Goal: Task Accomplishment & Management: Complete application form

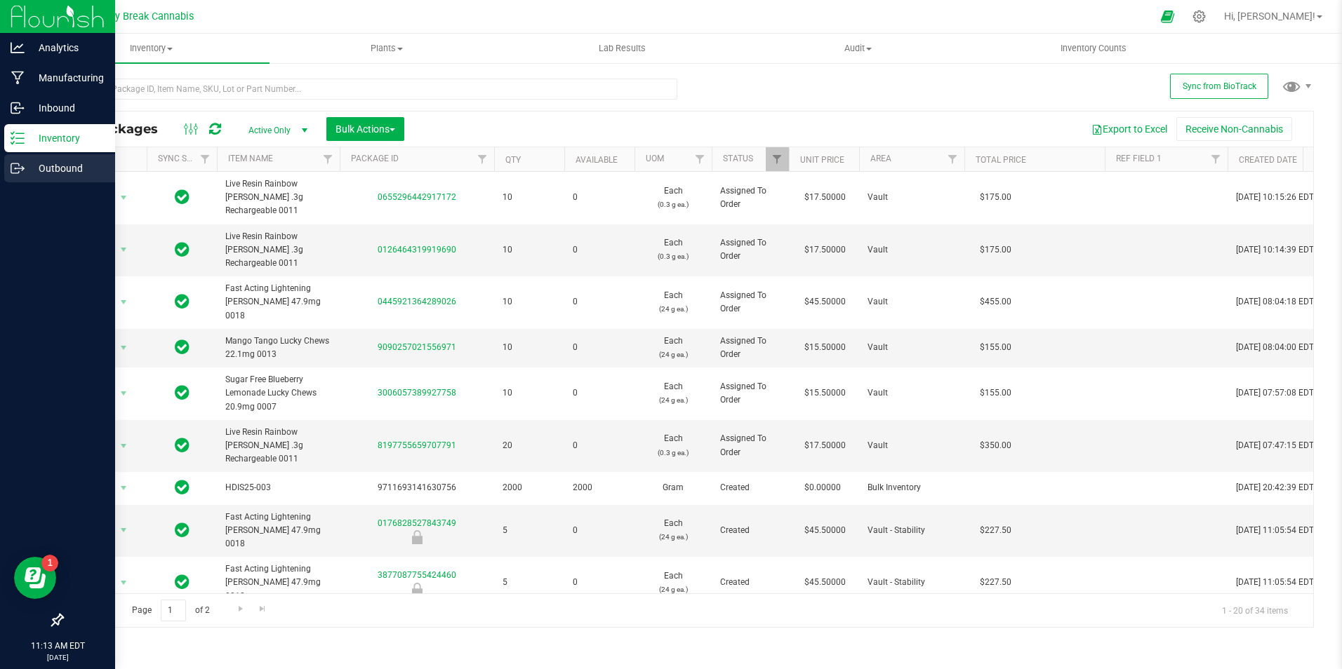
click at [67, 169] on p "Outbound" at bounding box center [67, 168] width 84 height 17
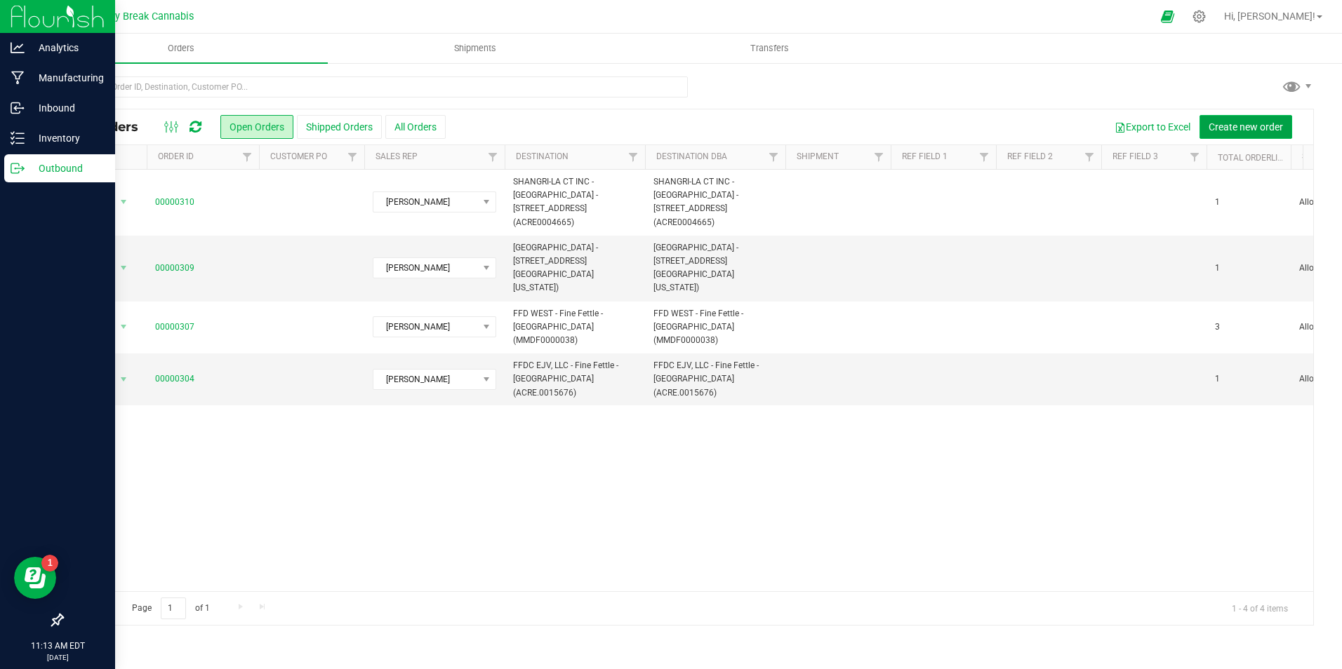
click at [1238, 130] on span "Create new order" at bounding box center [1245, 126] width 74 height 11
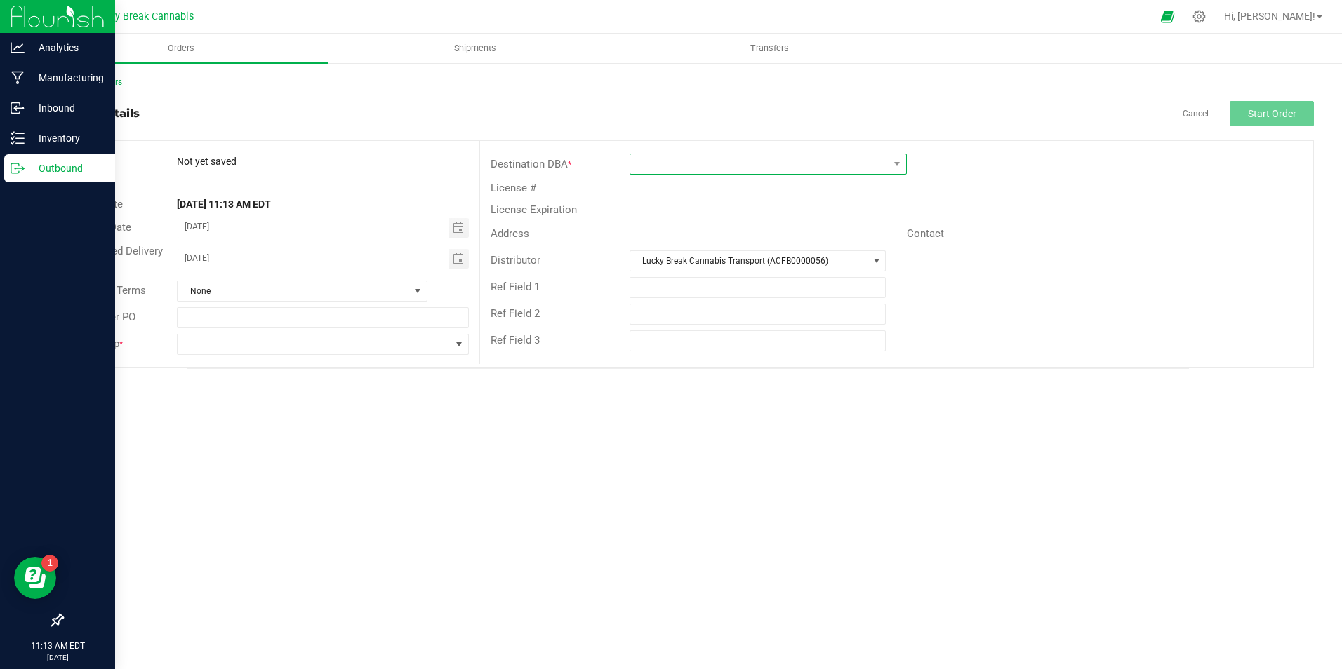
click at [655, 162] on span at bounding box center [759, 164] width 258 height 20
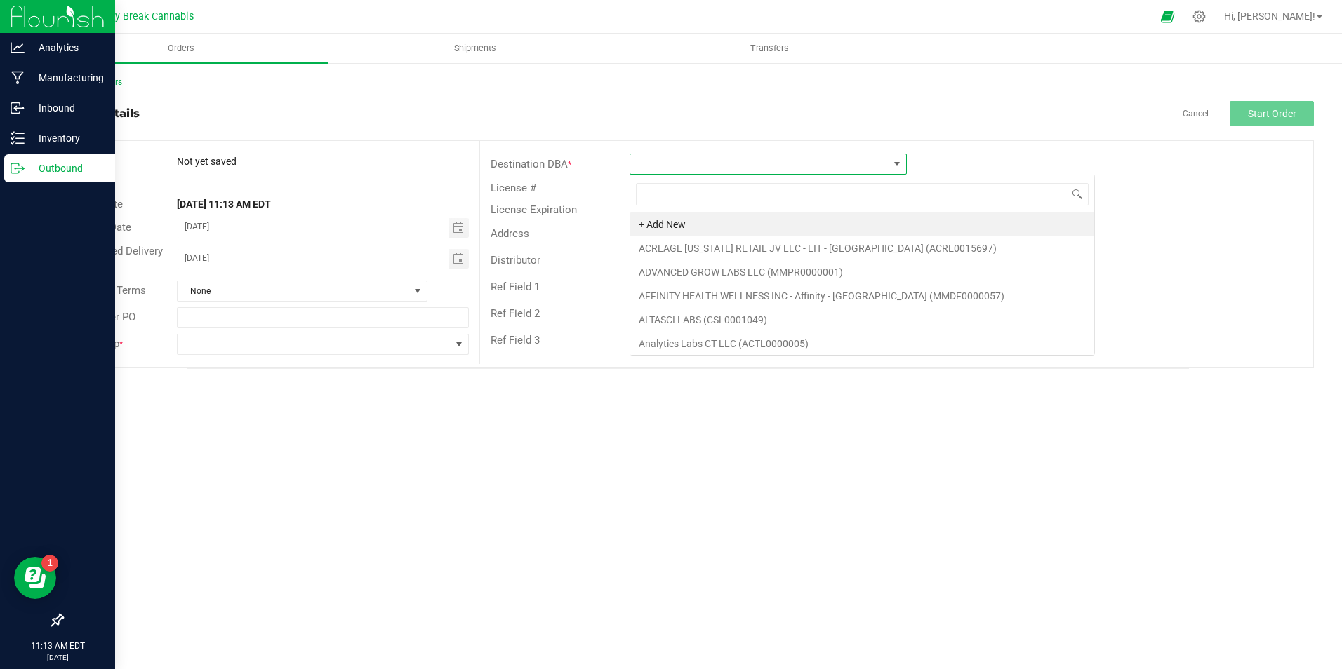
scroll to position [21, 277]
type input "mont"
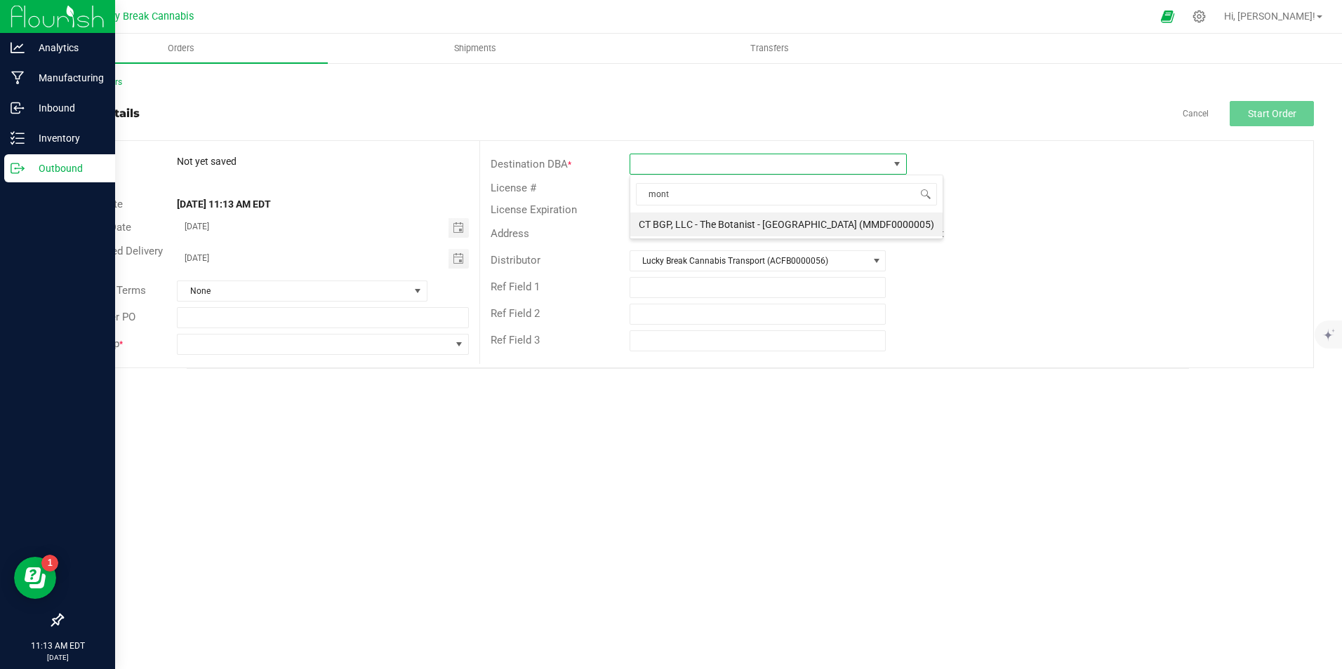
click at [734, 219] on li "CT BGP, LLC - The Botanist - [GEOGRAPHIC_DATA] (MMDF0000005)" at bounding box center [786, 225] width 312 height 24
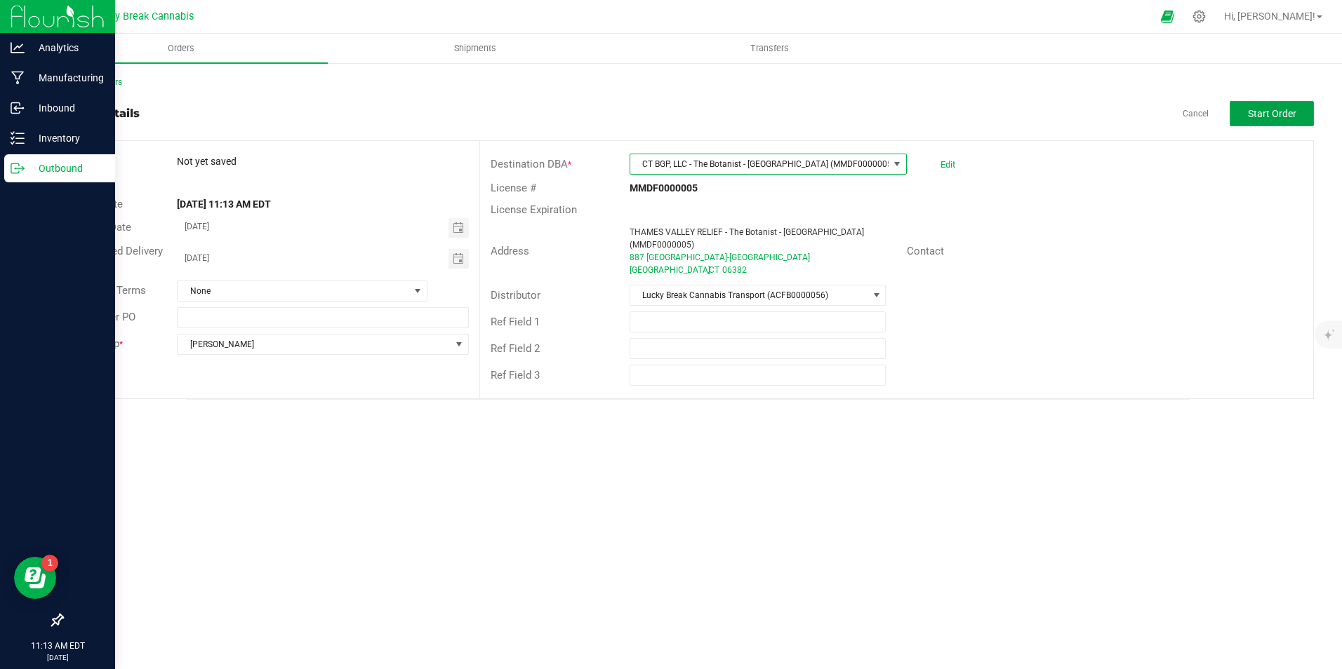
click at [1264, 114] on span "Start Order" at bounding box center [1272, 113] width 48 height 11
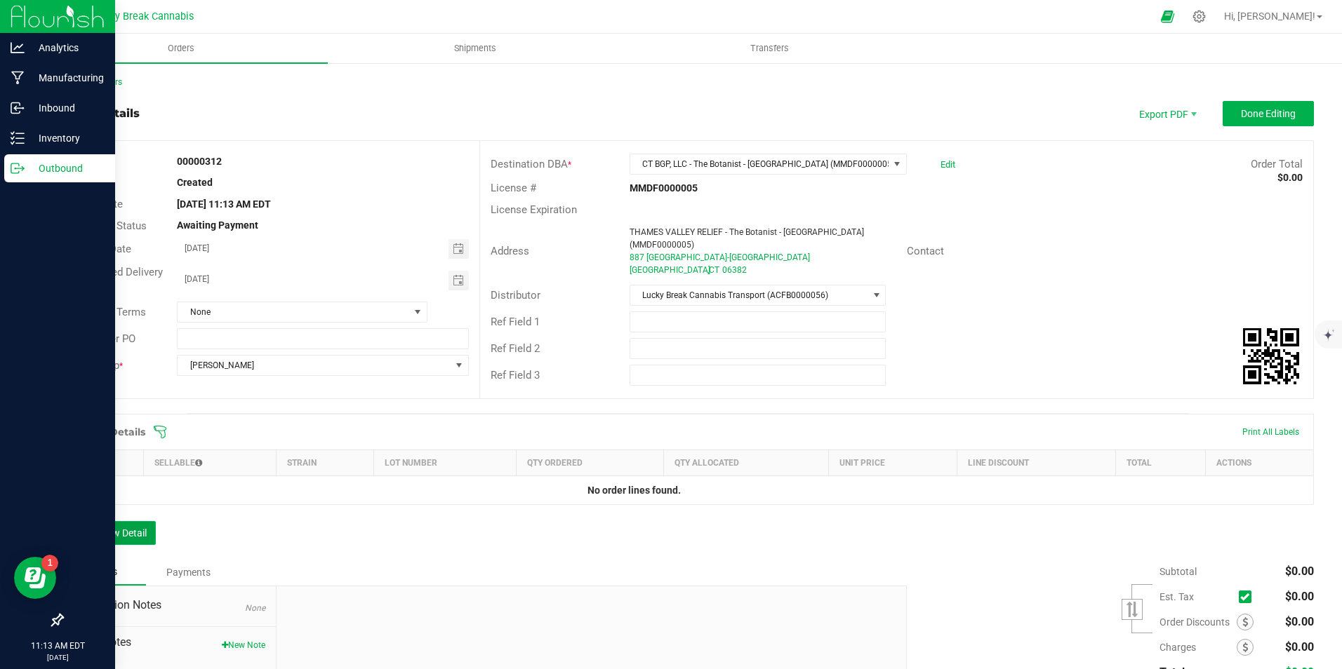
click at [133, 521] on button "Add New Detail" at bounding box center [109, 533] width 94 height 24
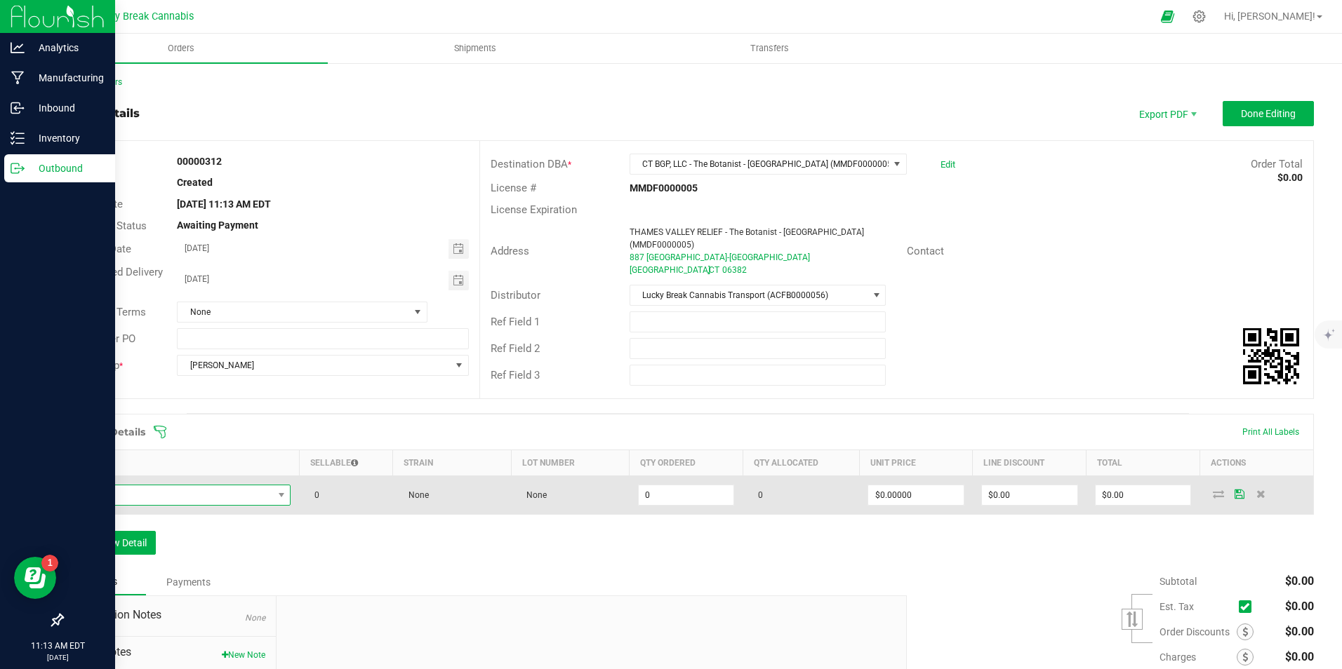
click at [165, 490] on span "NO DATA FOUND" at bounding box center [172, 496] width 201 height 20
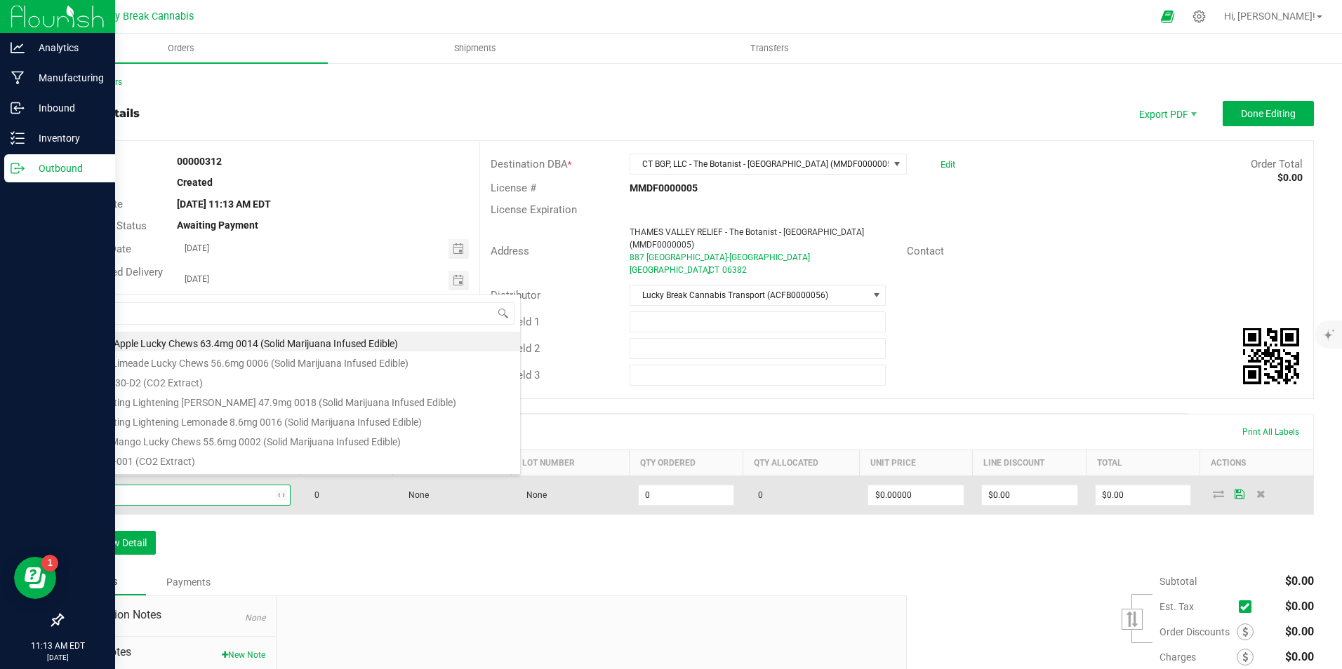
type input "atomic"
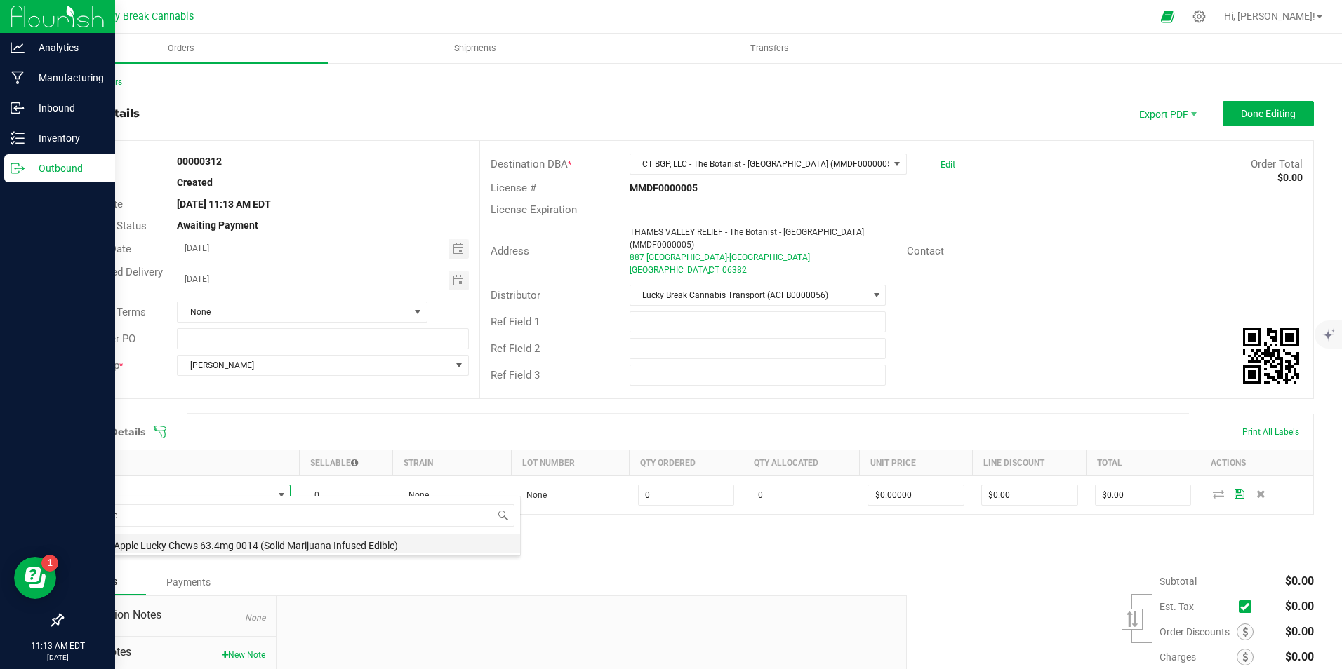
click at [187, 548] on li "Atomic Apple Lucky Chews 63.4mg 0014 (Solid Marijuana Infused Edible)" at bounding box center [296, 544] width 448 height 20
type input "0 ea"
type input "$34.50000"
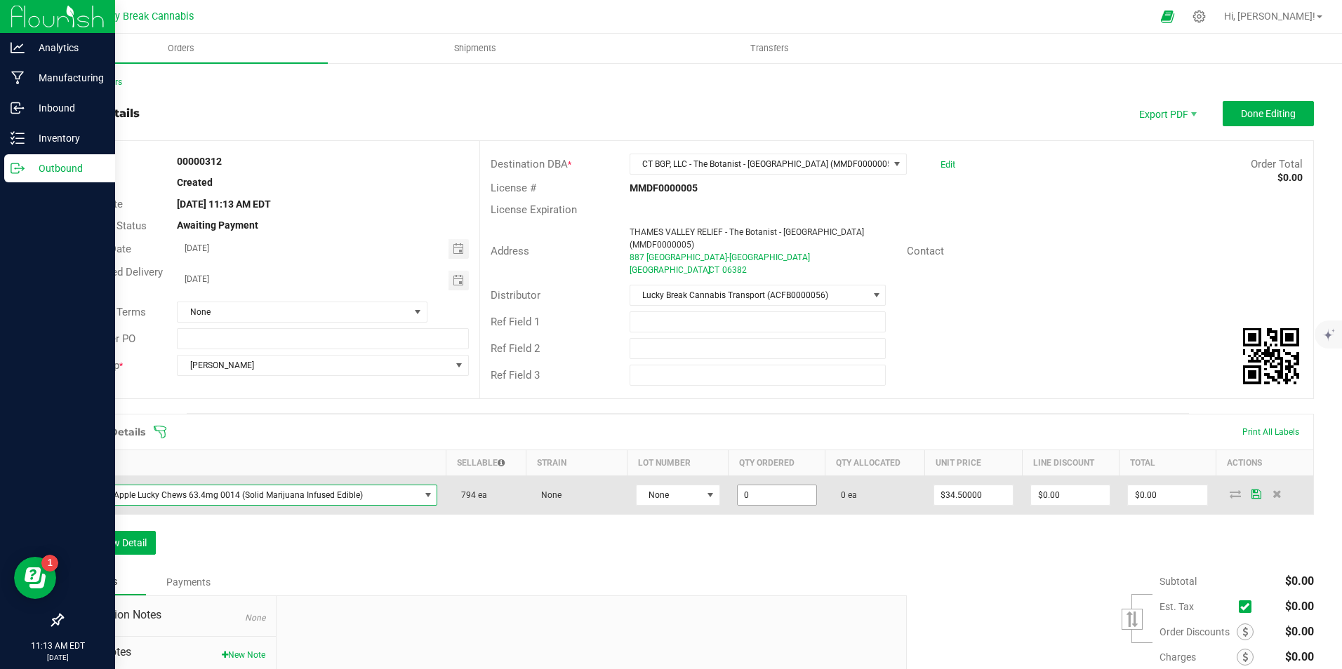
click at [757, 490] on input "0" at bounding box center [777, 496] width 79 height 20
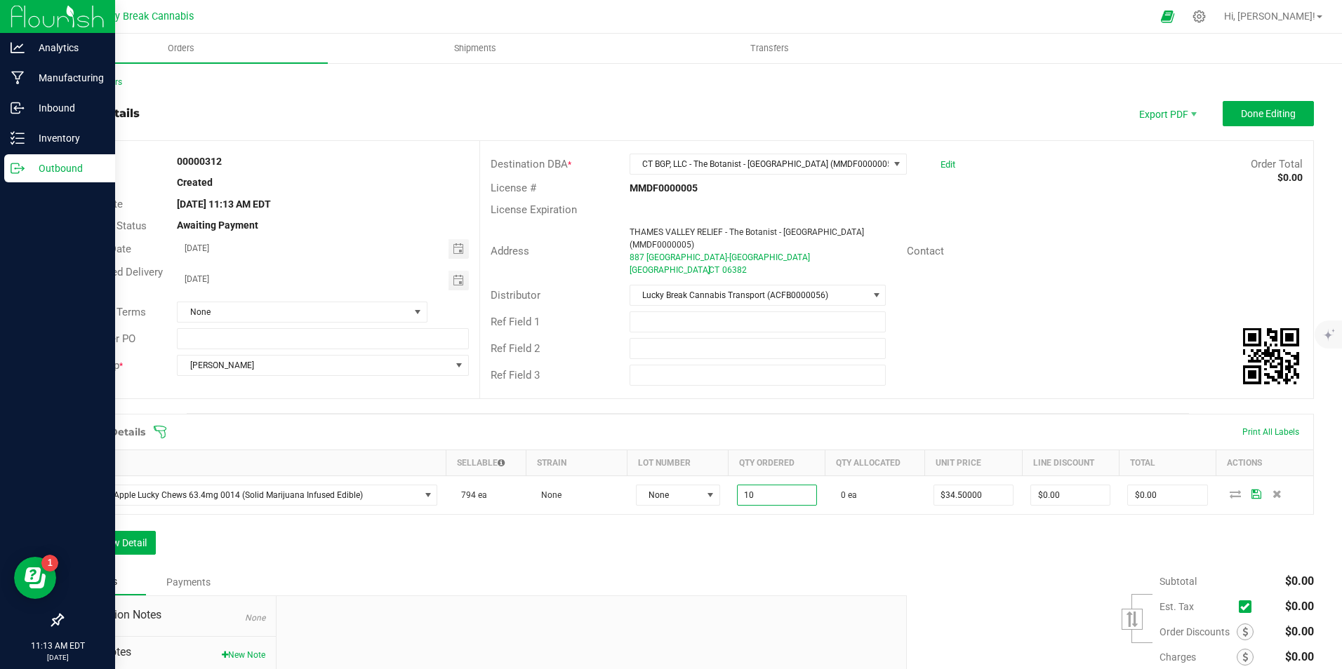
type input "10 ea"
type input "$345.00"
click at [766, 549] on div "Order Details Print All Labels Item Sellable Strain Lot Number Qty Ordered Qty …" at bounding box center [688, 491] width 1252 height 155
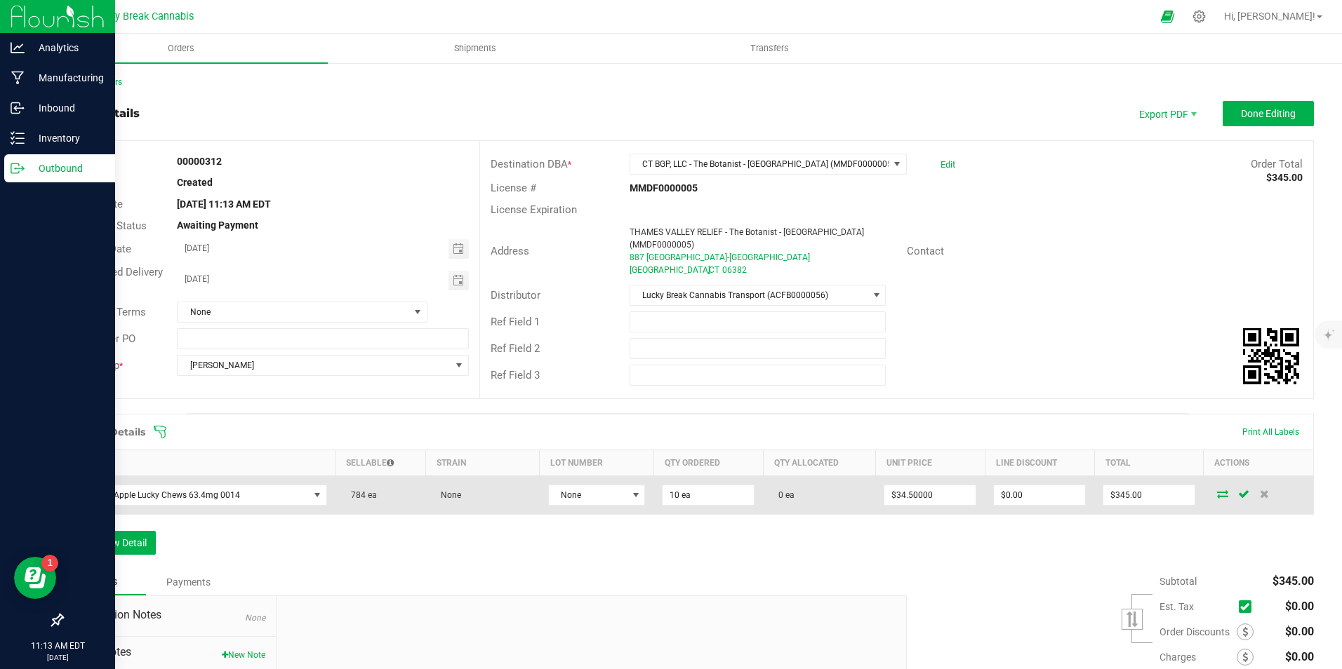
click at [1217, 490] on icon at bounding box center [1222, 494] width 11 height 8
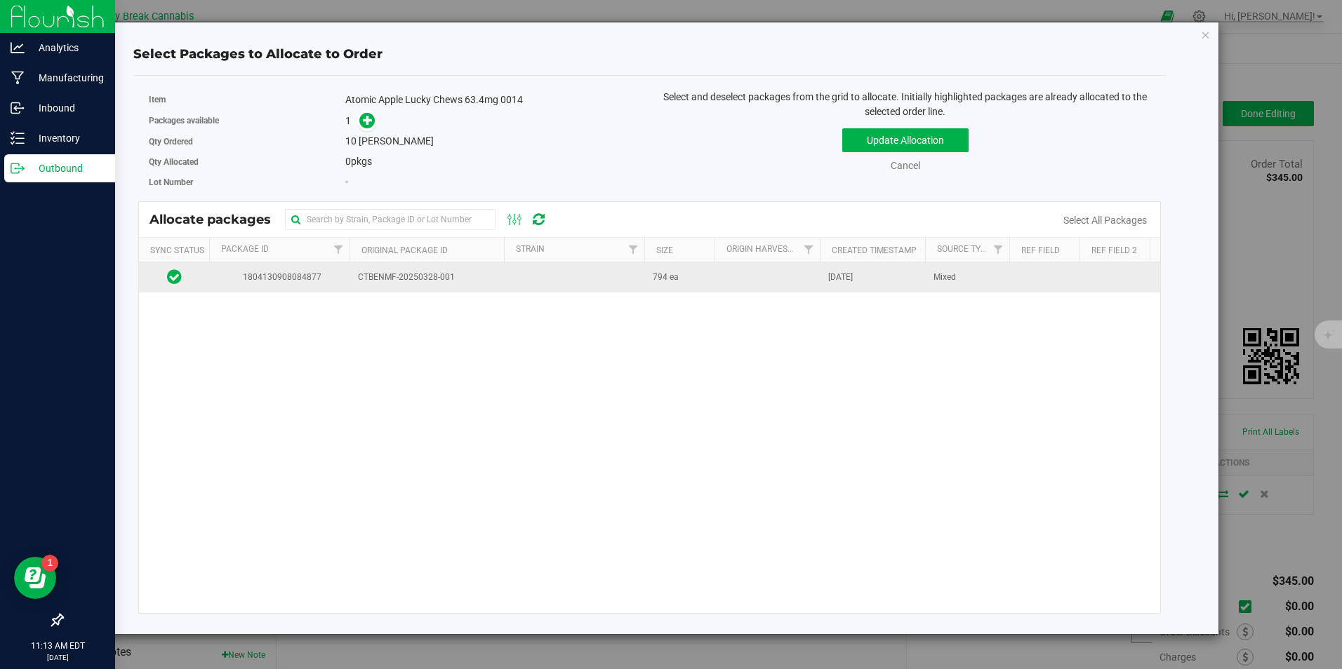
click at [521, 274] on td at bounding box center [574, 277] width 140 height 30
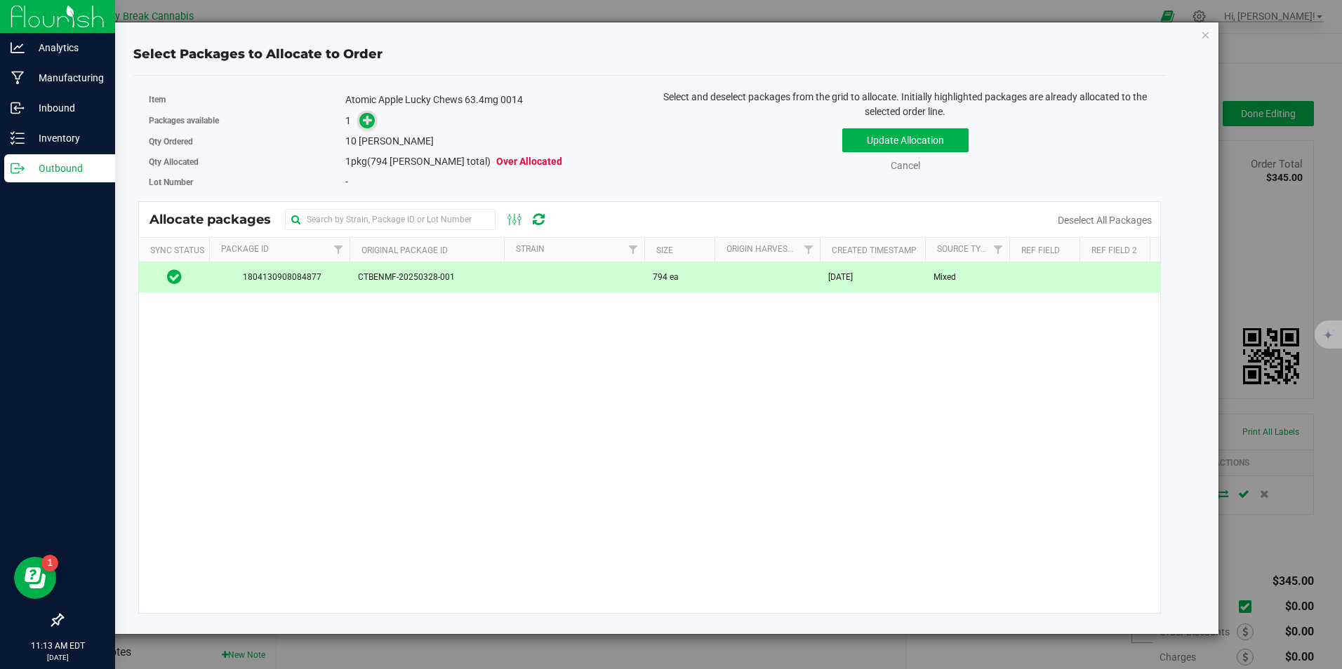
click at [364, 125] on icon at bounding box center [368, 120] width 10 height 10
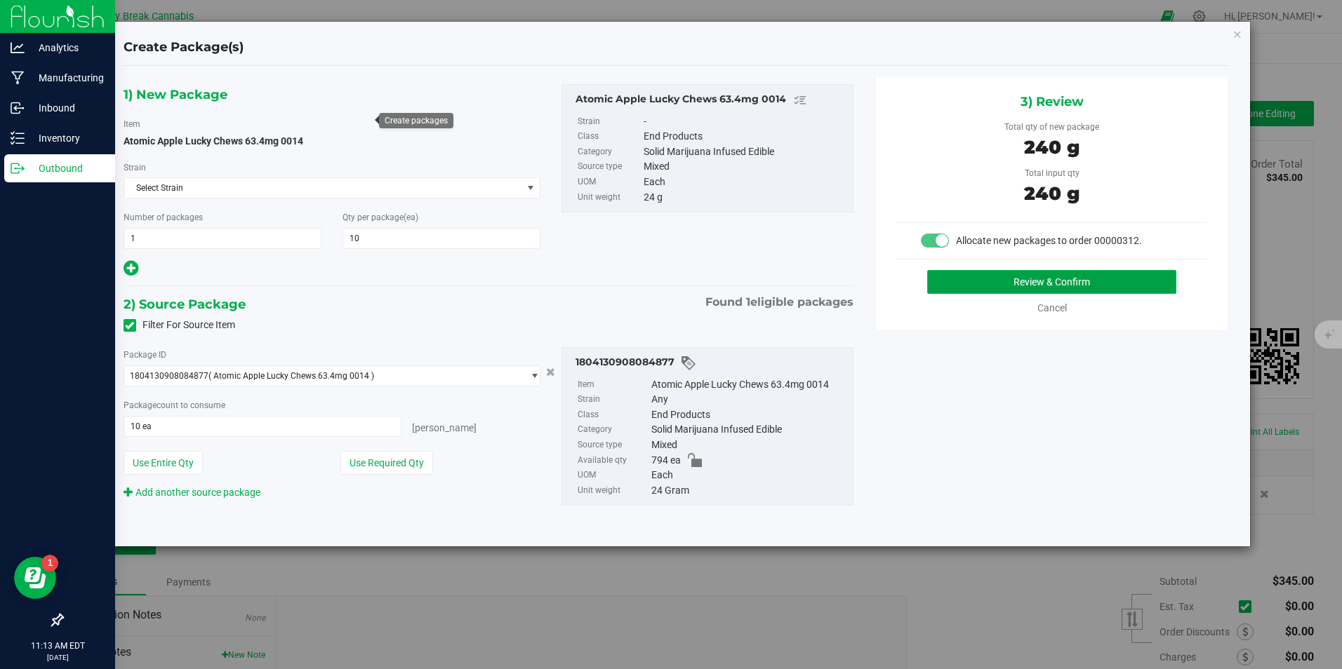
click at [1081, 282] on button "Review & Confirm" at bounding box center [1051, 282] width 249 height 24
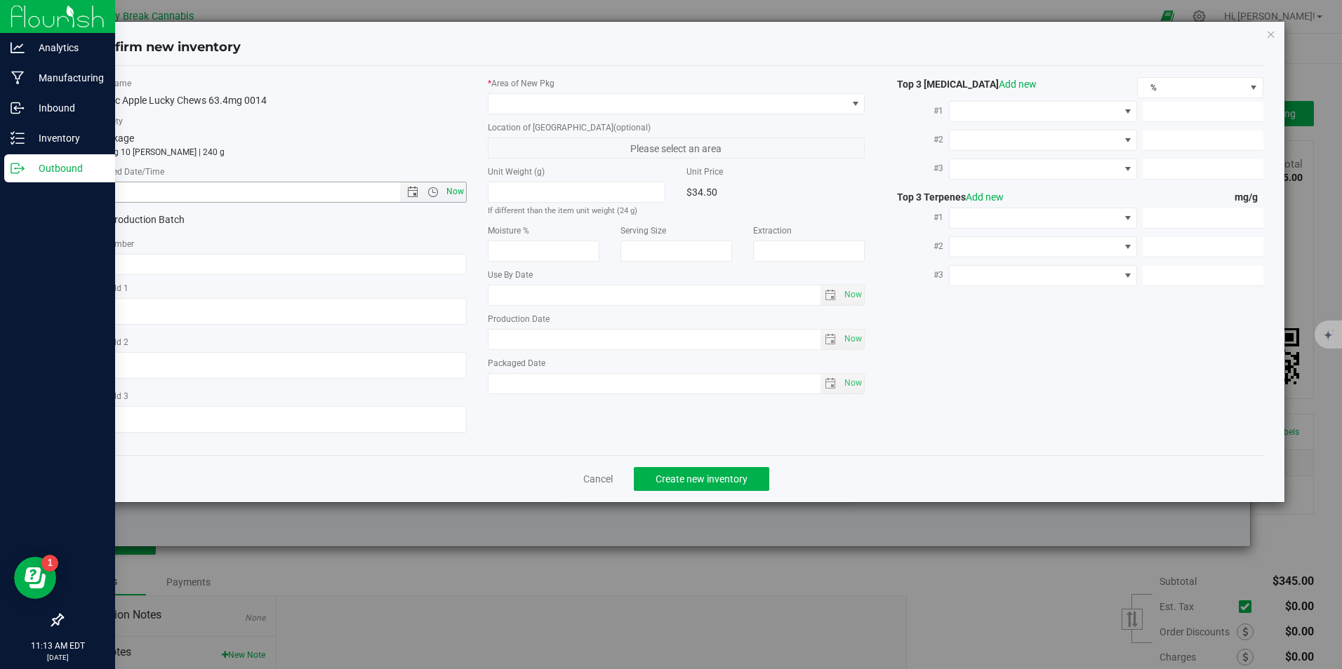
click at [459, 192] on span "Now" at bounding box center [455, 192] width 24 height 20
type input "8/20/2025 11:13 AM"
click at [528, 110] on span at bounding box center [667, 104] width 358 height 20
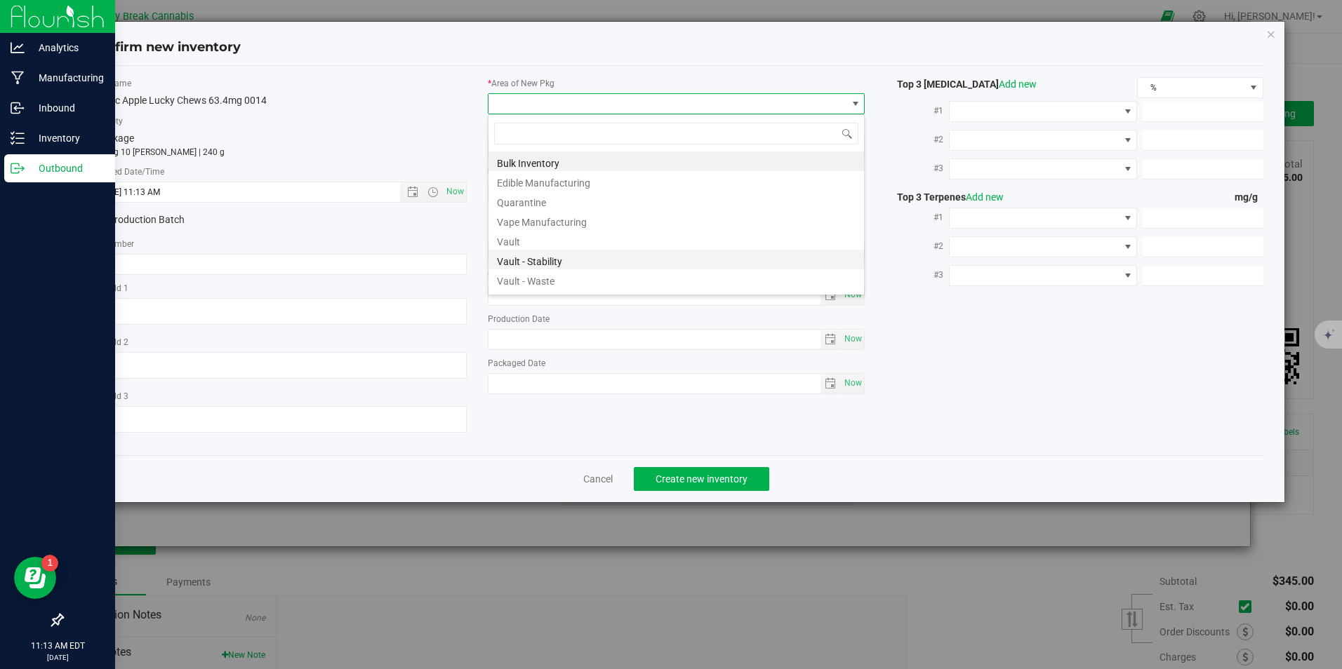
scroll to position [21, 378]
click at [550, 243] on li "Vault" at bounding box center [675, 240] width 375 height 20
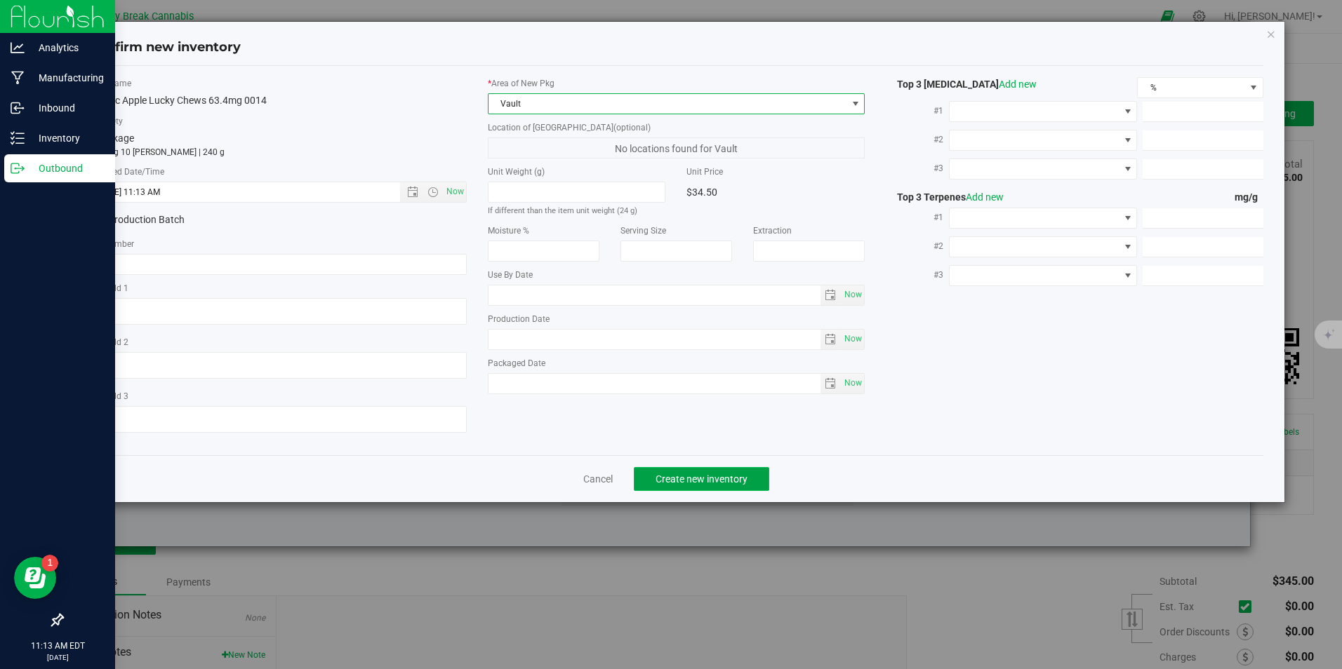
click at [684, 470] on button "Create new inventory" at bounding box center [701, 479] width 135 height 24
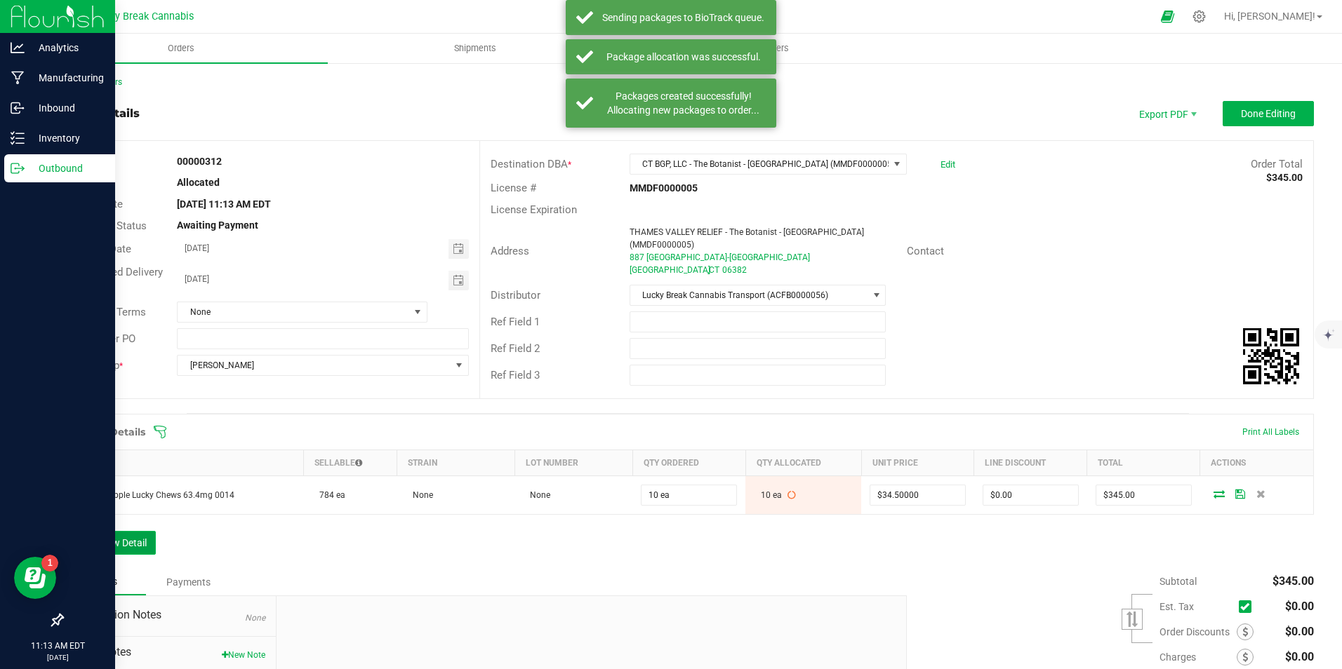
click at [136, 534] on button "Add New Detail" at bounding box center [109, 543] width 94 height 24
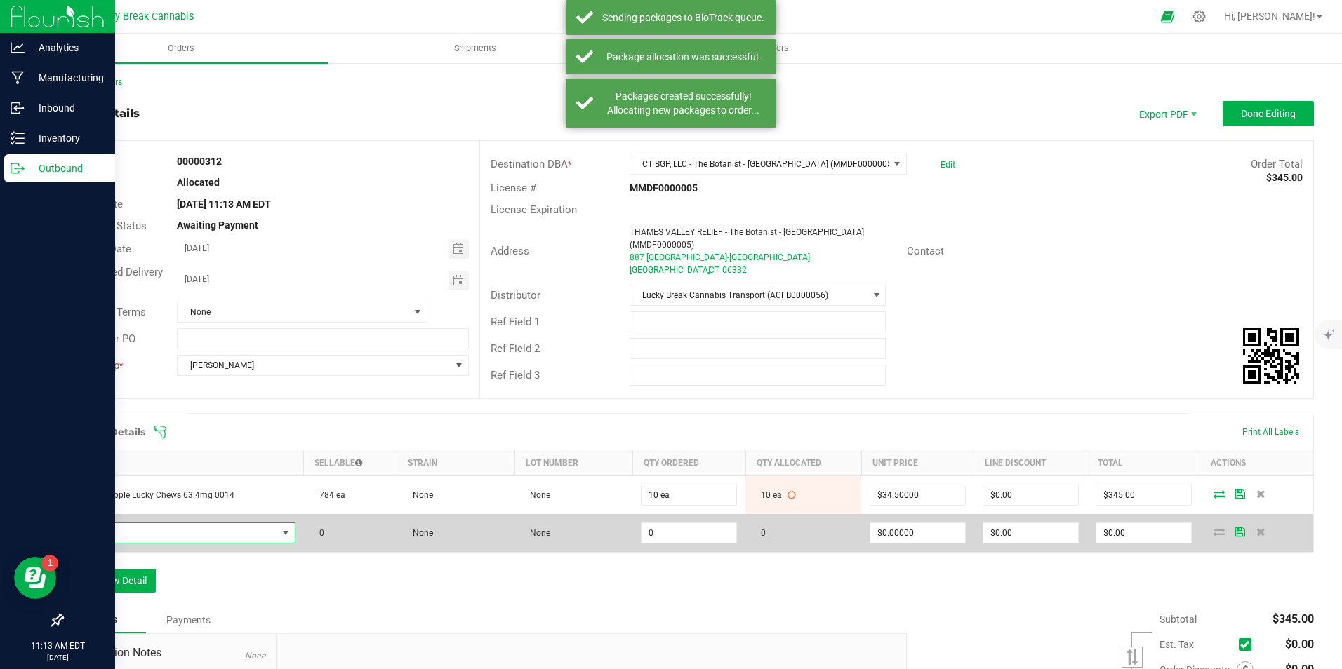
click at [156, 524] on span "NO DATA FOUND" at bounding box center [174, 534] width 205 height 20
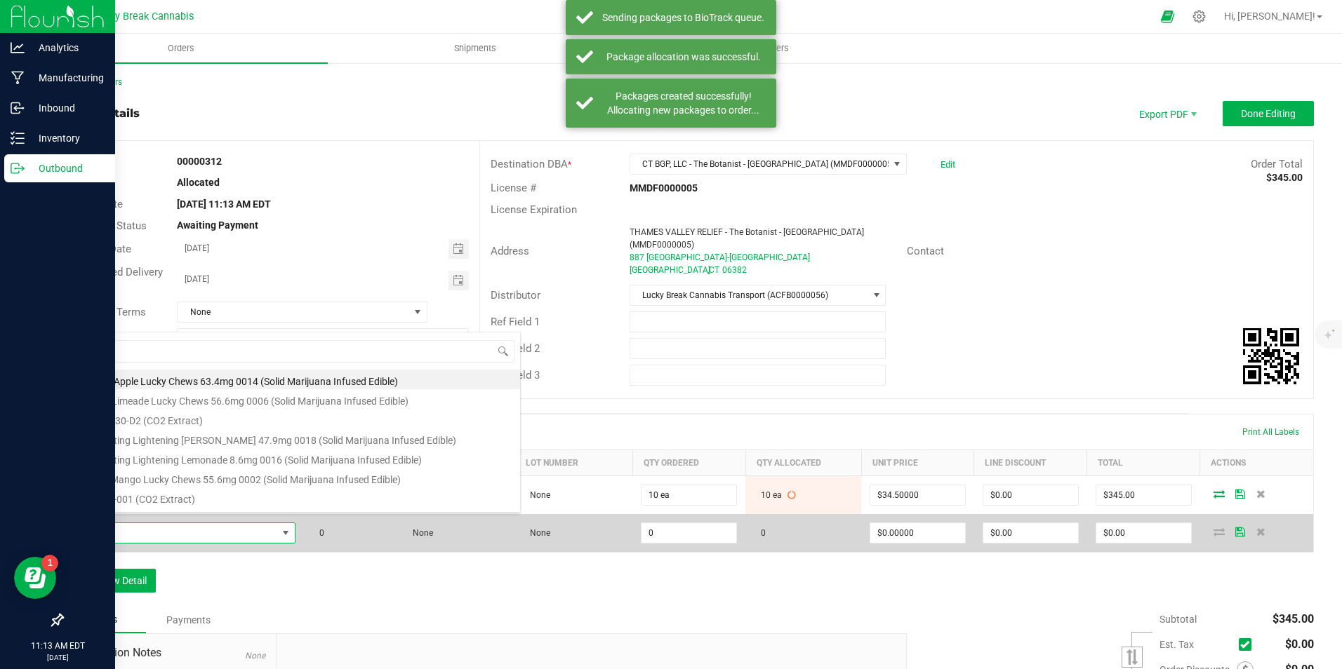
scroll to position [21, 217]
type input "pink"
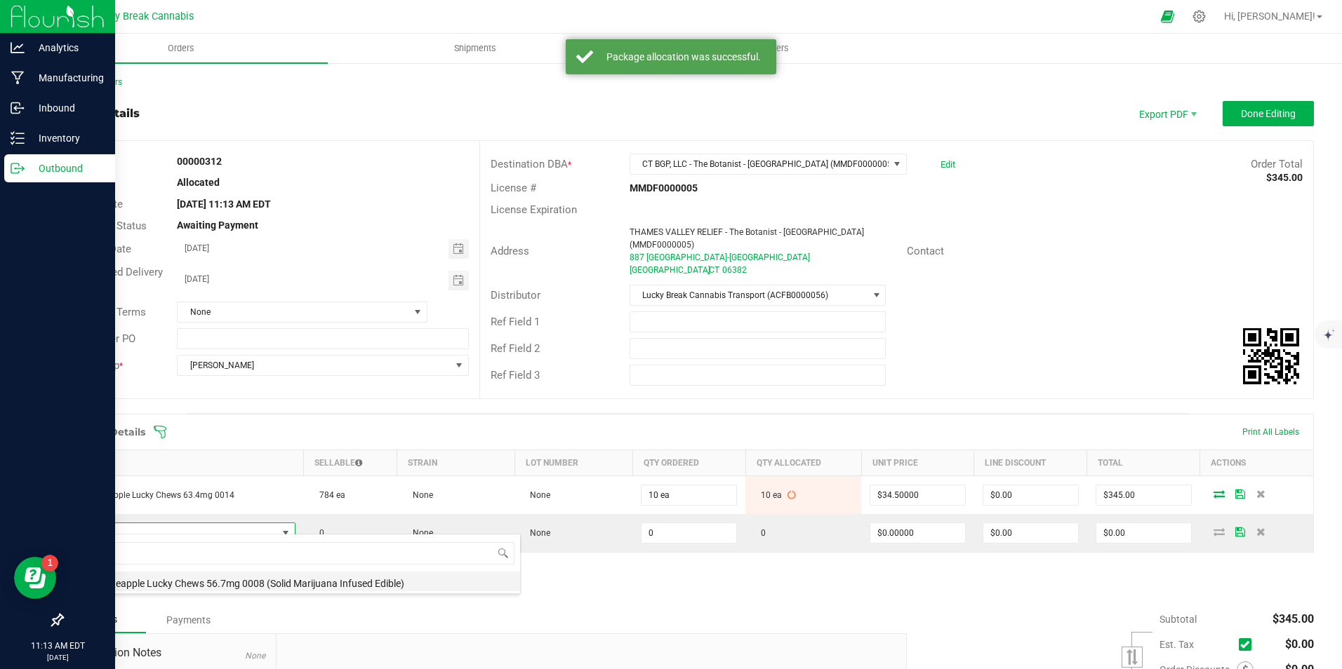
click at [162, 582] on li "Pink Pineapple Lucky Chews 56.7mg 0008 (Solid Marijuana Infused Edible)" at bounding box center [296, 582] width 448 height 20
type input "0 ea"
type input "$34.50000"
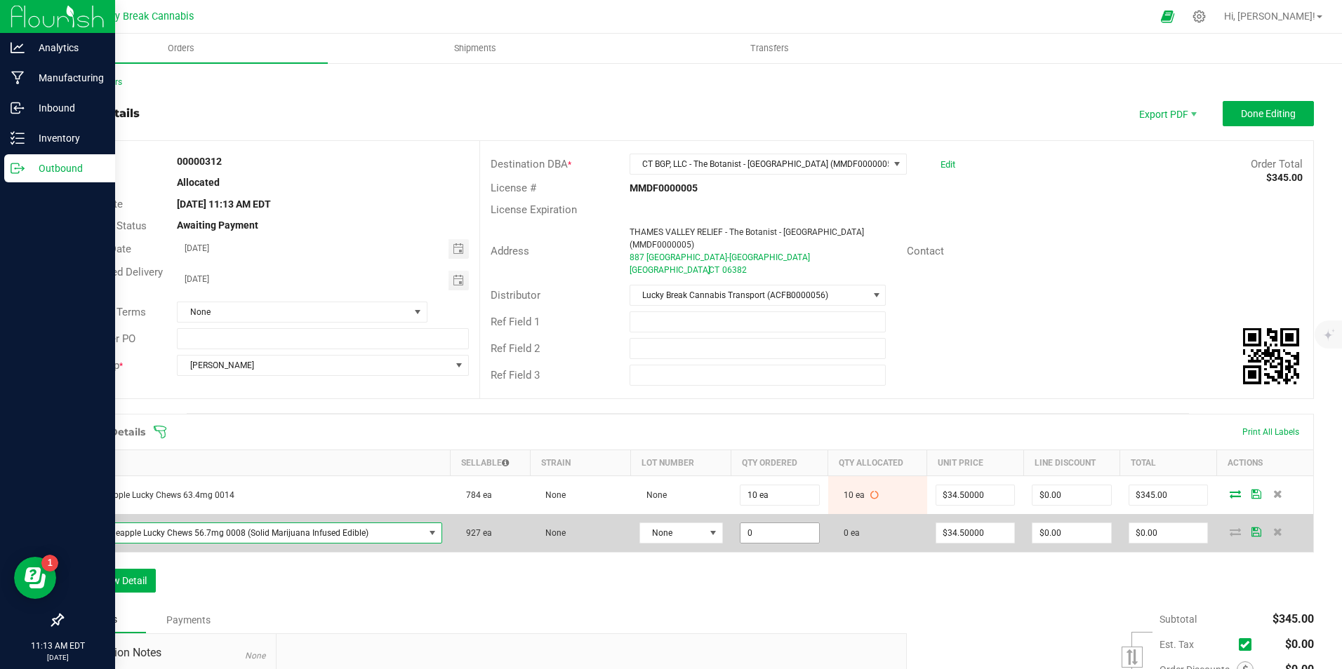
click at [799, 524] on input "0" at bounding box center [779, 534] width 79 height 20
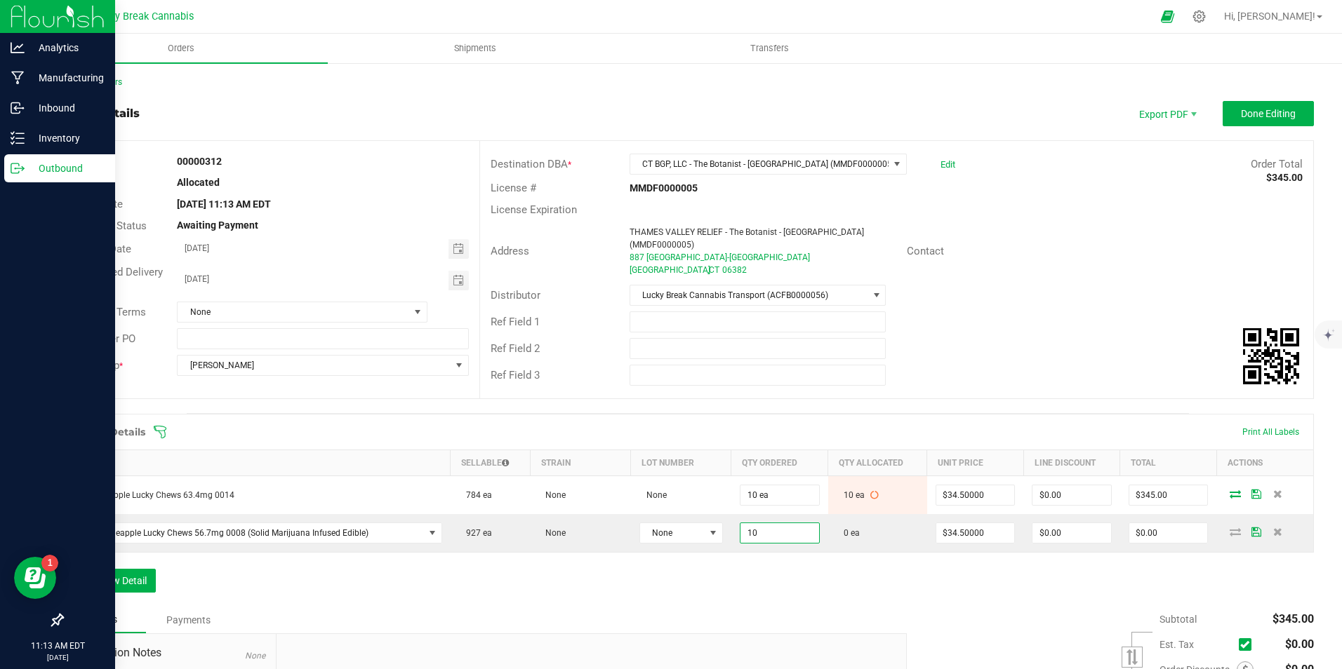
type input "10 ea"
type input "$345.00"
click at [797, 570] on div "Order Details Print All Labels Item Sellable Strain Lot Number Qty Ordered Qty …" at bounding box center [688, 510] width 1252 height 193
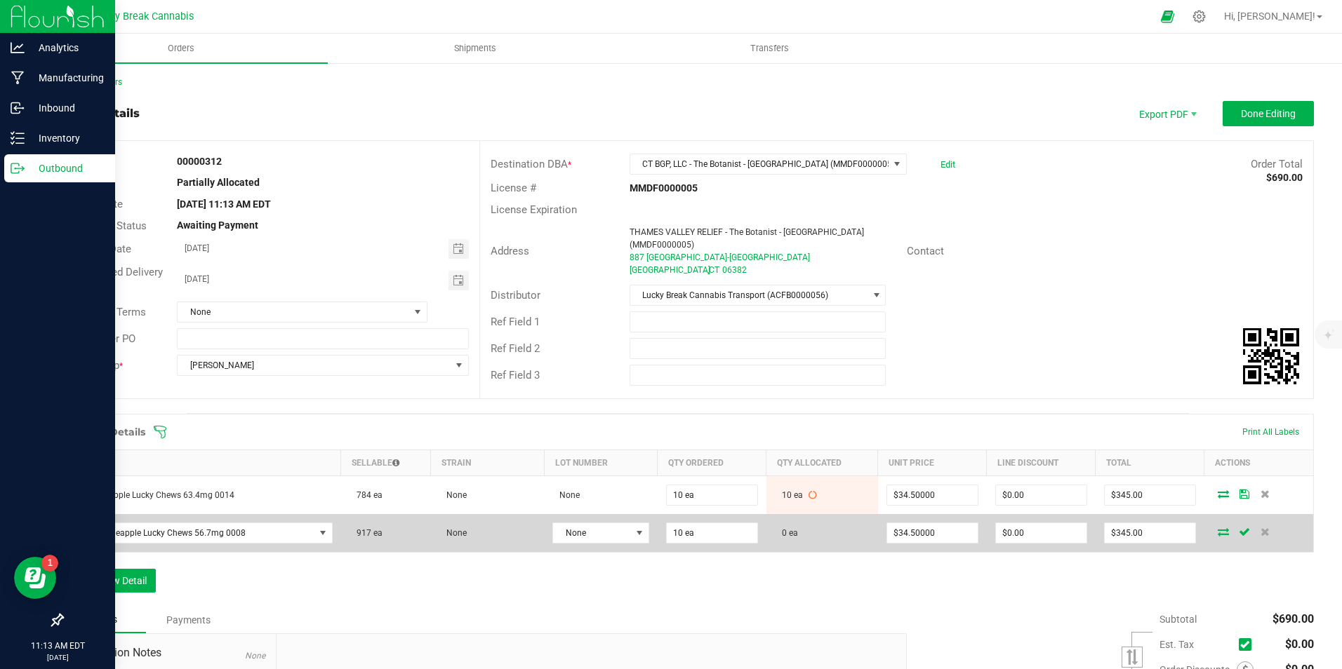
click at [1218, 528] on icon at bounding box center [1223, 532] width 11 height 8
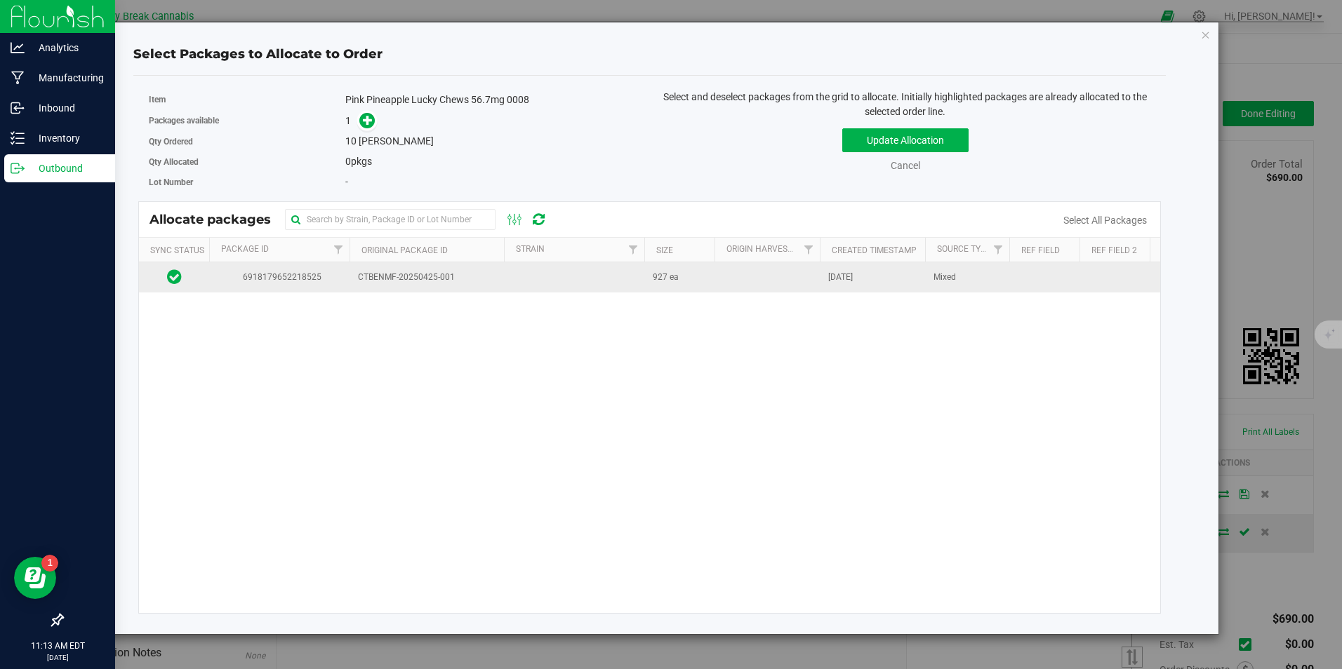
click at [346, 273] on td "6918179652218525" at bounding box center [279, 277] width 140 height 30
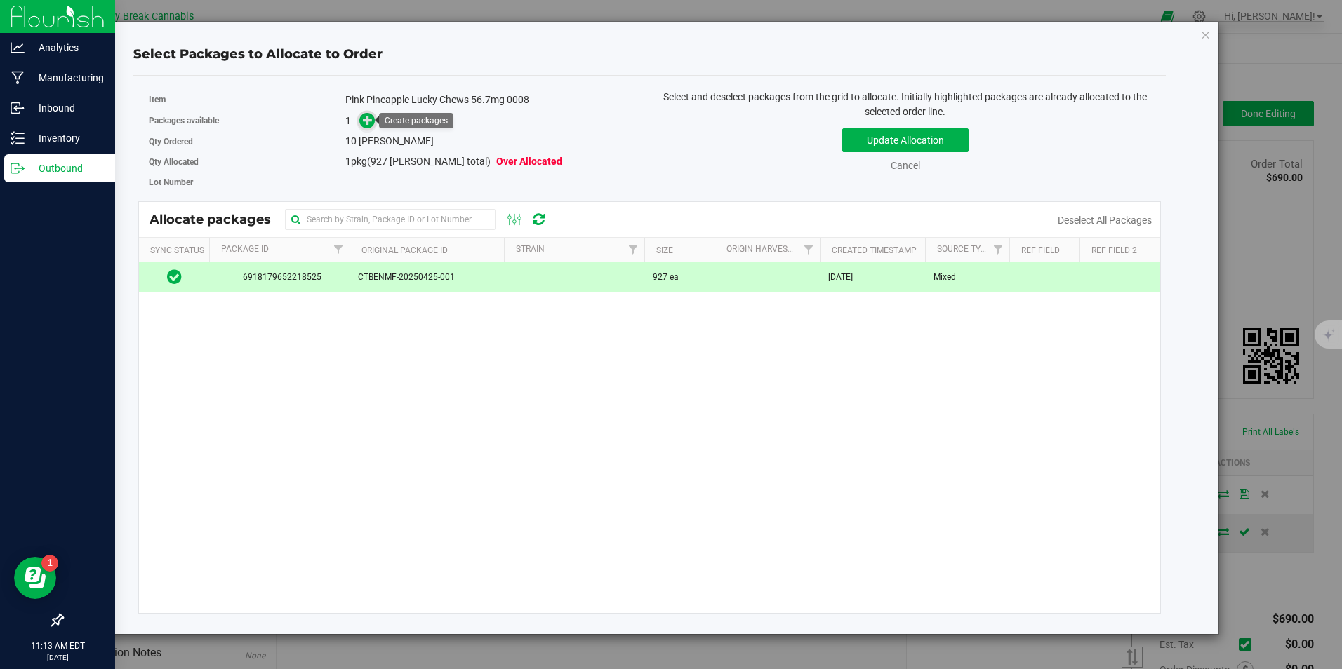
click at [366, 126] on span at bounding box center [367, 120] width 16 height 16
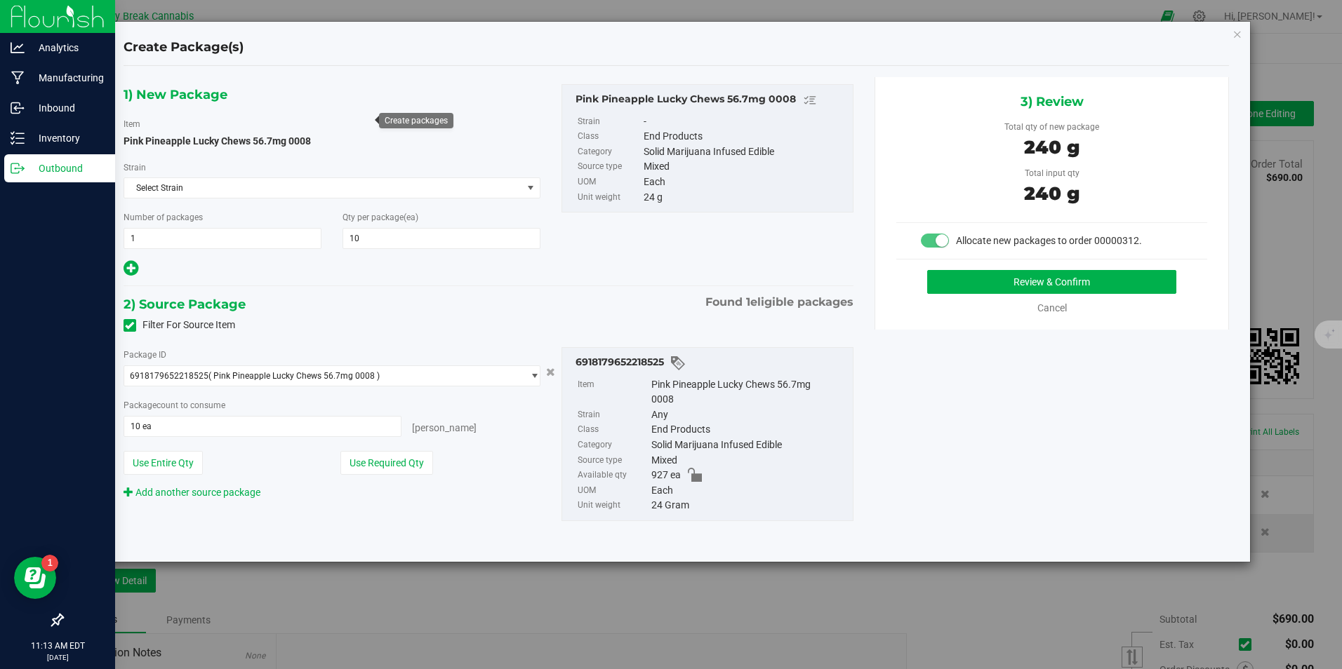
click at [1018, 269] on div "3) Review Total qty of new package 240 g Total input qty 240 g Allocate new pac…" at bounding box center [1051, 203] width 354 height 253
click at [1016, 279] on button "Review & Confirm" at bounding box center [1051, 282] width 249 height 24
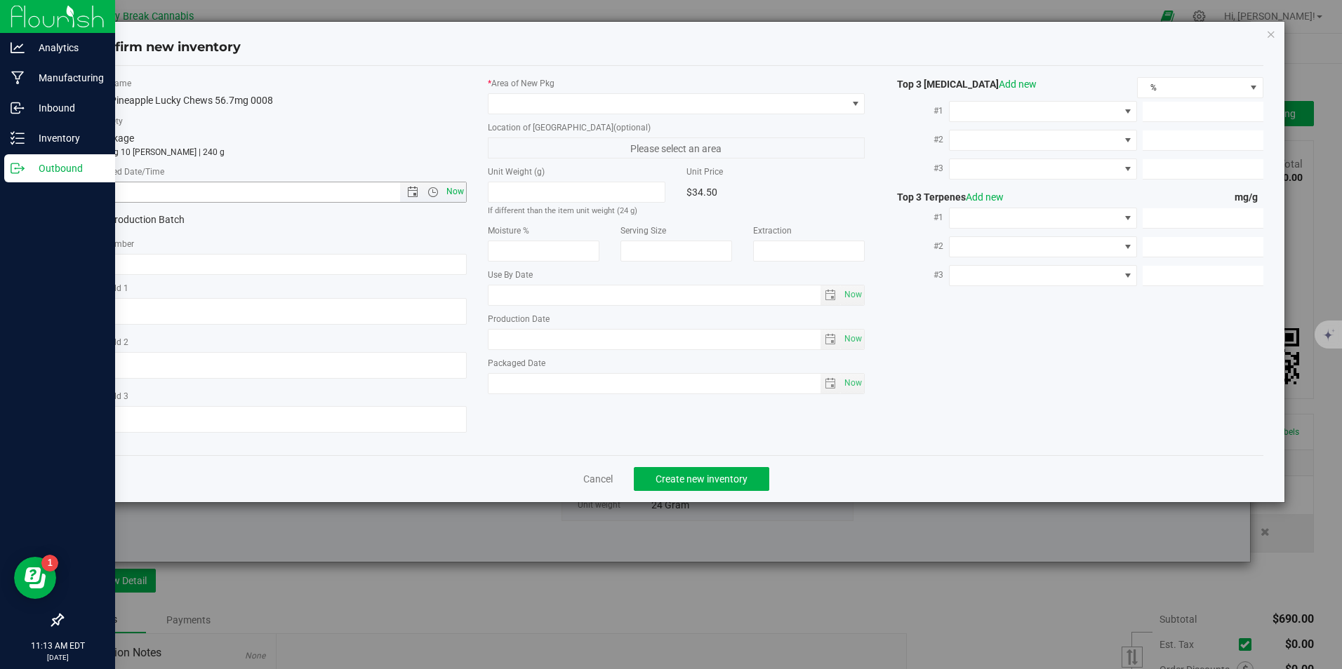
click at [458, 191] on span "Now" at bounding box center [455, 192] width 24 height 20
type input "8/20/2025 11:13 AM"
click at [524, 105] on span at bounding box center [667, 104] width 358 height 20
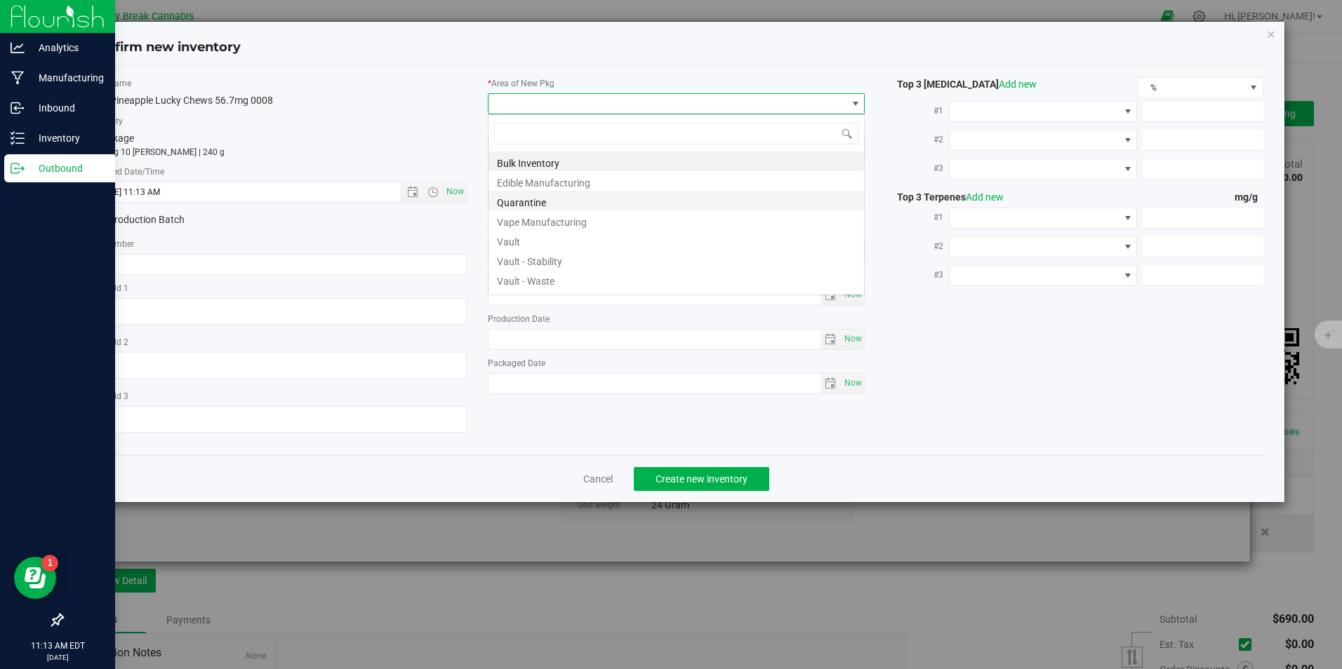
scroll to position [21, 378]
click at [533, 244] on li "Vault" at bounding box center [675, 240] width 375 height 20
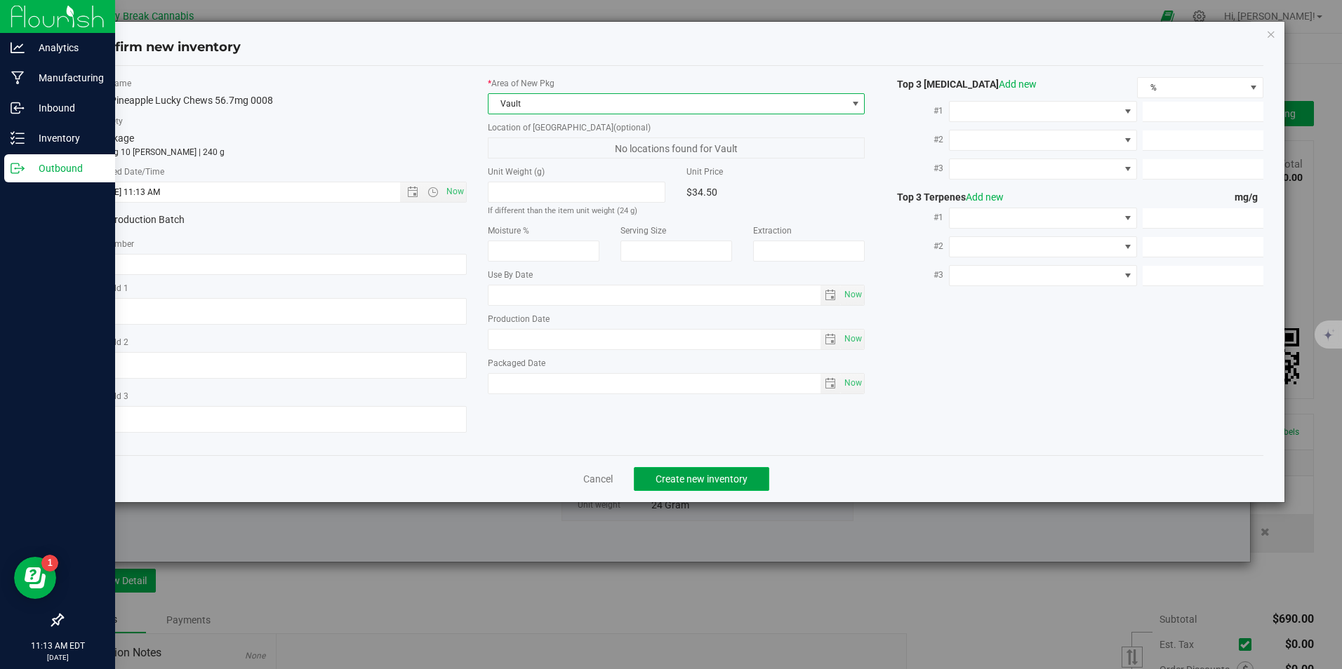
click at [694, 474] on span "Create new inventory" at bounding box center [701, 479] width 92 height 11
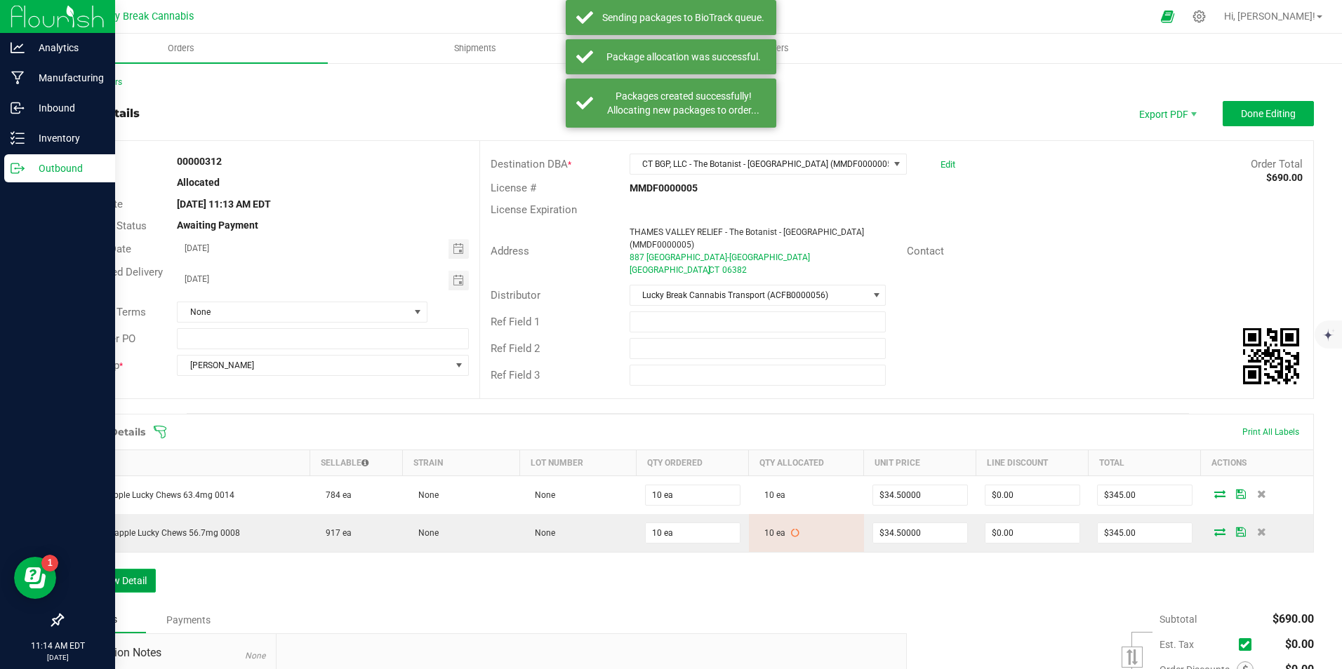
click at [148, 572] on button "Add New Detail" at bounding box center [109, 581] width 94 height 24
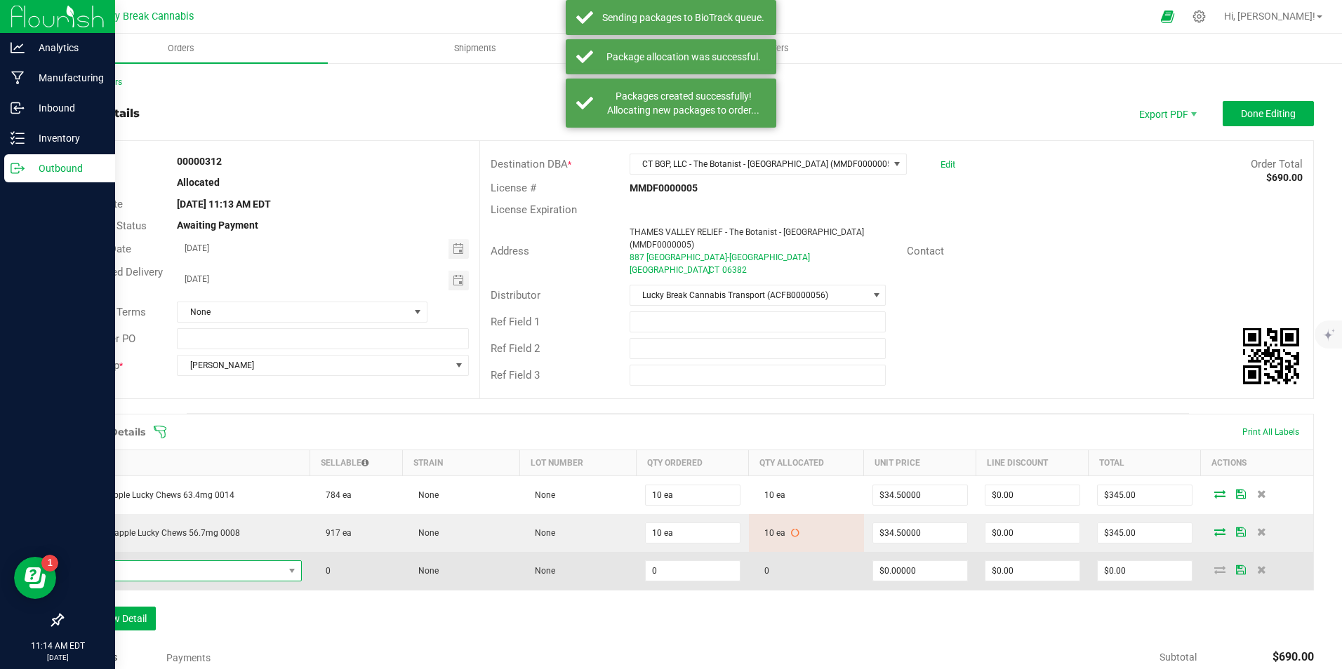
click at [157, 561] on span "NO DATA FOUND" at bounding box center [177, 571] width 211 height 20
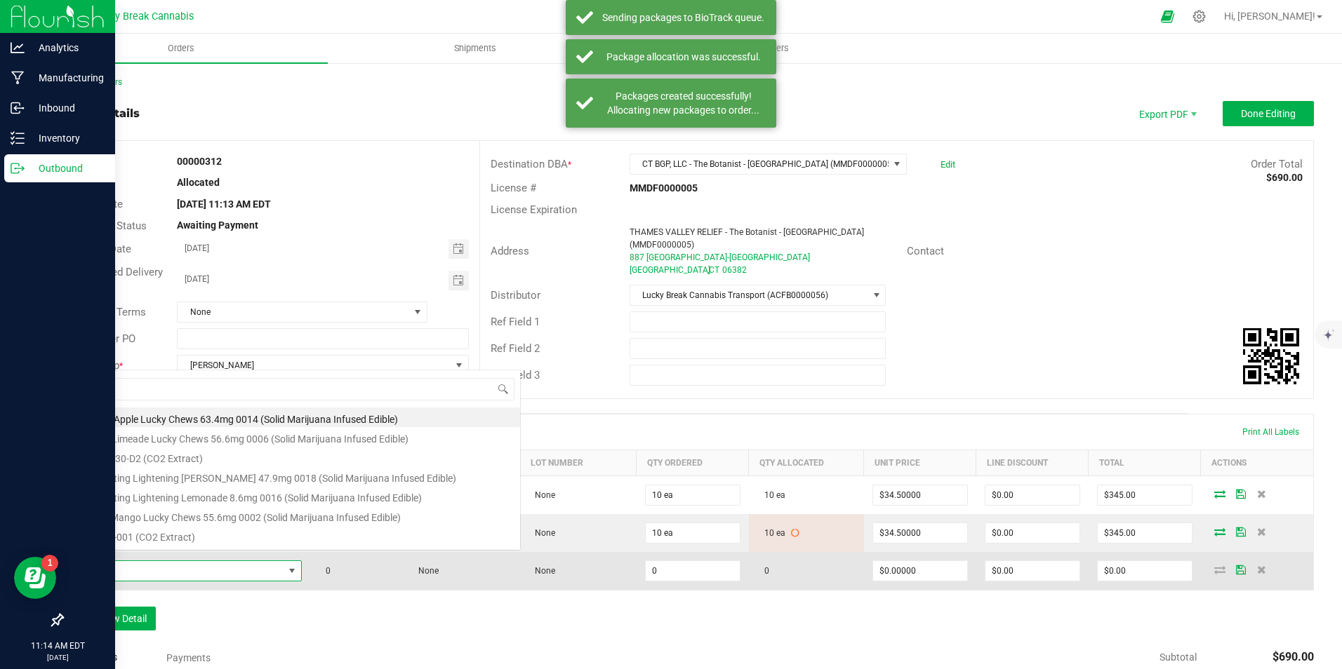
scroll to position [21, 222]
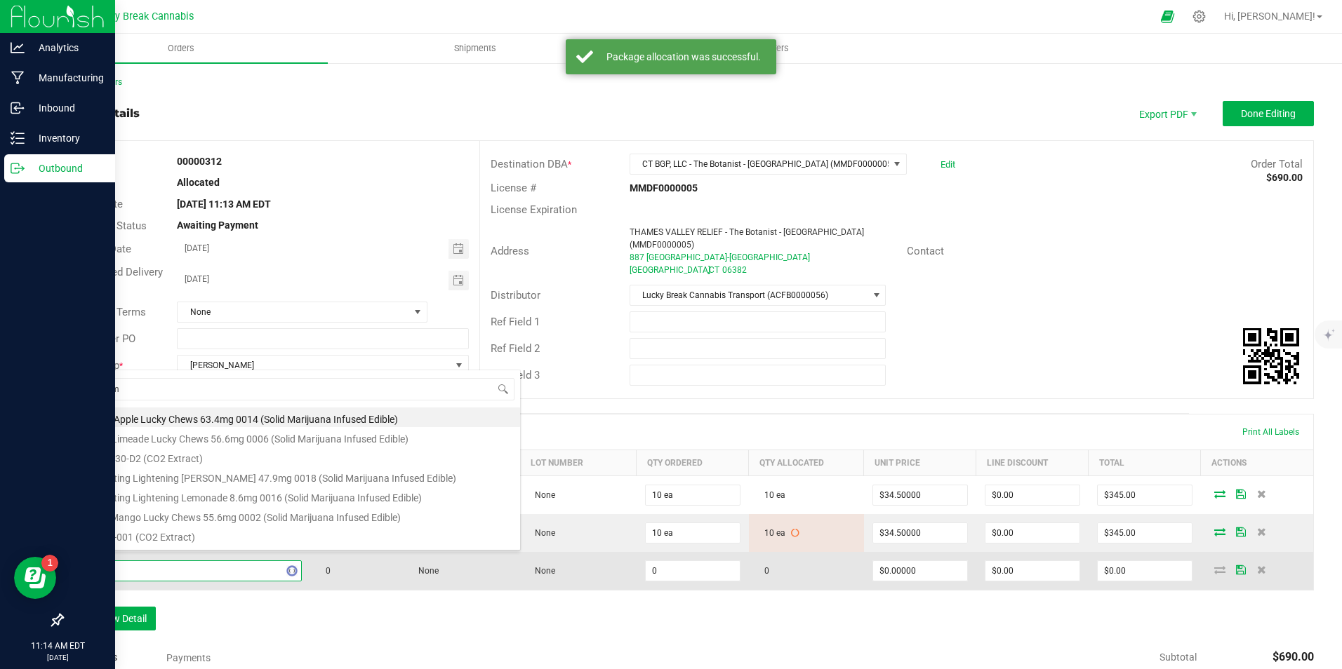
type input "waterme"
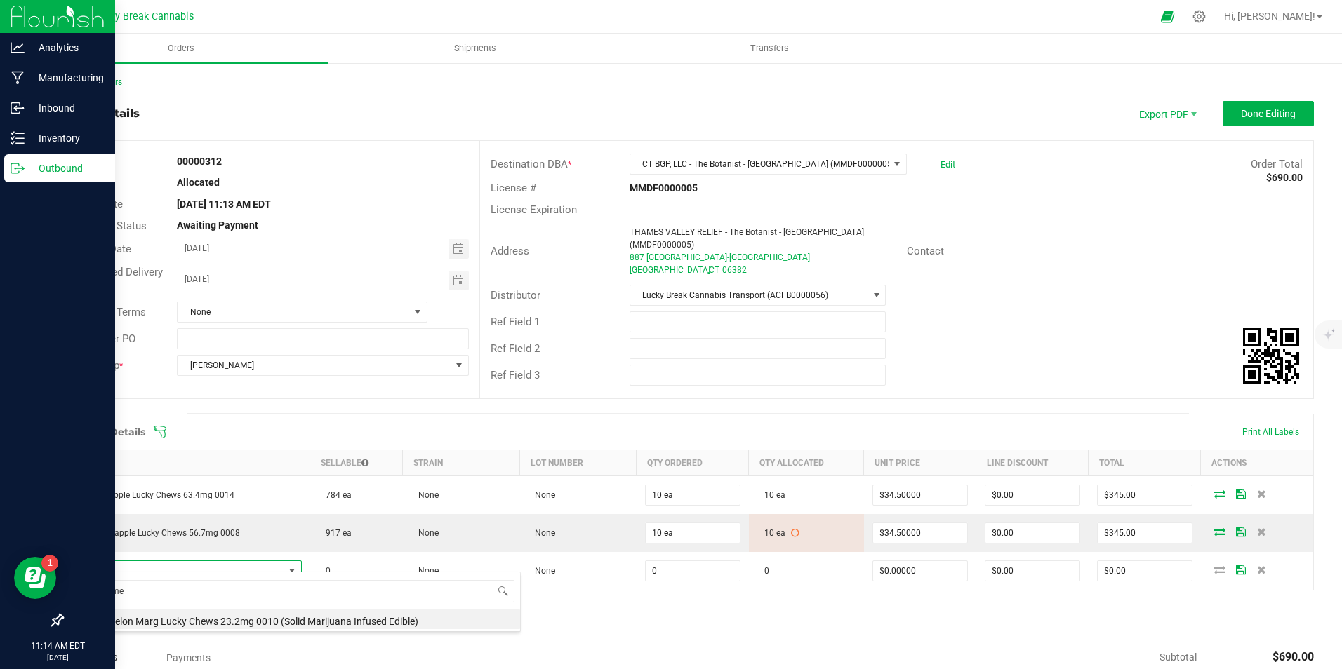
click at [174, 615] on li "Watermelon Marg Lucky Chews 23.2mg 0010 (Solid Marijuana Infused Edible)" at bounding box center [296, 620] width 448 height 20
type input "0 ea"
type input "$15.50000"
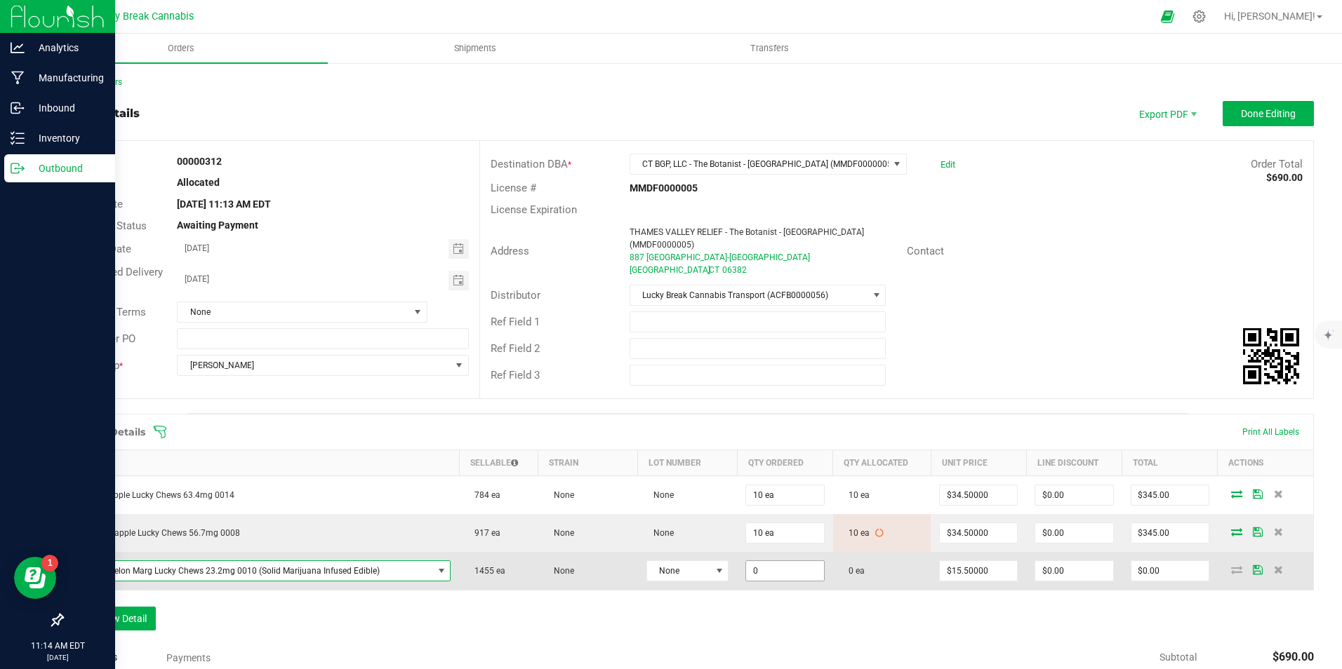
click at [794, 561] on input "0" at bounding box center [784, 571] width 77 height 20
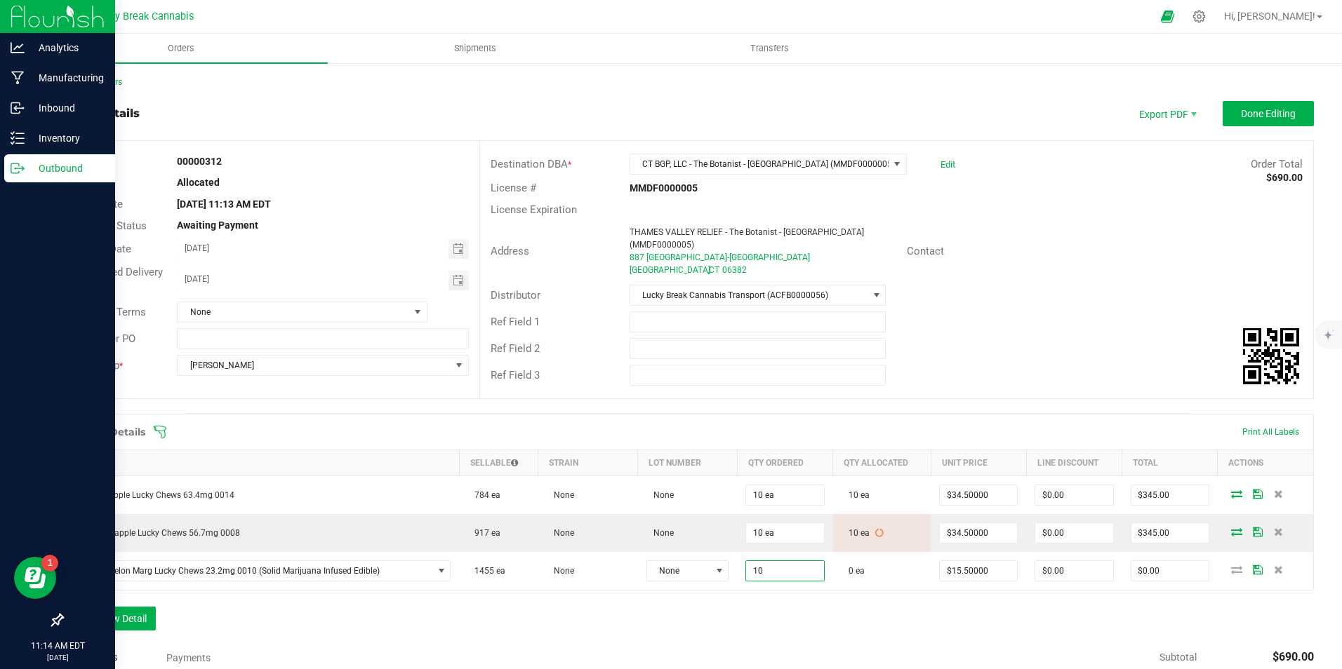
type input "10 ea"
type input "$155.00"
click at [782, 610] on div "Order Details Print All Labels Item Sellable Strain Lot Number Qty Ordered Qty …" at bounding box center [688, 529] width 1252 height 231
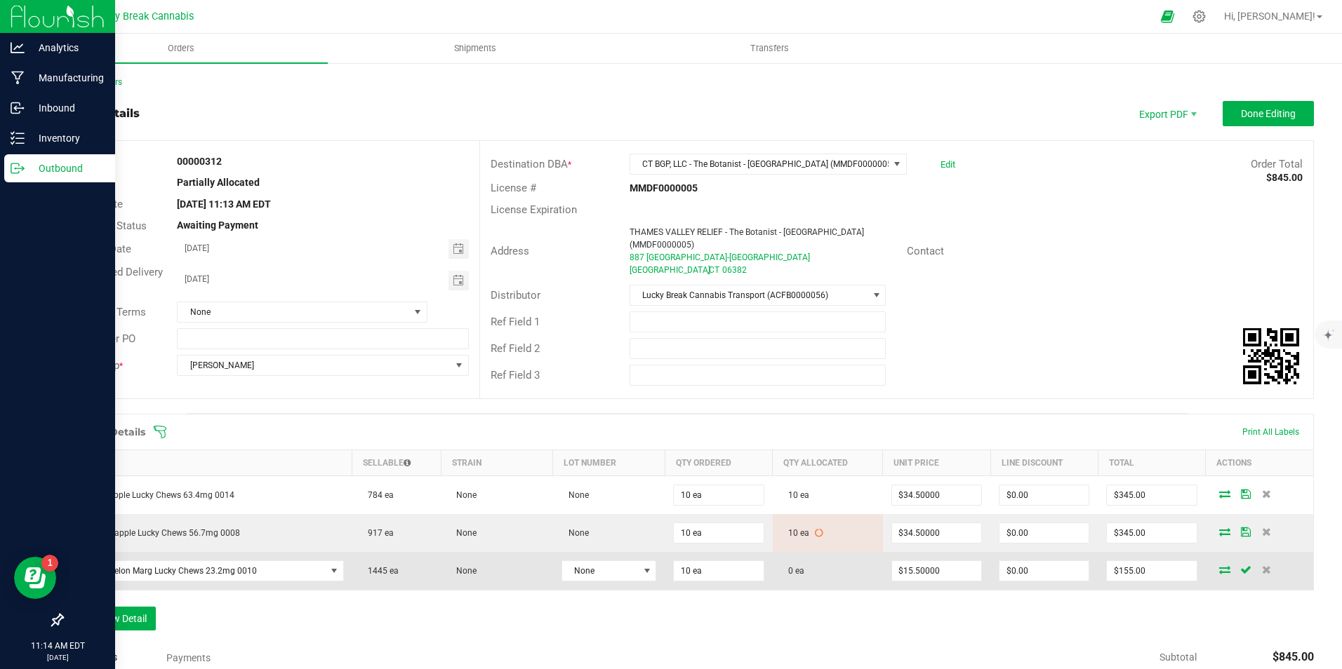
click at [1219, 566] on icon at bounding box center [1224, 570] width 11 height 8
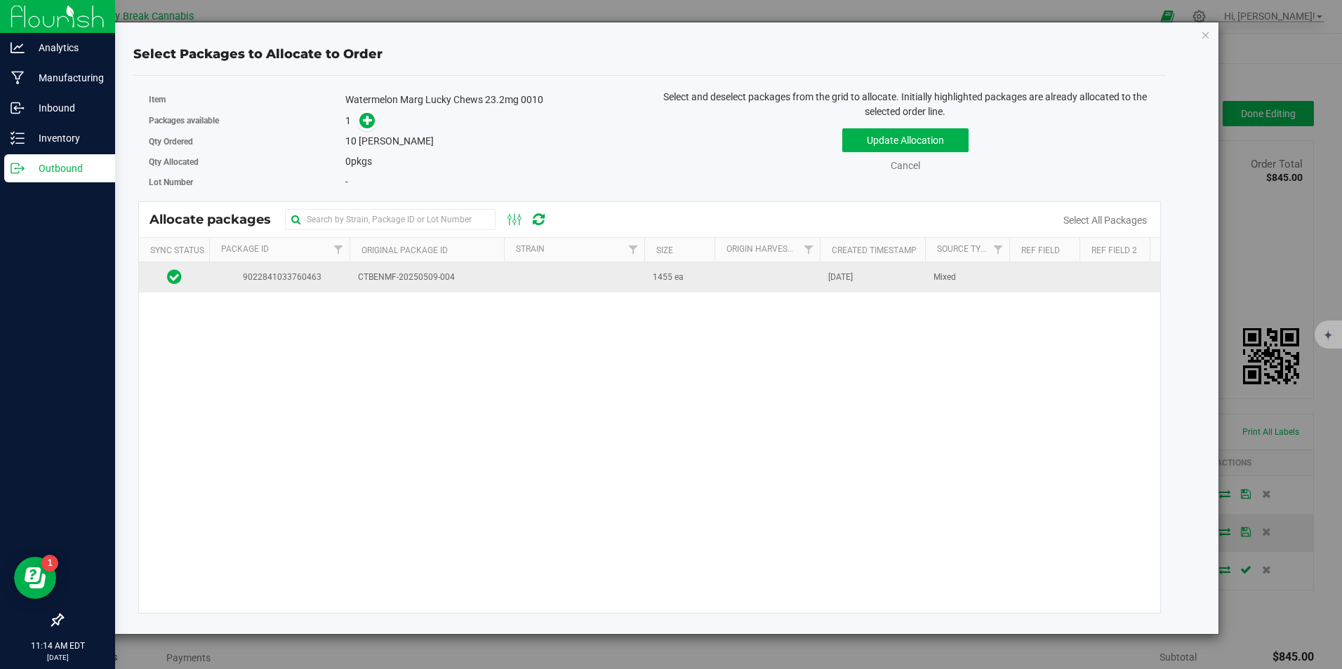
click at [488, 279] on span "CTBENMF-20250509-004" at bounding box center [427, 277] width 138 height 13
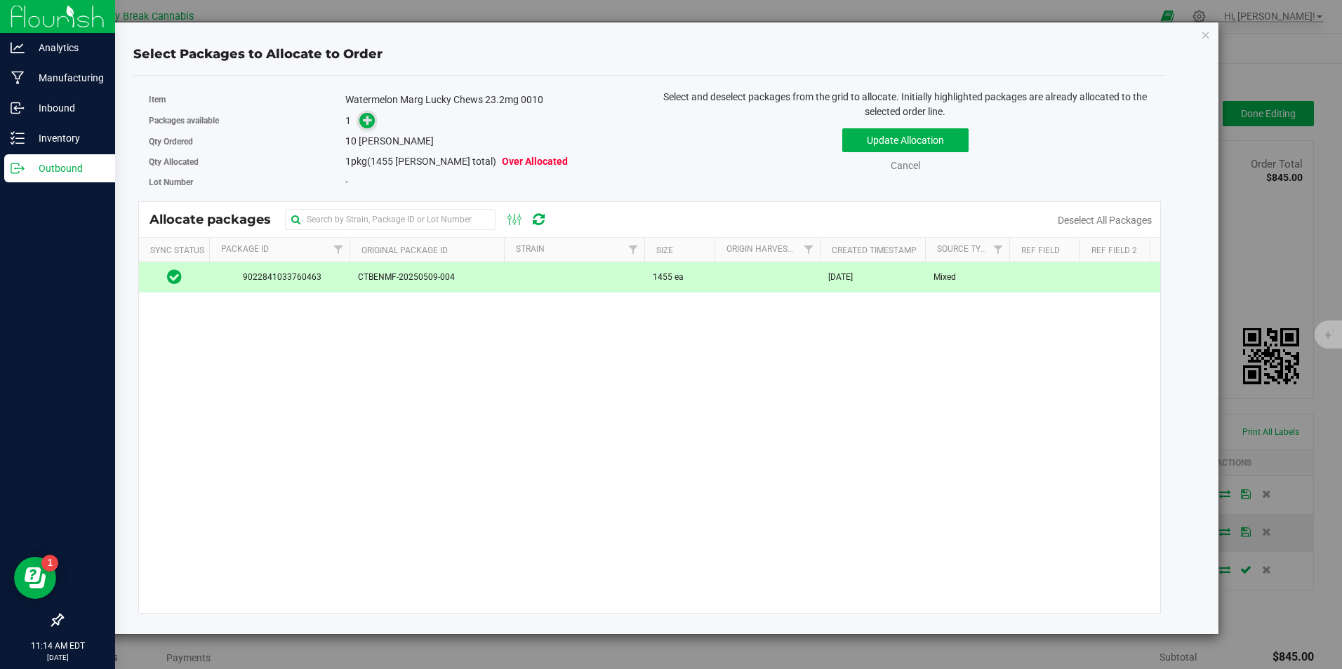
click at [366, 116] on icon at bounding box center [368, 119] width 11 height 11
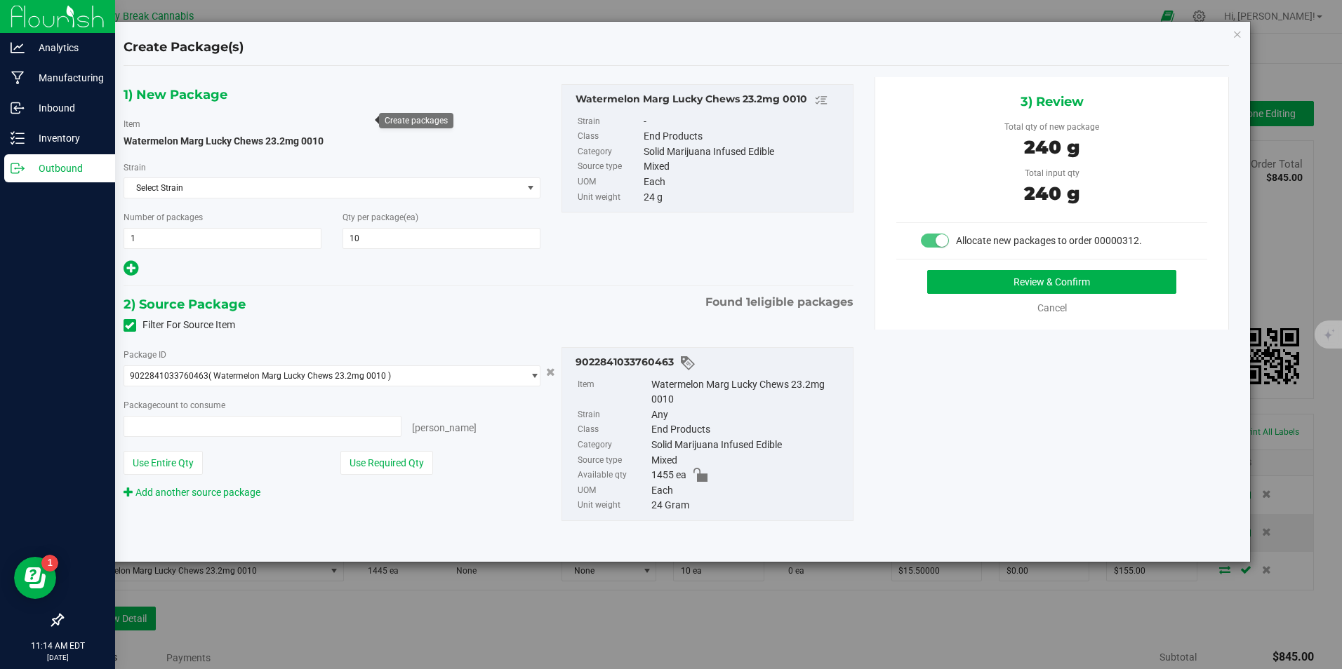
type input "10 ea"
click at [957, 282] on button "Review & Confirm" at bounding box center [1051, 282] width 249 height 24
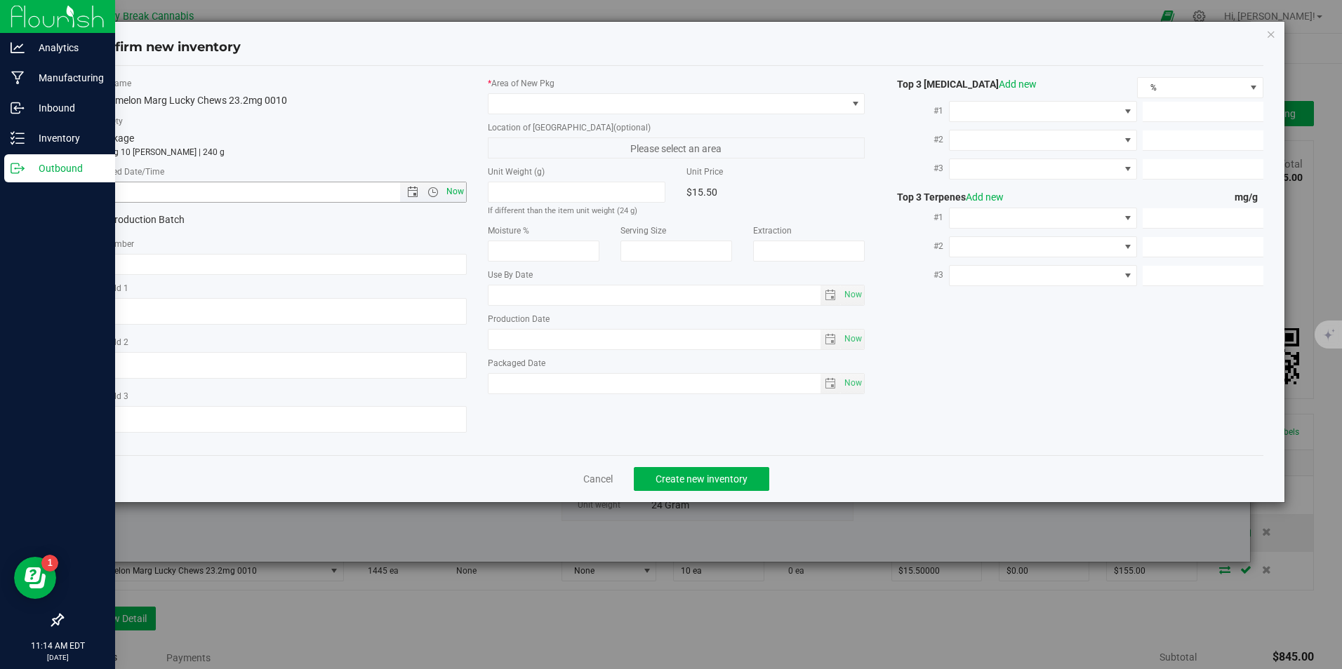
click at [450, 190] on span "Now" at bounding box center [455, 192] width 24 height 20
type input "8/20/2025 11:14 AM"
click at [528, 96] on span at bounding box center [667, 104] width 358 height 20
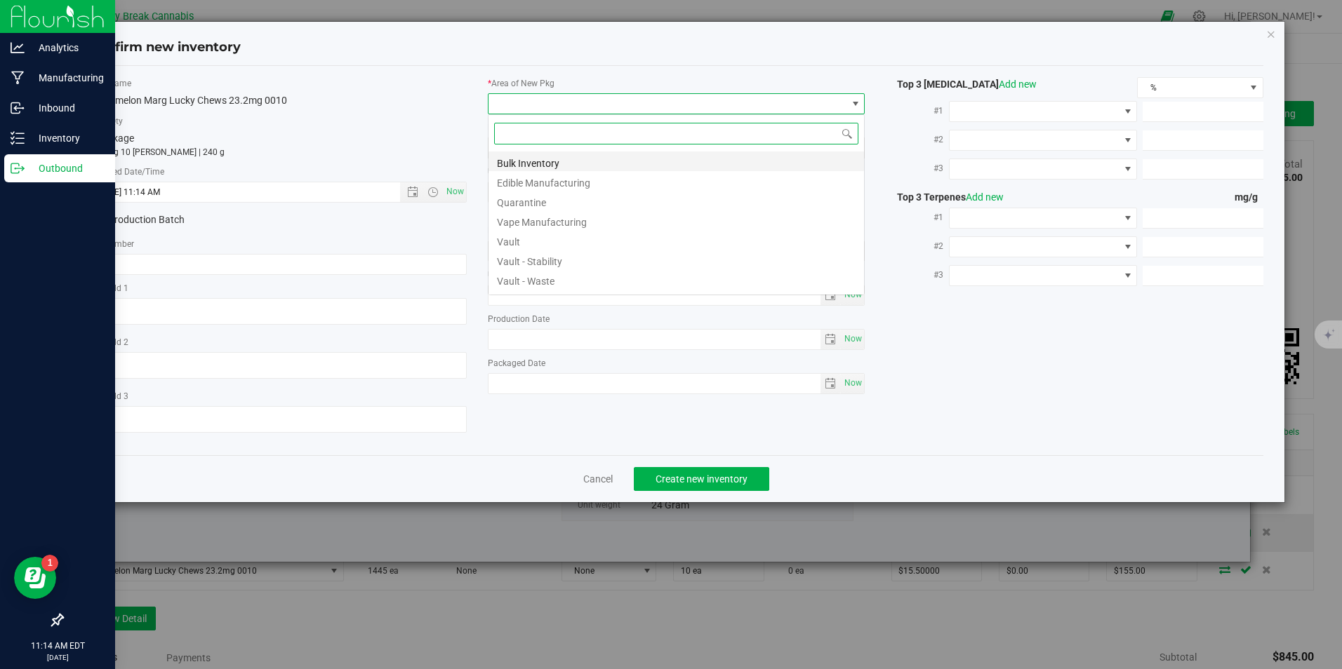
scroll to position [21, 378]
click at [530, 237] on li "Vault" at bounding box center [675, 240] width 375 height 20
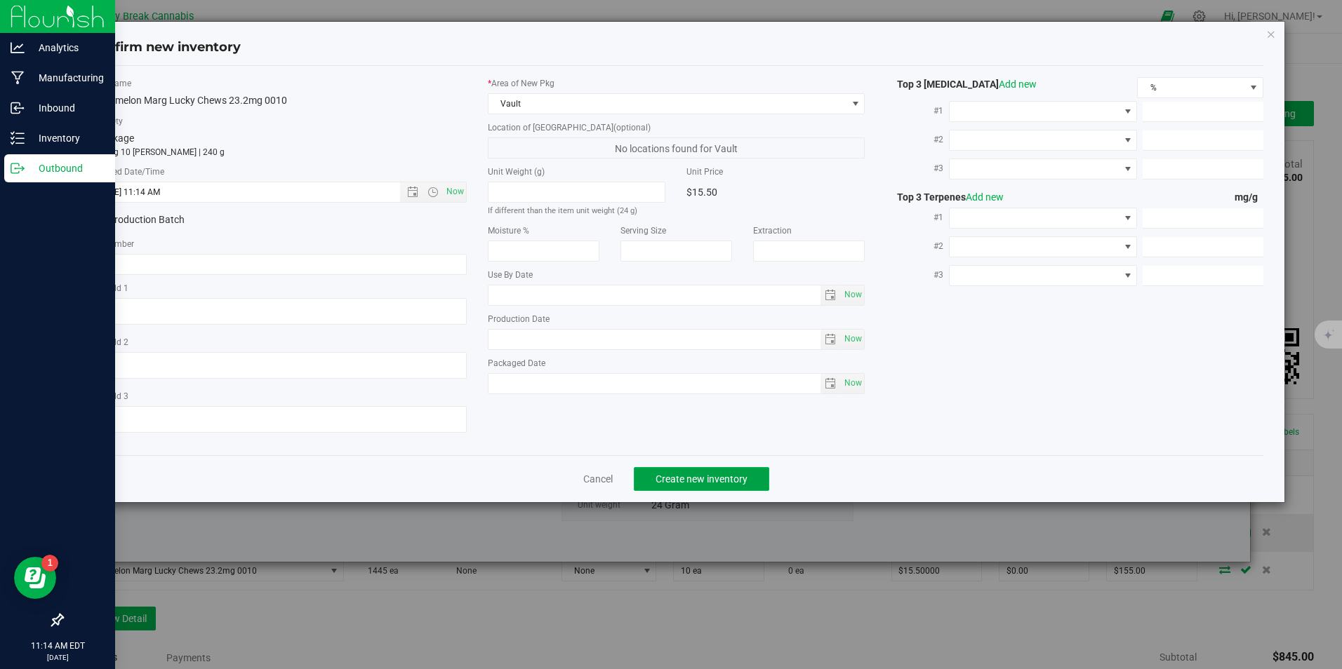
click at [670, 481] on span "Create new inventory" at bounding box center [701, 479] width 92 height 11
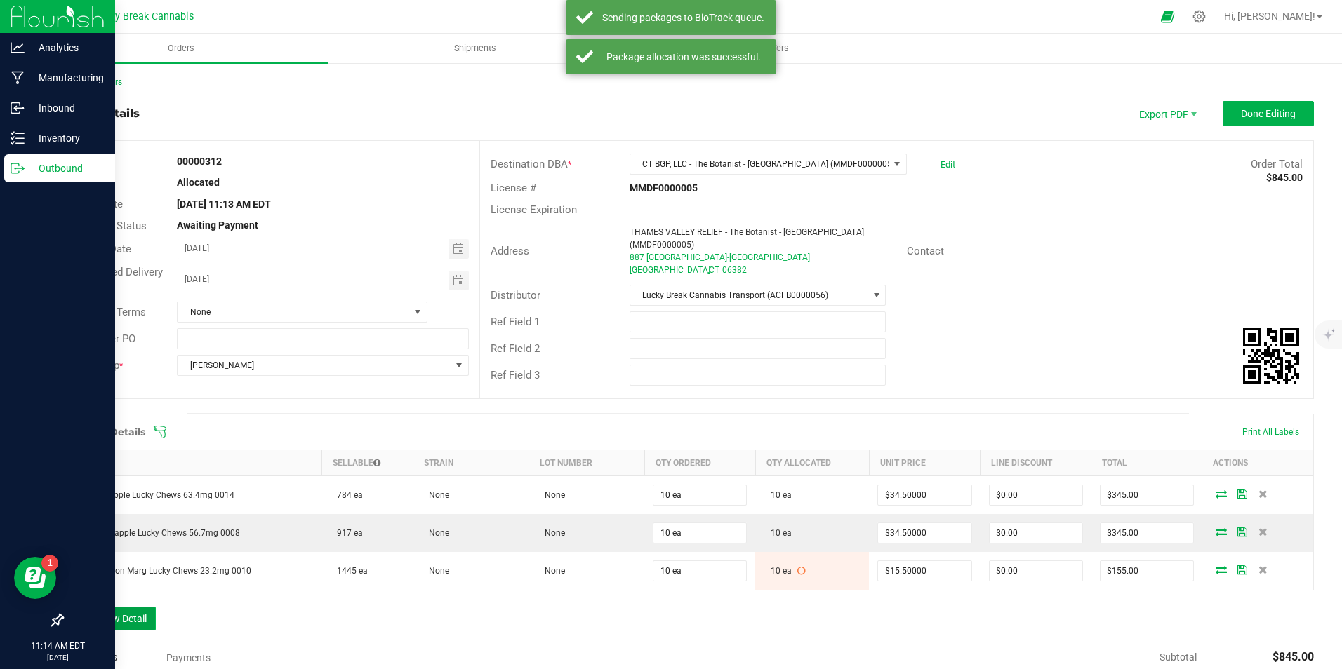
click at [119, 618] on button "Add New Detail" at bounding box center [109, 619] width 94 height 24
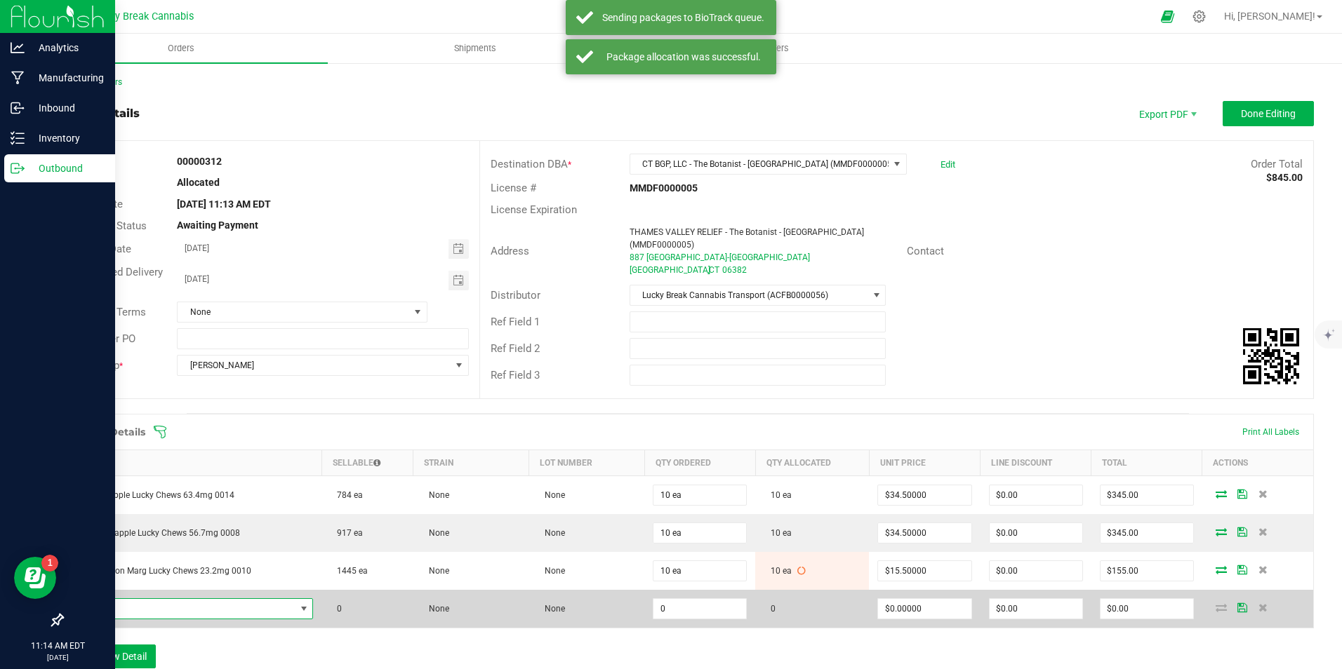
click at [133, 599] on span "NO DATA FOUND" at bounding box center [183, 609] width 223 height 20
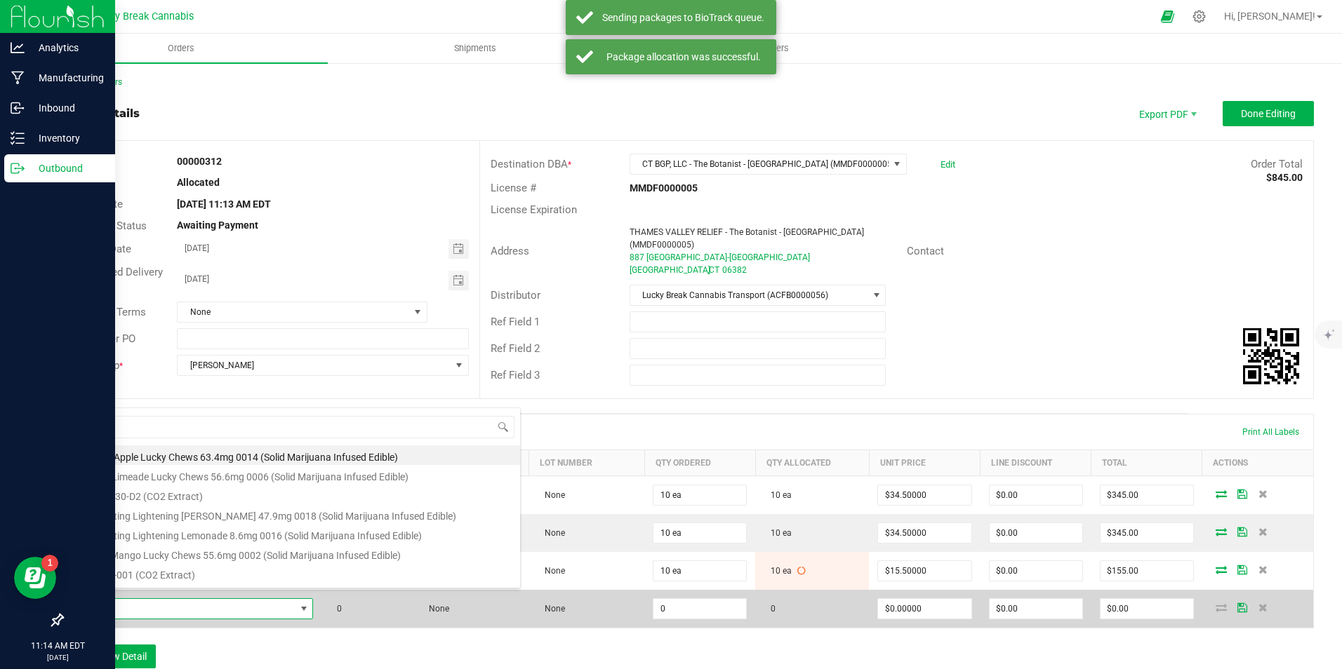
scroll to position [21, 234]
type input "berry"
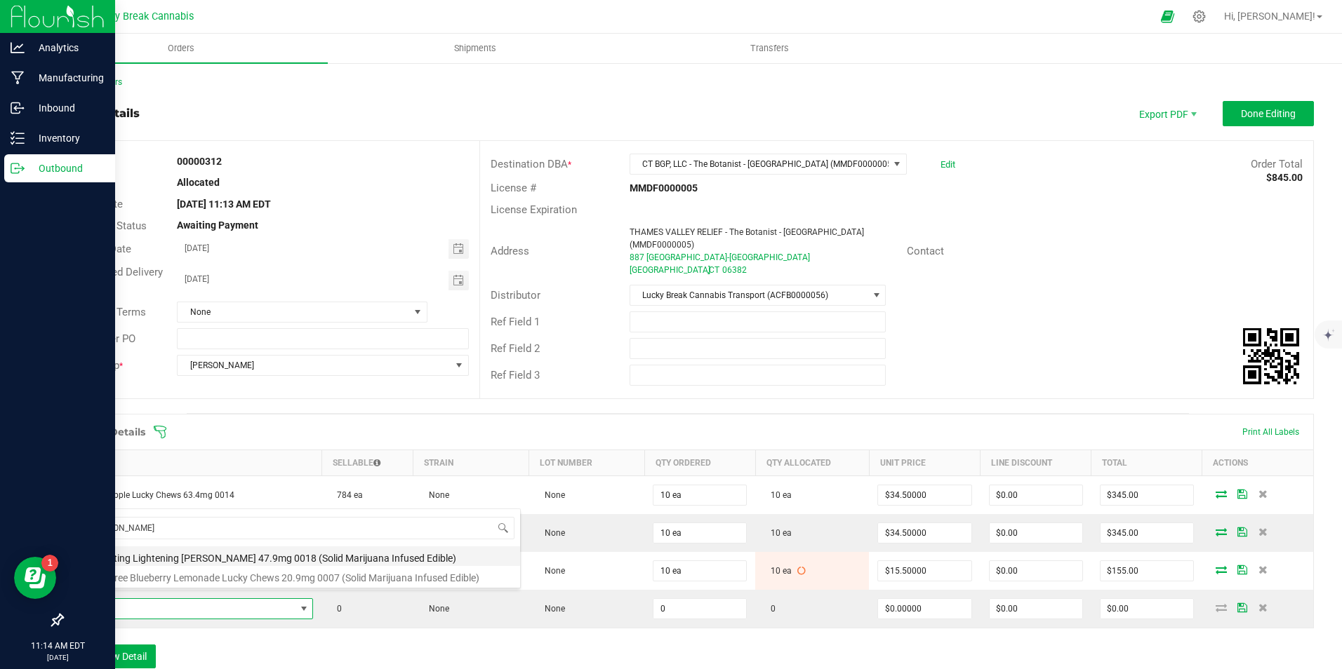
click at [169, 554] on li "Fast Acting Lightening Berry 47.9mg 0018 (Solid Marijuana Infused Edible)" at bounding box center [296, 557] width 448 height 20
type input "0 ea"
type input "$45.50000"
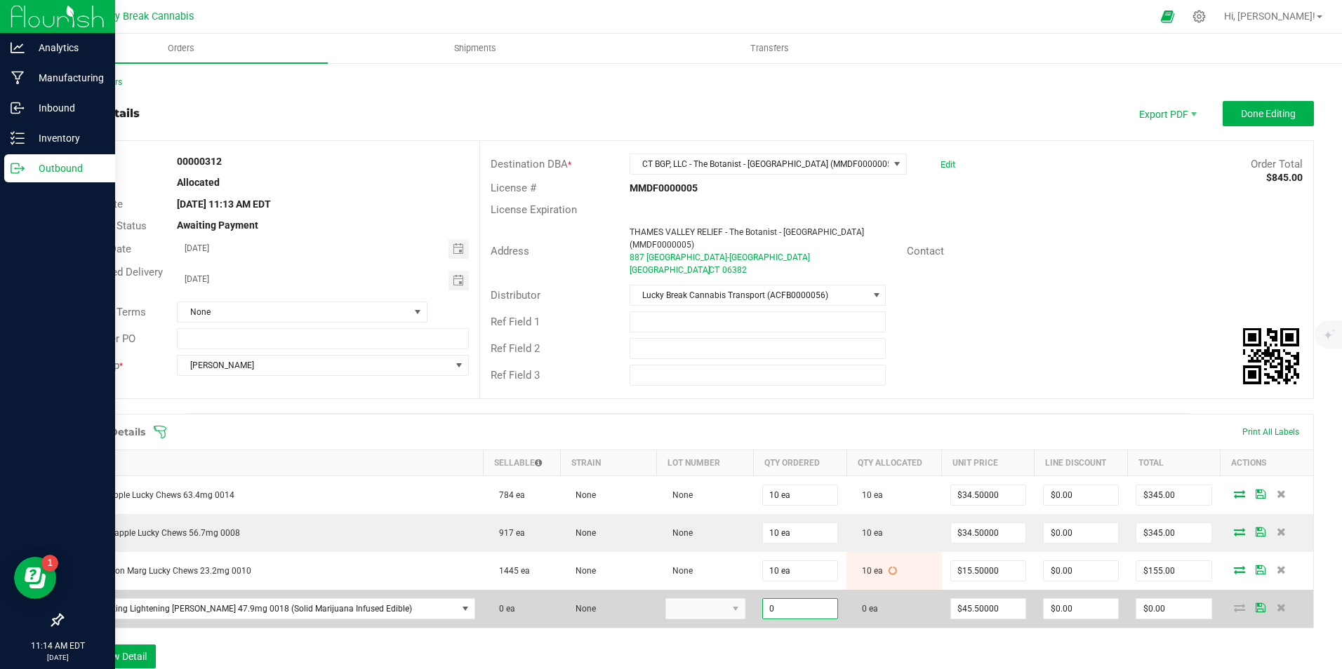
click at [808, 599] on input "0" at bounding box center [800, 609] width 74 height 20
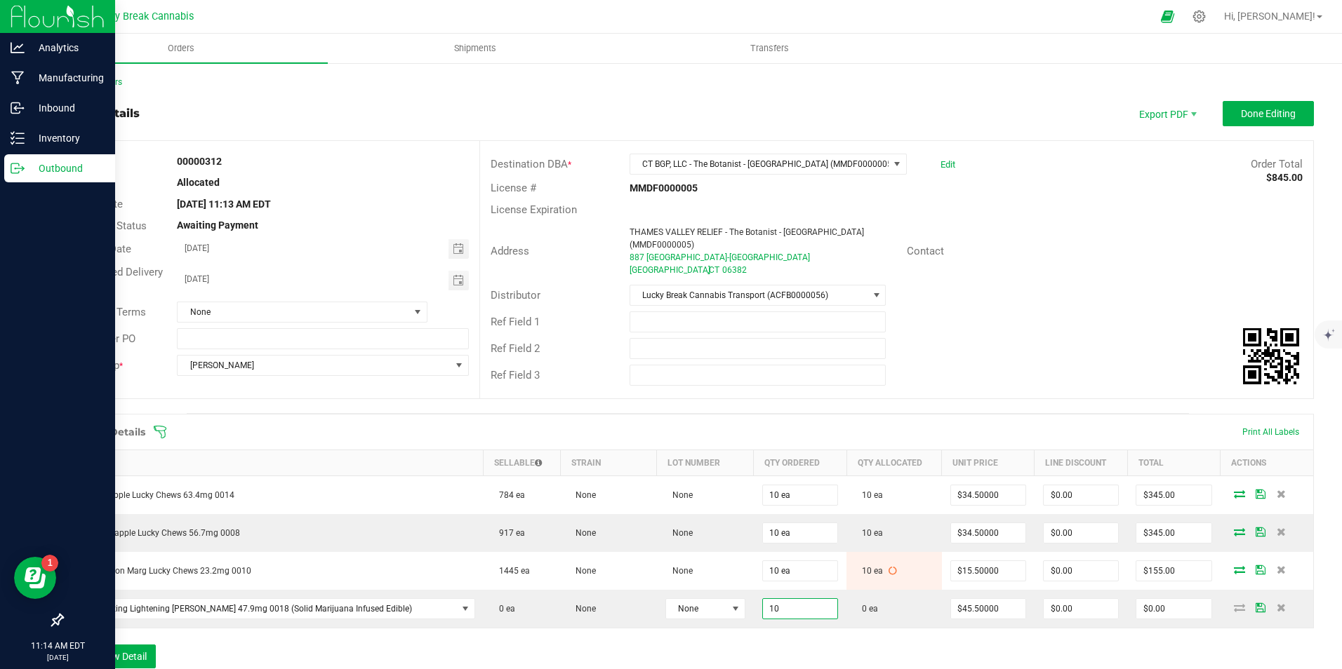
type input "10 ea"
type input "$455.00"
click at [905, 635] on div "Order Details Print All Labels Item Sellable Strain Lot Number Qty Ordered Qty …" at bounding box center [688, 548] width 1252 height 269
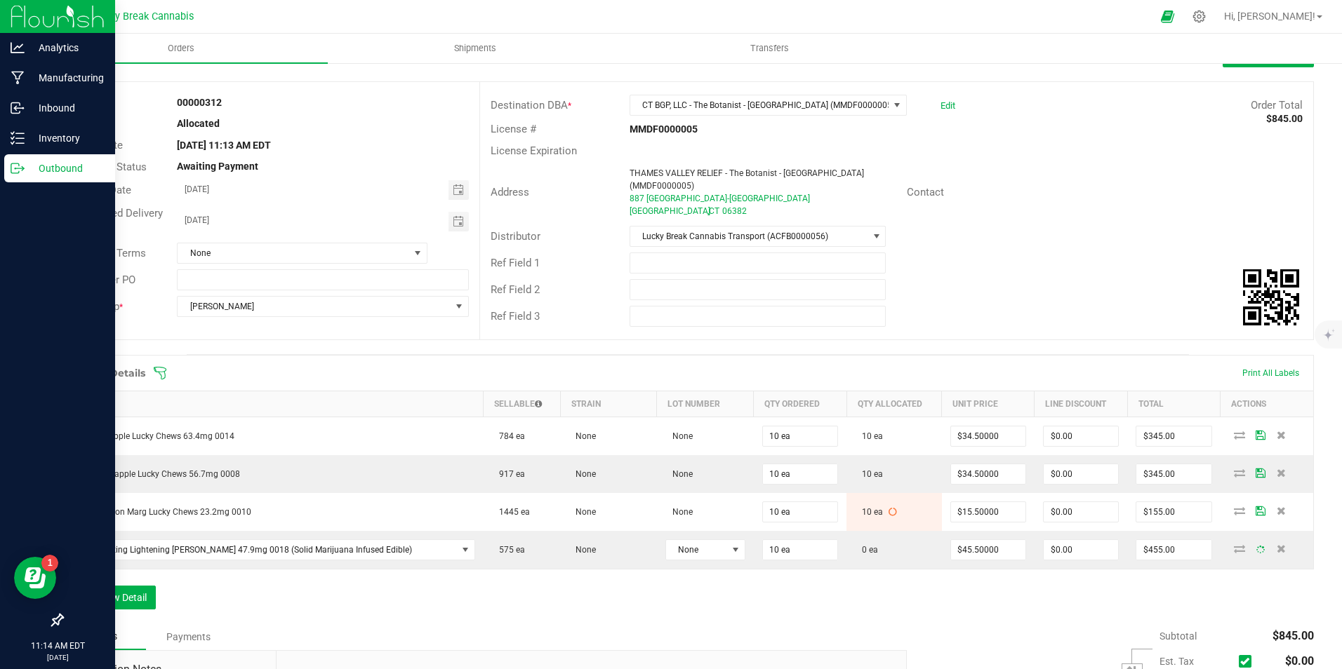
scroll to position [140, 0]
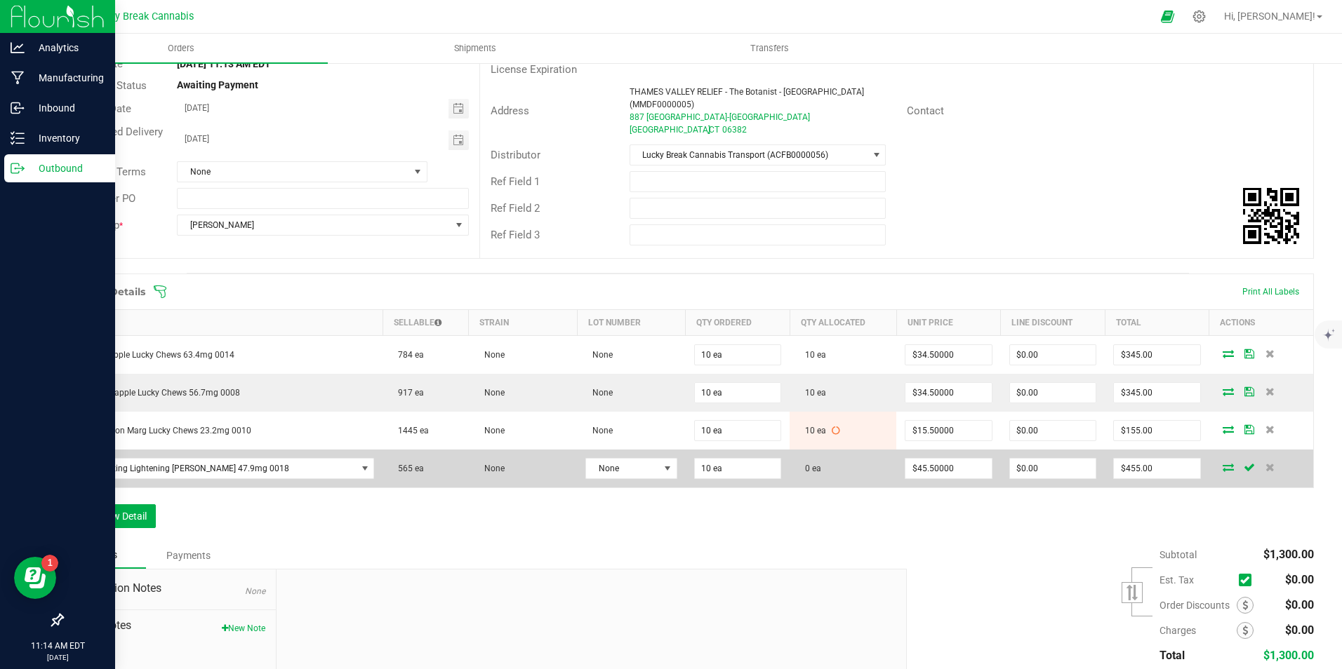
click at [1222, 463] on icon at bounding box center [1227, 467] width 11 height 8
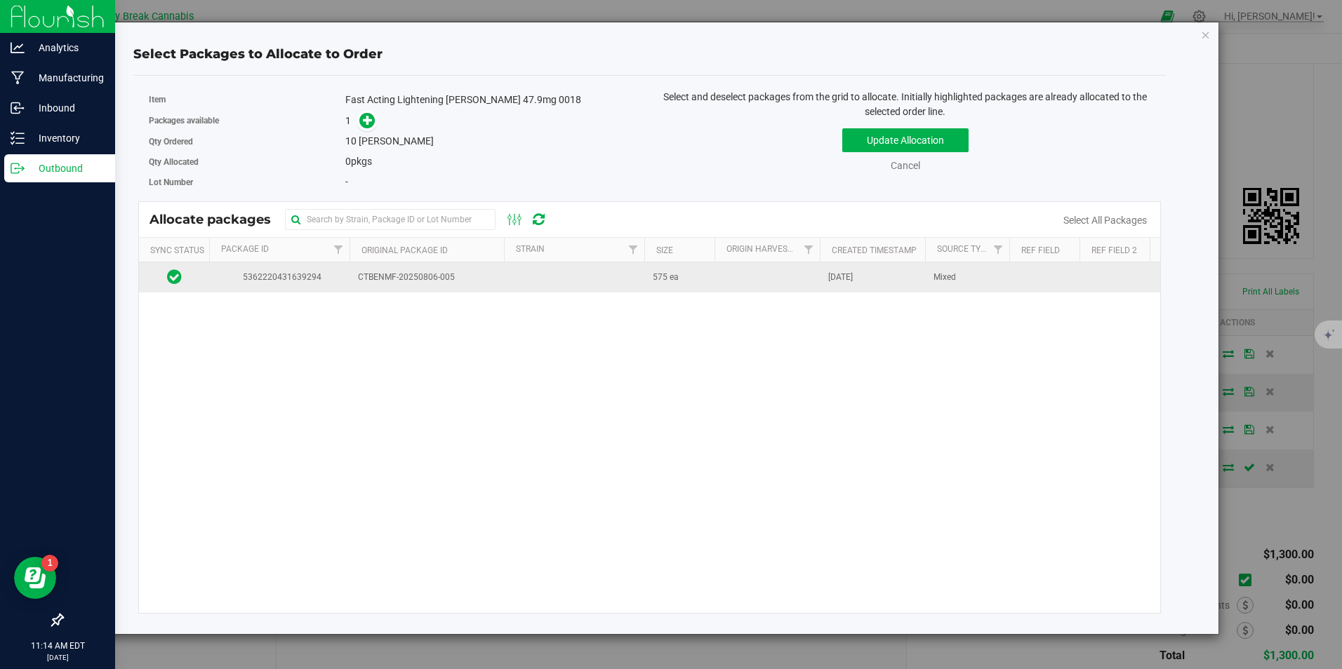
click at [392, 284] on span "CTBENMF-20250806-005" at bounding box center [427, 277] width 138 height 13
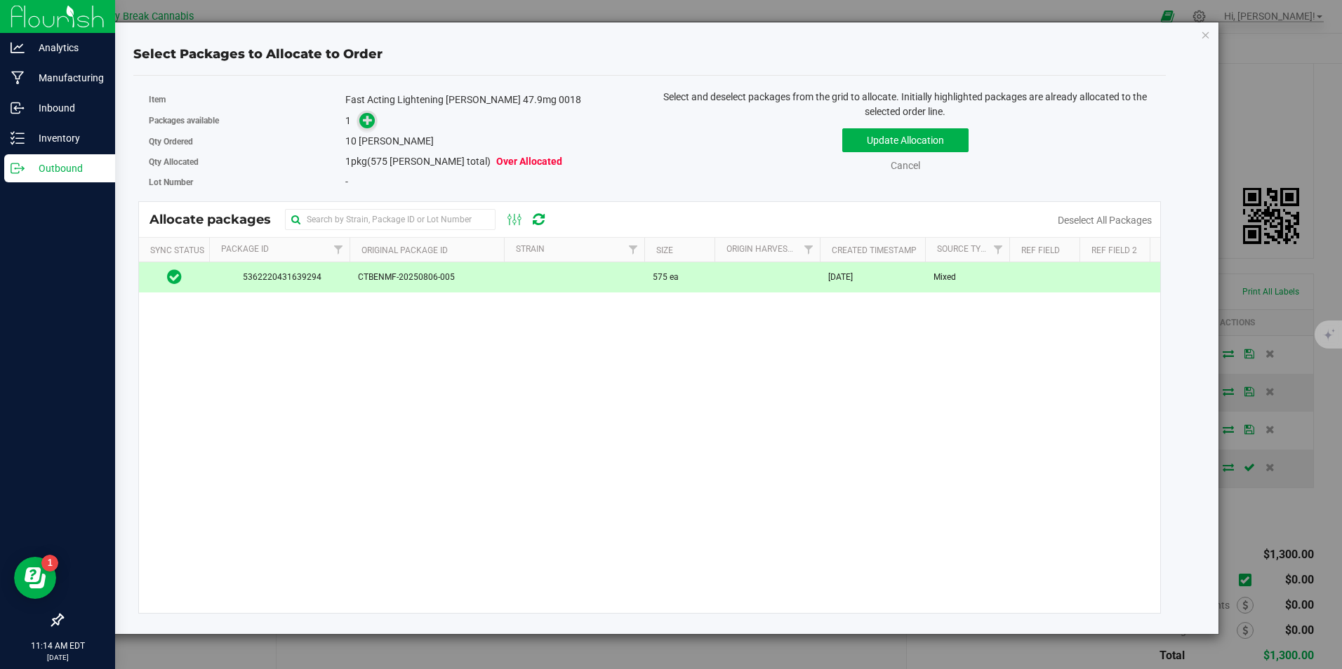
click at [365, 118] on icon at bounding box center [368, 120] width 10 height 10
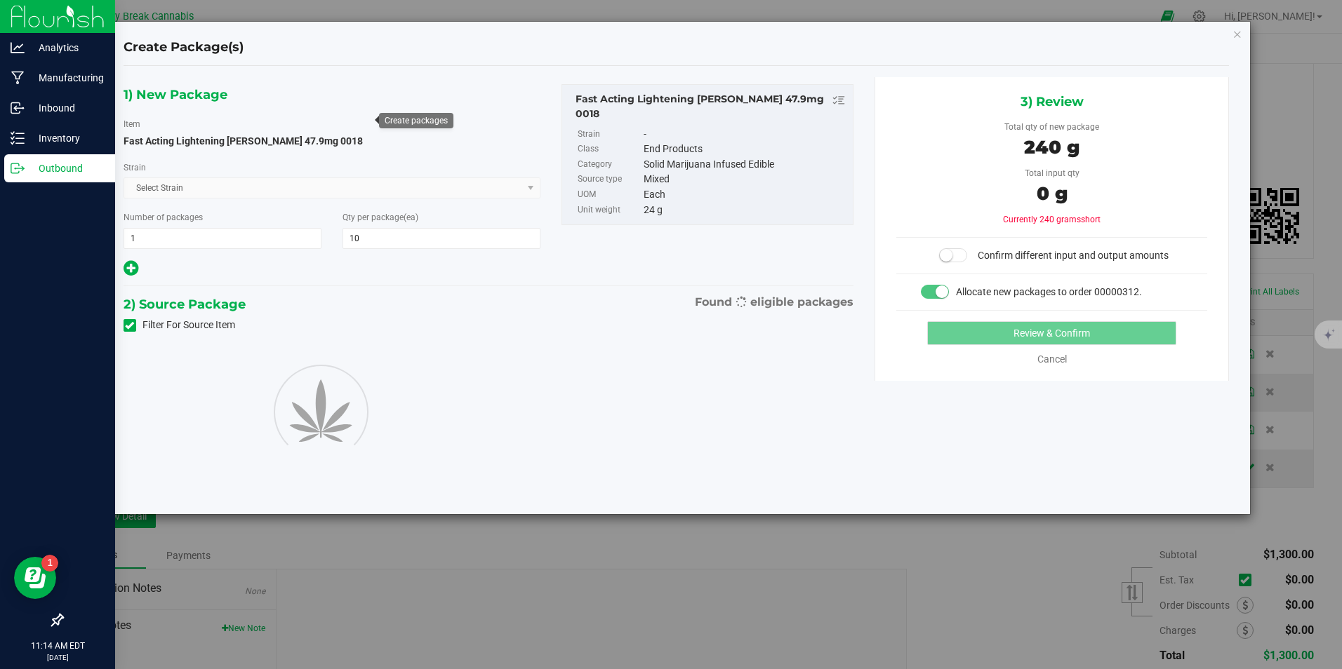
type input "10"
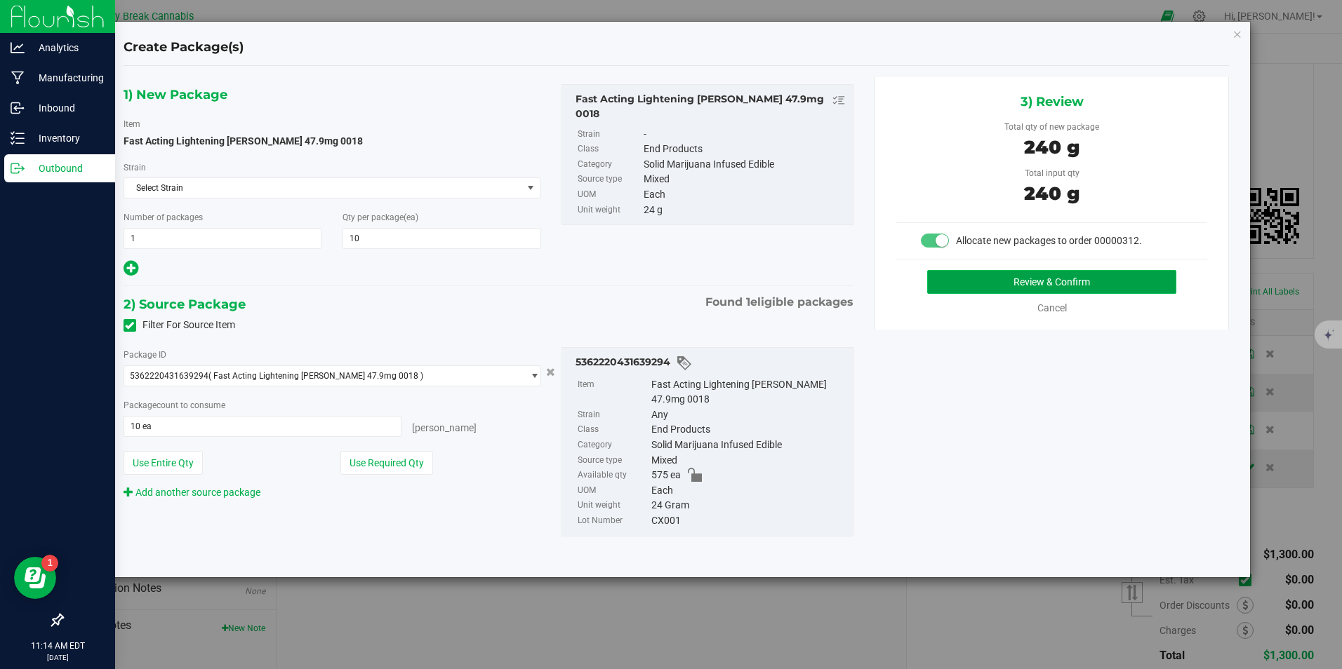
click at [1090, 281] on button "Review & Confirm" at bounding box center [1051, 282] width 249 height 24
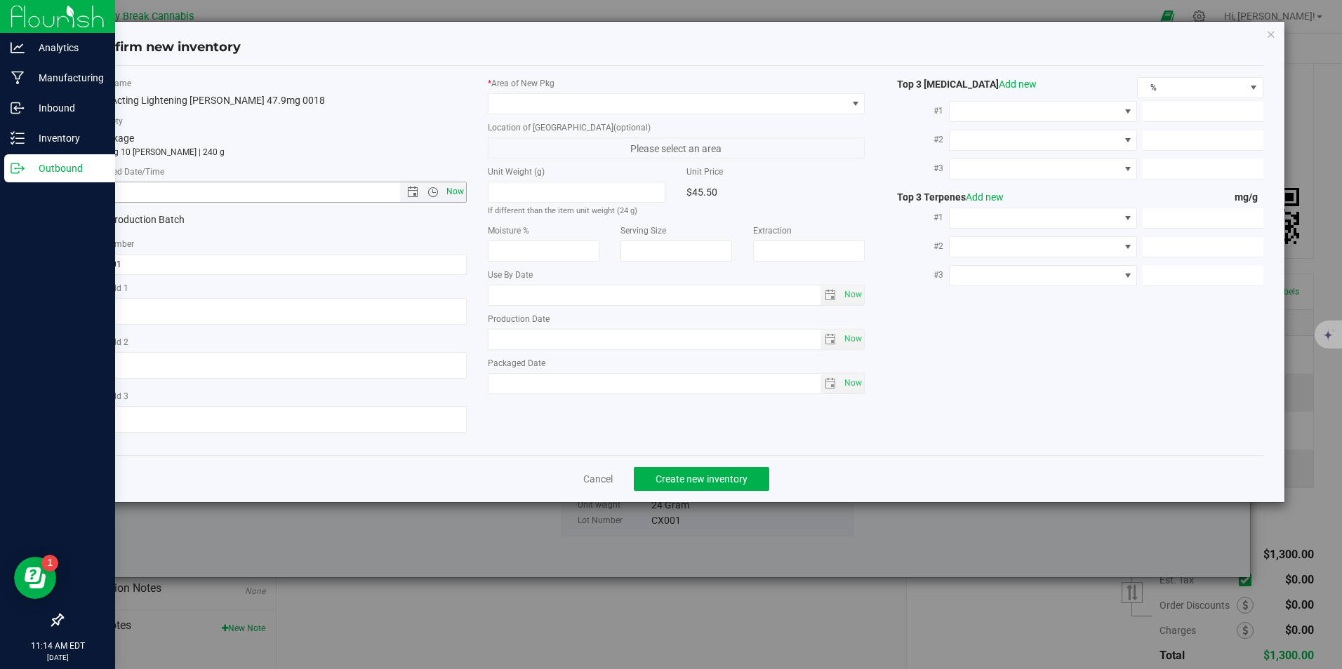
click at [453, 201] on span "Now" at bounding box center [455, 192] width 24 height 20
type input "8/20/2025 11:14 AM"
click at [531, 101] on span at bounding box center [667, 104] width 358 height 20
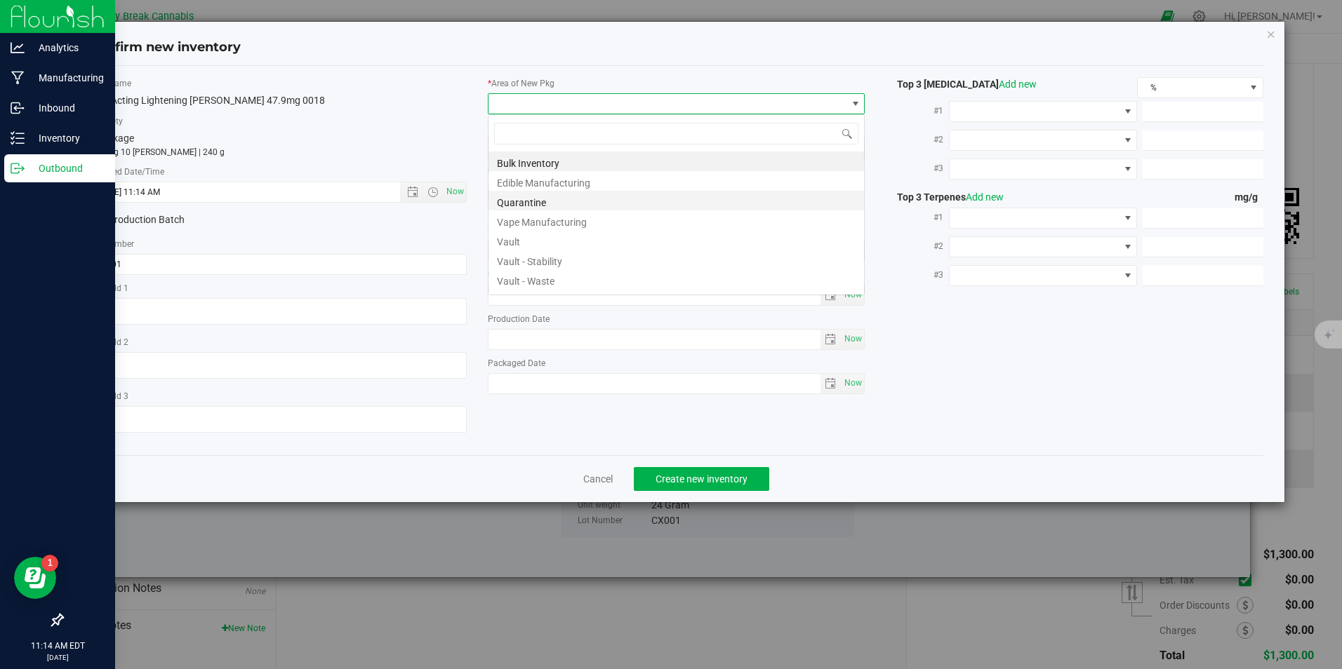
scroll to position [21, 378]
click at [530, 233] on li "Vault" at bounding box center [675, 240] width 375 height 20
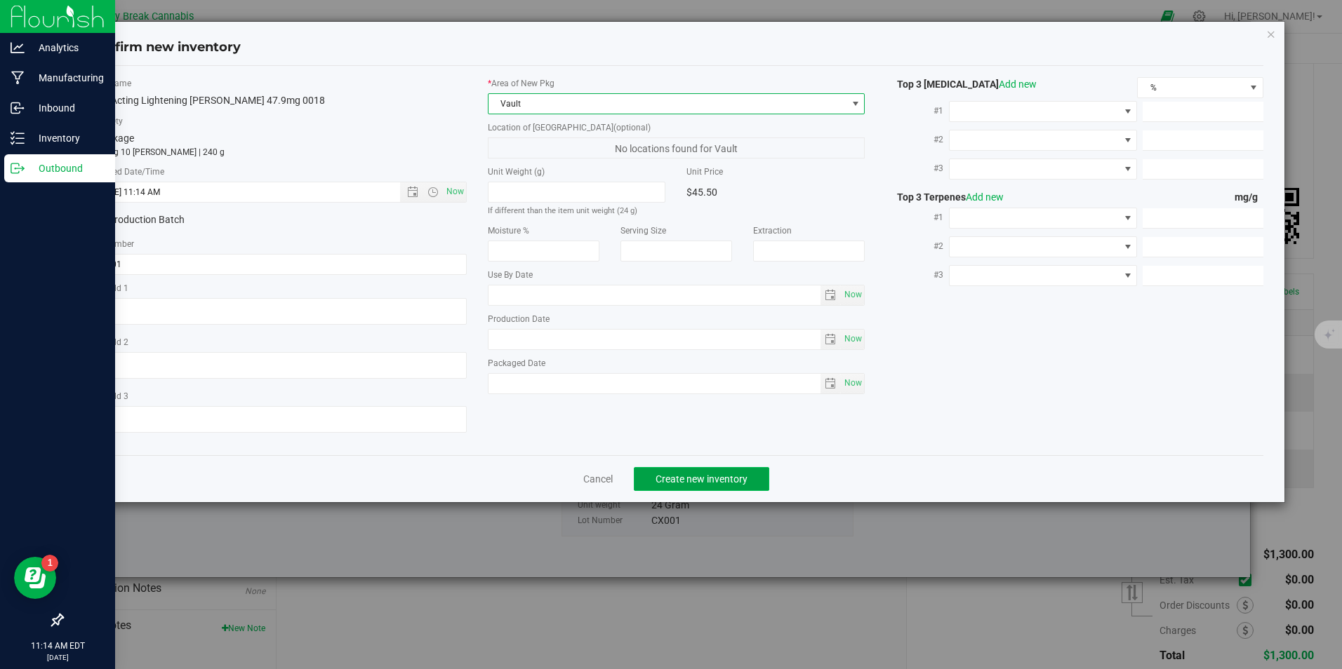
click at [665, 486] on button "Create new inventory" at bounding box center [701, 479] width 135 height 24
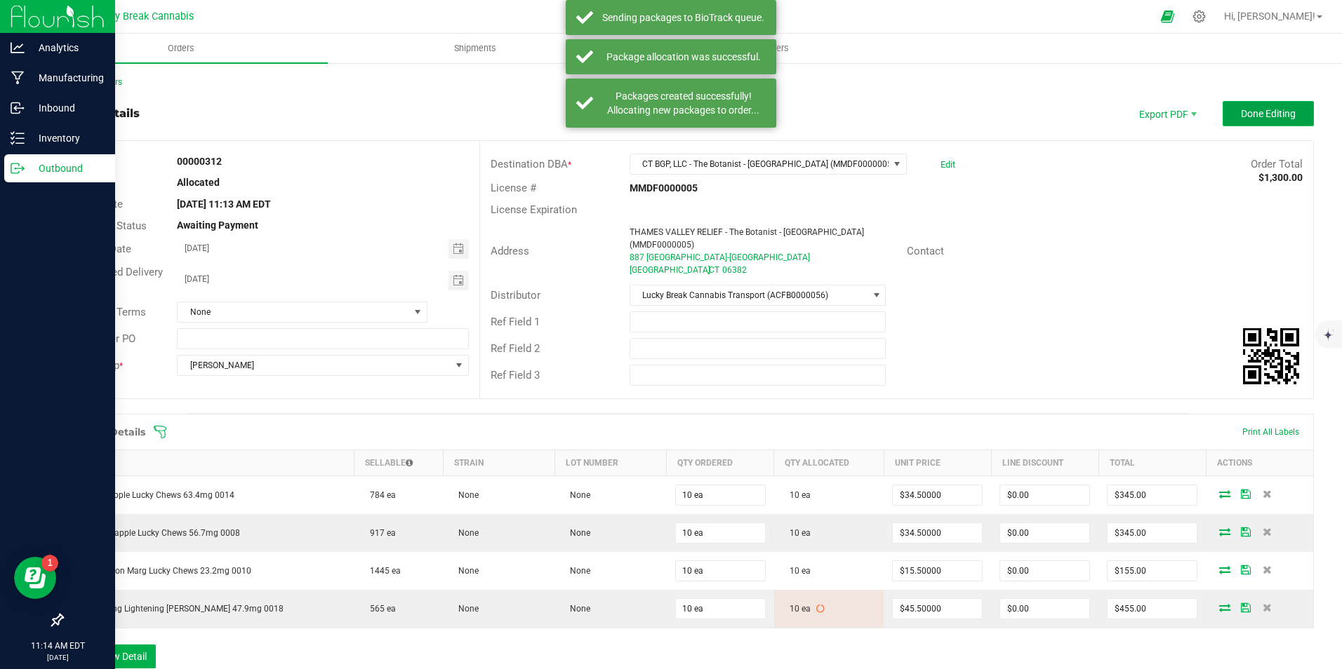
click at [1260, 126] on button "Done Editing" at bounding box center [1267, 113] width 91 height 25
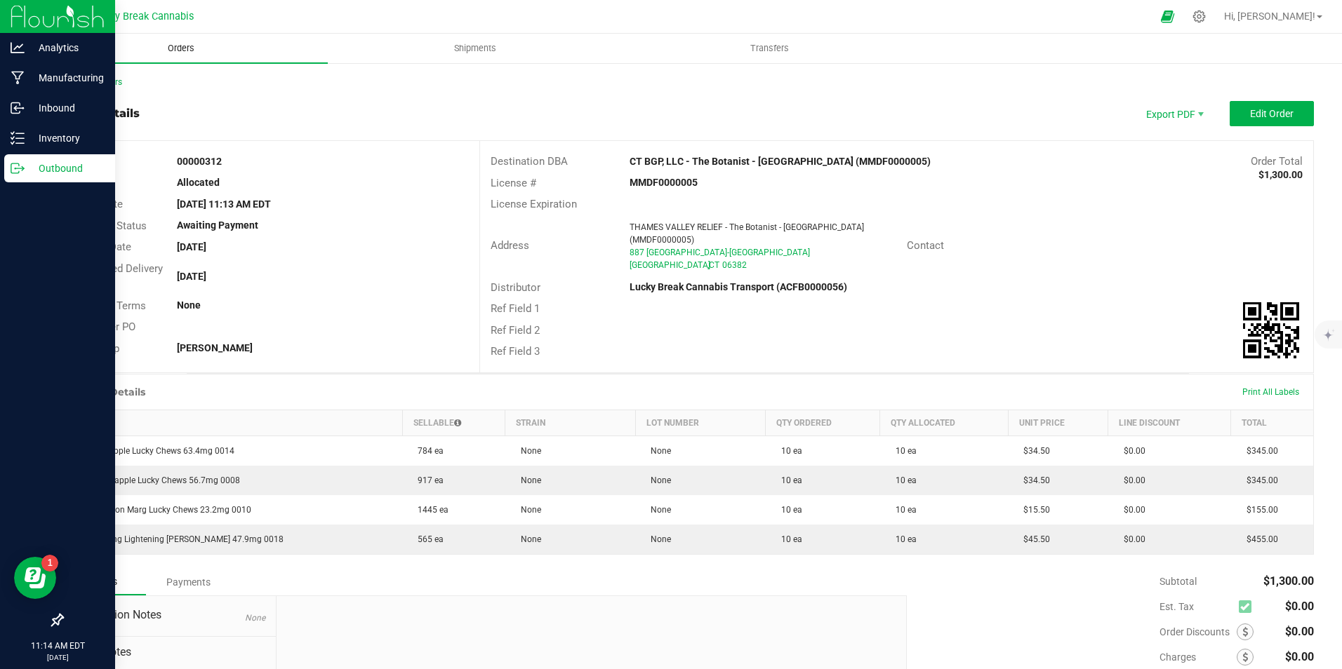
click at [170, 47] on span "Orders" at bounding box center [181, 48] width 65 height 13
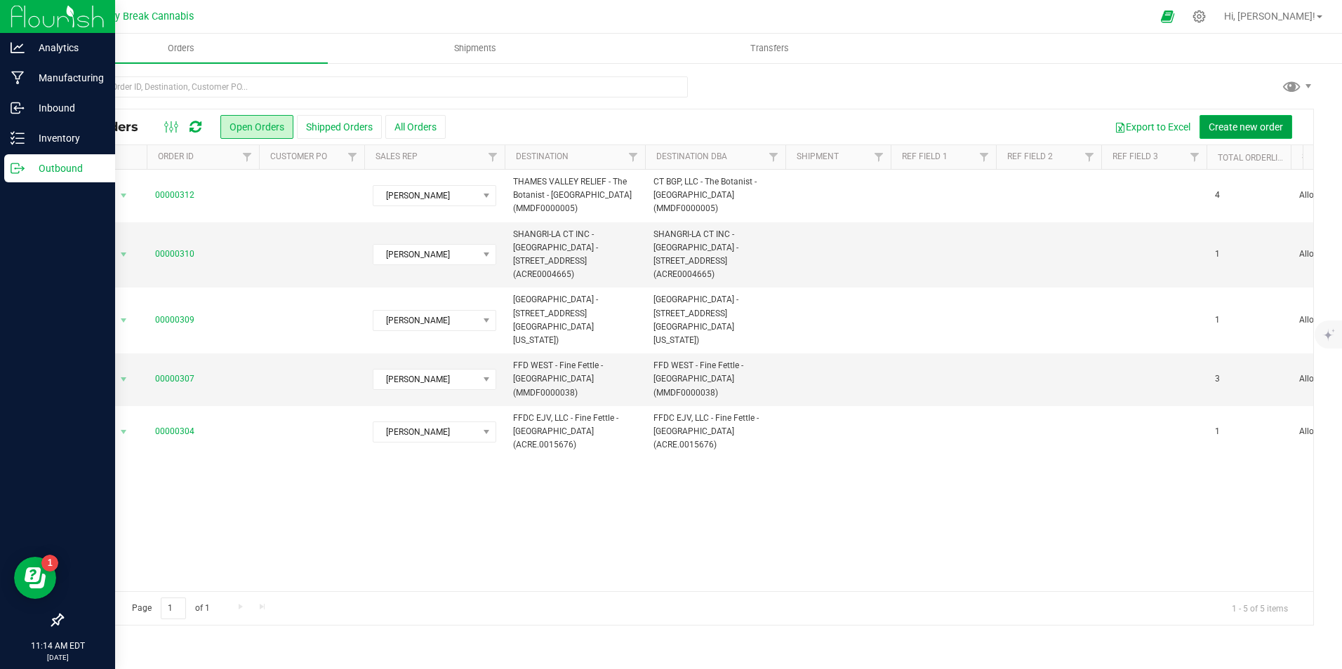
click at [1232, 122] on span "Create new order" at bounding box center [1245, 126] width 74 height 11
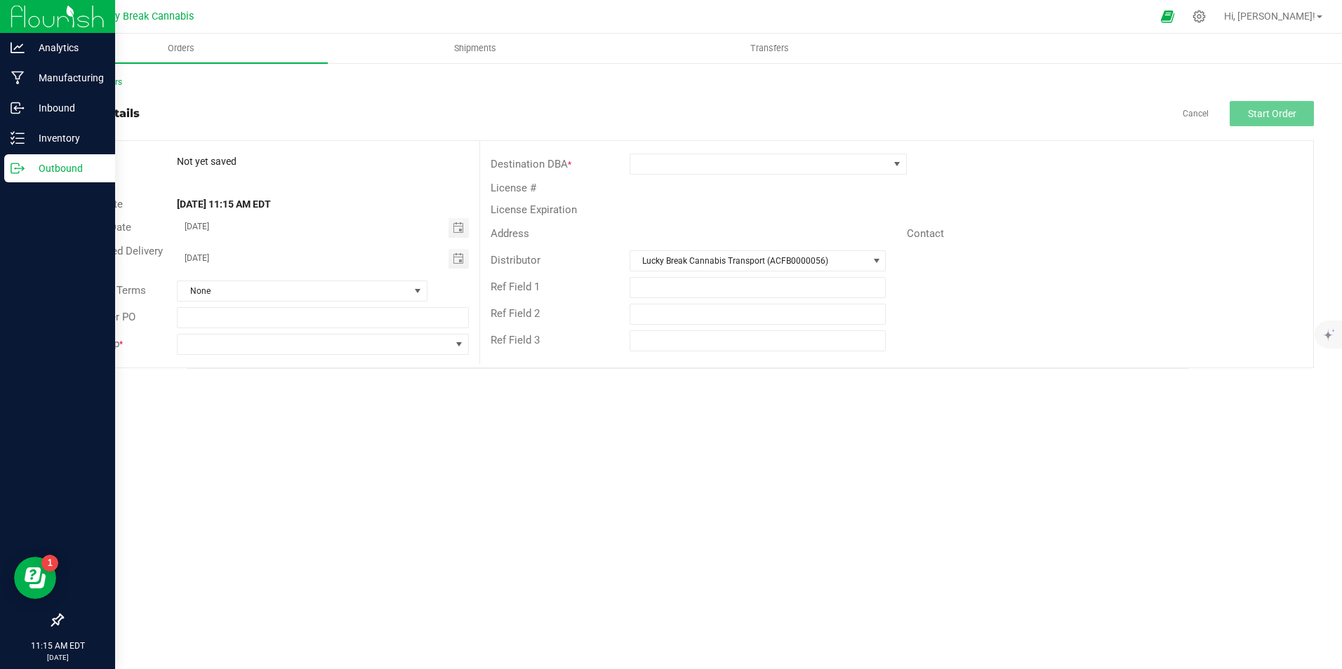
click at [782, 176] on div "Destination DBA *" at bounding box center [896, 164] width 833 height 27
click at [782, 162] on span at bounding box center [759, 164] width 258 height 20
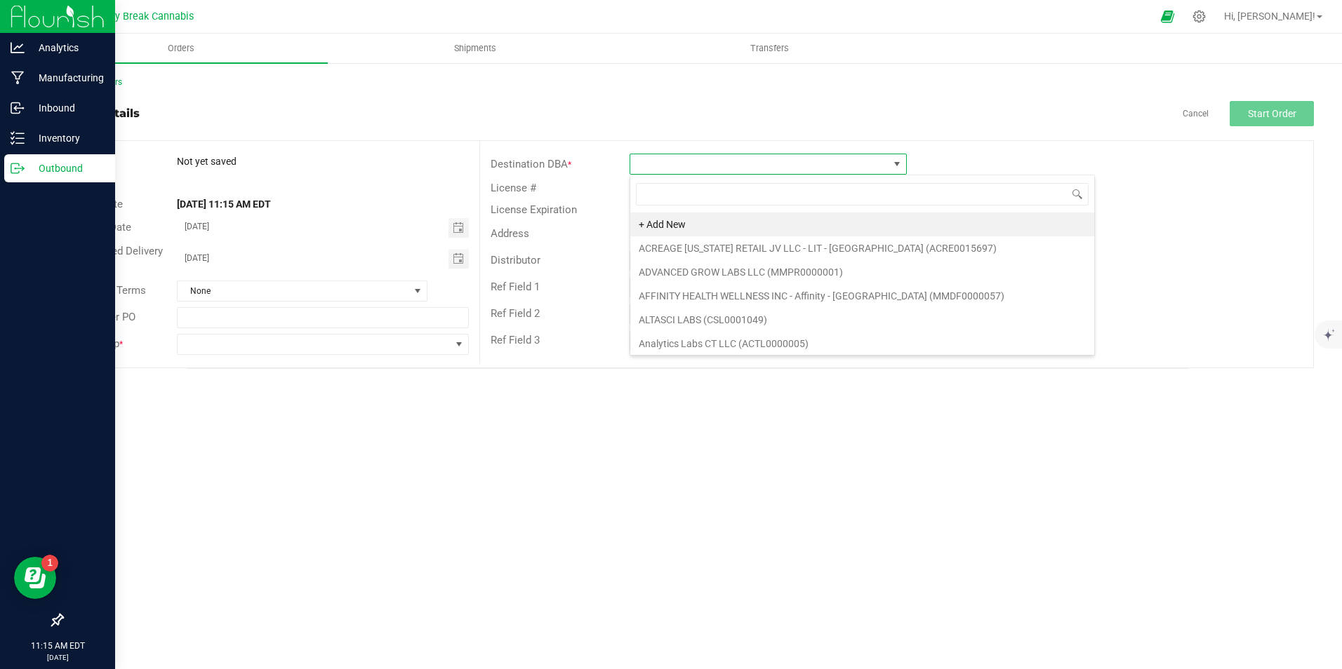
scroll to position [21, 277]
type input "WEST"
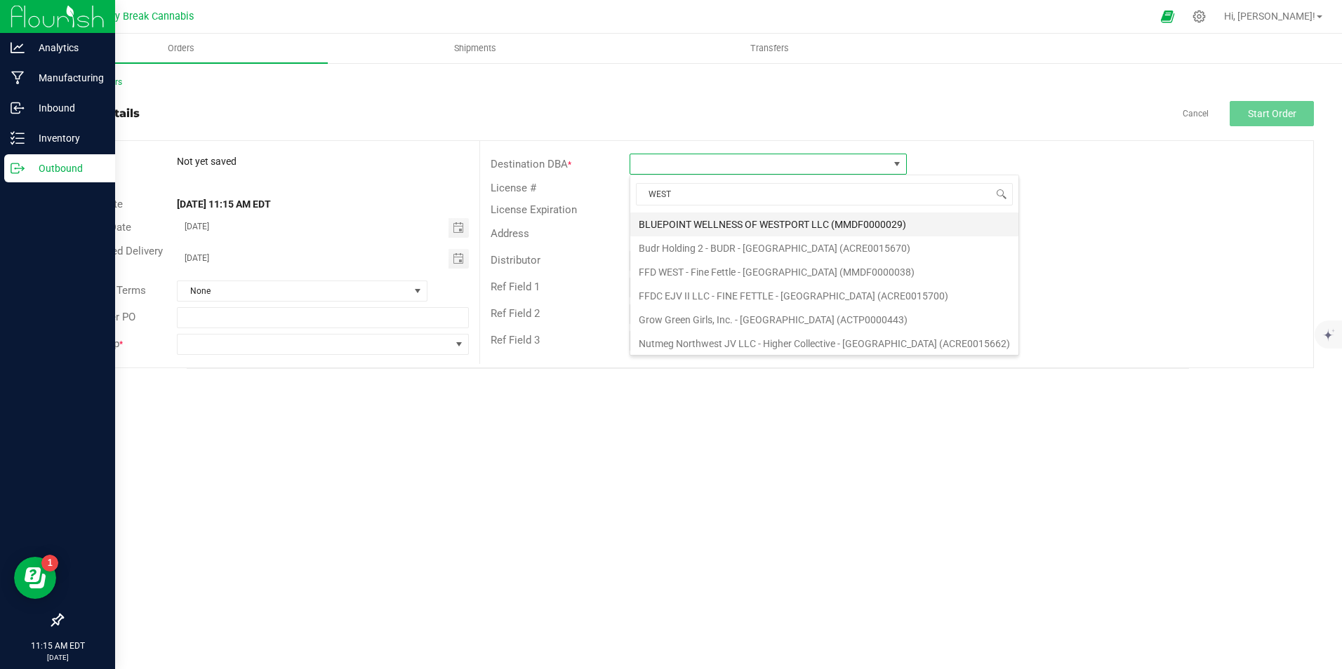
click at [749, 219] on li "BLUEPOINT WELLNESS OF WESTPORT LLC (MMDF0000029)" at bounding box center [824, 225] width 388 height 24
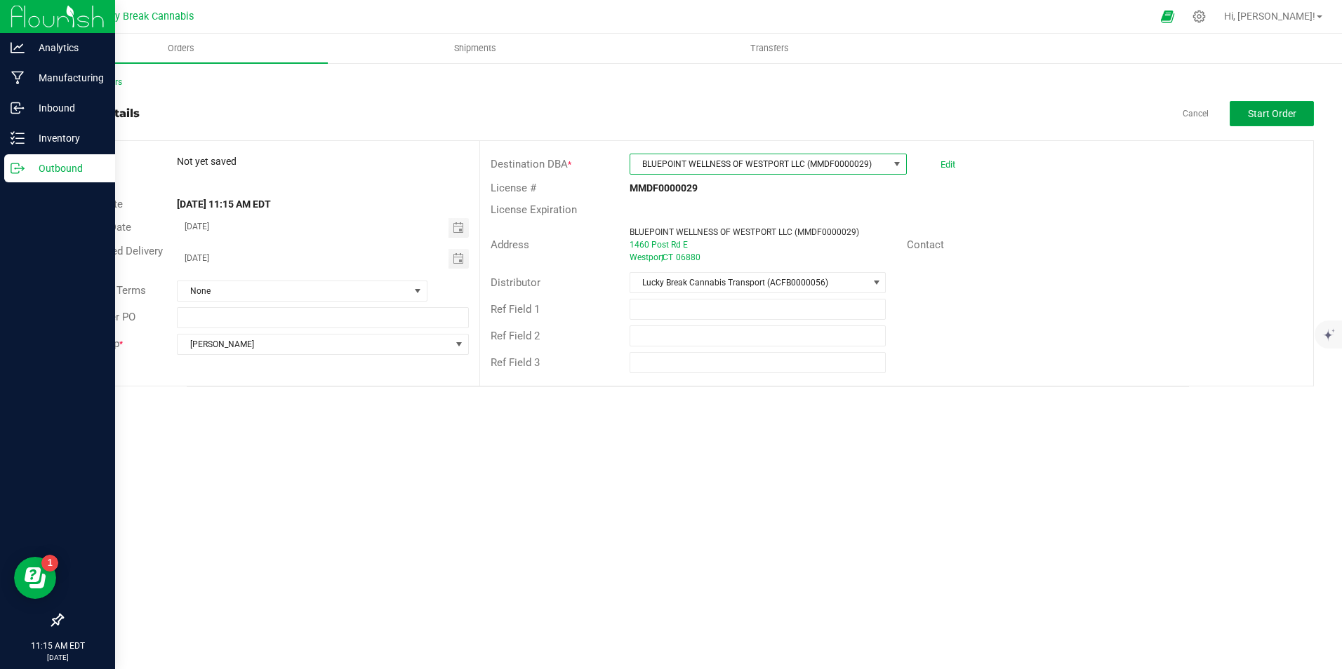
click at [1251, 114] on span "Start Order" at bounding box center [1272, 113] width 48 height 11
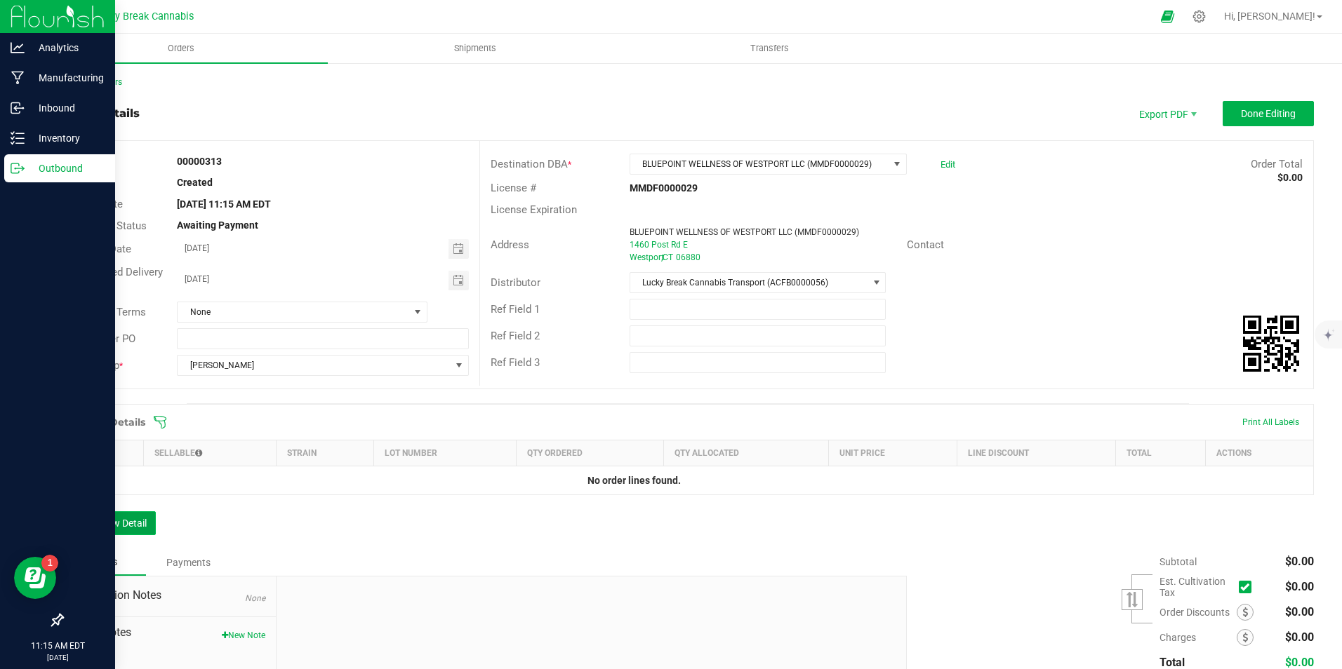
click at [132, 520] on button "Add New Detail" at bounding box center [109, 524] width 94 height 24
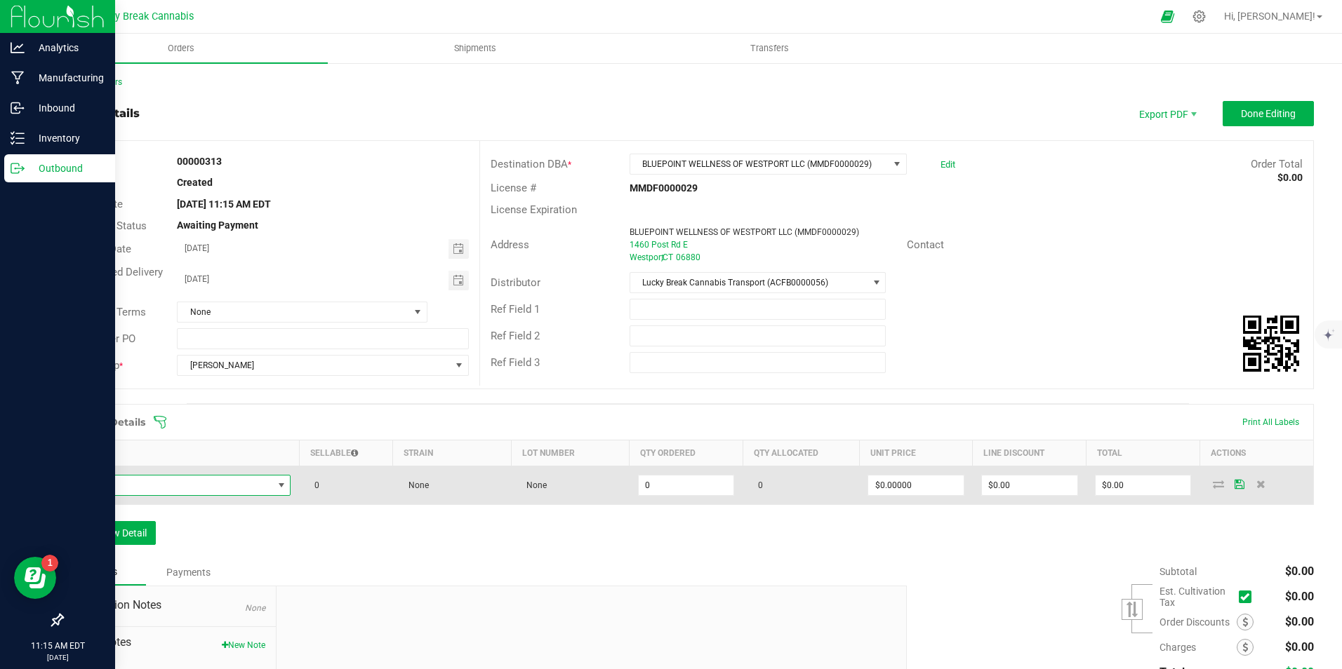
click at [183, 485] on span "NO DATA FOUND" at bounding box center [172, 486] width 201 height 20
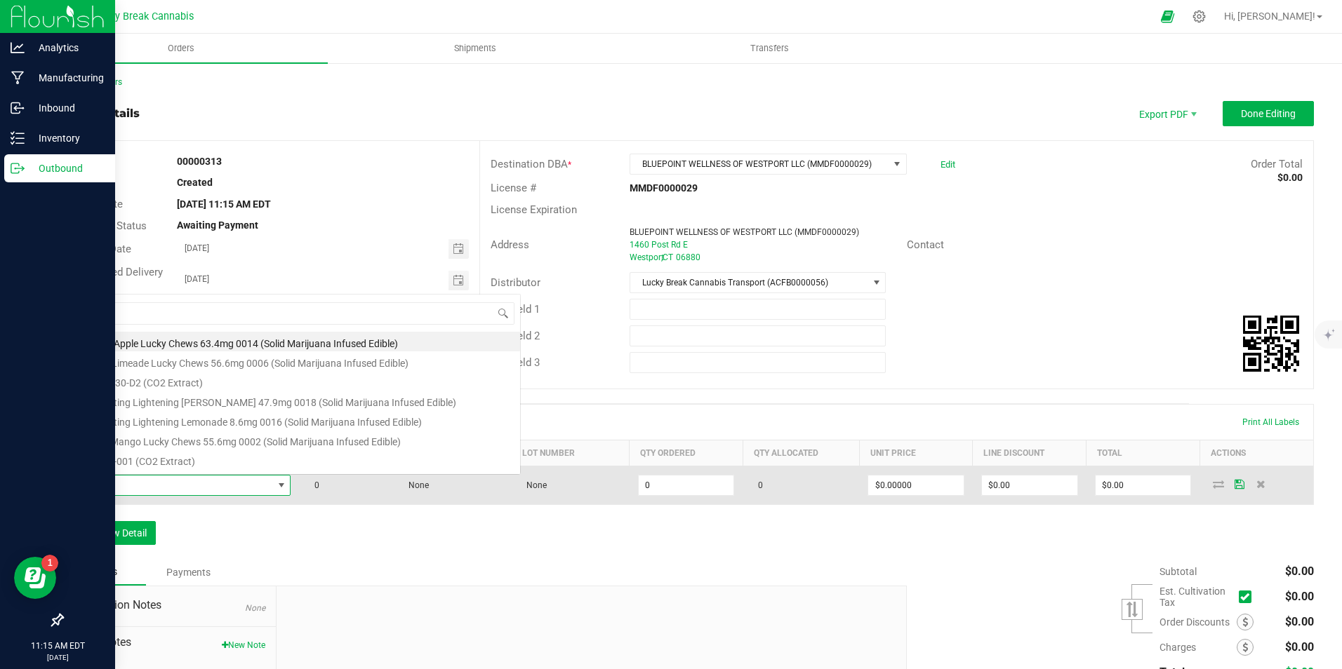
scroll to position [21, 215]
type input "LIGHT"
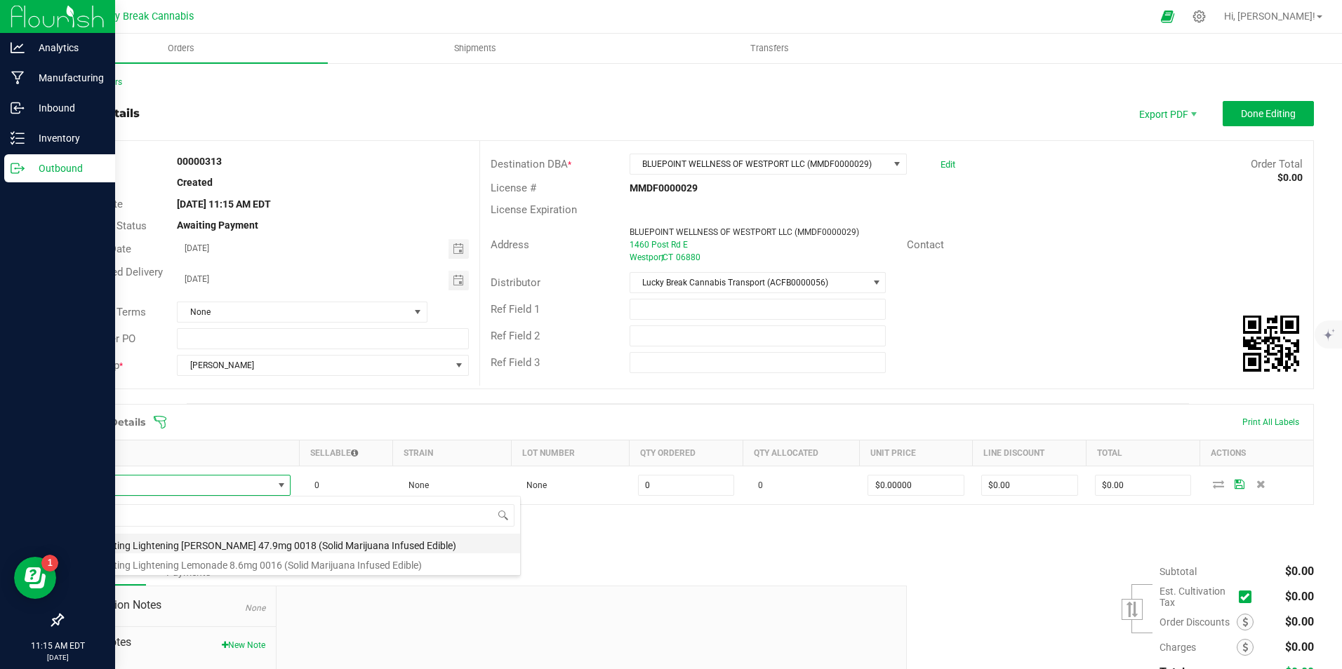
click at [293, 538] on li "Fast Acting Lightening Berry 47.9mg 0018 (Solid Marijuana Infused Edible)" at bounding box center [296, 544] width 448 height 20
type input "0 ea"
type input "$45.50000"
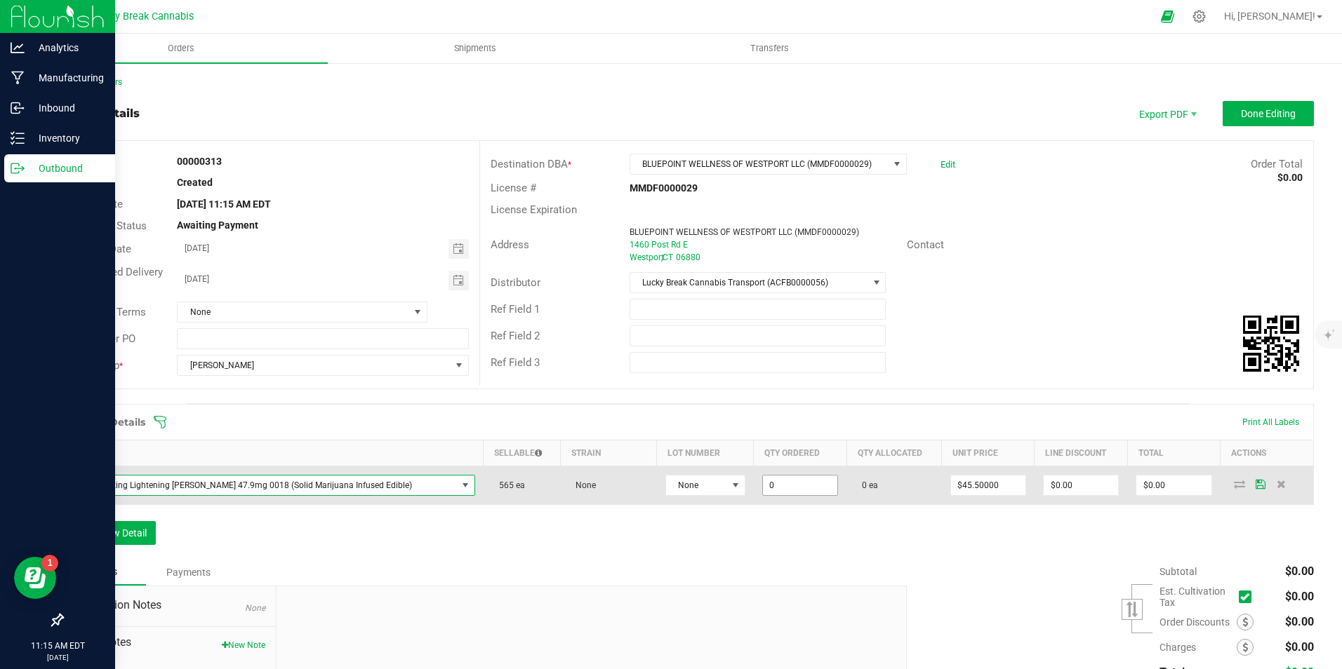
click at [765, 483] on input "0" at bounding box center [800, 486] width 74 height 20
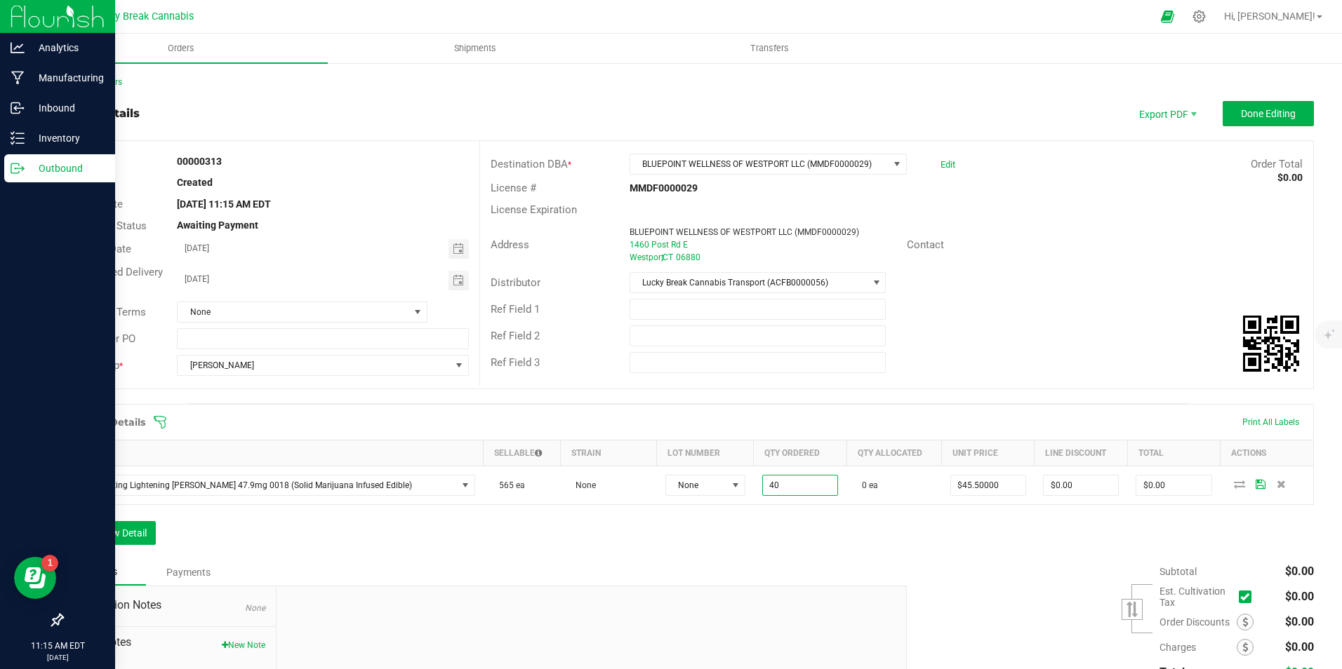
type input "40 ea"
type input "$1,820.00"
click at [777, 542] on div "Order Details Print All Labels Item Sellable Strain Lot Number Qty Ordered Qty …" at bounding box center [688, 481] width 1252 height 155
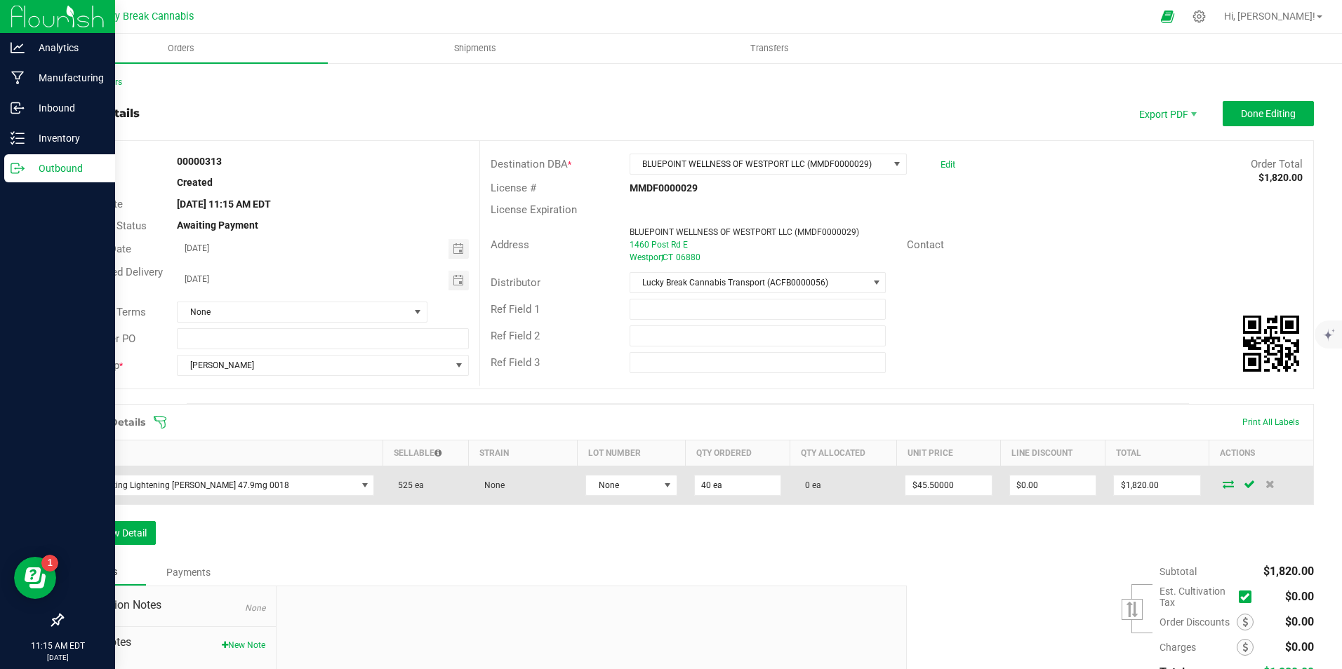
click at [1222, 482] on icon at bounding box center [1227, 484] width 11 height 8
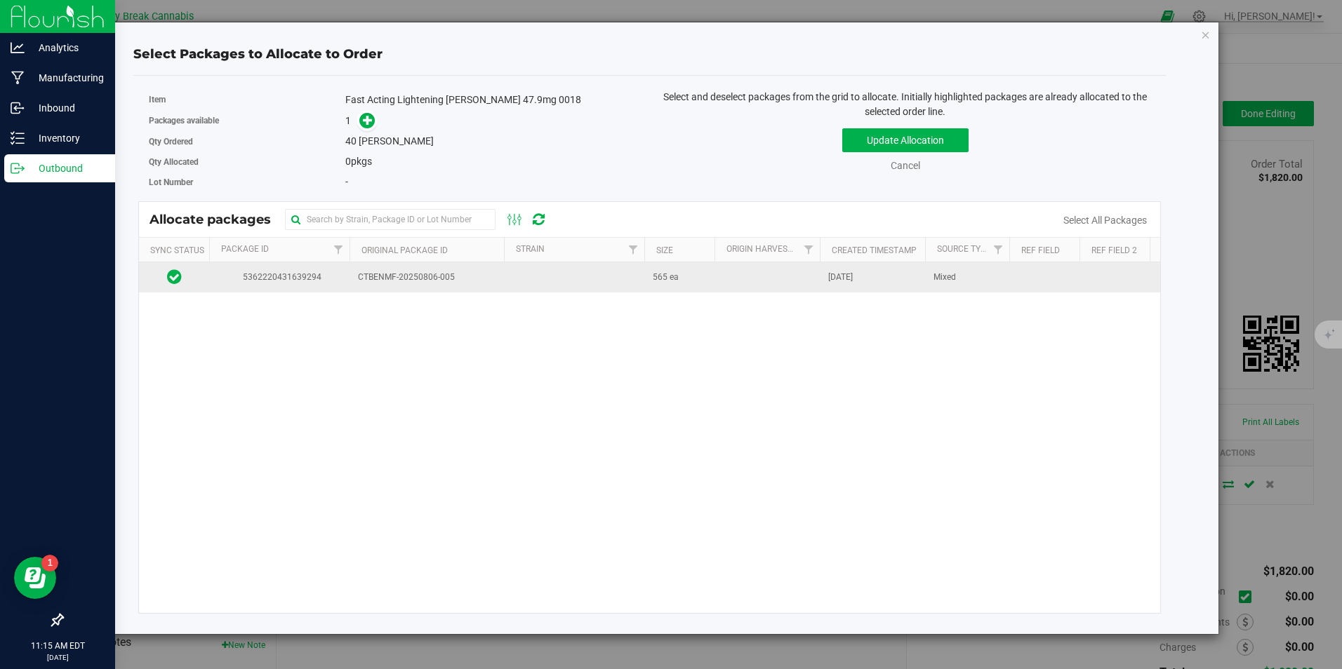
click at [541, 280] on td at bounding box center [574, 277] width 140 height 30
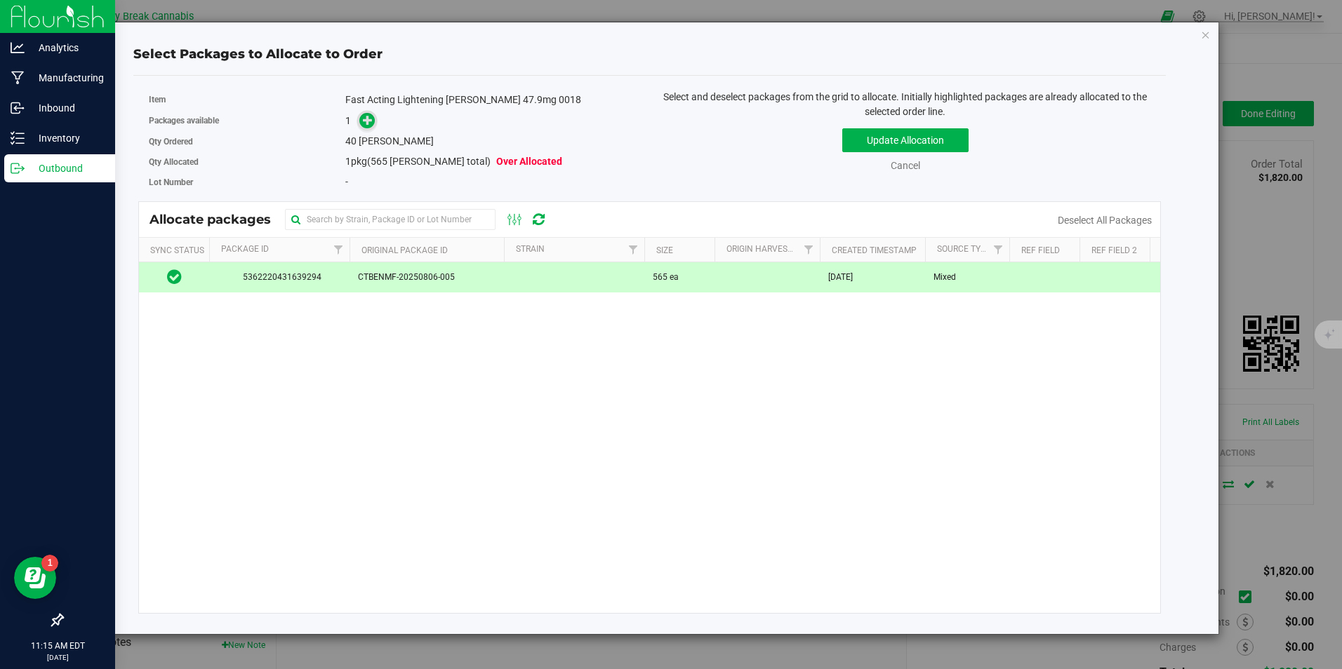
click at [372, 115] on icon at bounding box center [368, 120] width 10 height 10
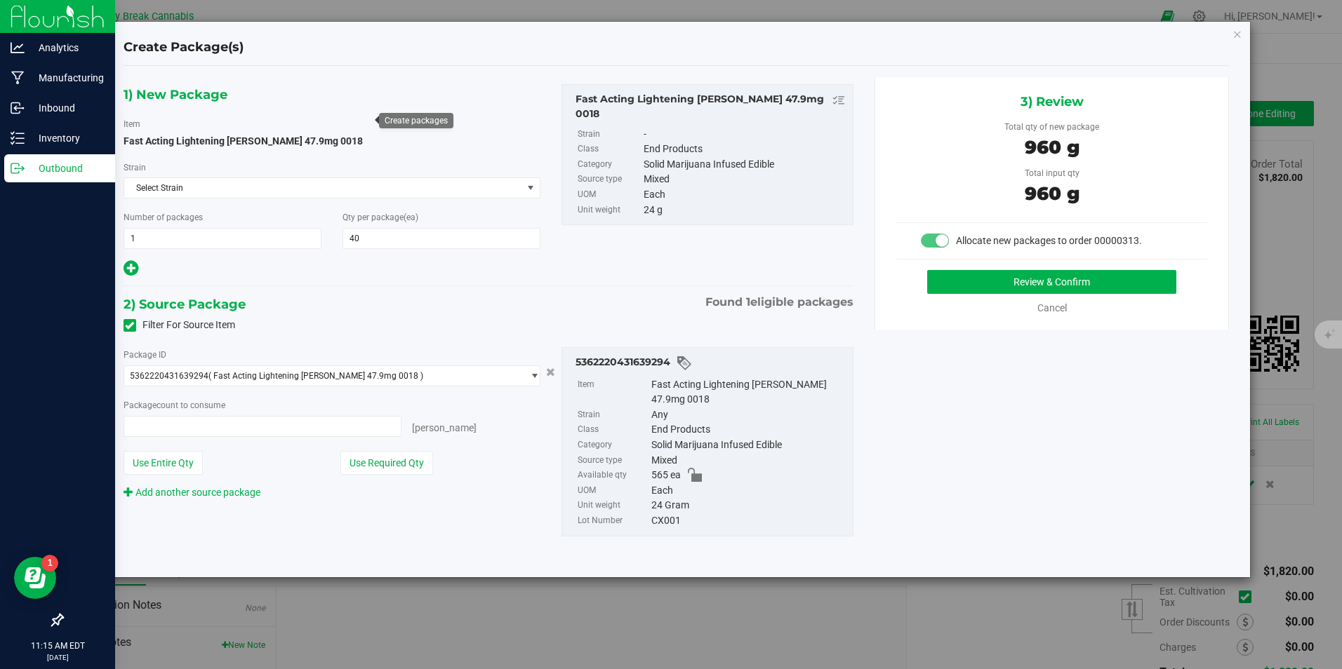
type input "40 ea"
click at [985, 279] on button "Review & Confirm" at bounding box center [1051, 282] width 249 height 24
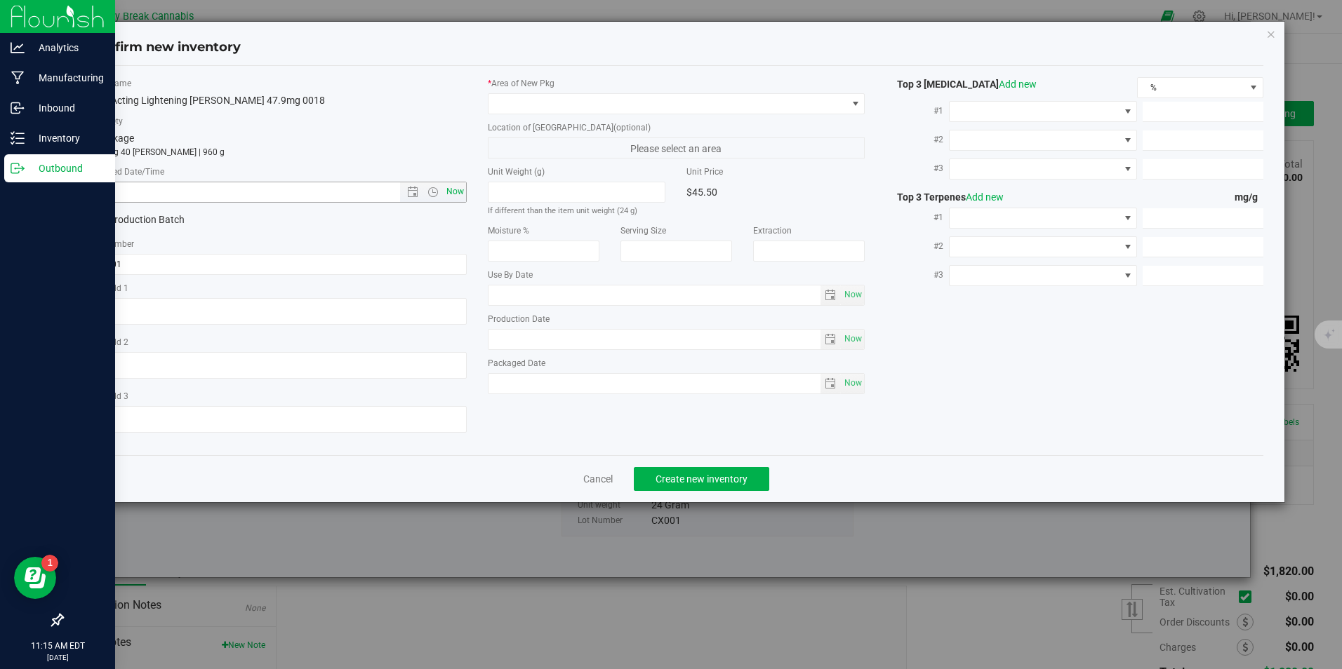
click at [463, 192] on span "Now" at bounding box center [455, 192] width 24 height 20
type input "8/20/2025 11:15 AM"
click at [546, 95] on span at bounding box center [667, 104] width 358 height 20
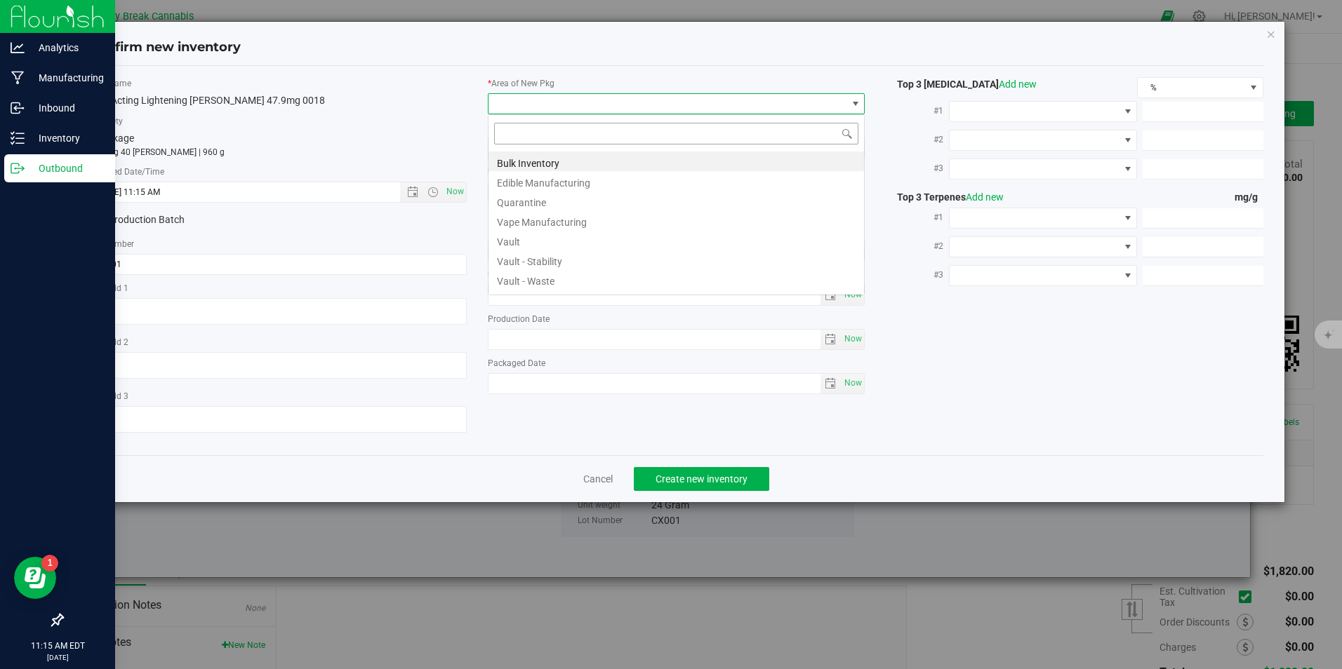
scroll to position [21, 378]
click at [532, 239] on li "Vault" at bounding box center [675, 240] width 375 height 20
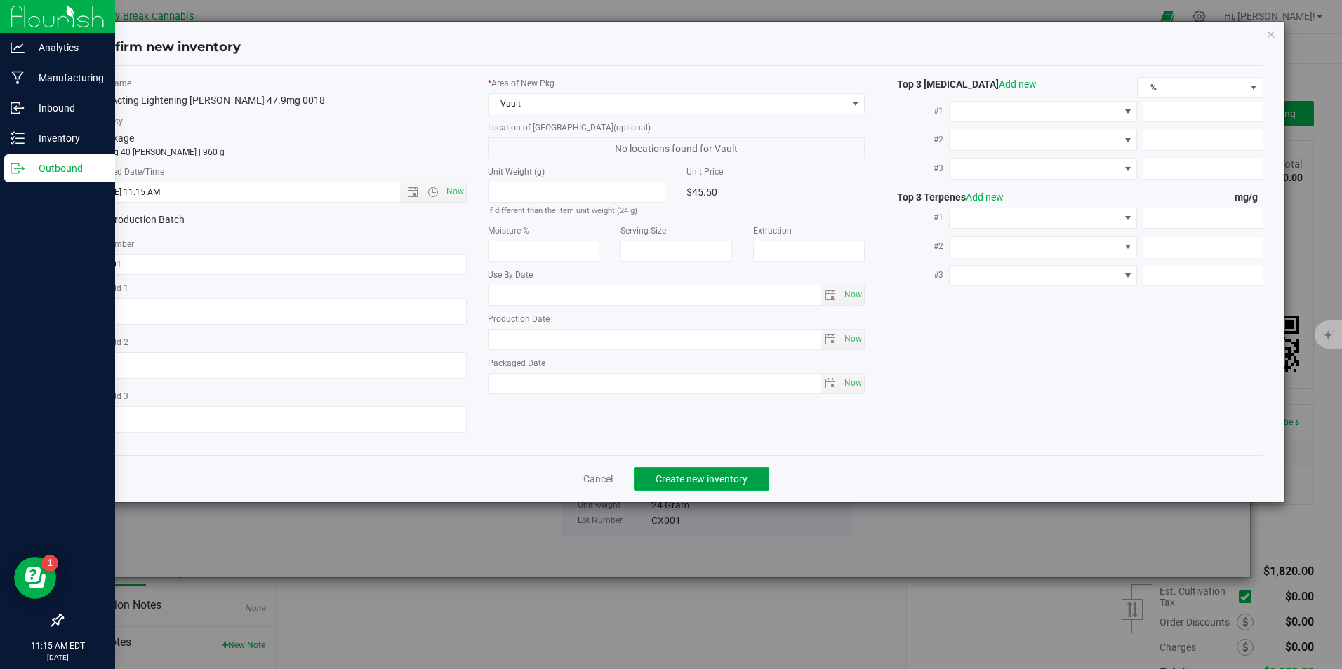
click at [722, 474] on span "Create new inventory" at bounding box center [701, 479] width 92 height 11
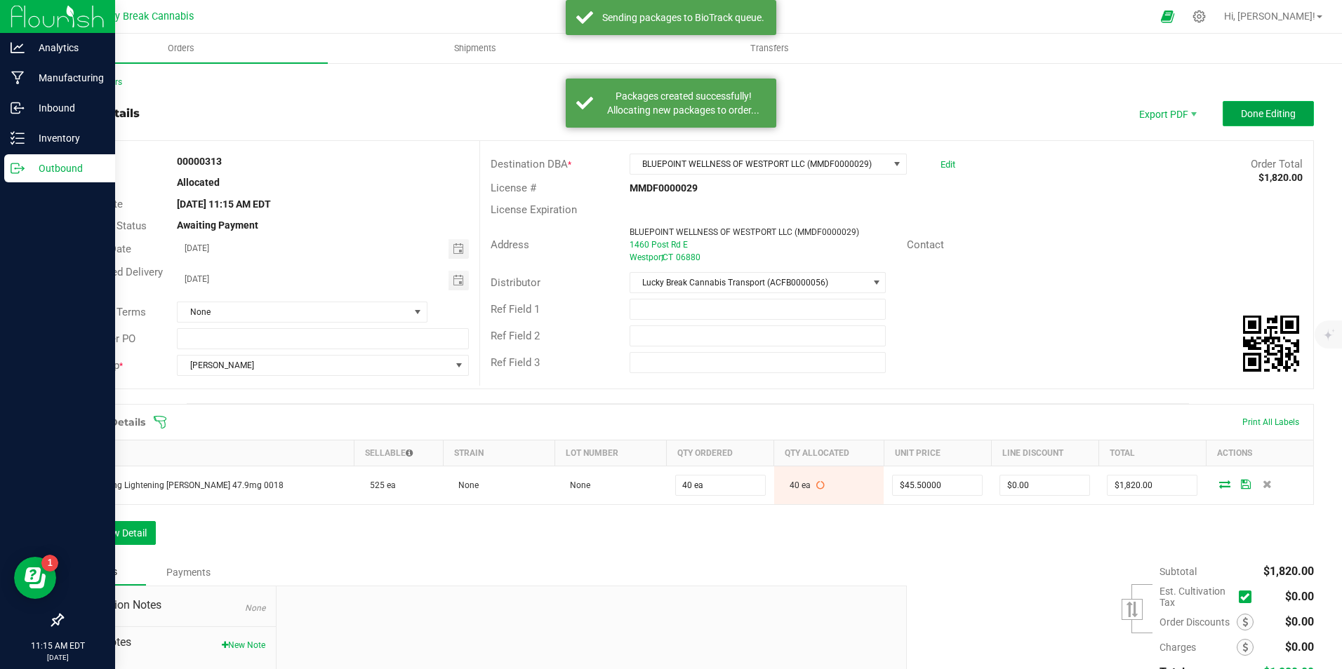
click at [1276, 110] on span "Done Editing" at bounding box center [1268, 113] width 55 height 11
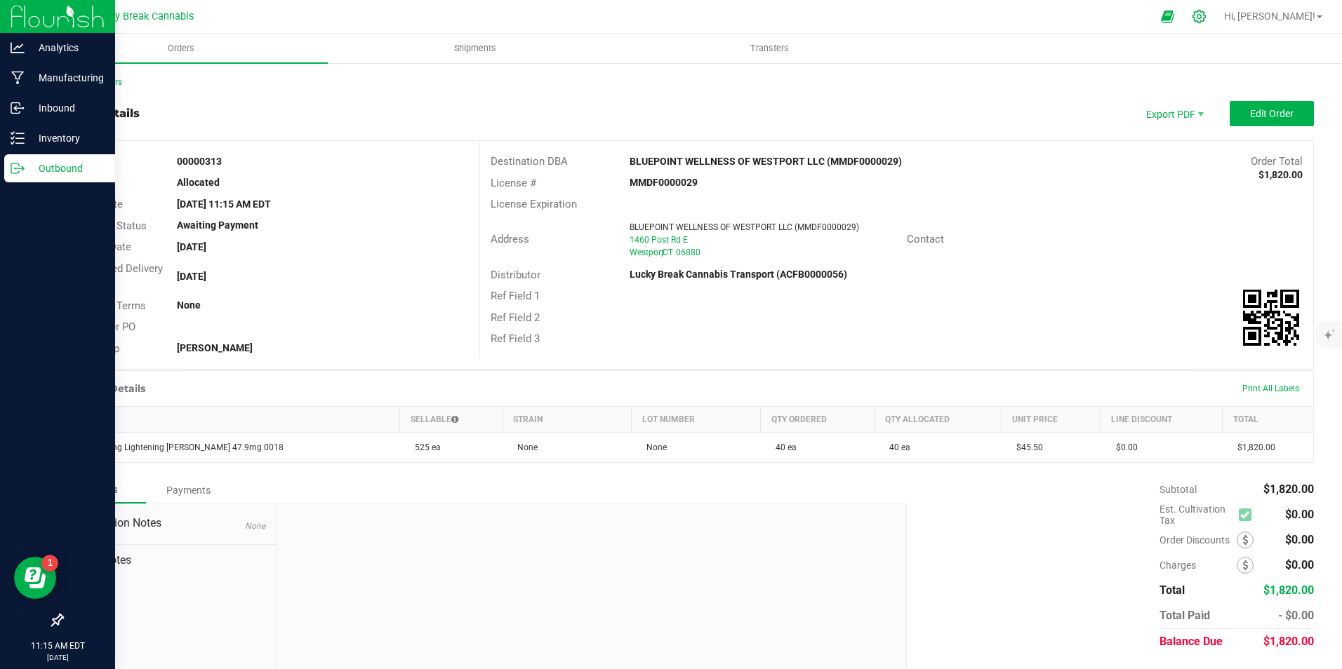
click at [1206, 11] on icon at bounding box center [1199, 16] width 15 height 15
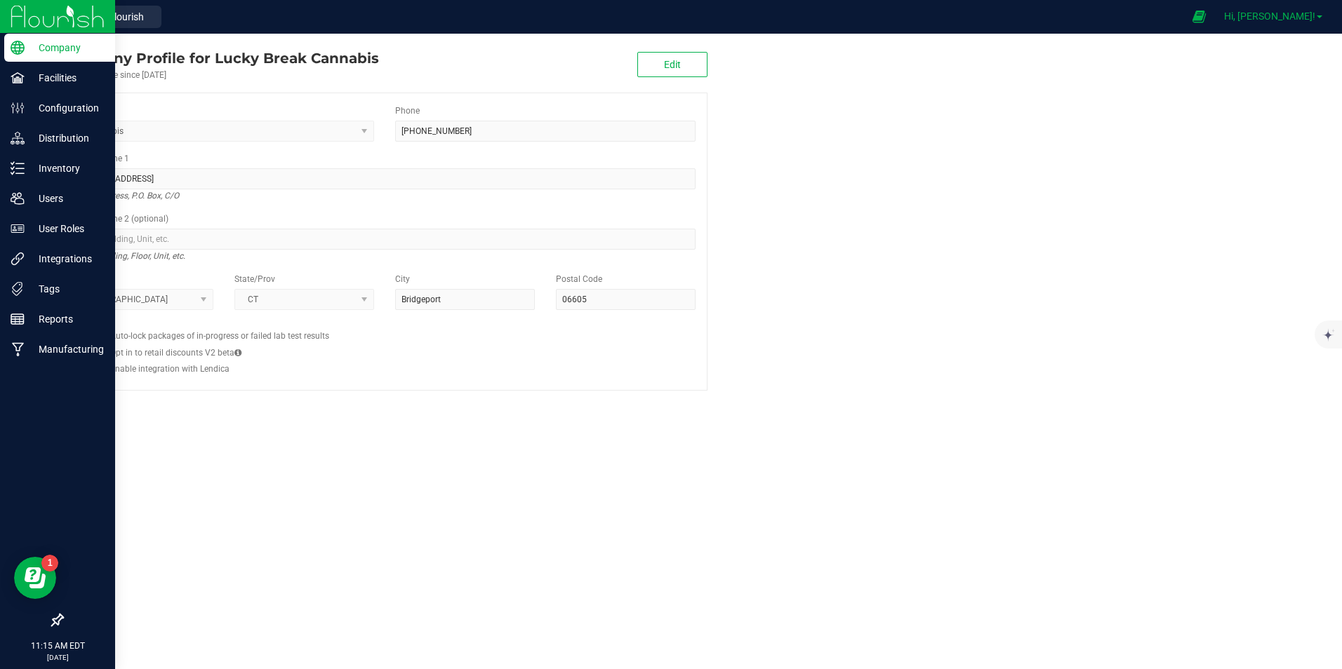
click at [1293, 15] on span "Hi, [PERSON_NAME]!" at bounding box center [1269, 16] width 91 height 11
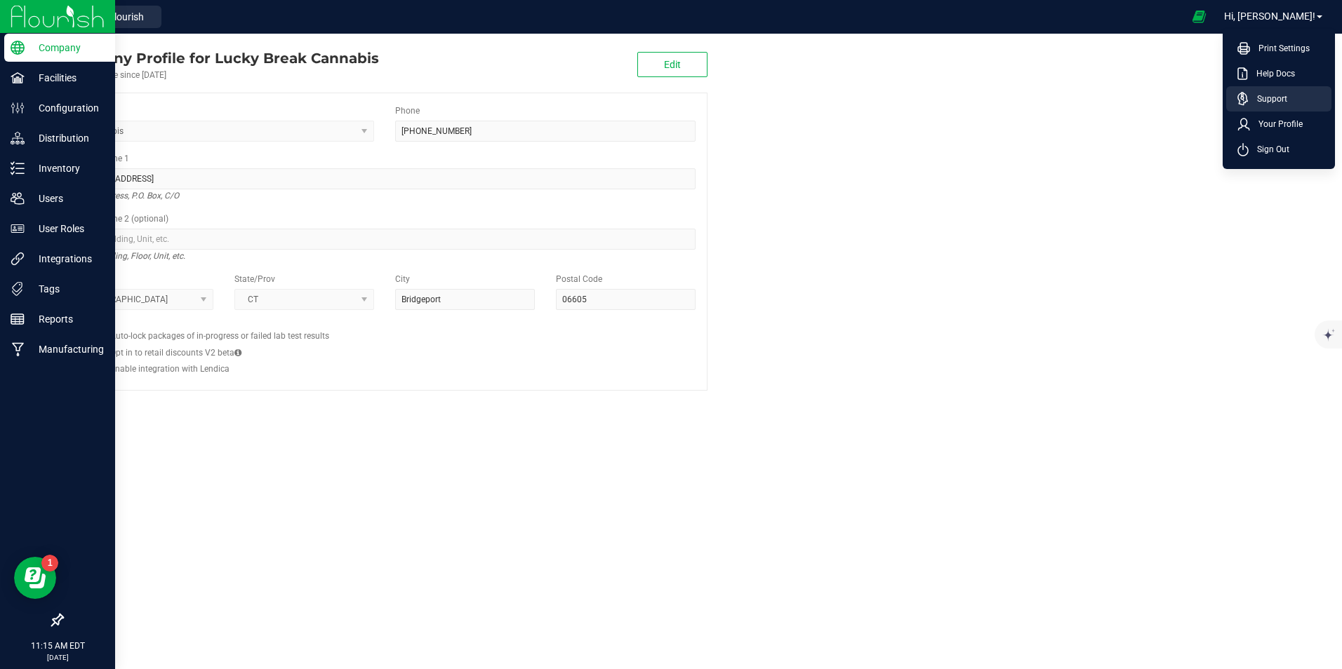
click at [1275, 97] on span "Support" at bounding box center [1267, 99] width 39 height 14
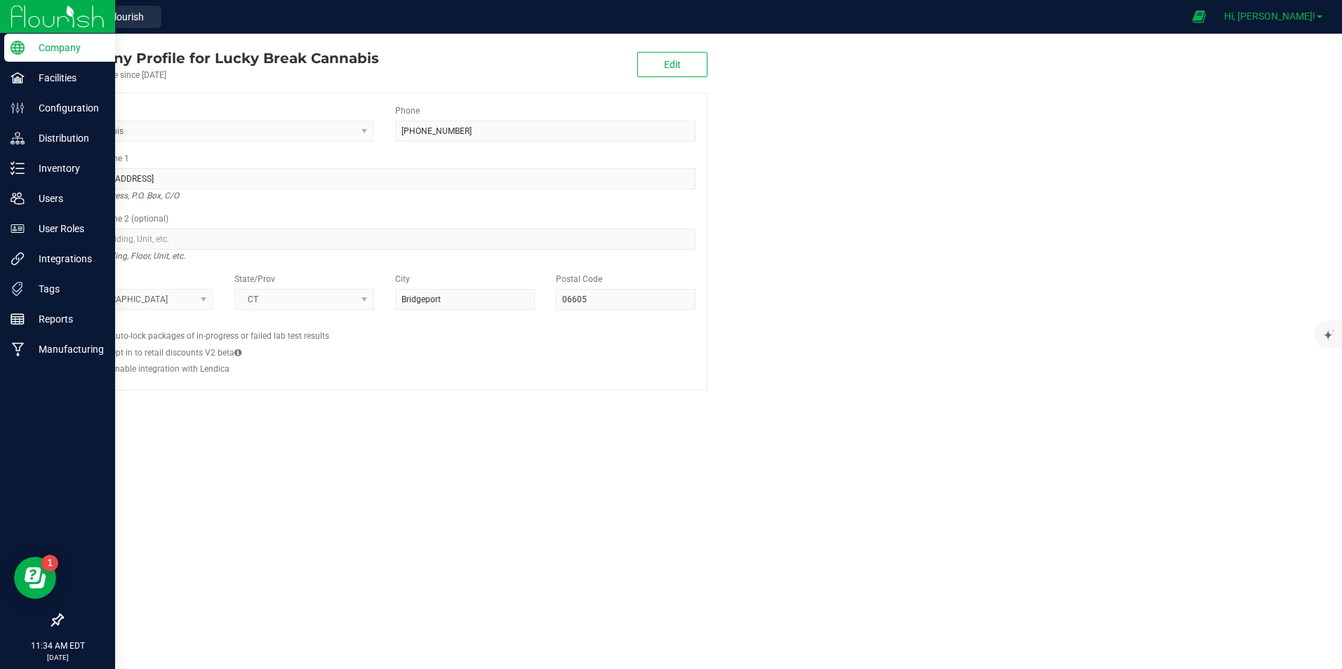
click at [1286, 21] on span "Hi, [PERSON_NAME]!" at bounding box center [1269, 16] width 91 height 11
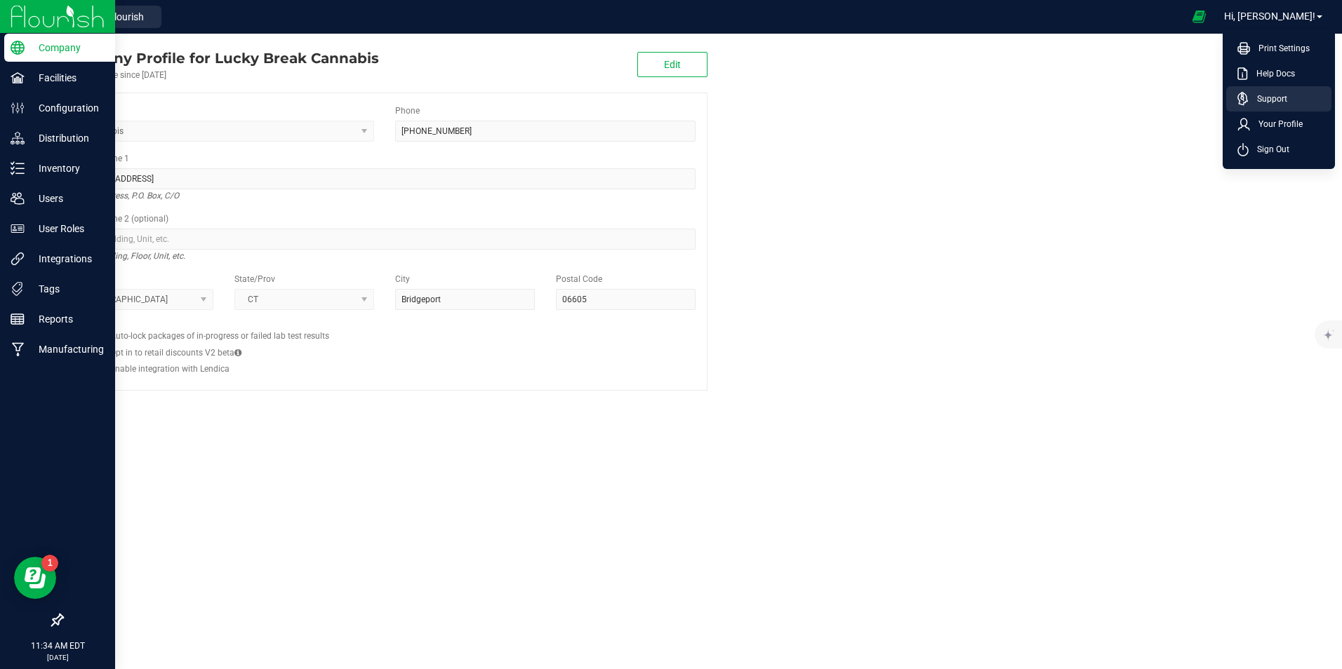
click at [1274, 91] on li "Support" at bounding box center [1278, 98] width 105 height 25
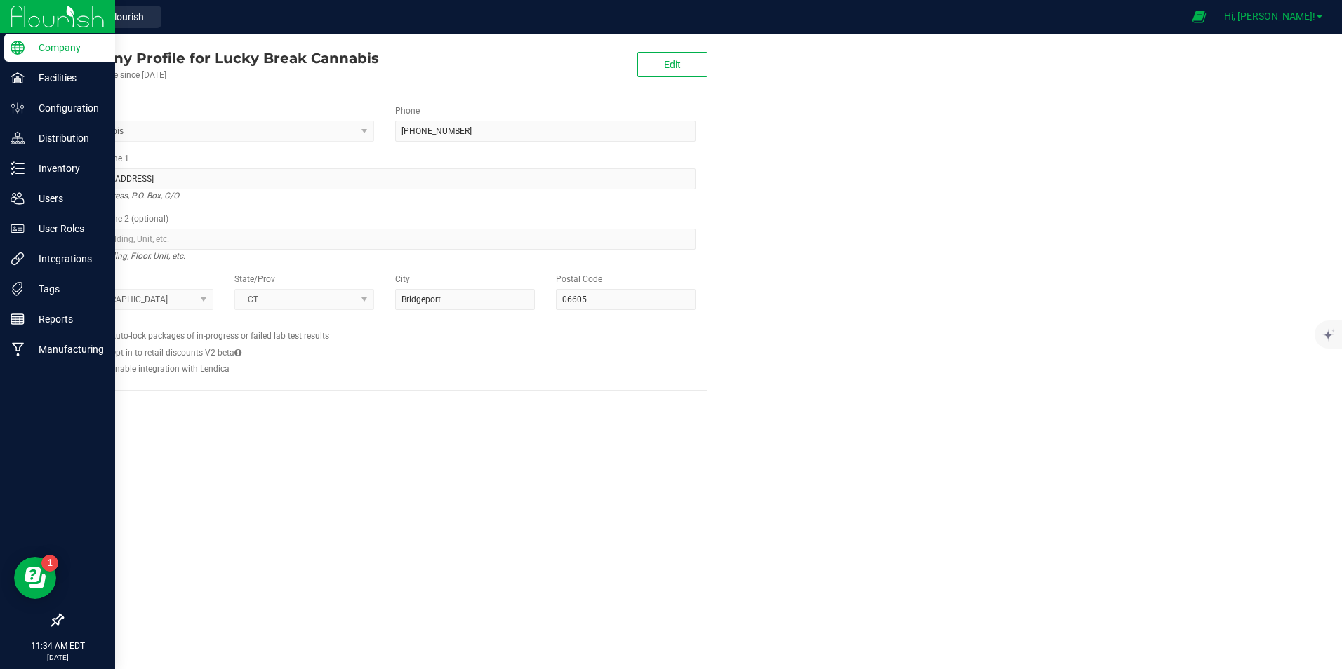
click at [1288, 20] on span "Hi, [PERSON_NAME]!" at bounding box center [1269, 16] width 91 height 11
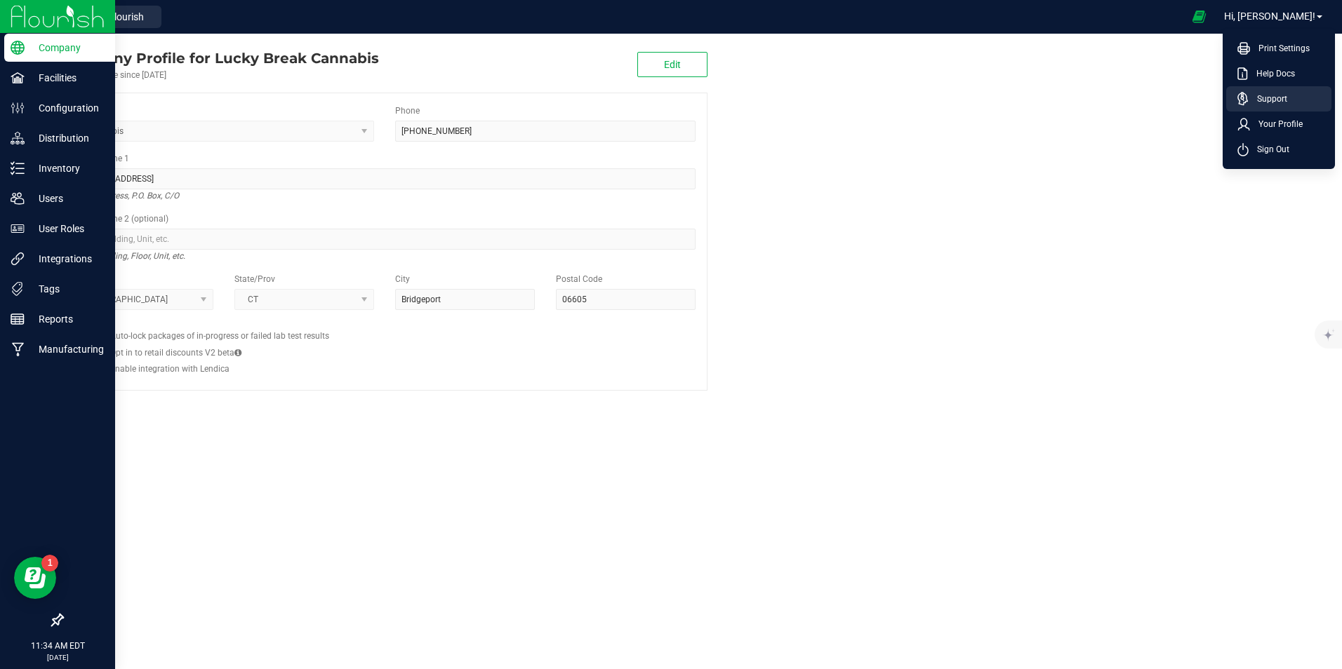
click at [1274, 93] on span "Support" at bounding box center [1267, 99] width 39 height 14
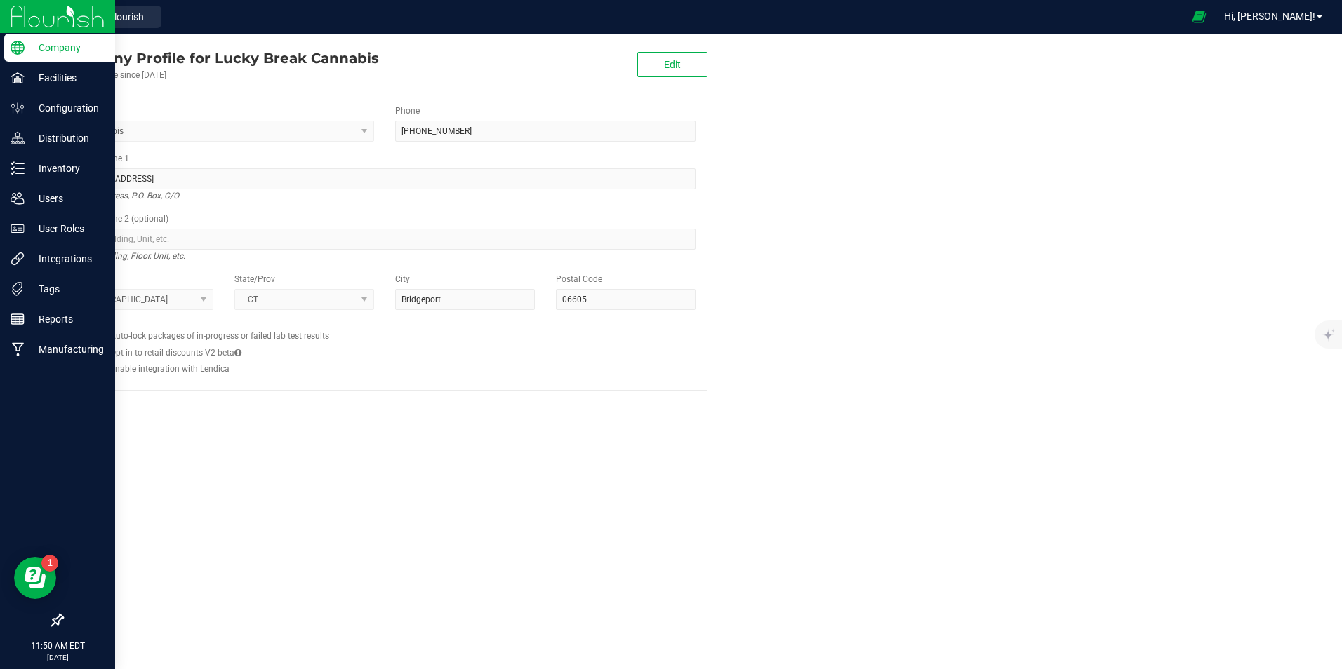
click at [346, 505] on div "Company Profile for Lucky Break Cannabis Account active since Sep 16, 2024 Edit…" at bounding box center [688, 352] width 1308 height 636
click at [54, 13] on img at bounding box center [58, 16] width 94 height 33
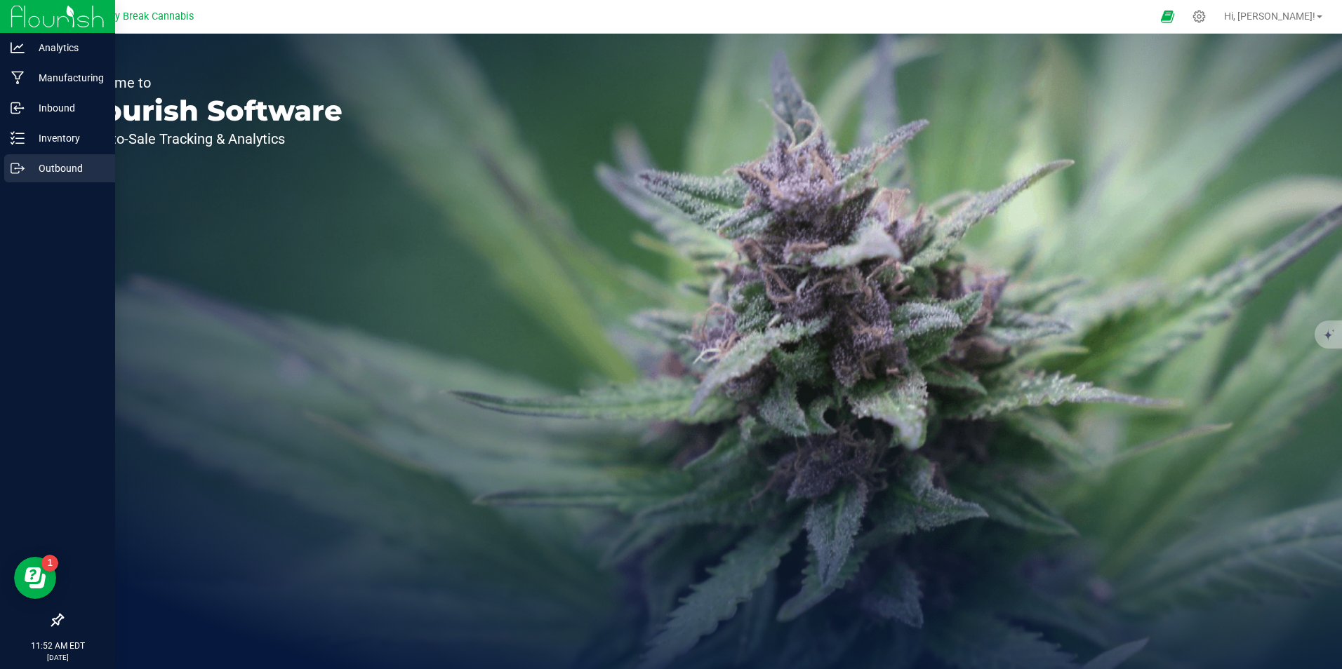
click at [58, 175] on p "Outbound" at bounding box center [67, 168] width 84 height 17
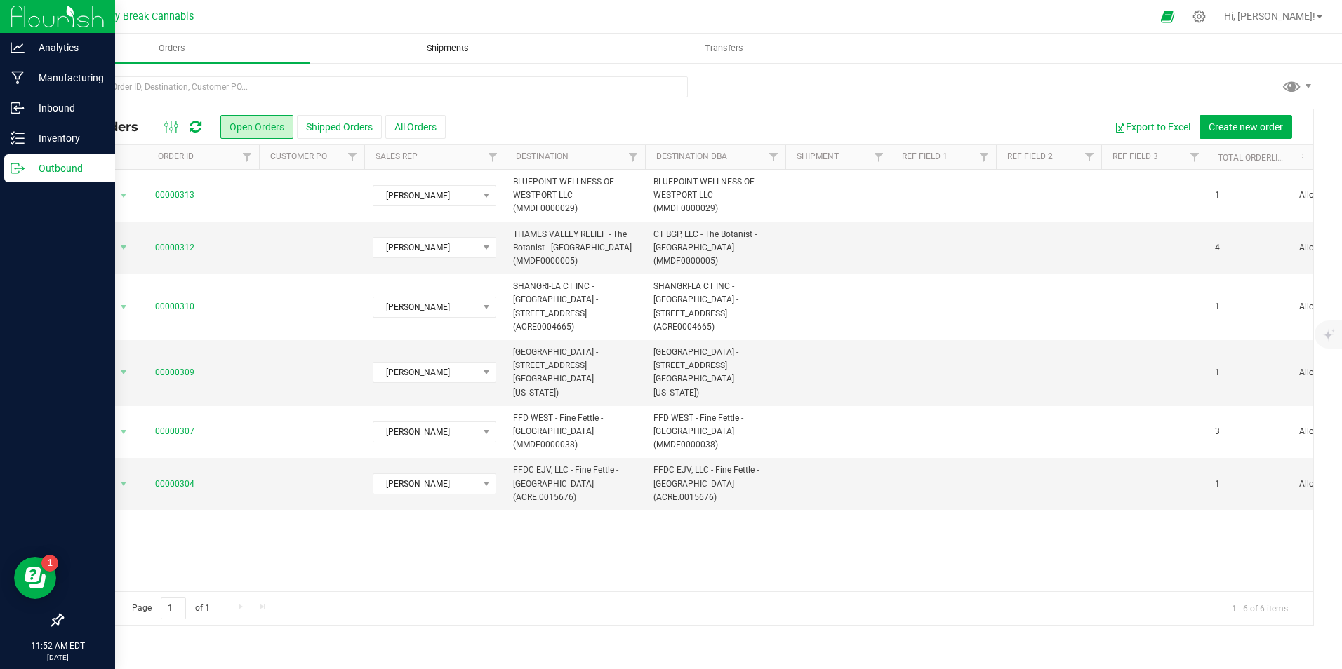
click at [483, 41] on uib-tab-heading "Shipments" at bounding box center [447, 48] width 274 height 28
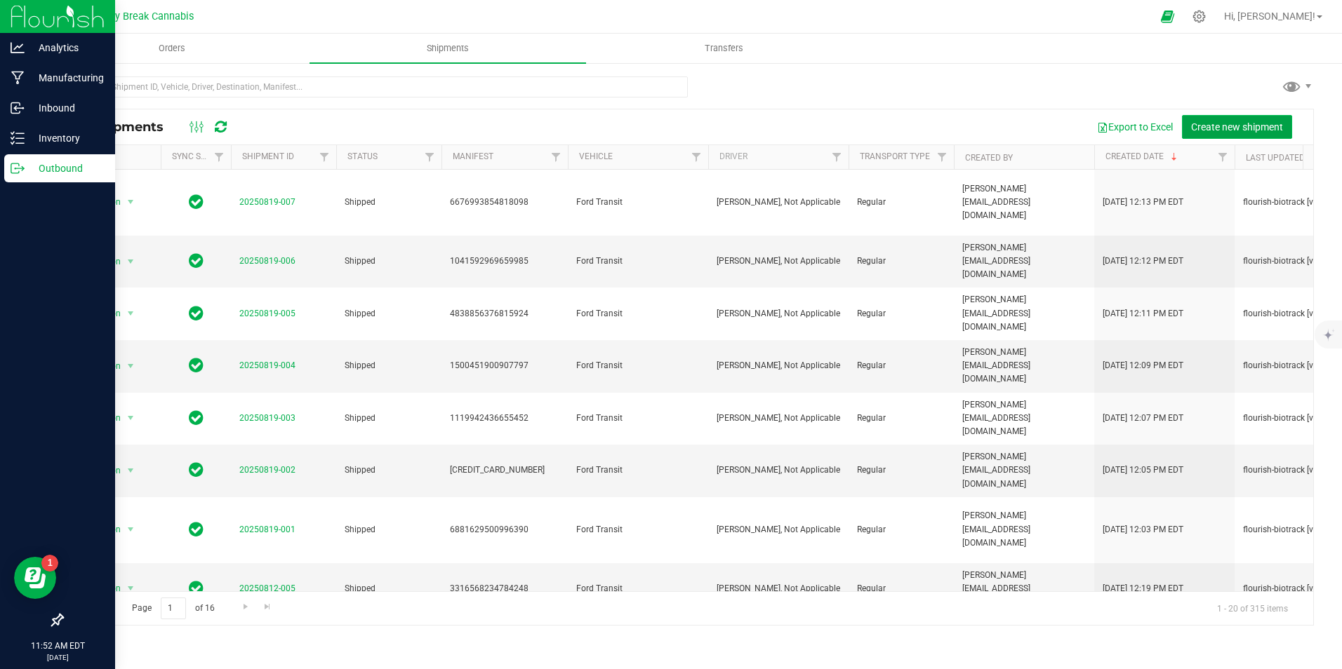
click at [1213, 123] on span "Create new shipment" at bounding box center [1237, 126] width 92 height 11
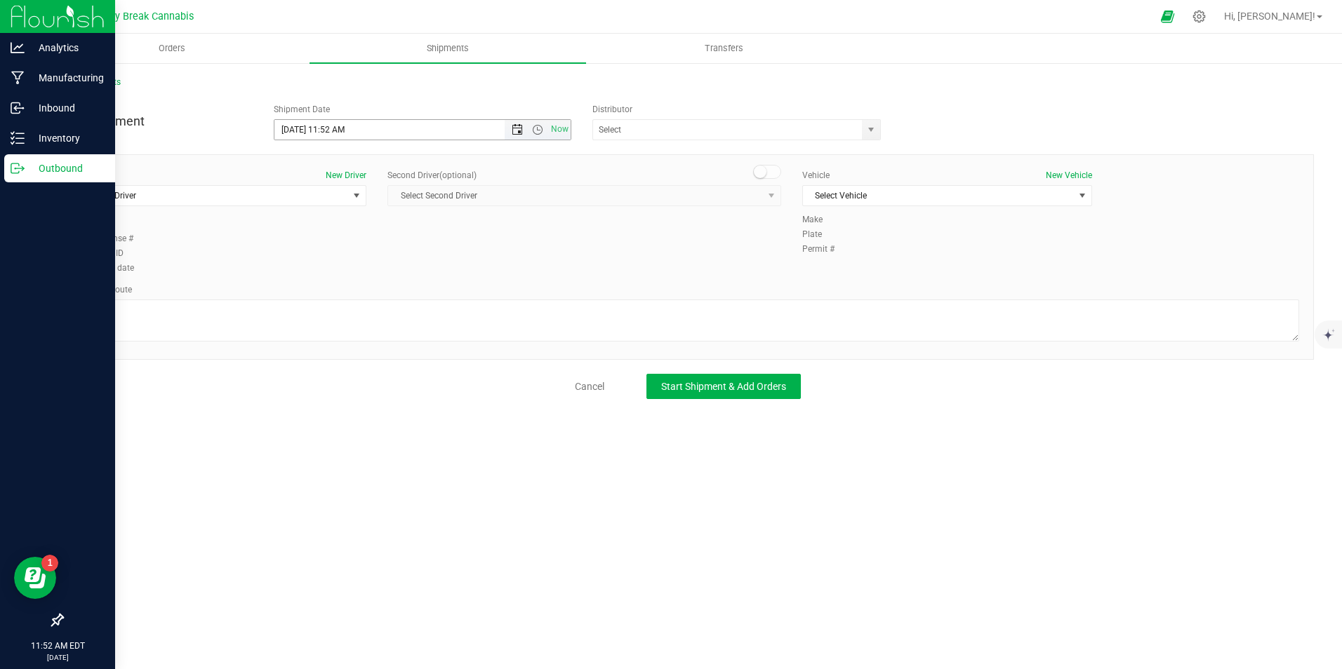
click at [519, 130] on span "Open the date view" at bounding box center [517, 129] width 11 height 11
click at [371, 269] on link "21" at bounding box center [369, 273] width 20 height 22
click at [536, 129] on span "Open the time view" at bounding box center [537, 129] width 11 height 11
click at [347, 165] on li "8:00 AM" at bounding box center [421, 161] width 295 height 18
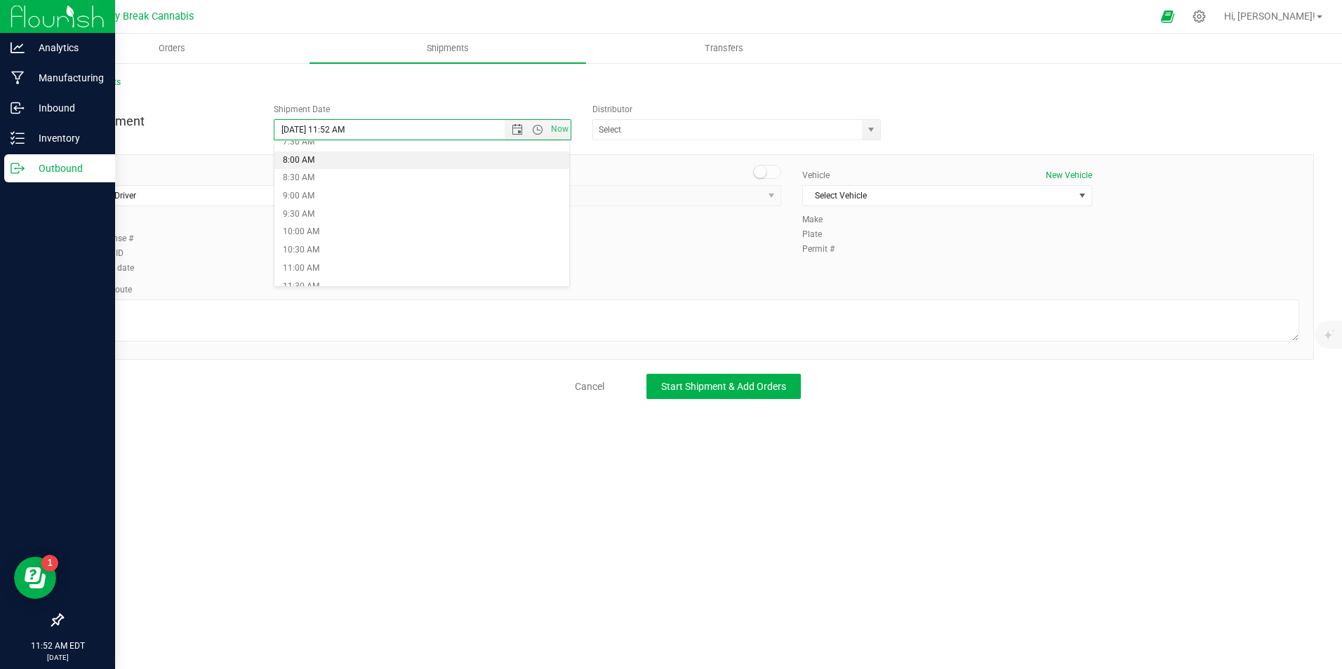
type input "8/21/2025 8:00 AM"
click at [867, 131] on span "select" at bounding box center [870, 129] width 11 height 11
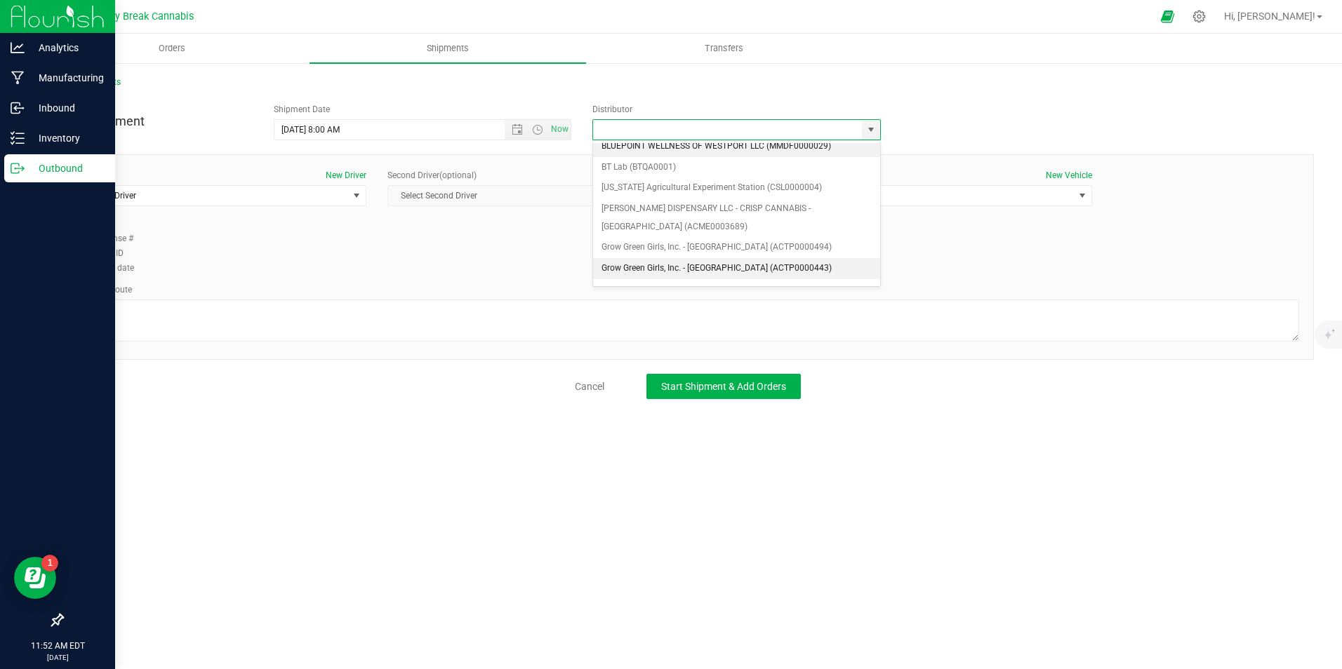
scroll to position [140, 0]
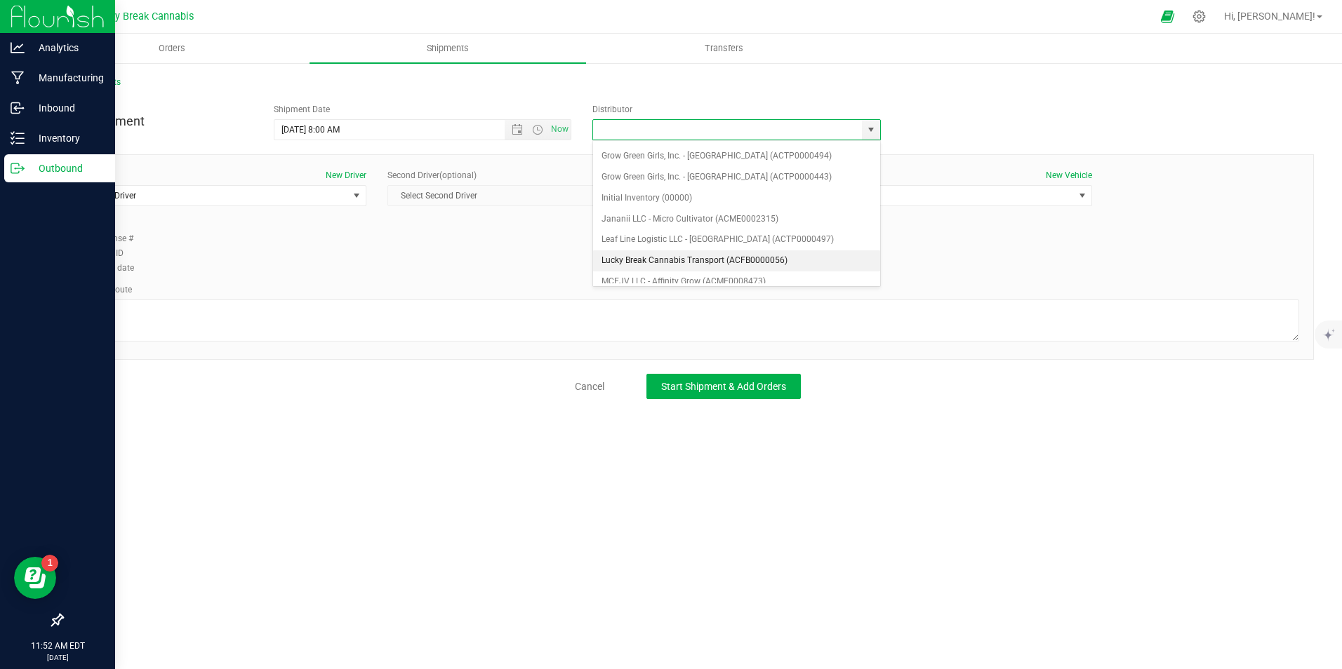
click at [669, 260] on li "Lucky Break Cannabis Transport (ACFB0000056)" at bounding box center [736, 261] width 287 height 21
type input "Lucky Break Cannabis Transport (ACFB0000056)"
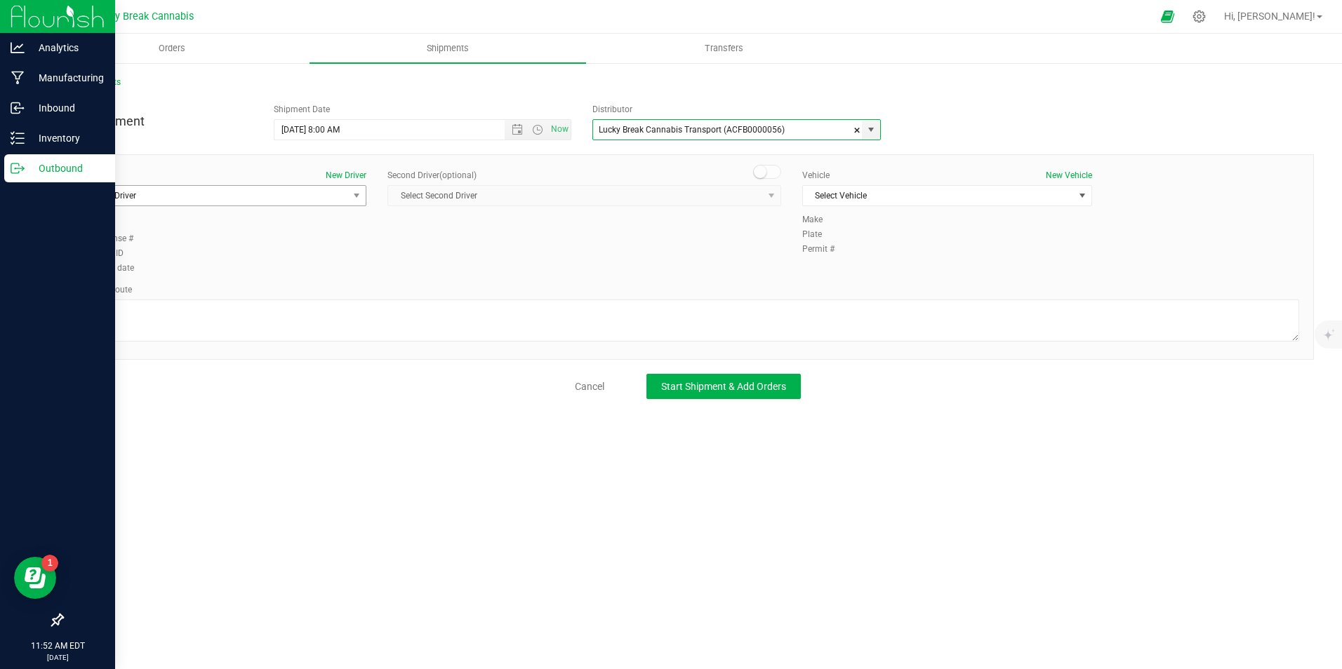
click at [342, 198] on span "Select Driver" at bounding box center [212, 196] width 271 height 20
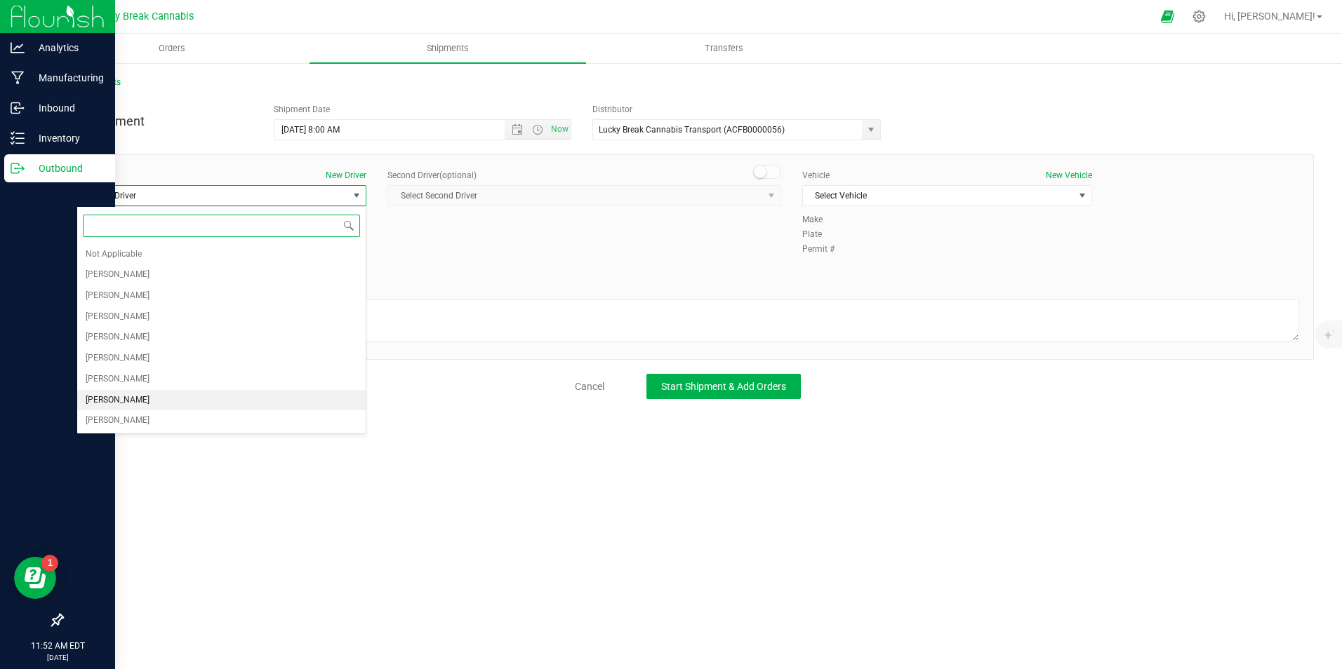
click at [145, 394] on span "Dennis Paglialunga" at bounding box center [118, 401] width 64 height 18
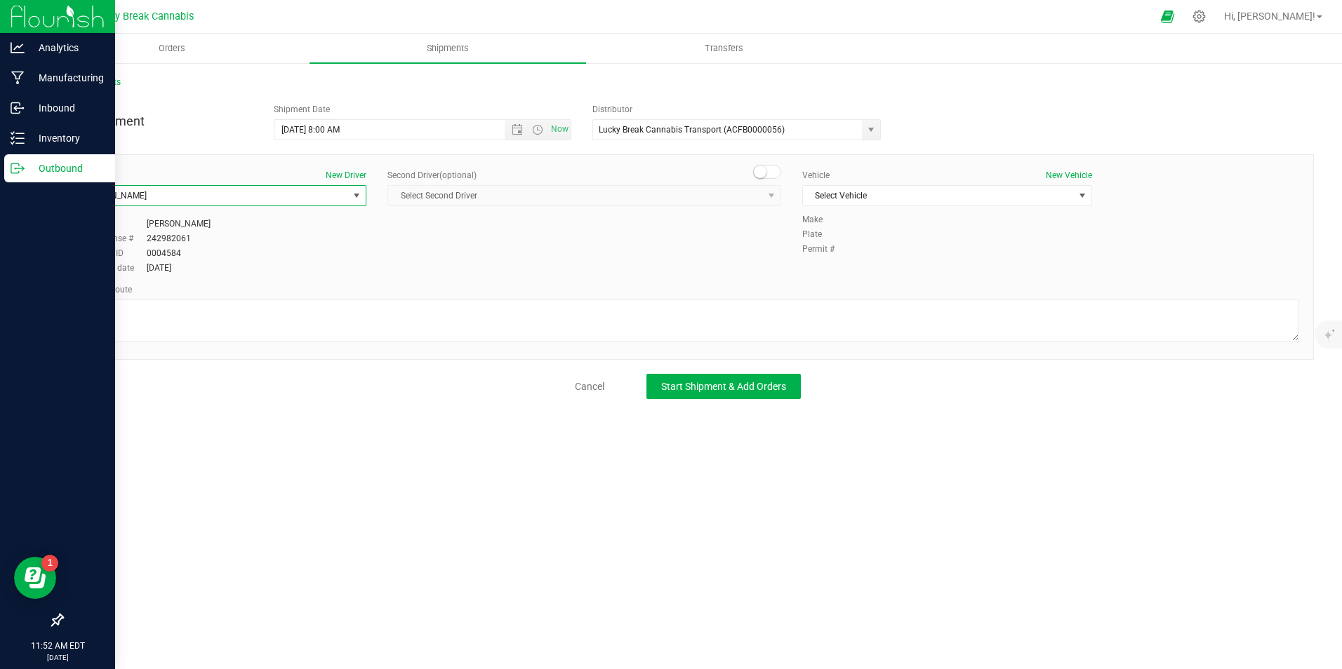
click at [769, 163] on div "Driver New Driver Dennis Paglialunga Select Driver Not Applicable Kalvin Burgos…" at bounding box center [688, 257] width 1252 height 206
click at [767, 179] on span at bounding box center [767, 172] width 28 height 14
click at [764, 194] on span "select" at bounding box center [772, 196] width 18 height 20
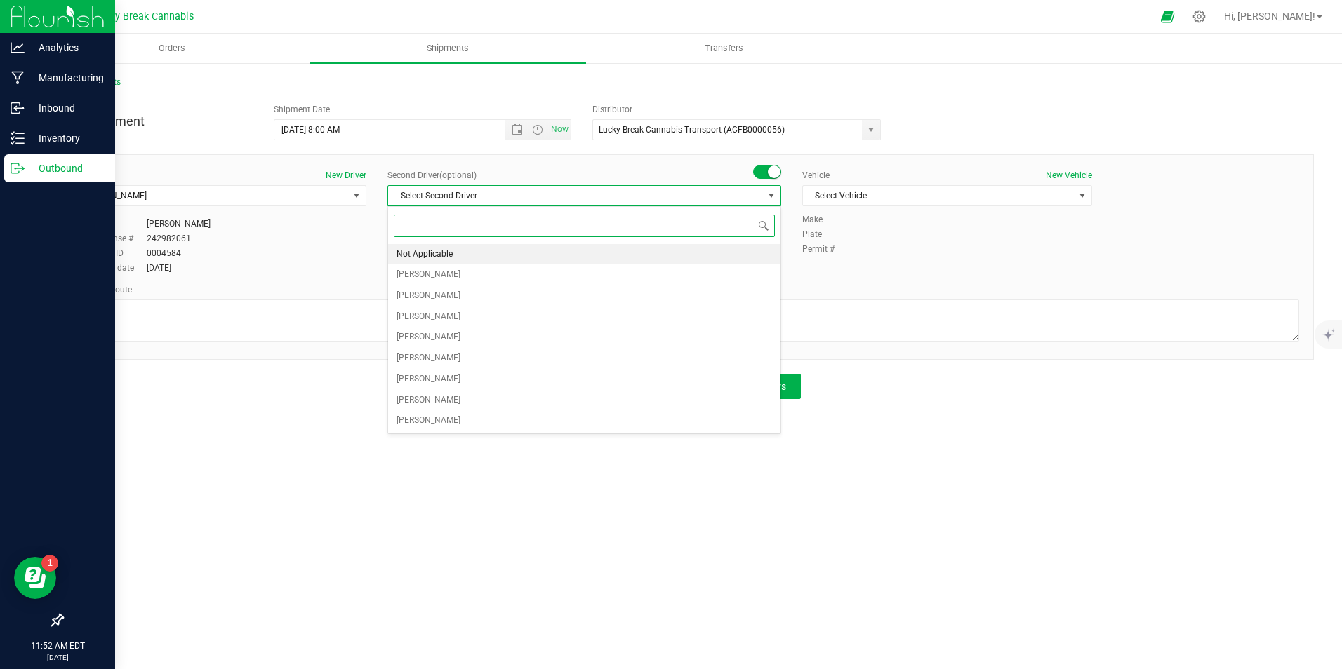
click at [525, 245] on li "Not Applicable" at bounding box center [584, 254] width 392 height 21
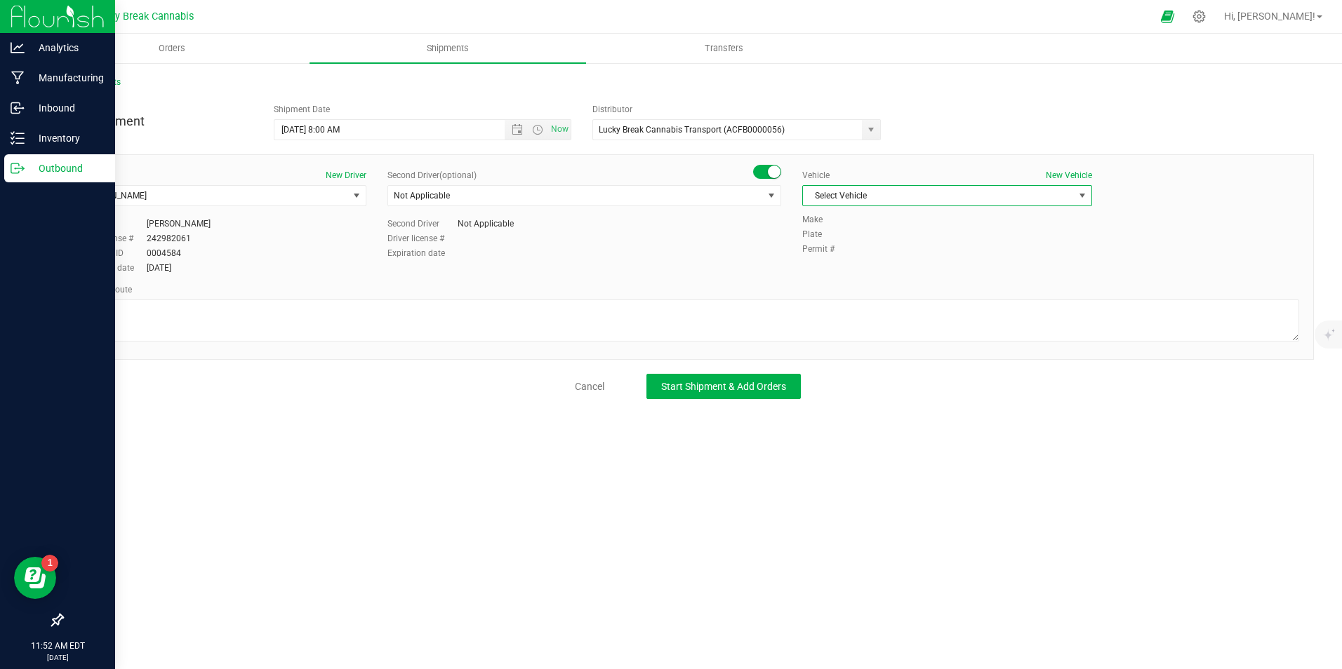
click at [863, 197] on span "Select Vehicle" at bounding box center [938, 196] width 271 height 20
click at [838, 243] on li "Ford Transit" at bounding box center [947, 240] width 288 height 21
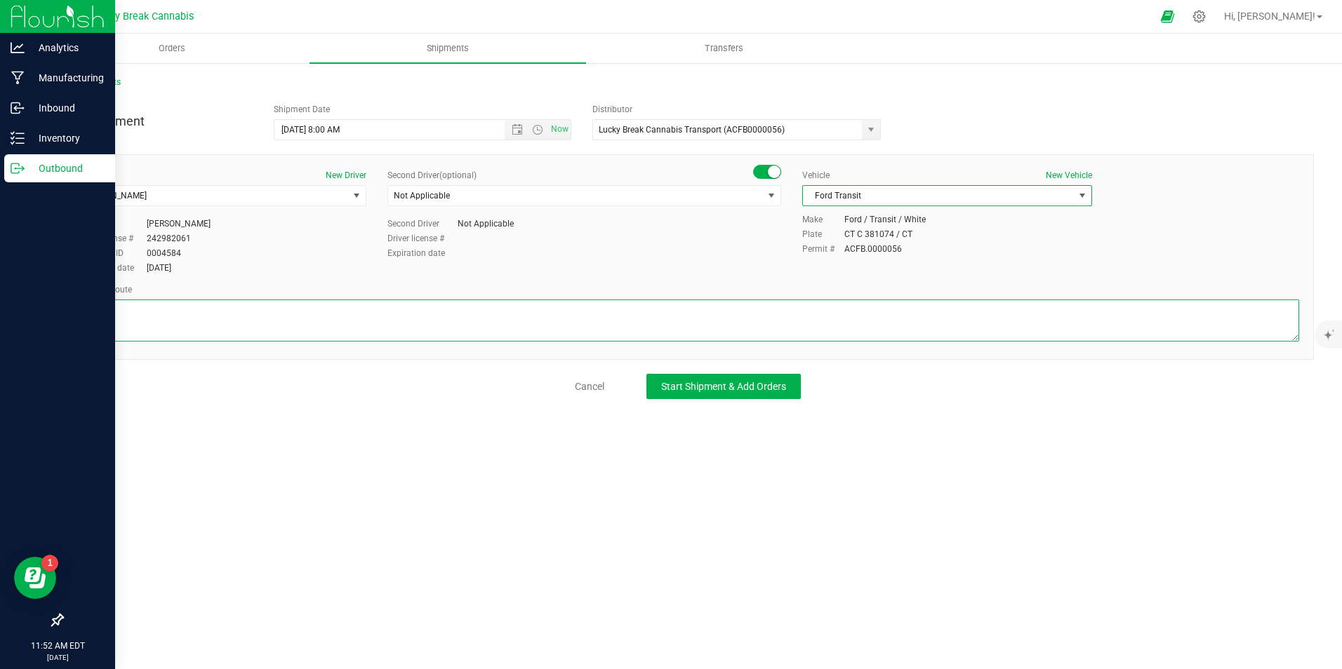
click at [839, 303] on textarea at bounding box center [687, 321] width 1222 height 42
click at [735, 326] on textarea at bounding box center [687, 321] width 1222 height 42
paste textarea "CT-32, Bridge St, Pleasant St, CT-32 S/CT-2 E, Exit 28 S for CT-2A/I-395 S, Exi…"
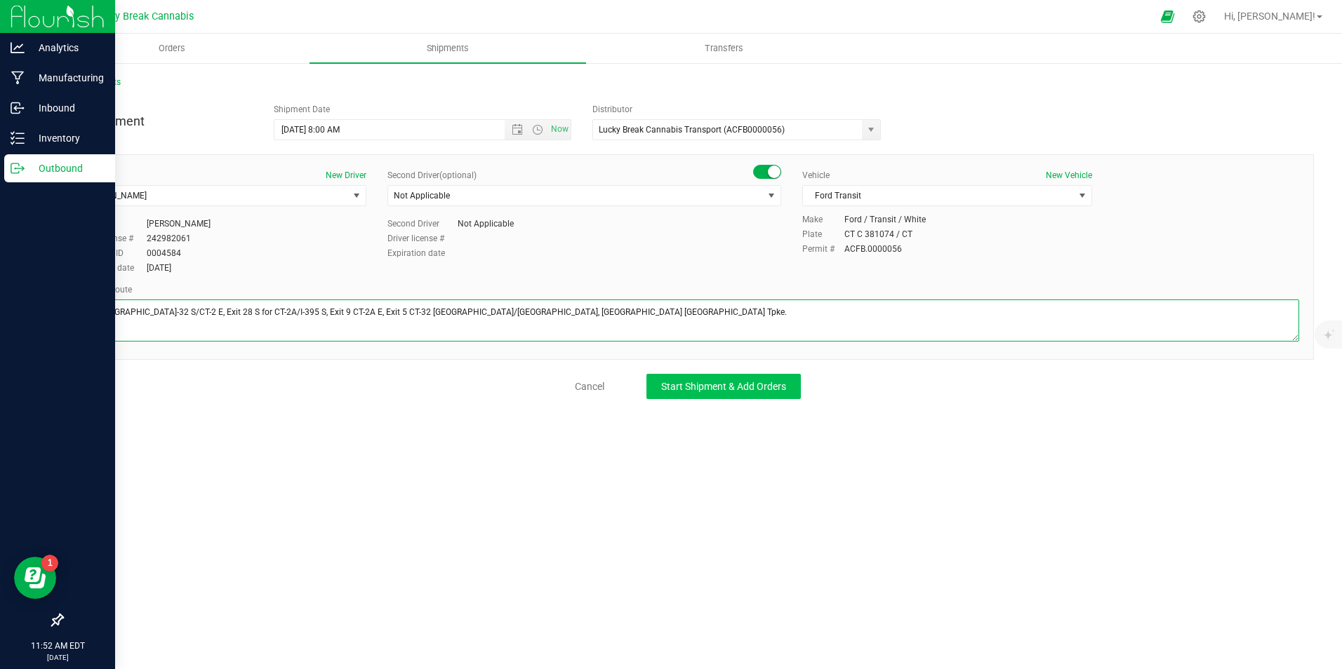
type textarea "CT-32, Bridge St, Pleasant St, CT-32 S/CT-2 E, Exit 28 S for CT-2A/I-395 S, Exi…"
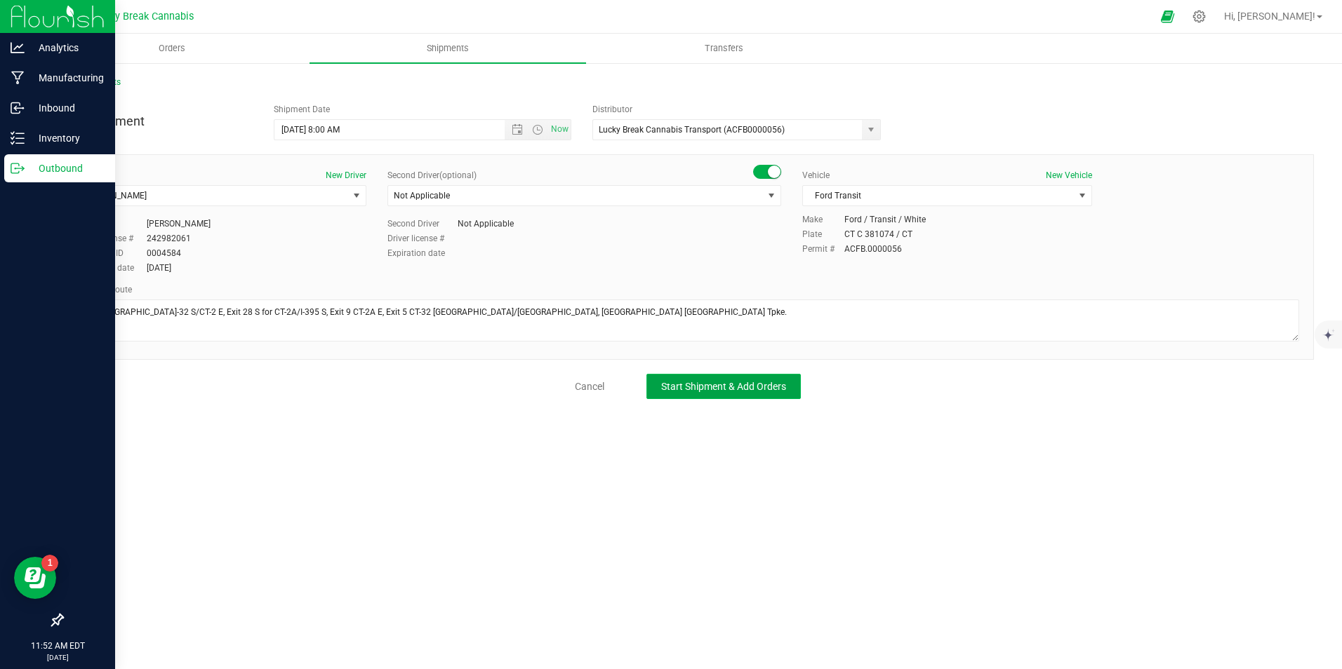
click at [735, 375] on button "Start Shipment & Add Orders" at bounding box center [723, 386] width 154 height 25
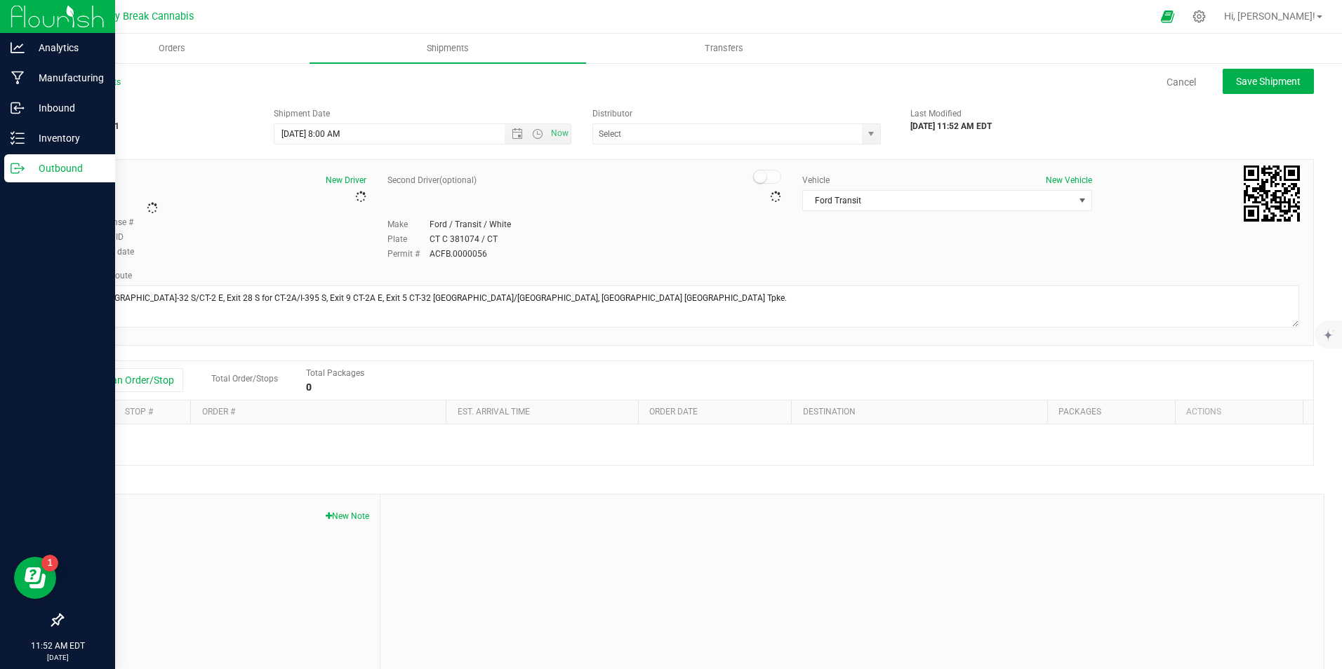
type input "Lucky Break Cannabis Transport (ACFB0000056)"
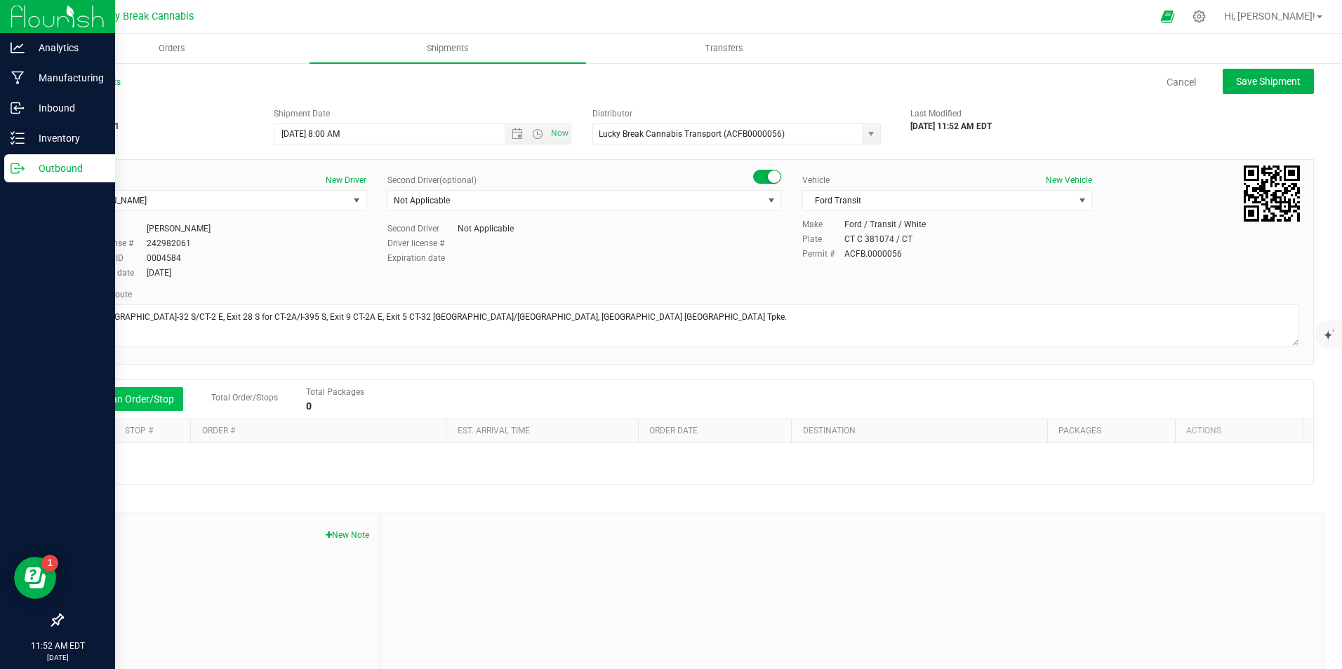
click at [159, 401] on button "Add an Order/Stop" at bounding box center [128, 399] width 110 height 24
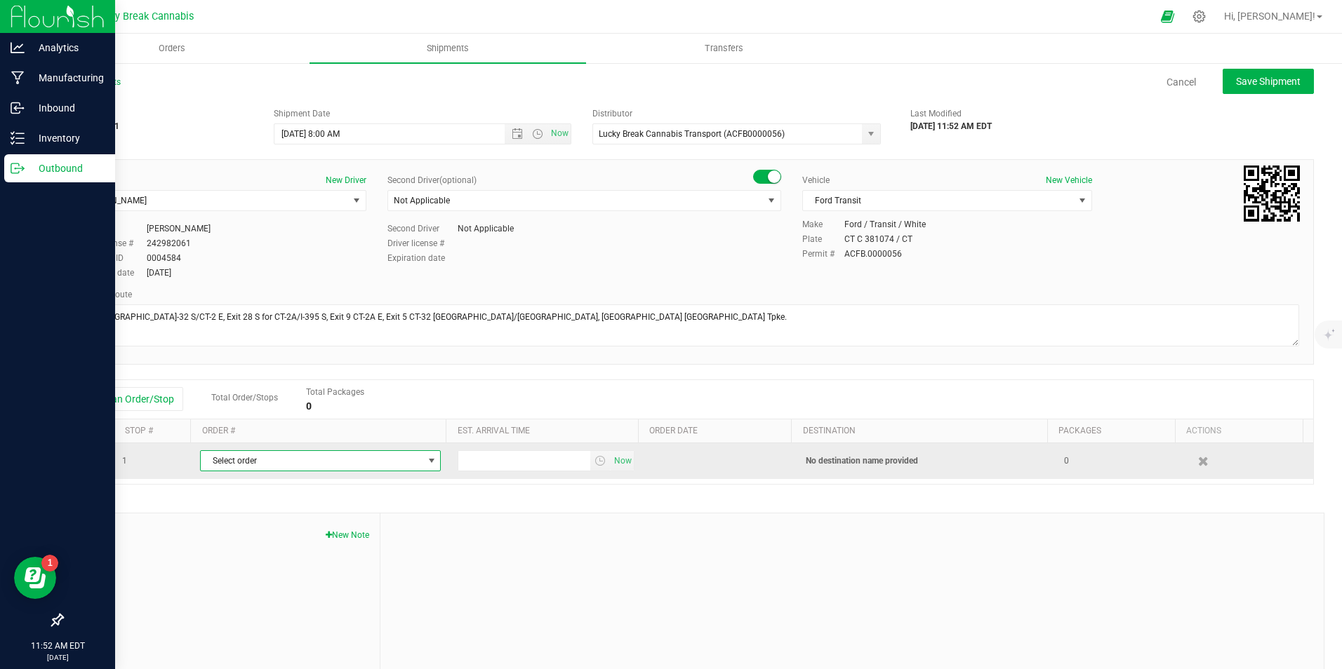
click at [234, 461] on span "Select order" at bounding box center [312, 461] width 222 height 20
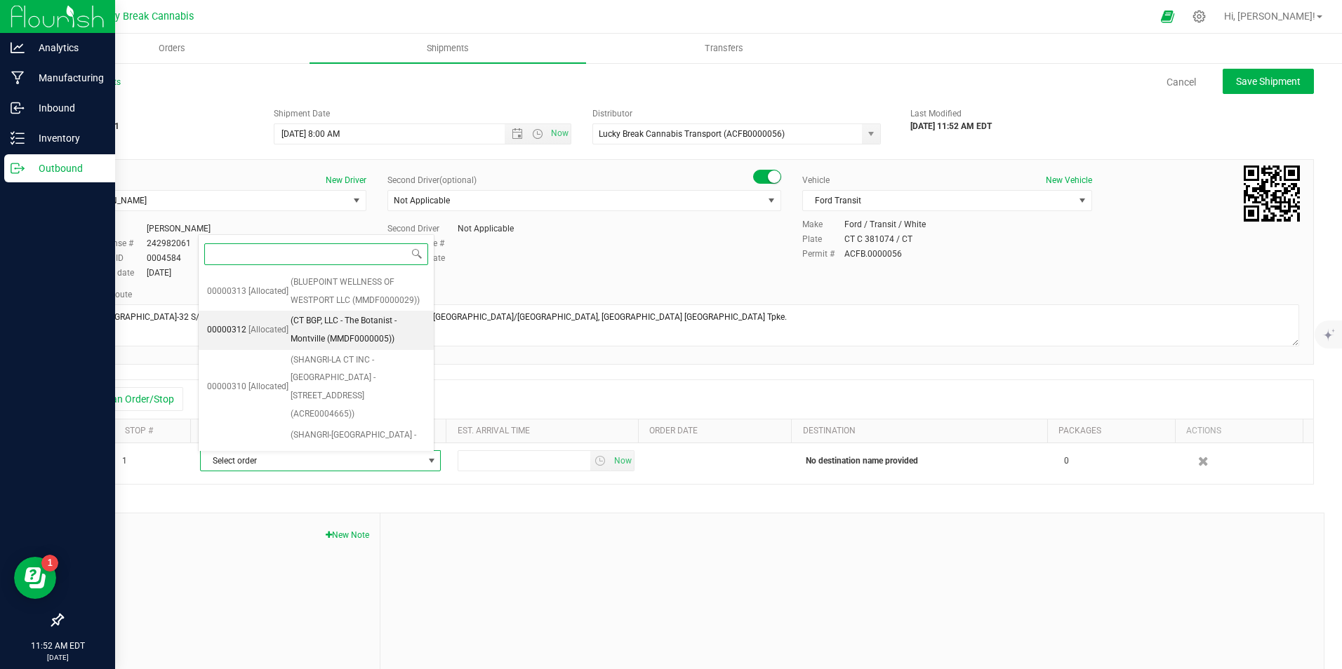
click at [375, 338] on span "(CT BGP, LLC - The Botanist - Montville (MMDF0000005))" at bounding box center [358, 330] width 135 height 36
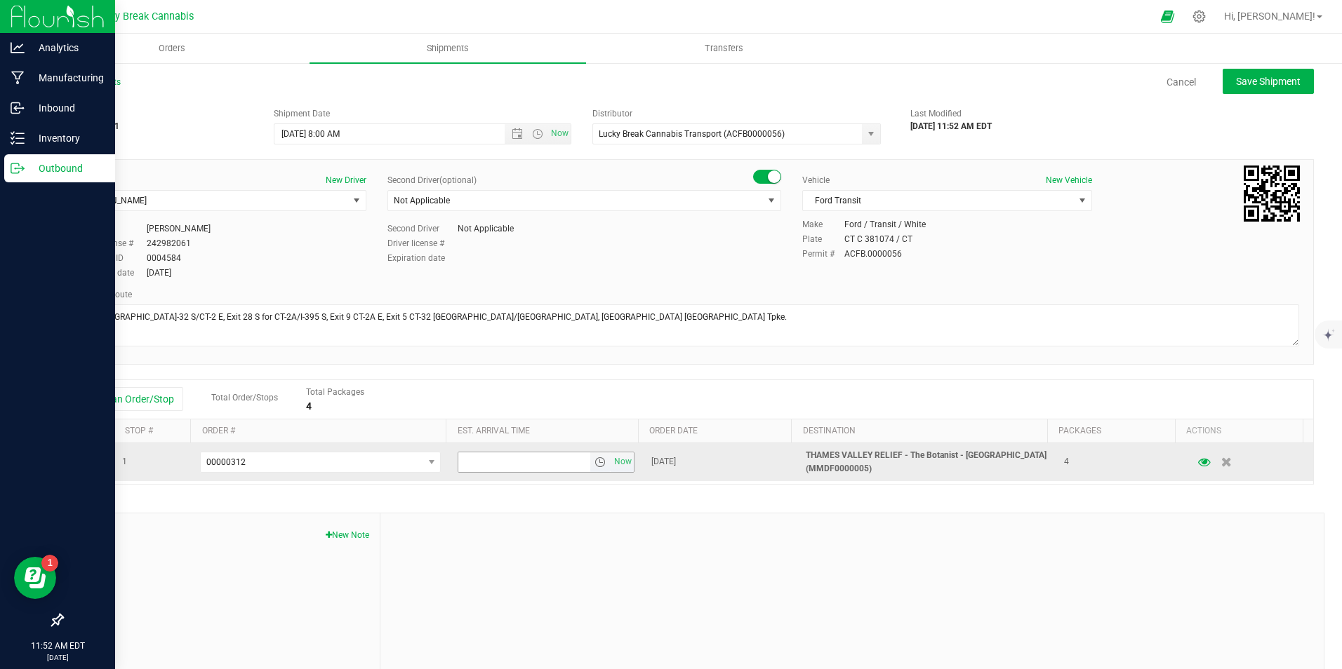
click at [594, 465] on span "select" at bounding box center [599, 462] width 11 height 11
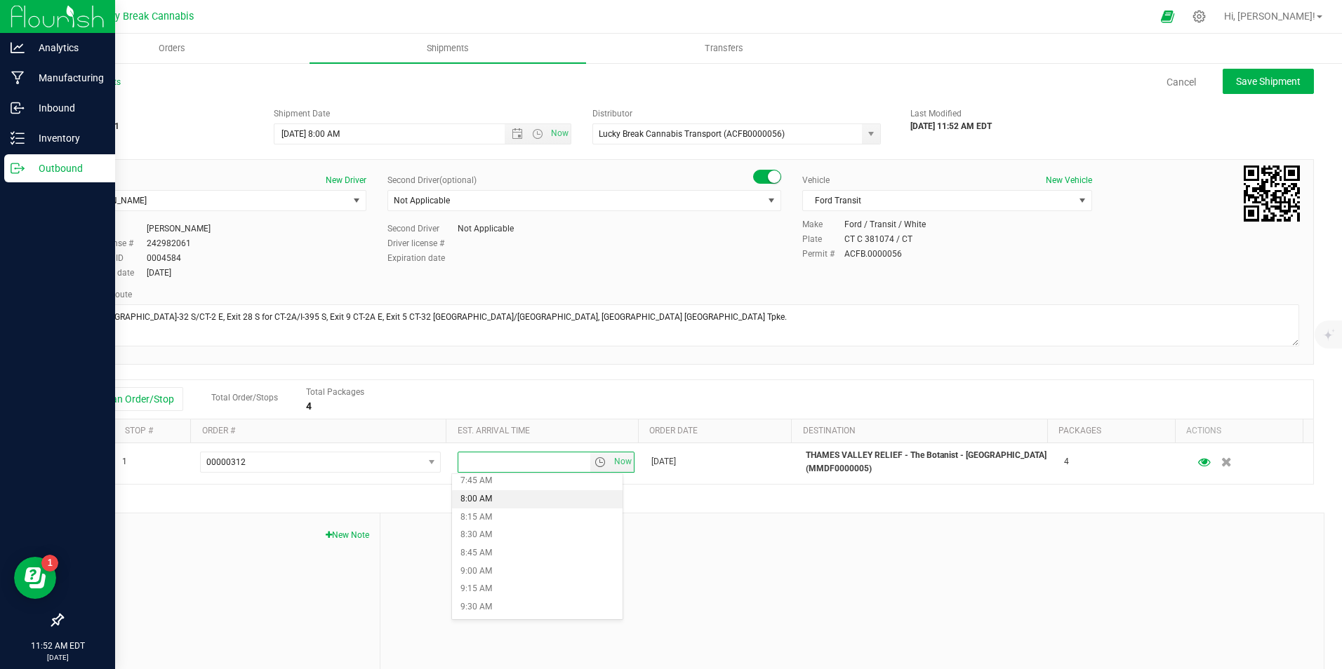
scroll to position [632, 0]
click at [493, 521] on li "9:15 AM" at bounding box center [537, 521] width 171 height 18
click at [749, 513] on div "Notes New Note" at bounding box center [693, 607] width 1262 height 189
click at [1251, 85] on span "Save Shipment" at bounding box center [1268, 81] width 65 height 11
type input "8/21/2025 12:00 PM"
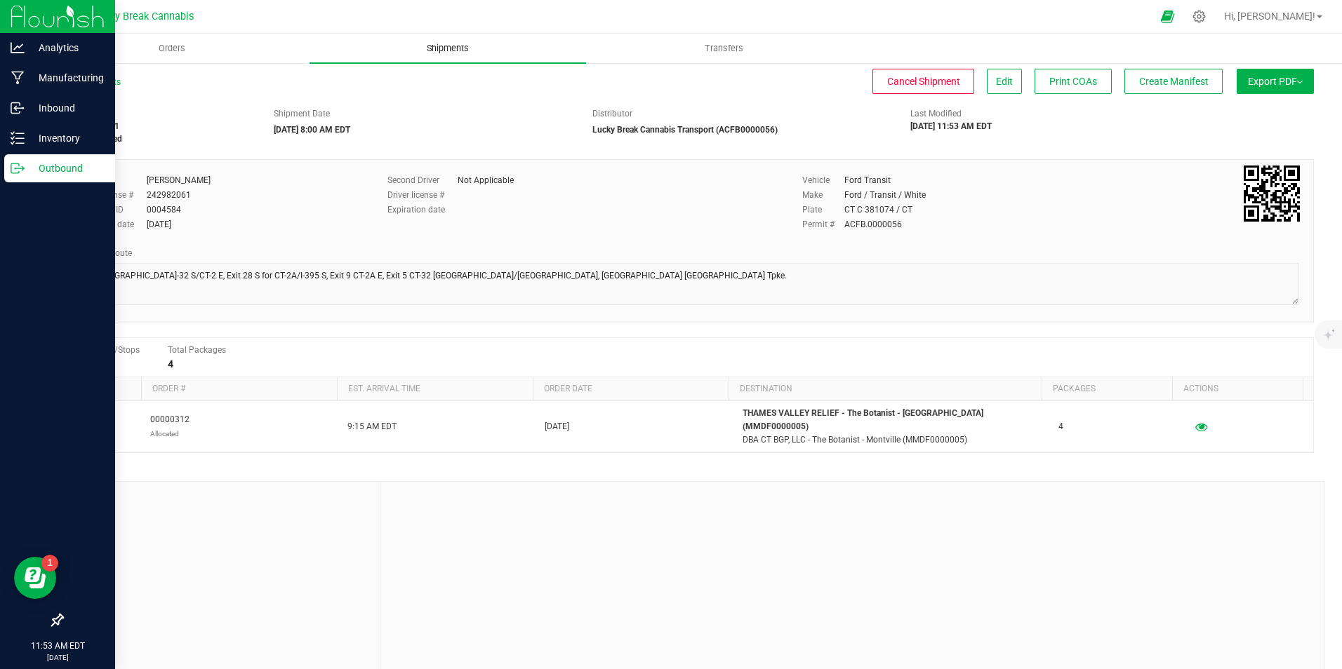
click at [450, 41] on uib-tab-heading "Shipments" at bounding box center [447, 48] width 276 height 29
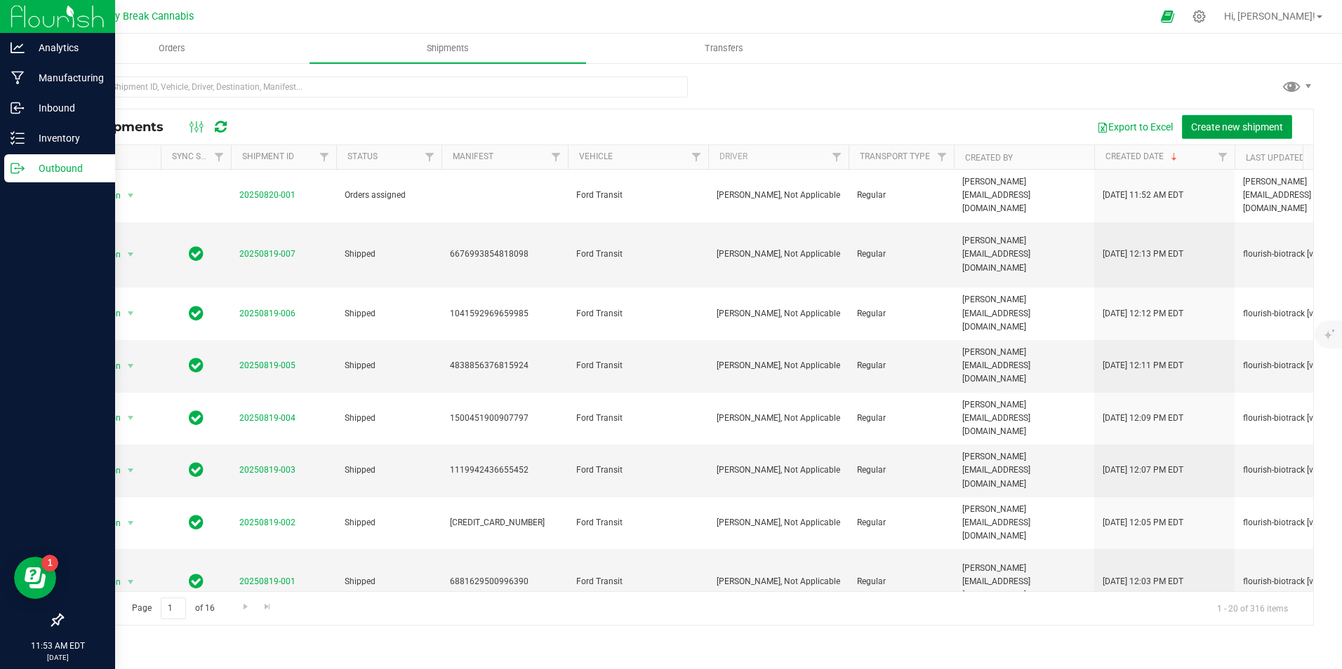
click at [1202, 124] on span "Create new shipment" at bounding box center [1237, 126] width 92 height 11
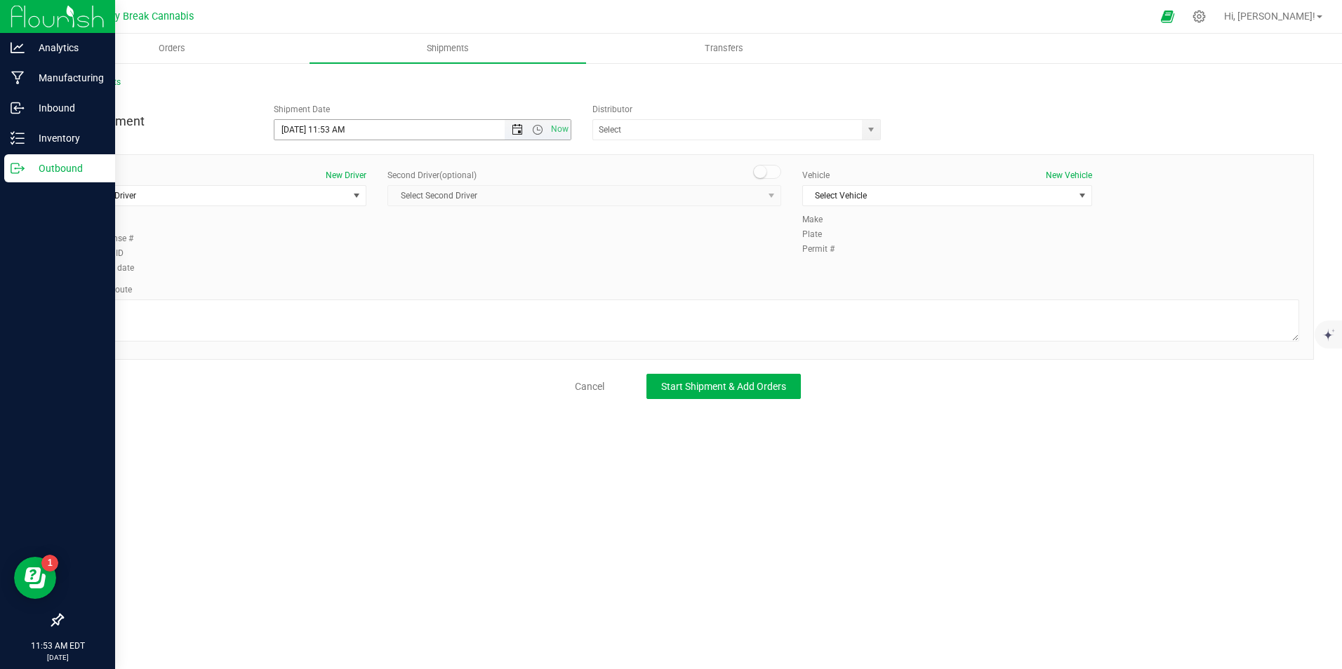
click at [517, 131] on span "Open the date view" at bounding box center [517, 129] width 11 height 11
click at [367, 268] on link "21" at bounding box center [369, 273] width 20 height 22
click at [539, 131] on span "Open the time view" at bounding box center [537, 129] width 11 height 11
click at [354, 281] on li "9:30 AM" at bounding box center [421, 285] width 295 height 18
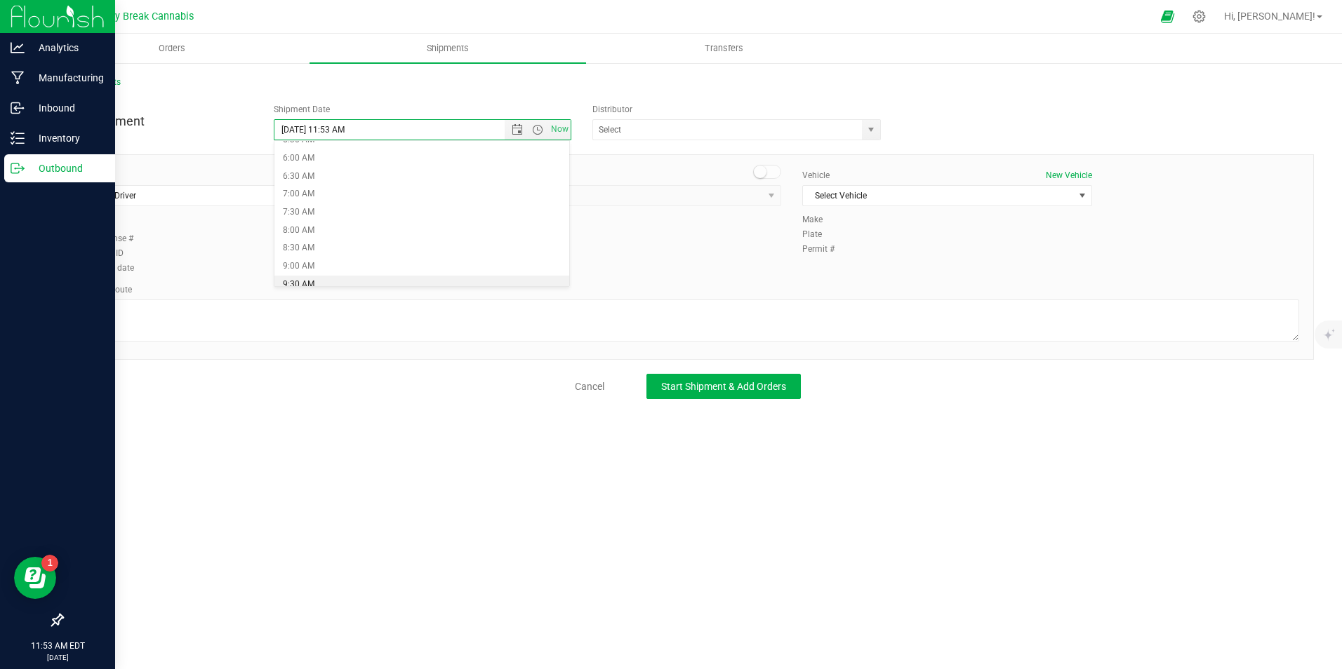
type input "8/21/2025 9:30 AM"
click at [867, 131] on span "select" at bounding box center [870, 129] width 11 height 11
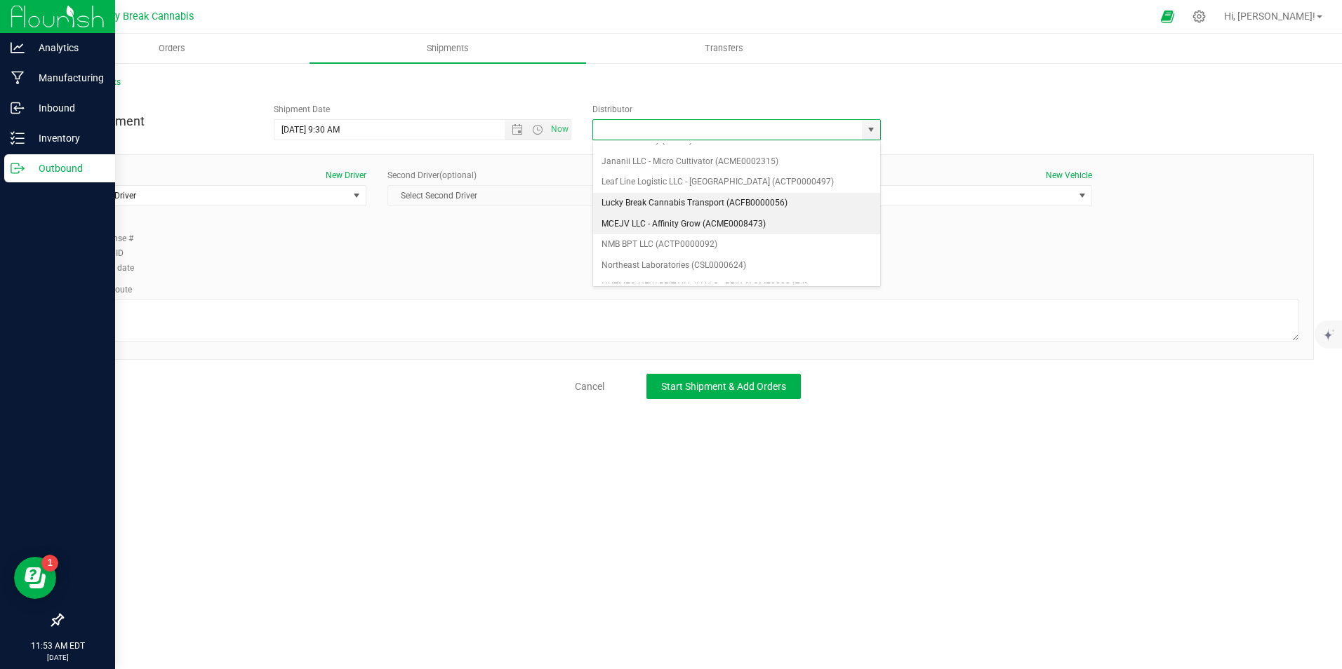
scroll to position [211, 0]
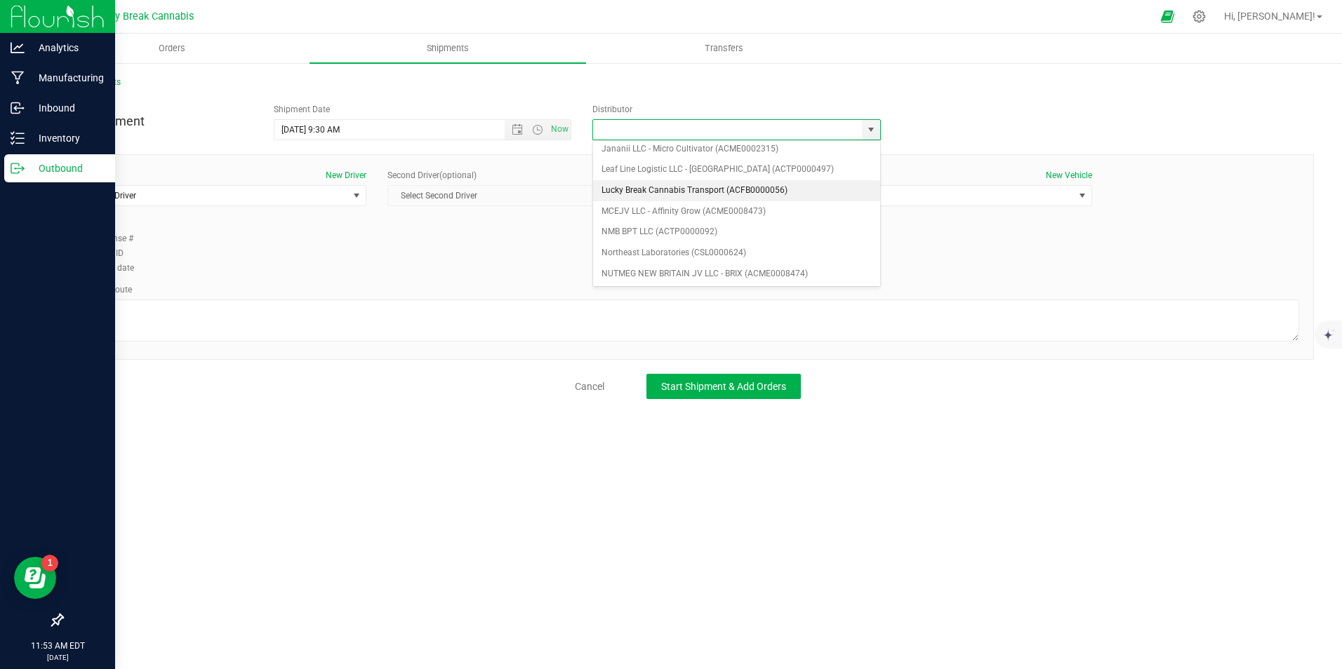
click at [679, 192] on li "Lucky Break Cannabis Transport (ACFB0000056)" at bounding box center [736, 190] width 287 height 21
type input "Lucky Break Cannabis Transport (ACFB0000056)"
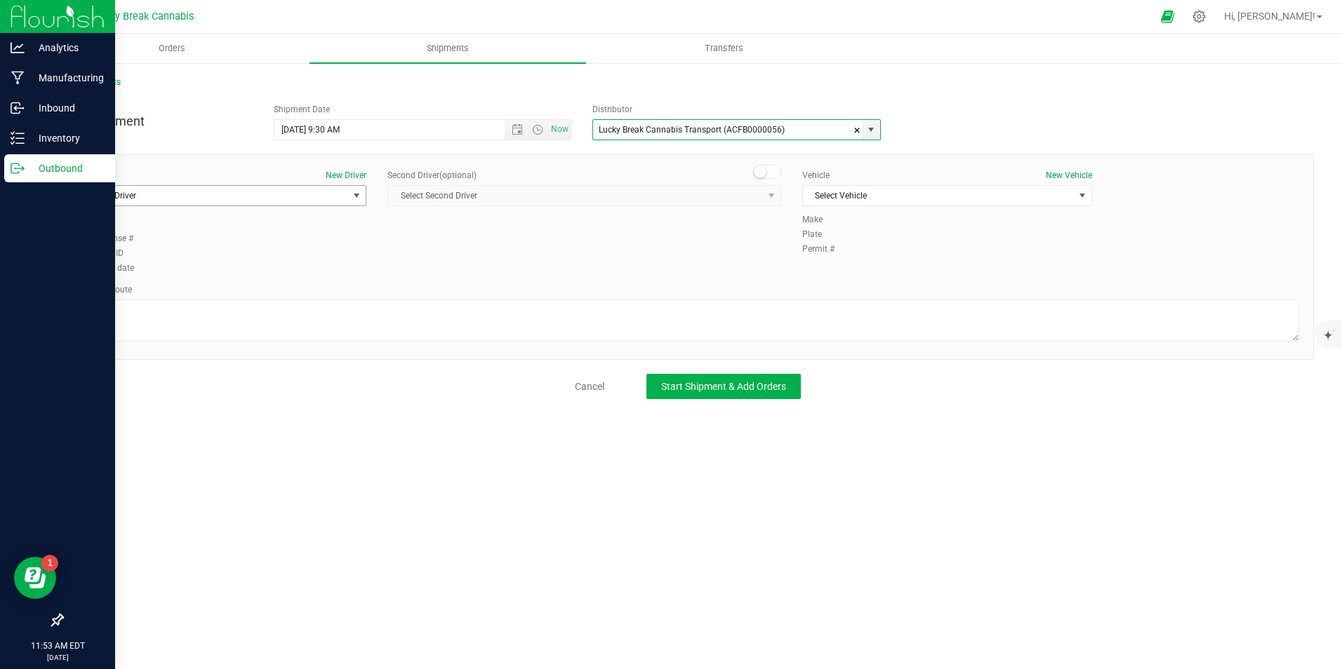
click at [326, 198] on span "Select Driver" at bounding box center [212, 196] width 271 height 20
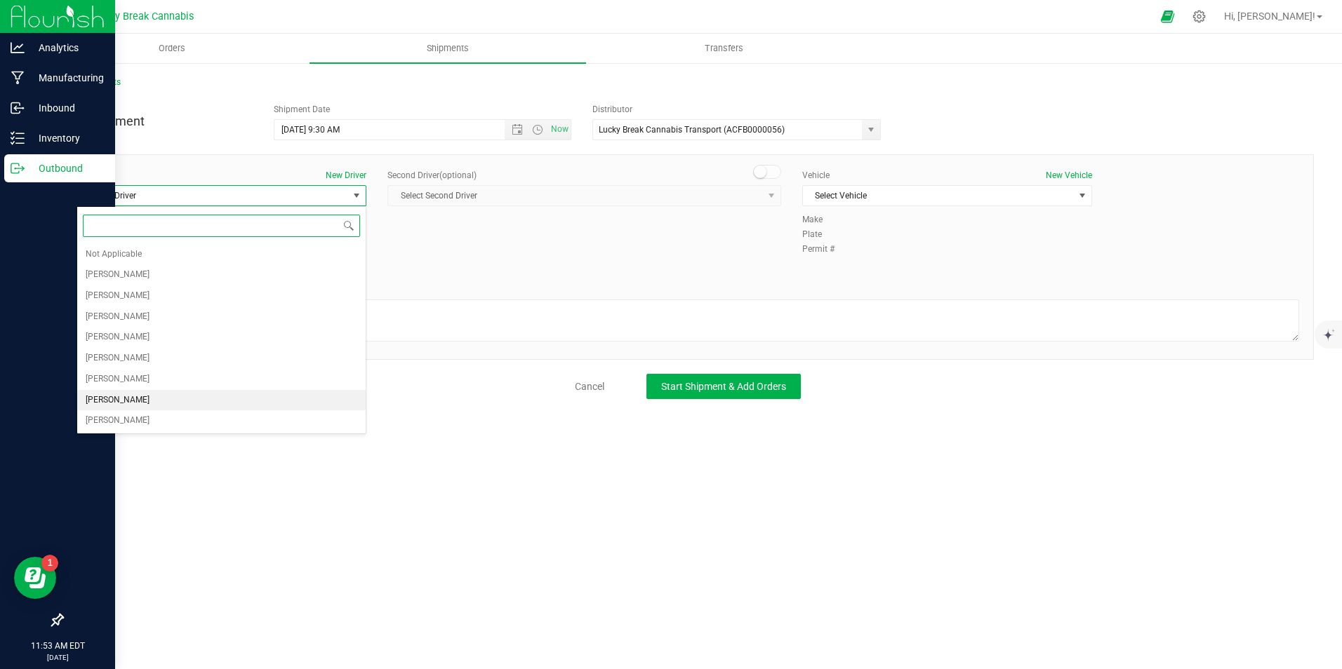
click at [130, 396] on span "Dennis Paglialunga" at bounding box center [118, 401] width 64 height 18
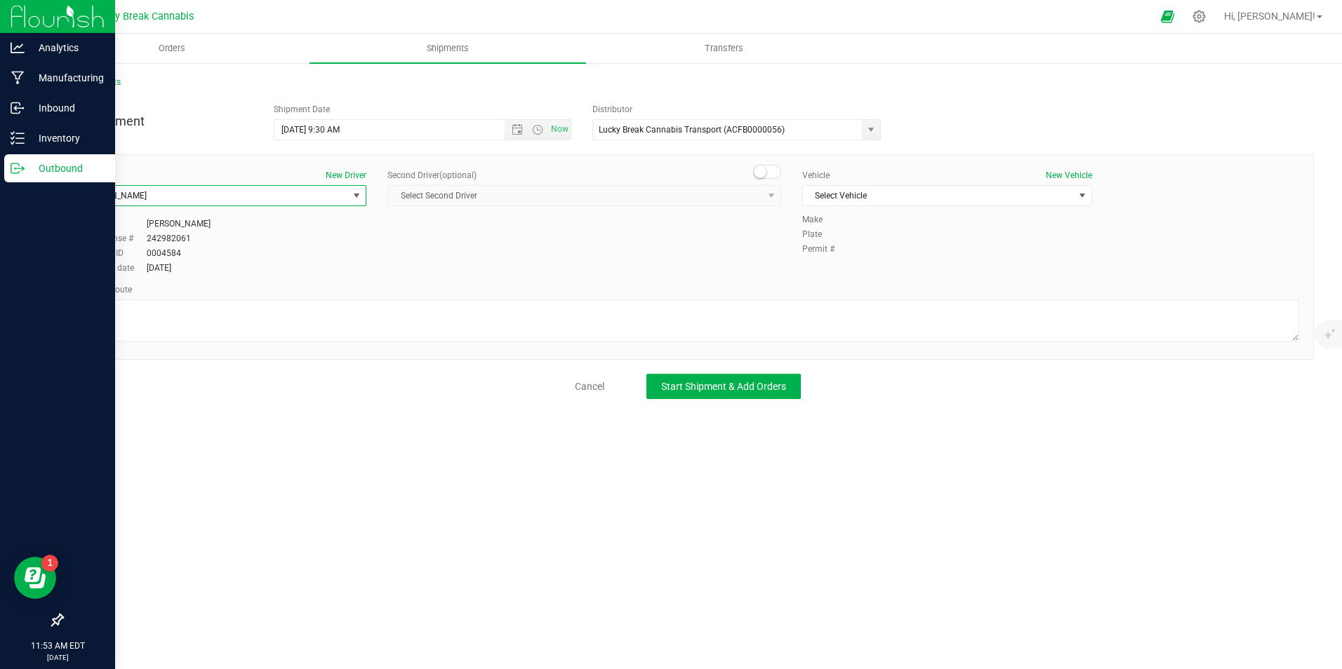
click at [765, 173] on small at bounding box center [760, 172] width 13 height 13
click at [754, 196] on span "Select Second Driver" at bounding box center [575, 196] width 375 height 20
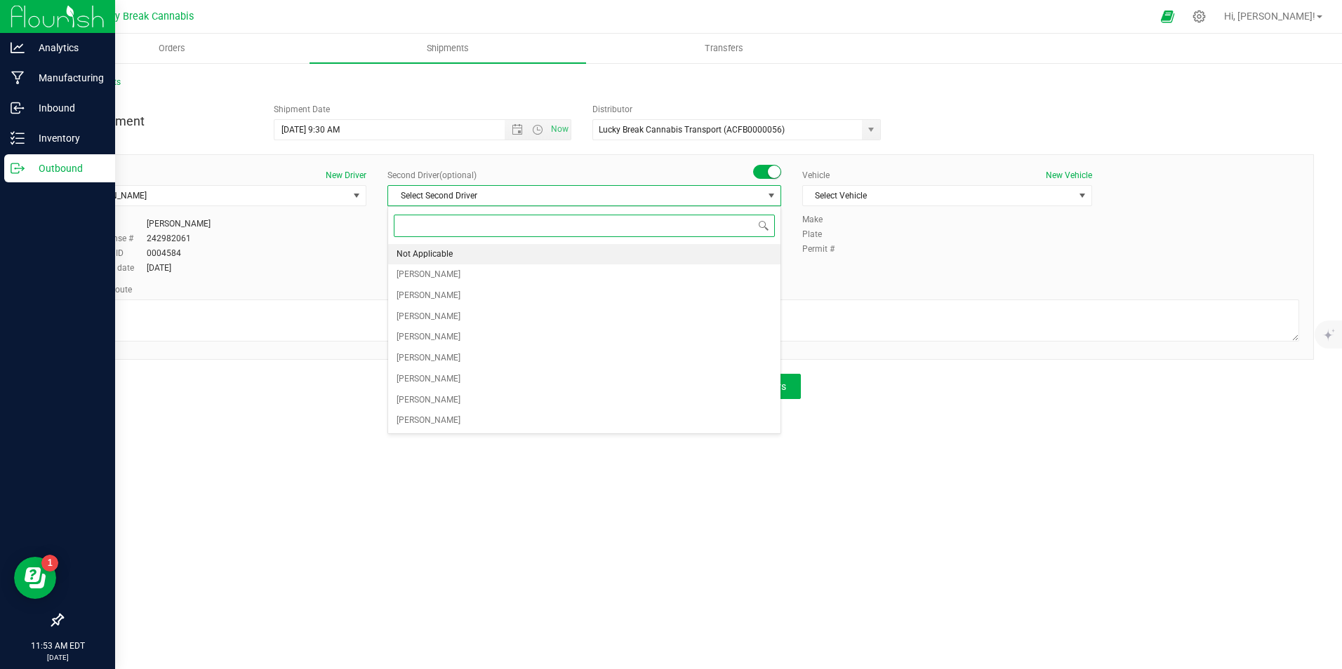
click at [481, 245] on li "Not Applicable" at bounding box center [584, 254] width 392 height 21
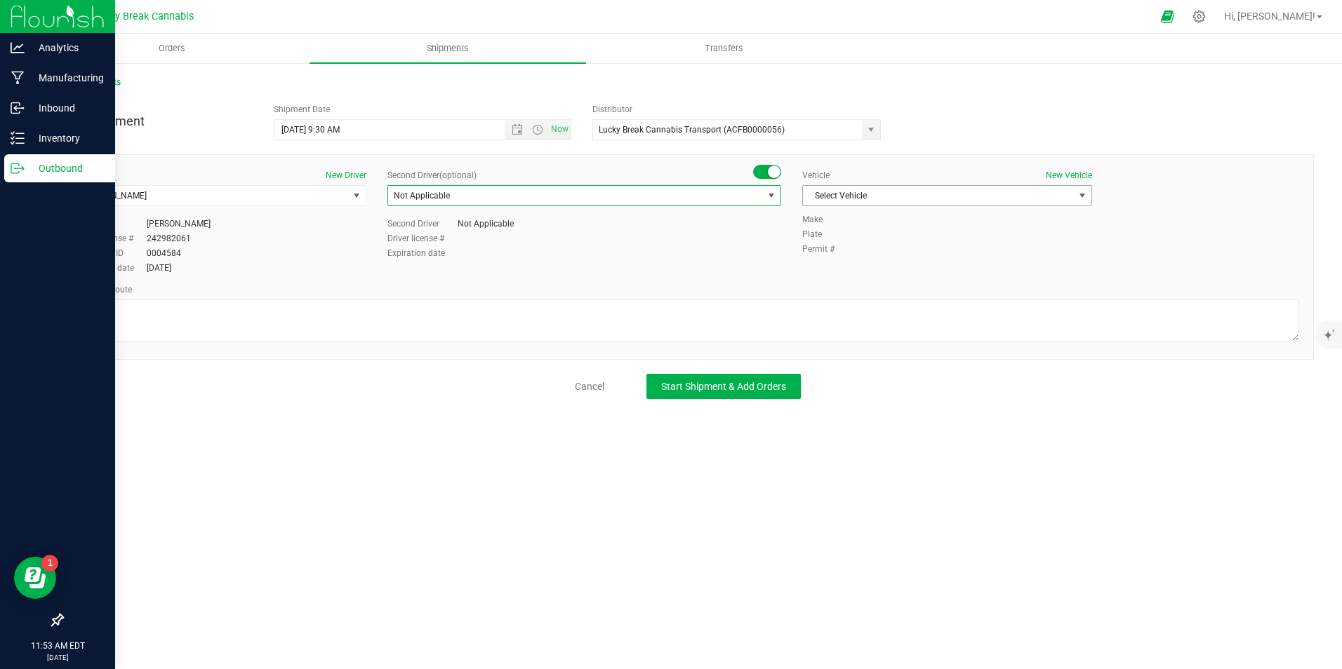
click at [907, 194] on span "Select Vehicle" at bounding box center [938, 196] width 271 height 20
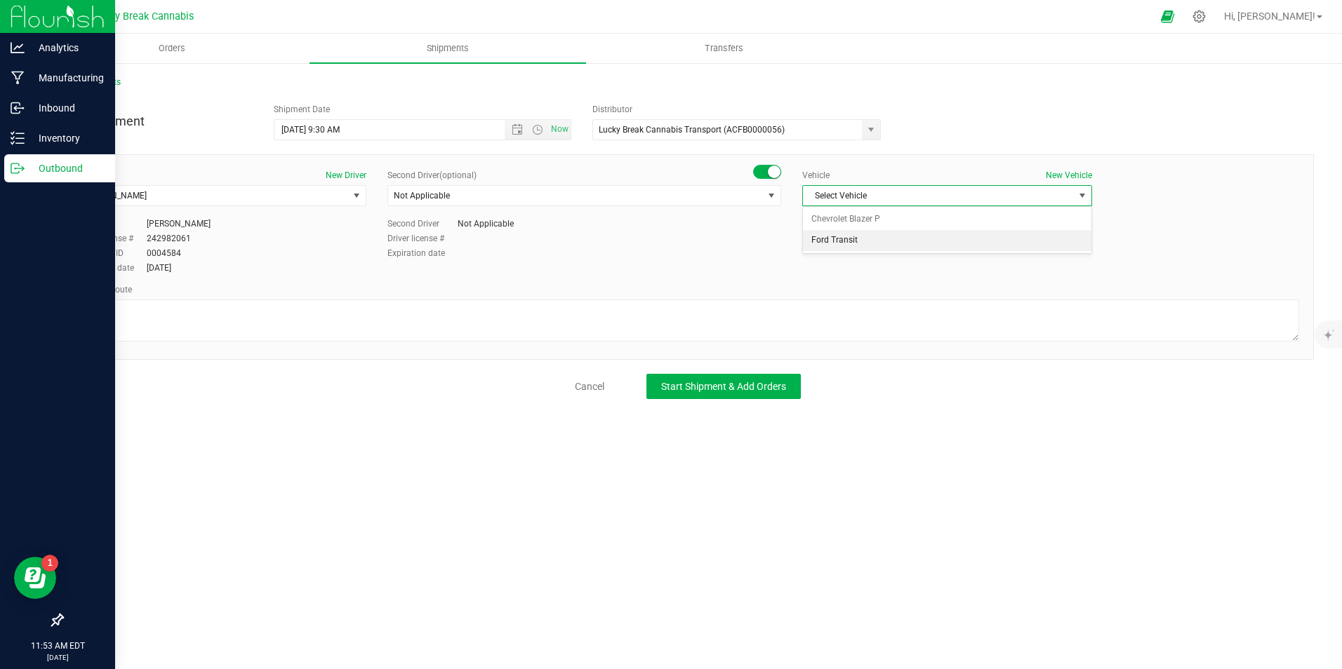
click at [857, 241] on li "Ford Transit" at bounding box center [947, 240] width 288 height 21
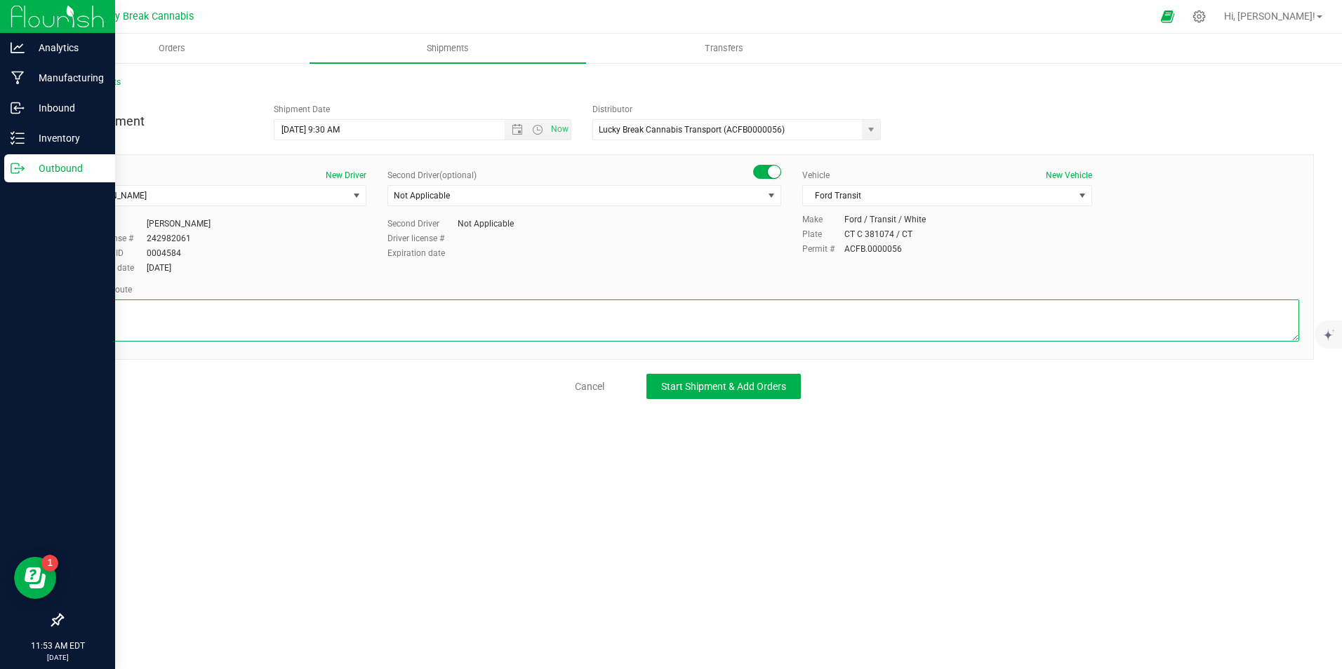
click at [498, 321] on textarea at bounding box center [687, 321] width 1222 height 42
paste textarea "I-95 S, Exit 20, right onto Bronson Rd, Left on Hulls Farm Rd, right on North A…"
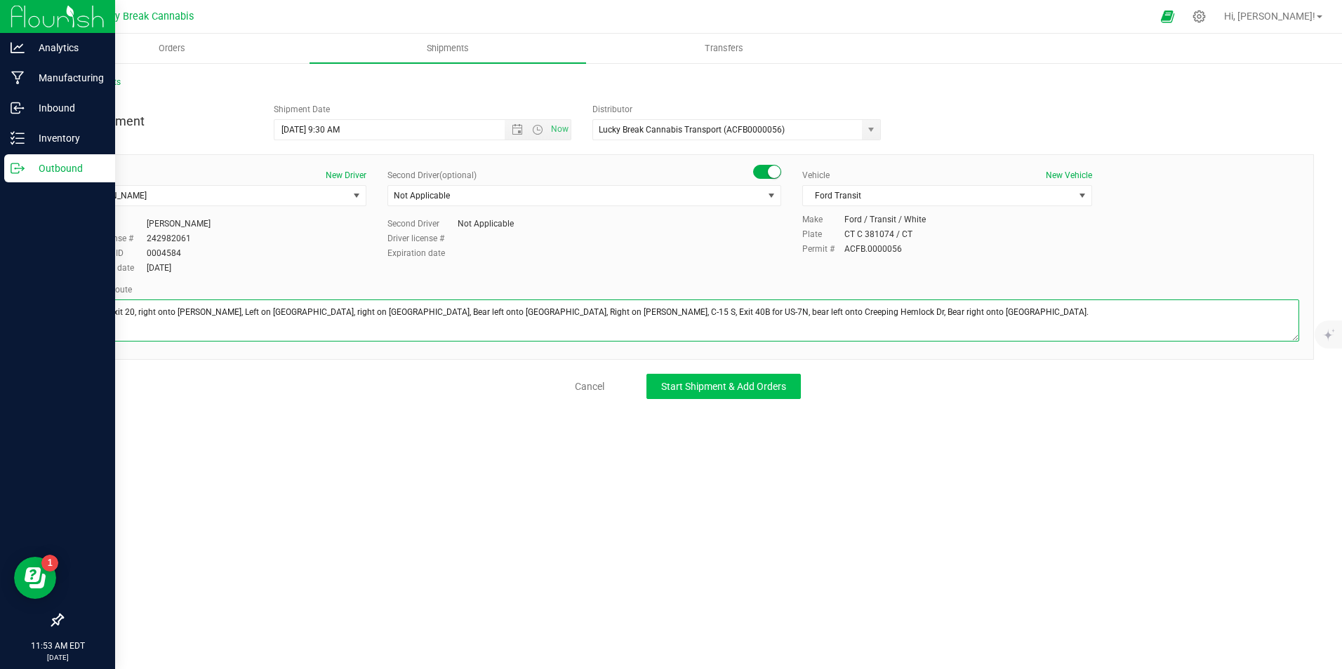
type textarea "I-95 S, Exit 20, right onto Bronson Rd, Left on Hulls Farm Rd, right on North A…"
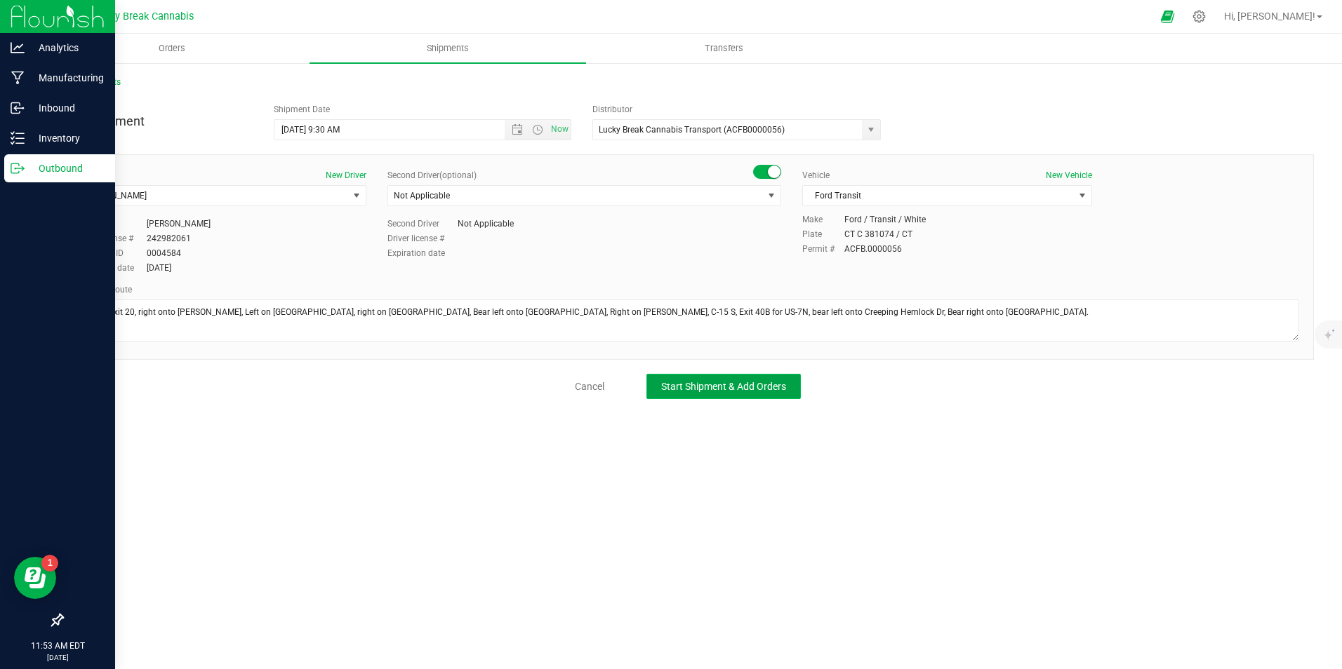
click at [700, 385] on span "Start Shipment & Add Orders" at bounding box center [723, 386] width 125 height 11
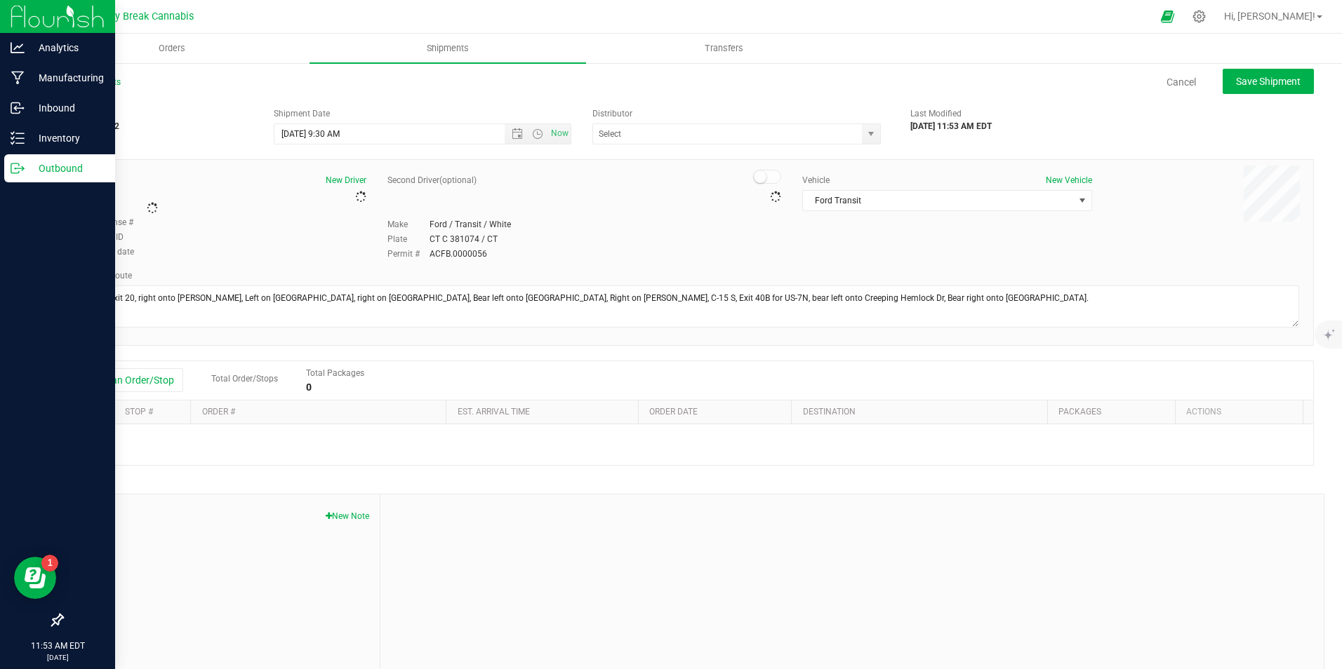
type input "Lucky Break Cannabis Transport (ACFB0000056)"
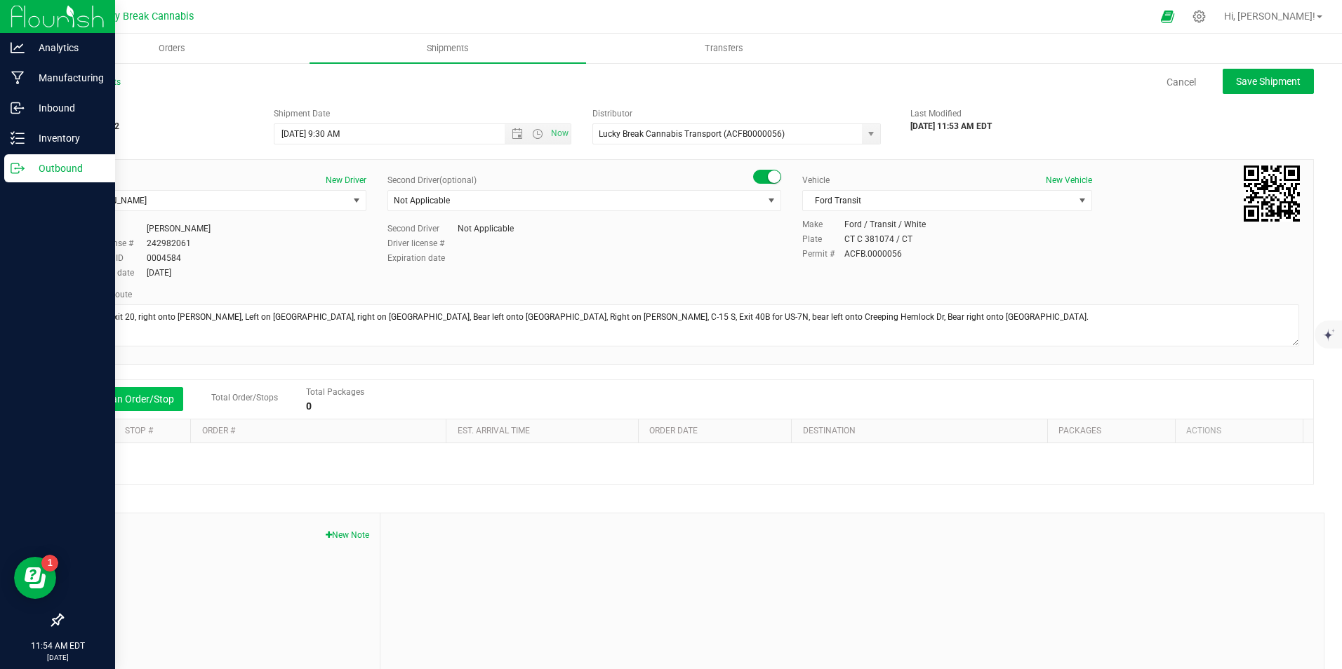
click at [138, 396] on button "Add an Order/Stop" at bounding box center [128, 399] width 110 height 24
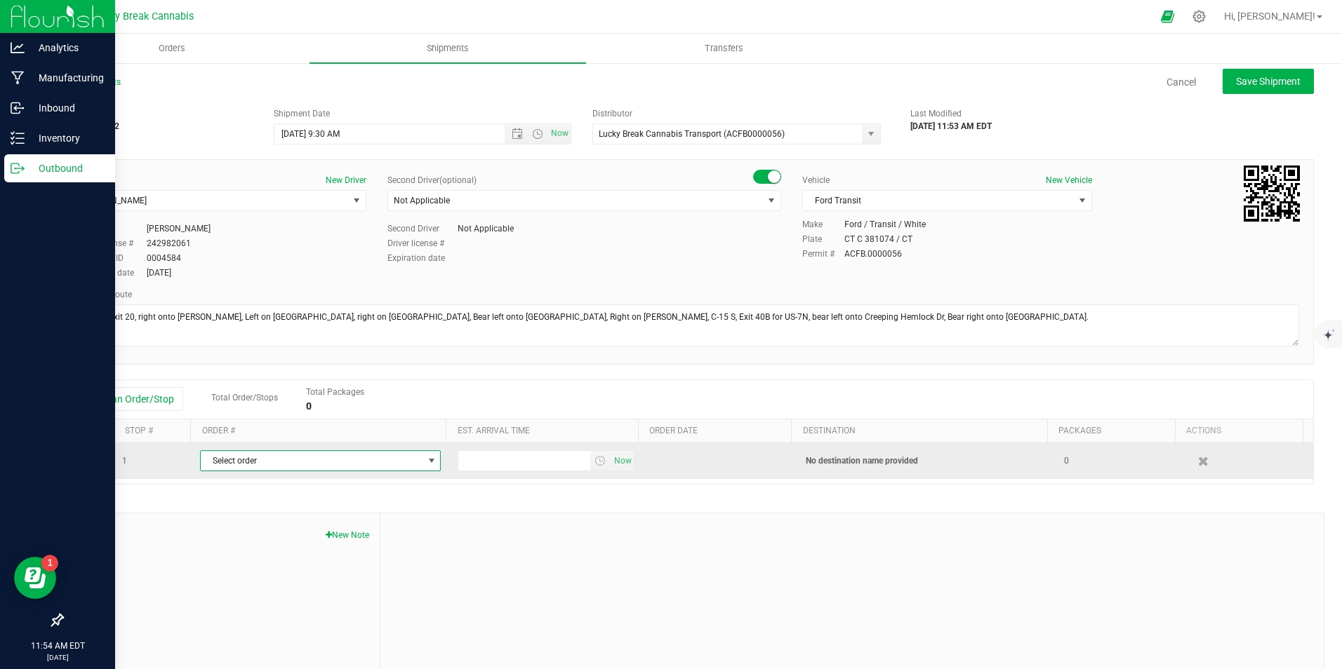
click at [349, 458] on span "Select order" at bounding box center [312, 461] width 222 height 20
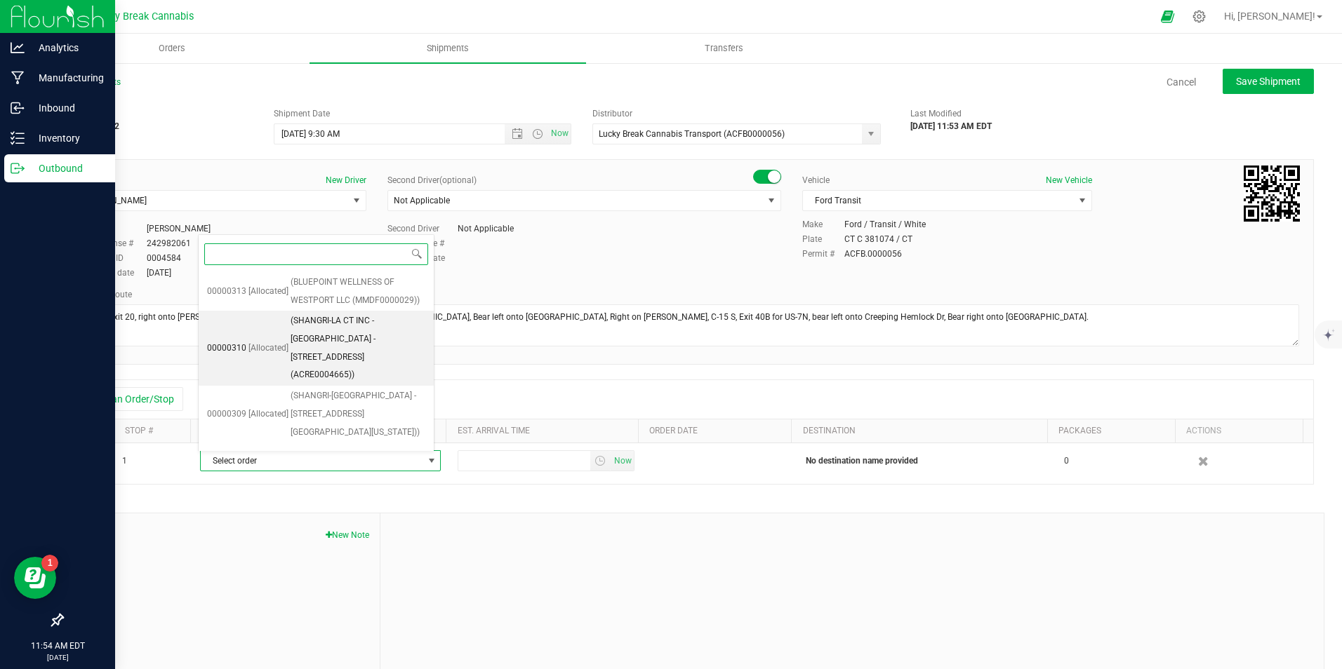
click at [370, 352] on span "(SHANGRI-LA CT INC - Norwalk - 430 Main Avenue (ACRE0004665))" at bounding box center [358, 348] width 135 height 72
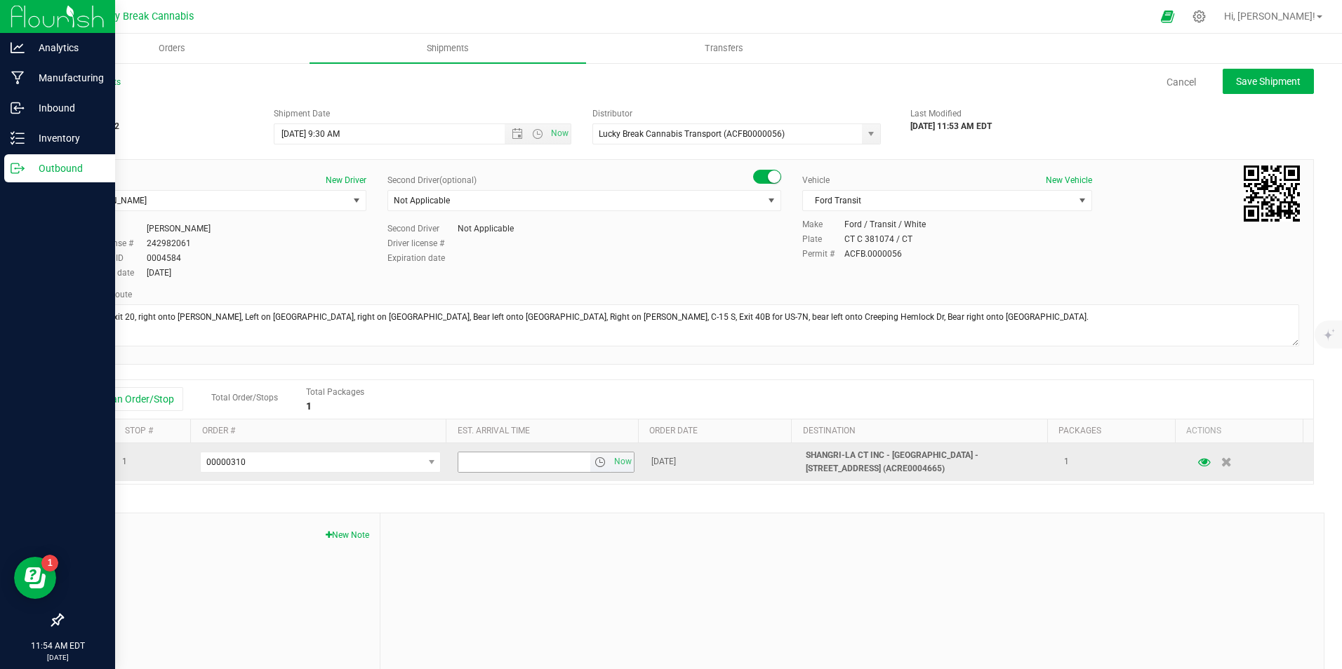
click at [594, 462] on span "select" at bounding box center [599, 462] width 11 height 11
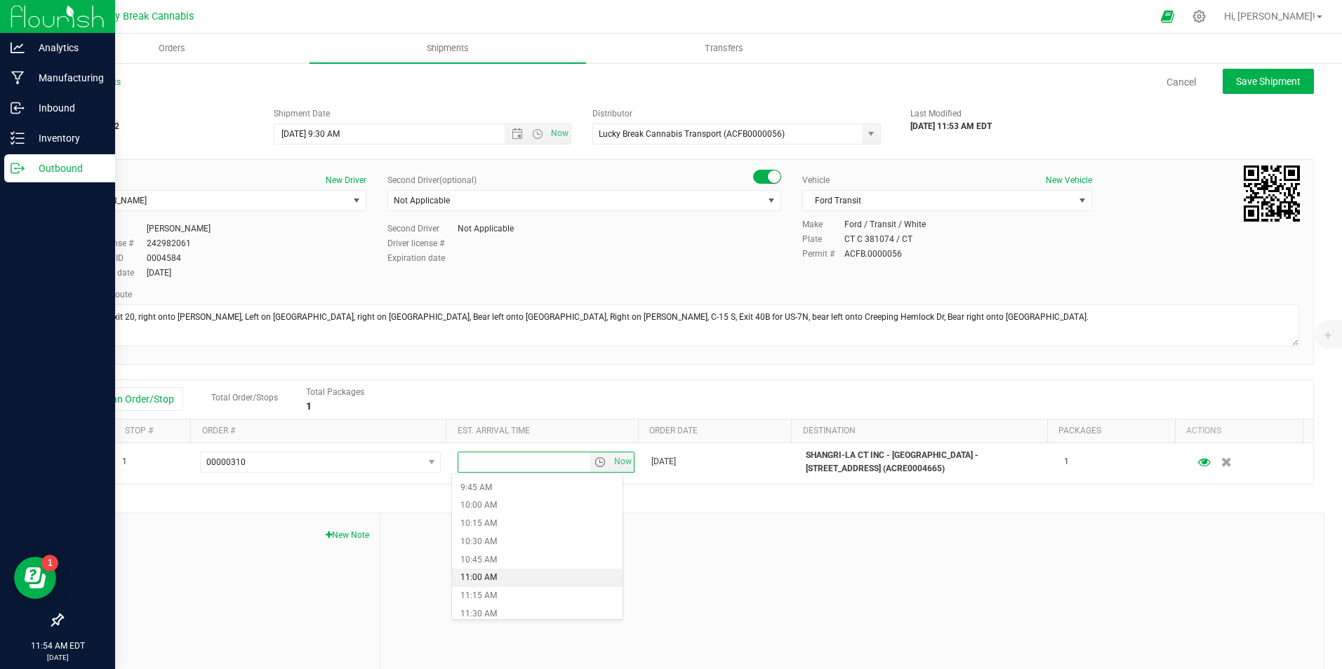
scroll to position [702, 0]
click at [495, 571] on li "11:00 AM" at bounding box center [537, 577] width 171 height 18
click at [792, 519] on div at bounding box center [851, 608] width 943 height 188
click at [1236, 86] on span "Save Shipment" at bounding box center [1268, 81] width 65 height 11
type input "8/21/2025 1:30 PM"
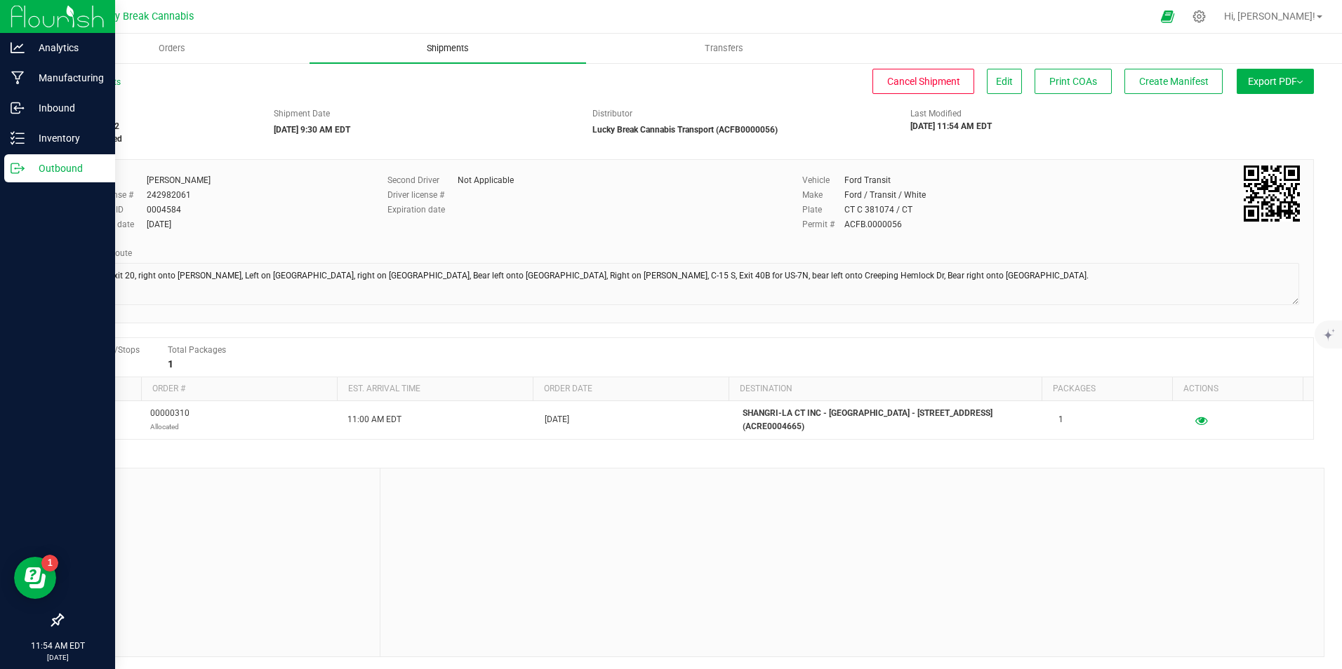
click at [441, 41] on uib-tab-heading "Shipments" at bounding box center [447, 48] width 276 height 29
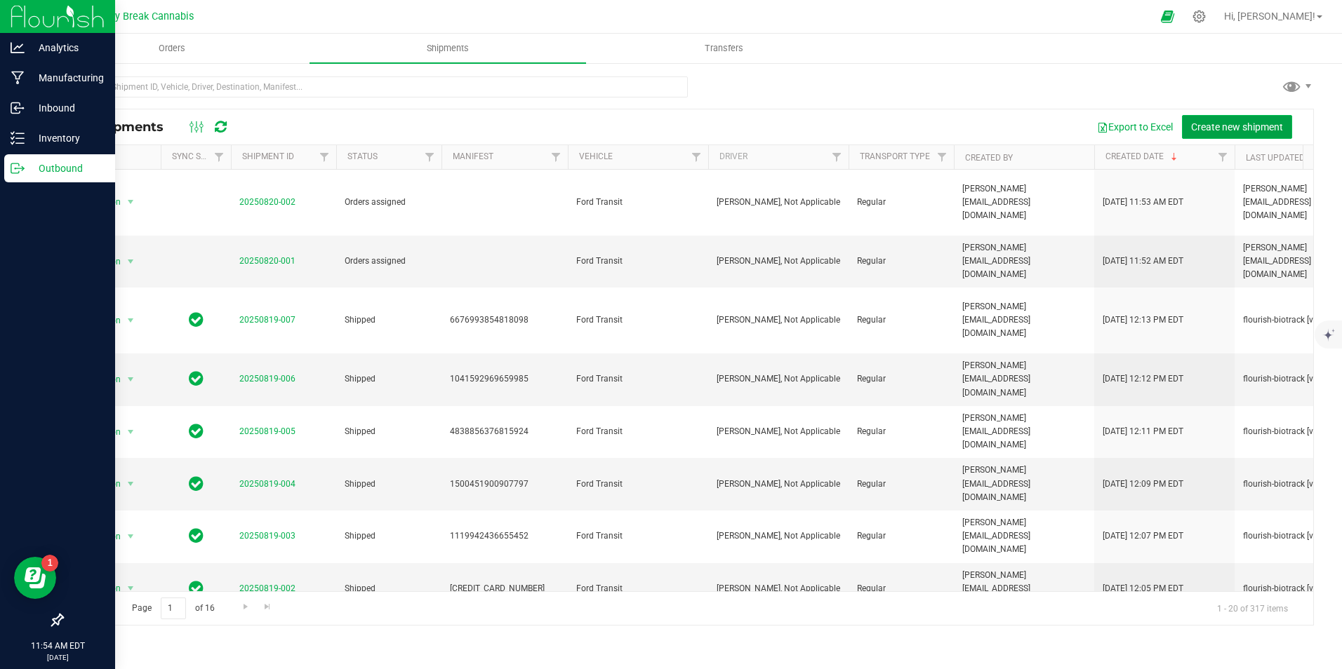
click at [1211, 128] on span "Create new shipment" at bounding box center [1237, 126] width 92 height 11
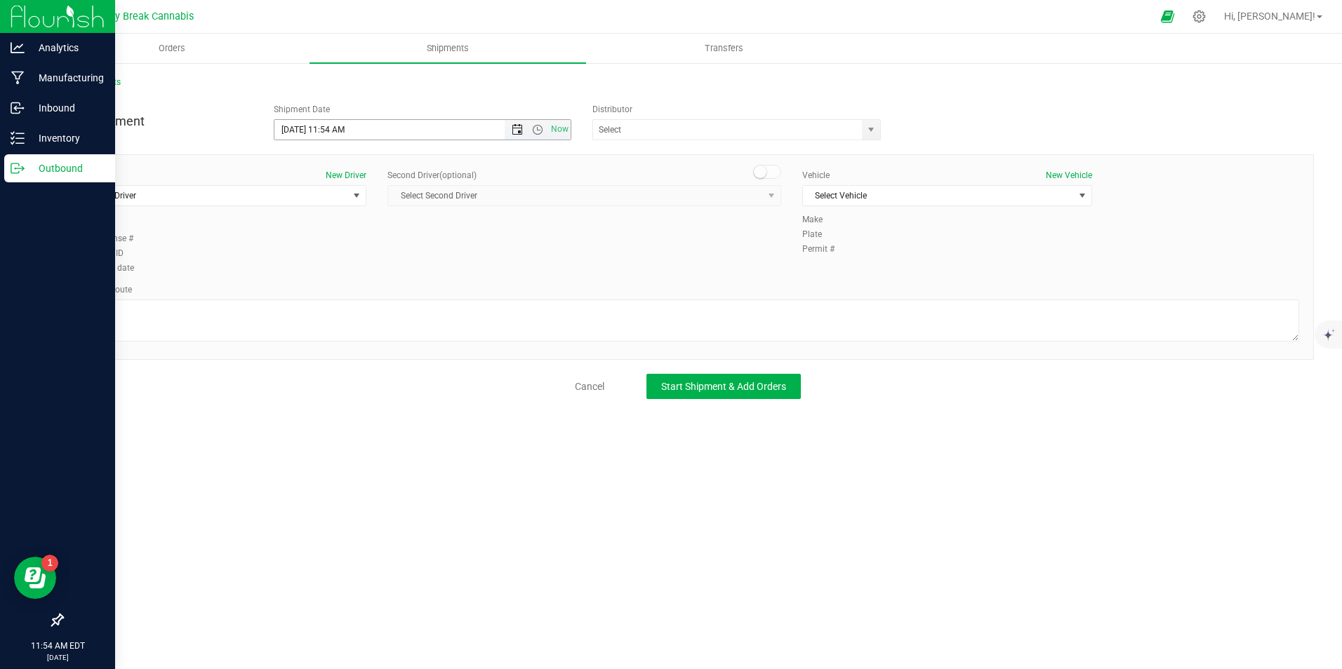
click at [516, 129] on span "Open the date view" at bounding box center [517, 129] width 11 height 11
click at [376, 269] on link "21" at bounding box center [369, 273] width 20 height 22
click at [538, 126] on span "Open the time view" at bounding box center [537, 129] width 11 height 11
click at [363, 272] on li "11:00 AM" at bounding box center [421, 269] width 295 height 18
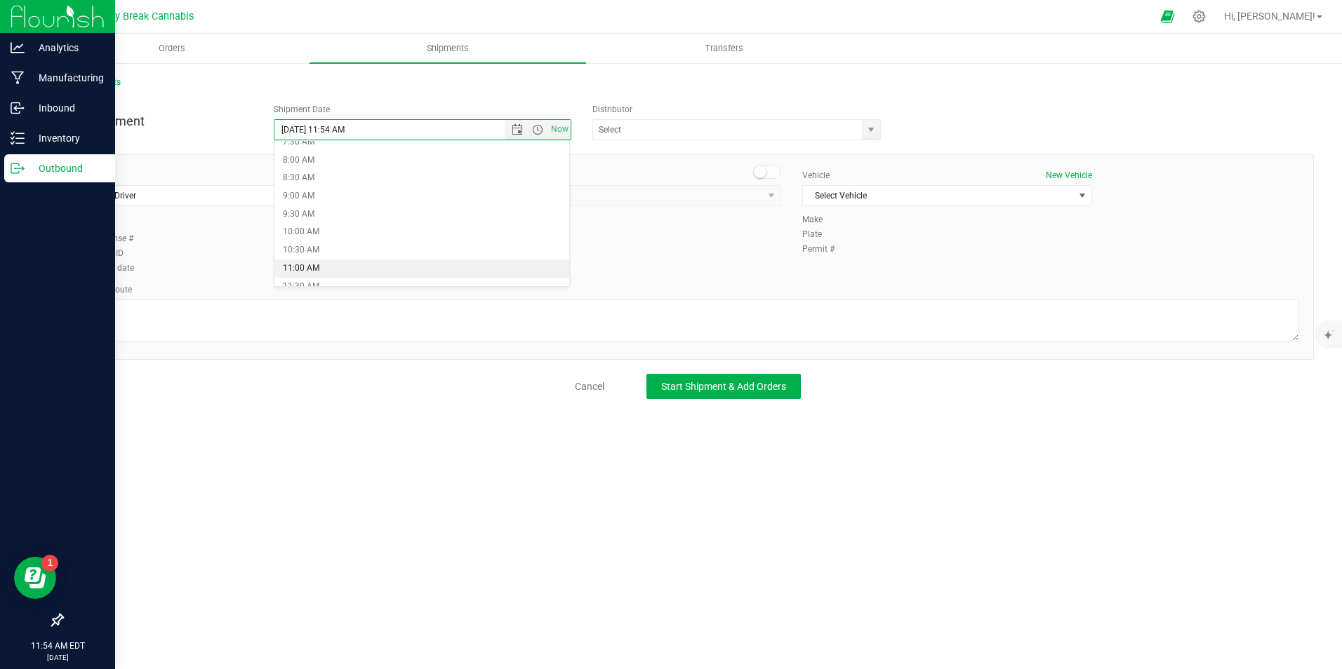
type input "8/21/2025 11:00 AM"
click at [865, 133] on span "select" at bounding box center [871, 130] width 18 height 20
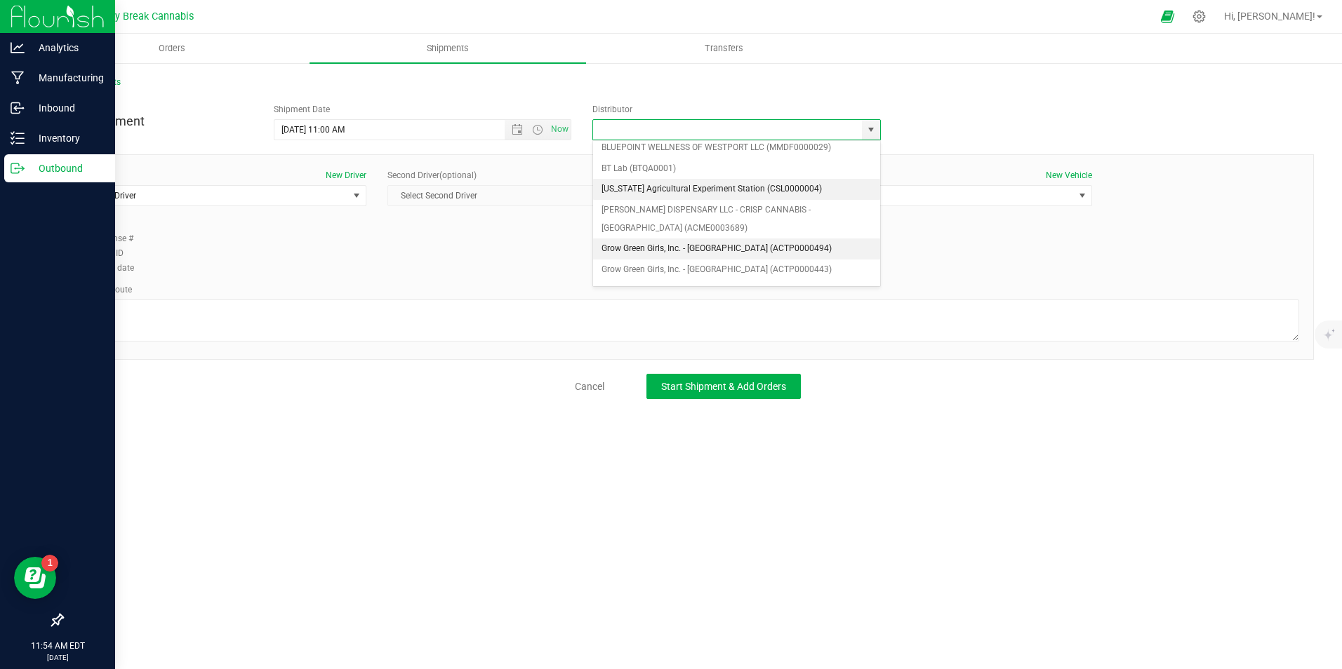
scroll to position [140, 0]
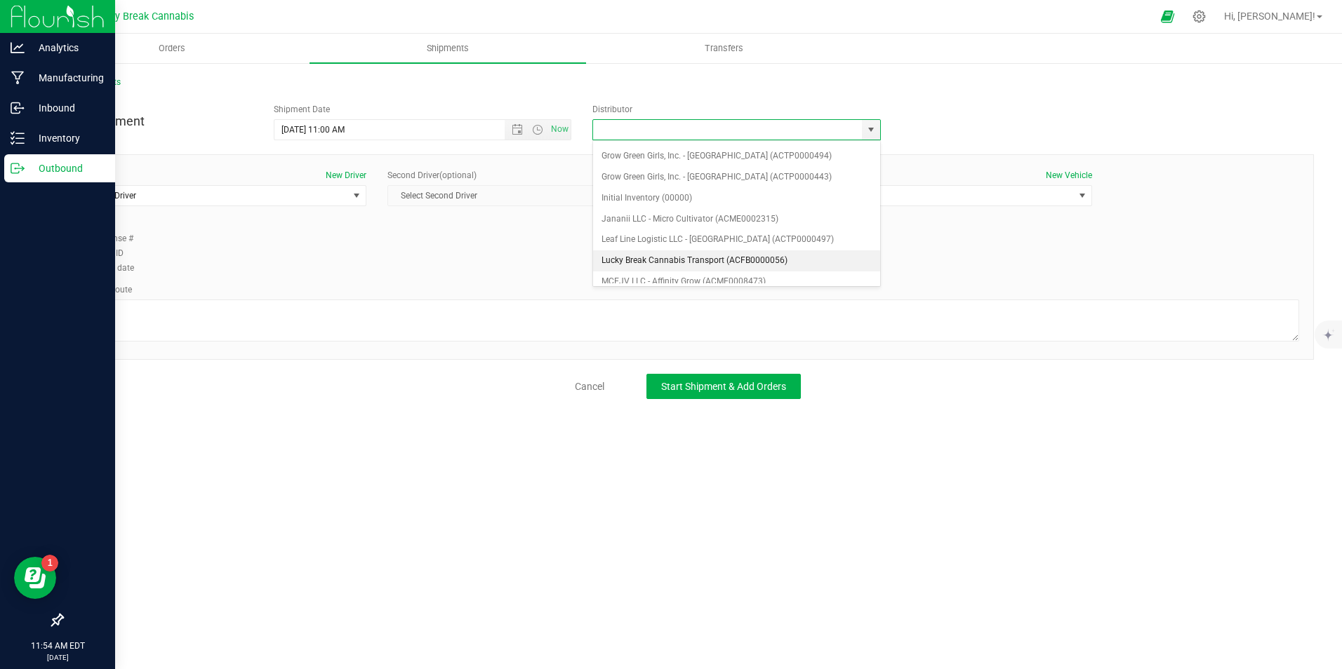
click at [672, 262] on li "Lucky Break Cannabis Transport (ACFB0000056)" at bounding box center [736, 261] width 287 height 21
type input "Lucky Break Cannabis Transport (ACFB0000056)"
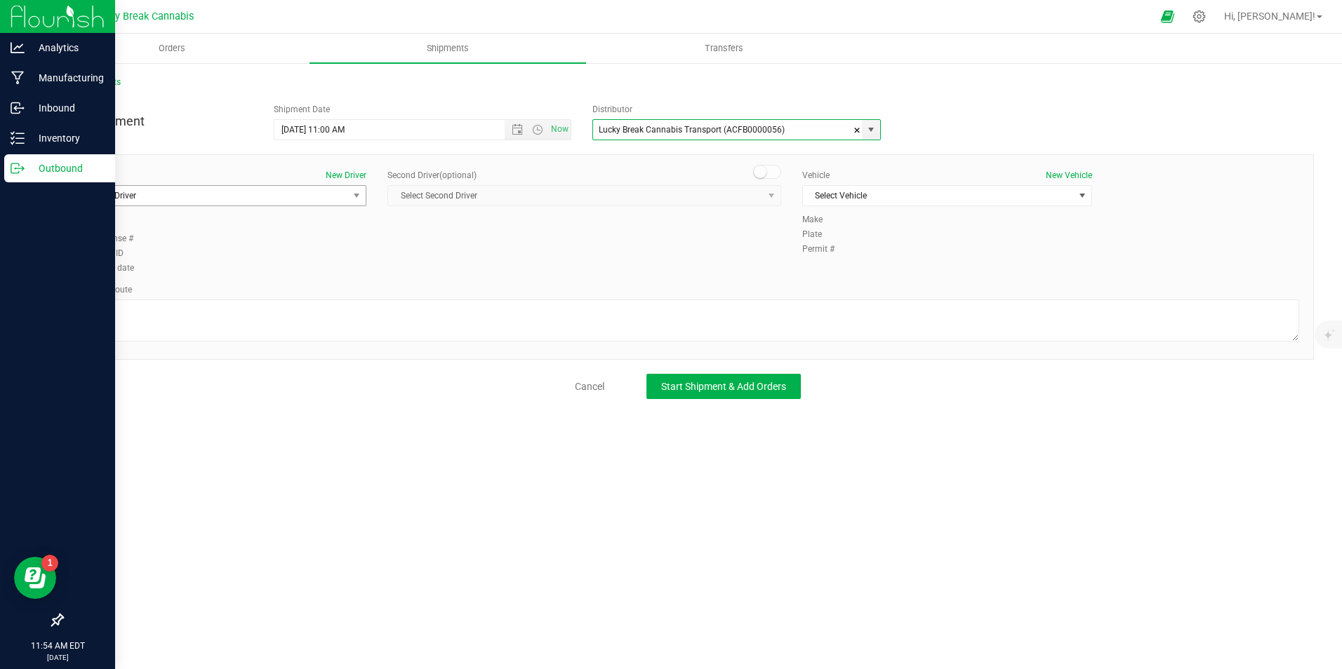
click at [324, 204] on span "Select Driver" at bounding box center [212, 196] width 271 height 20
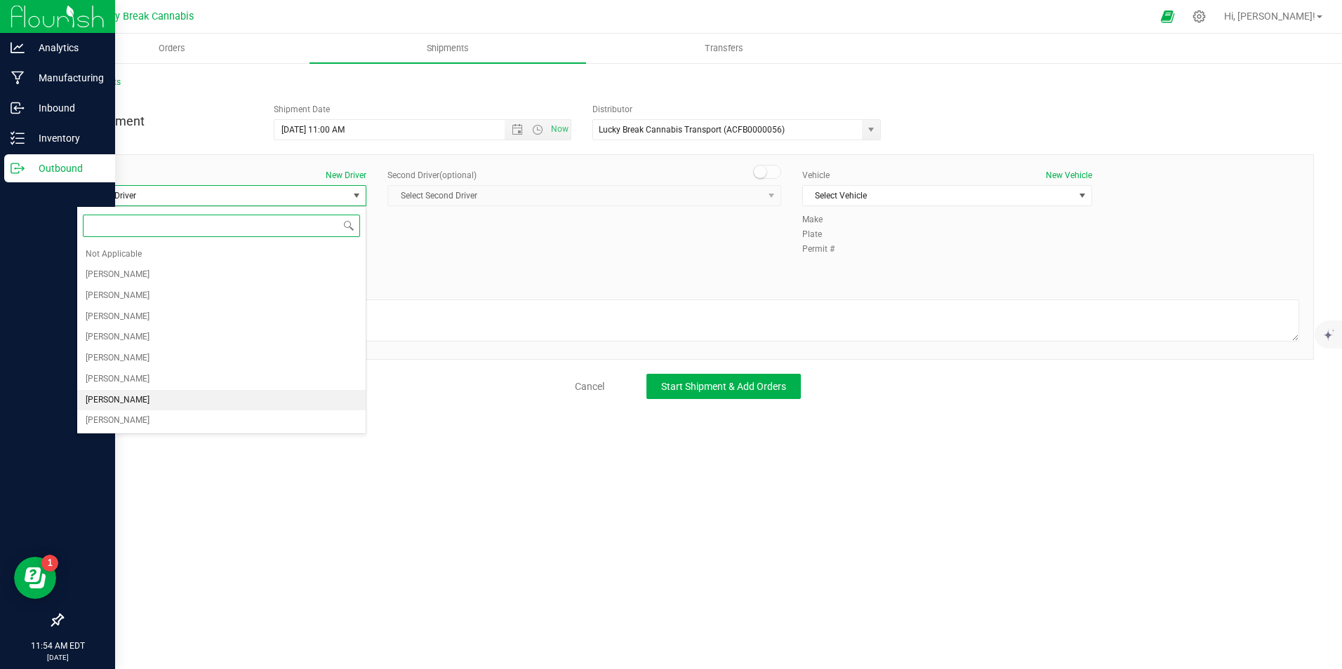
click at [139, 393] on span "Dennis Paglialunga" at bounding box center [118, 401] width 64 height 18
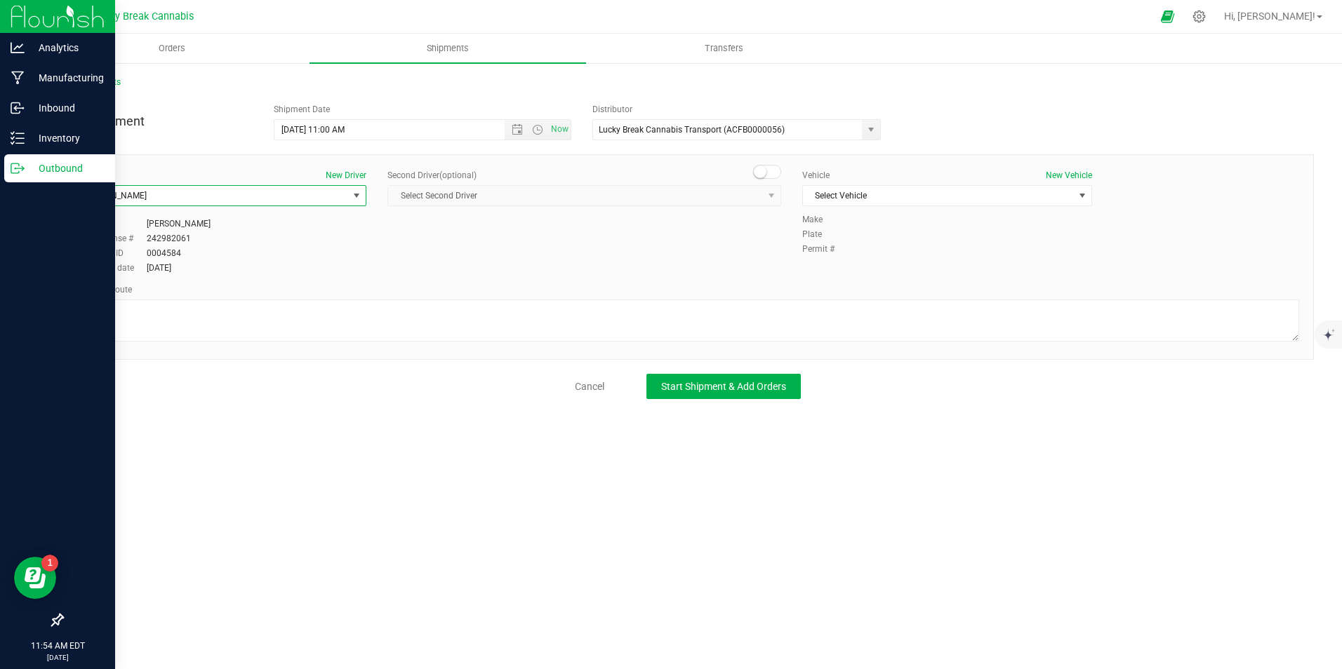
click at [766, 171] on small at bounding box center [760, 172] width 13 height 13
click at [756, 195] on span "Select Second Driver" at bounding box center [575, 196] width 375 height 20
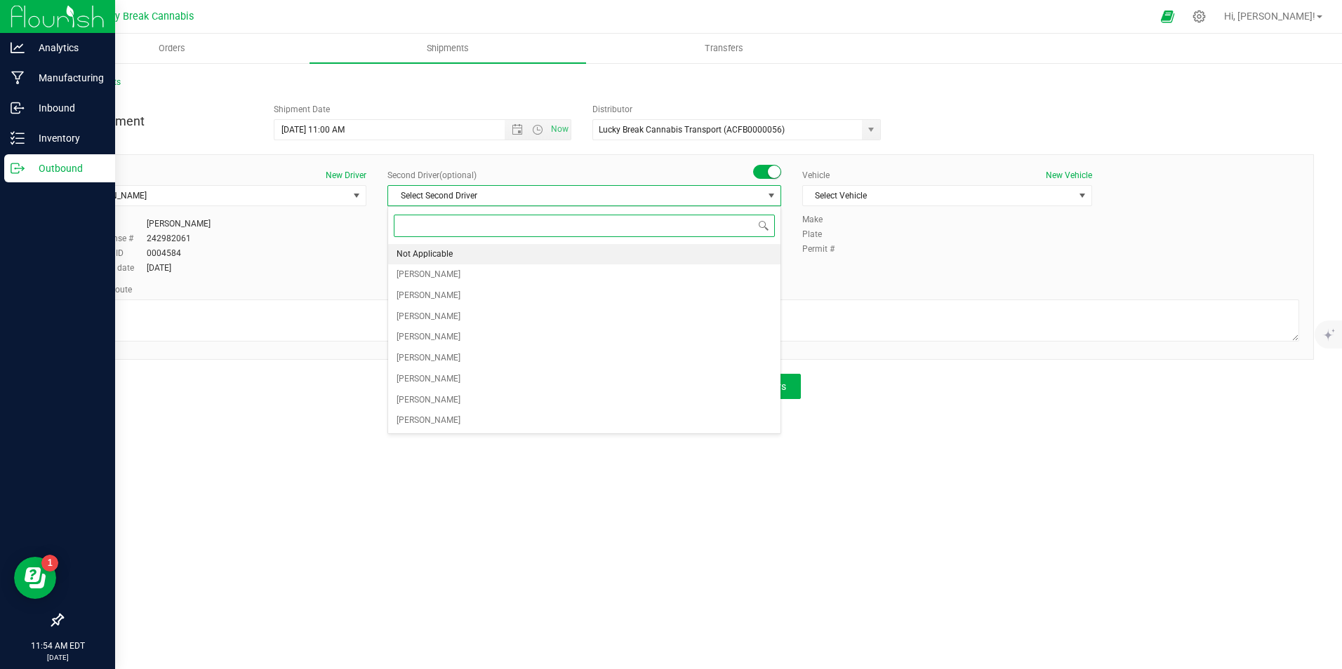
click at [506, 259] on li "Not Applicable" at bounding box center [584, 254] width 392 height 21
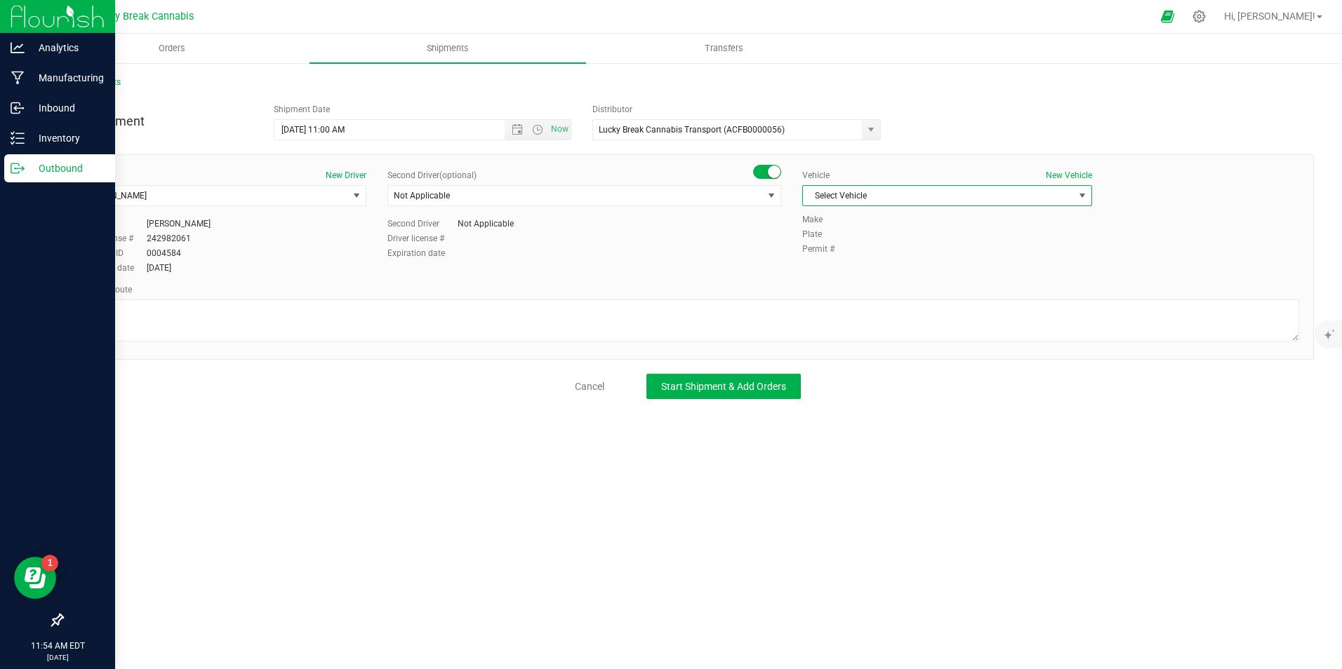
click at [876, 198] on span "Select Vehicle" at bounding box center [938, 196] width 271 height 20
click at [869, 239] on li "Ford Transit" at bounding box center [947, 240] width 288 height 21
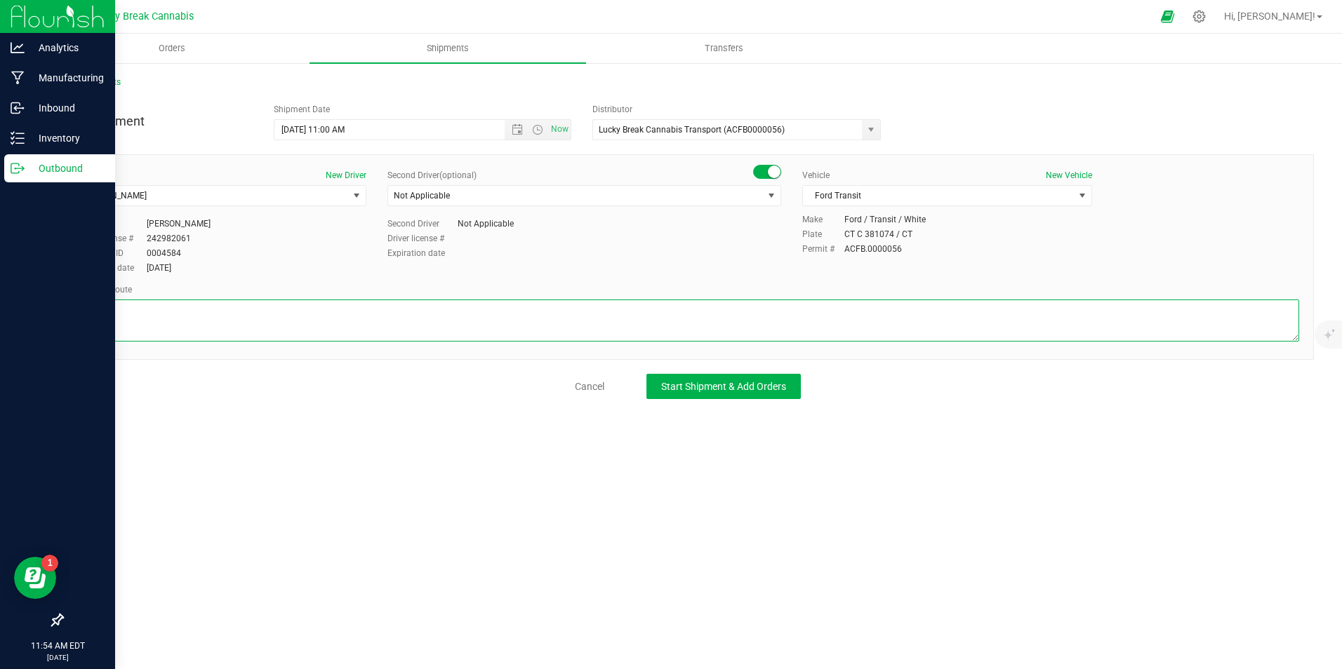
click at [872, 311] on textarea at bounding box center [687, 321] width 1222 height 42
click at [340, 329] on textarea at bounding box center [687, 321] width 1222 height 42
paste textarea "95 S, Exit 15 to route 7 toward Danbury/Norwalk, exit 2, CT-123, New Cannan Ave…"
type textarea "95 S, Exit 15 to route 7 toward Danbury/Norwalk, exit 2, CT-123, New Cannan Ave…"
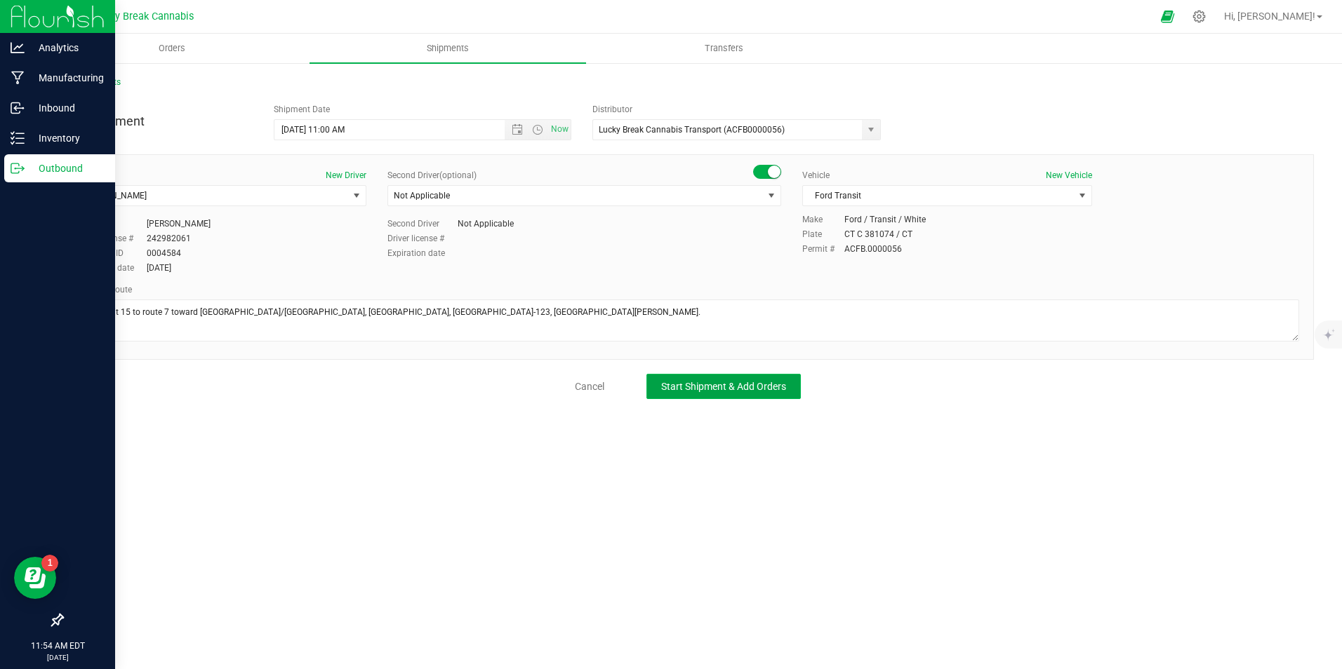
click at [754, 390] on span "Start Shipment & Add Orders" at bounding box center [723, 386] width 125 height 11
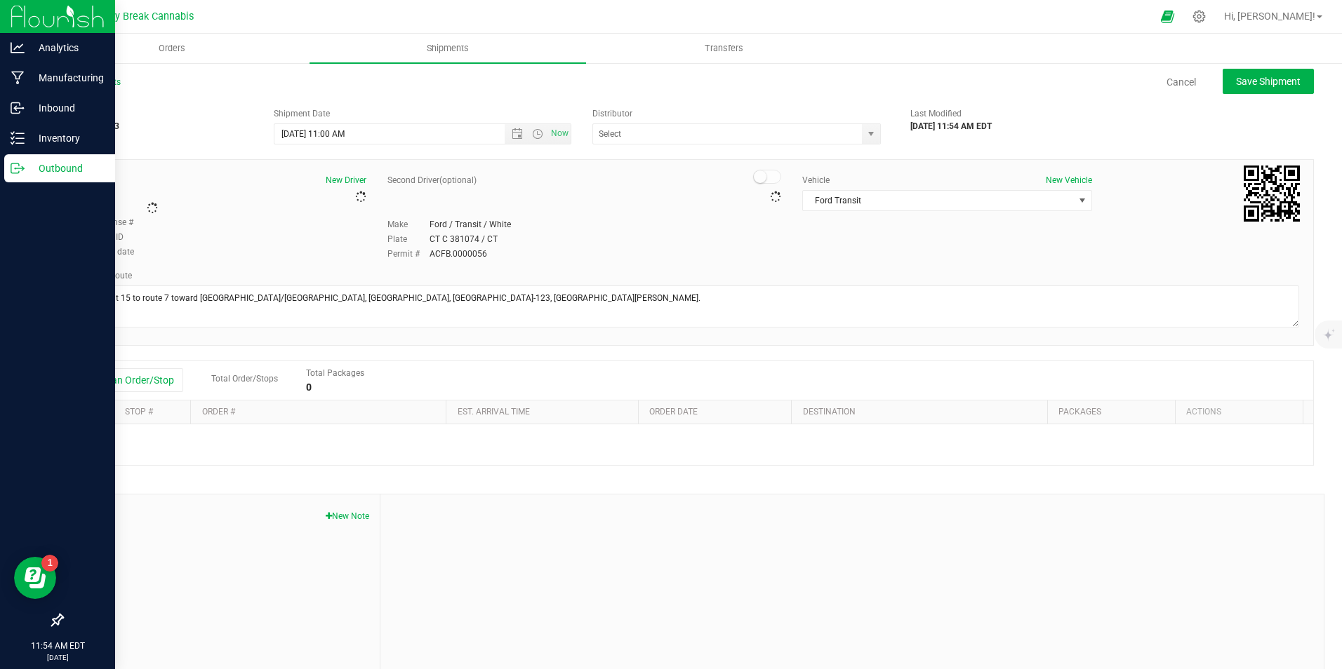
type input "Lucky Break Cannabis Transport (ACFB0000056)"
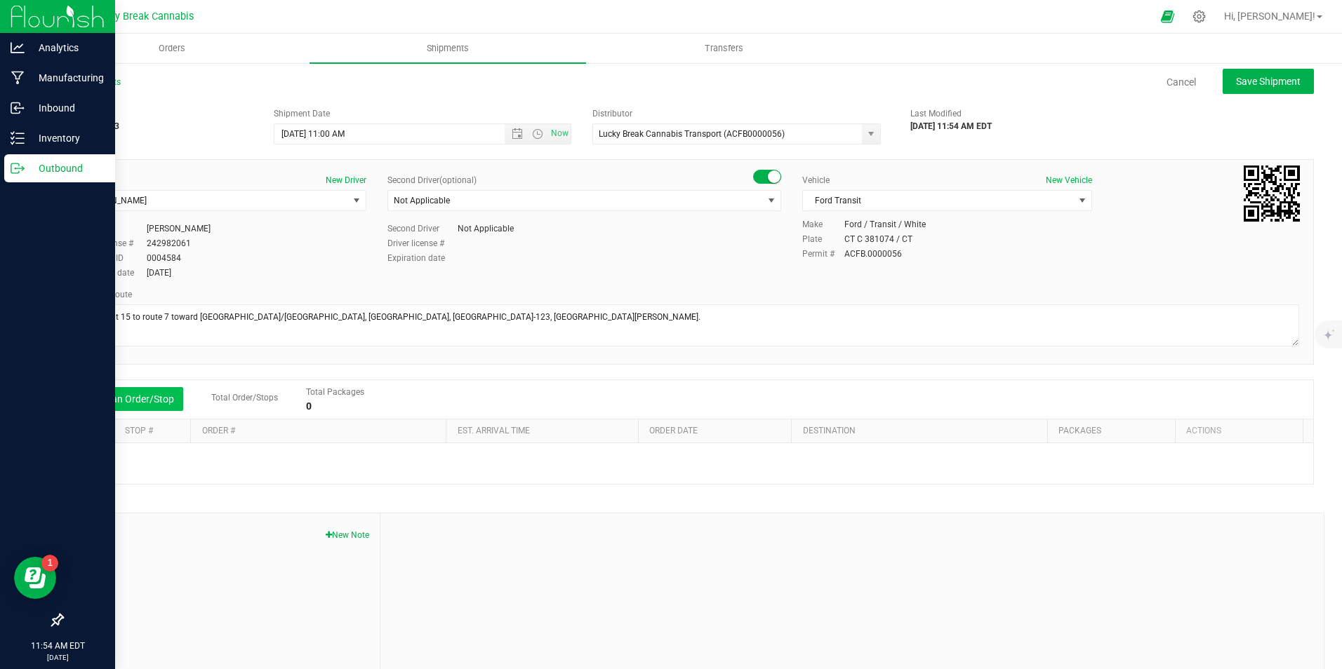
click at [124, 399] on button "Add an Order/Stop" at bounding box center [128, 399] width 110 height 24
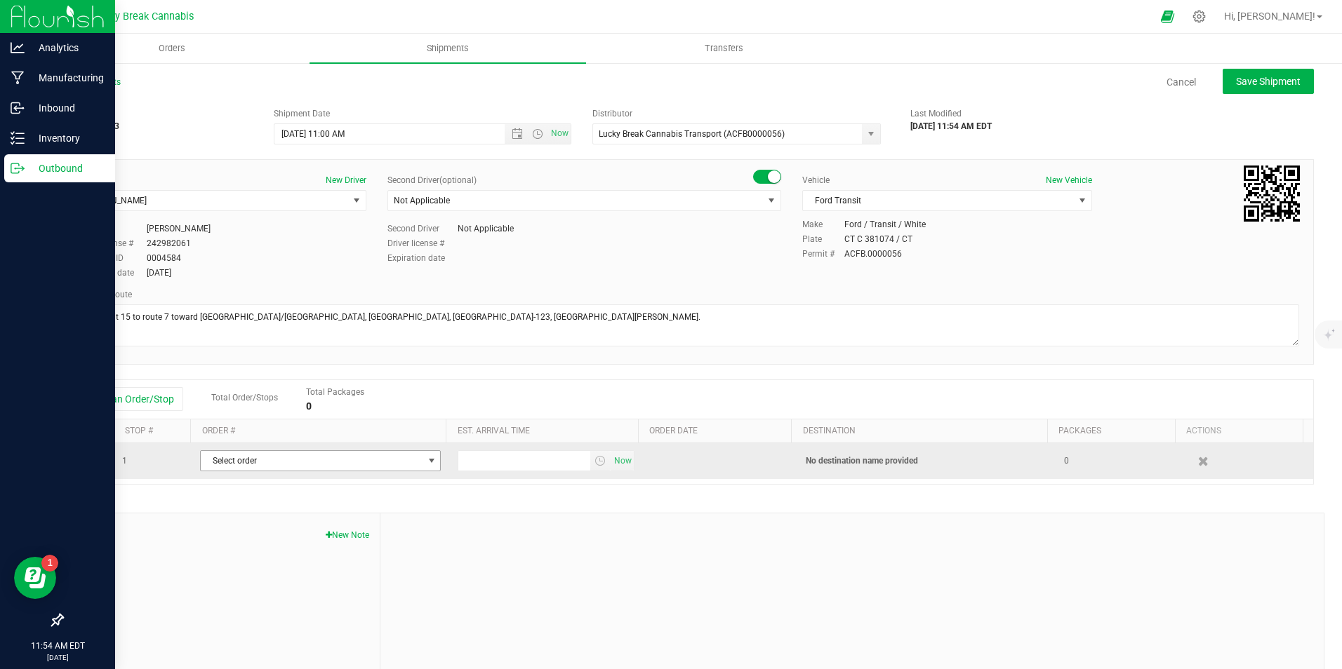
click at [256, 456] on span "Select order" at bounding box center [312, 461] width 222 height 20
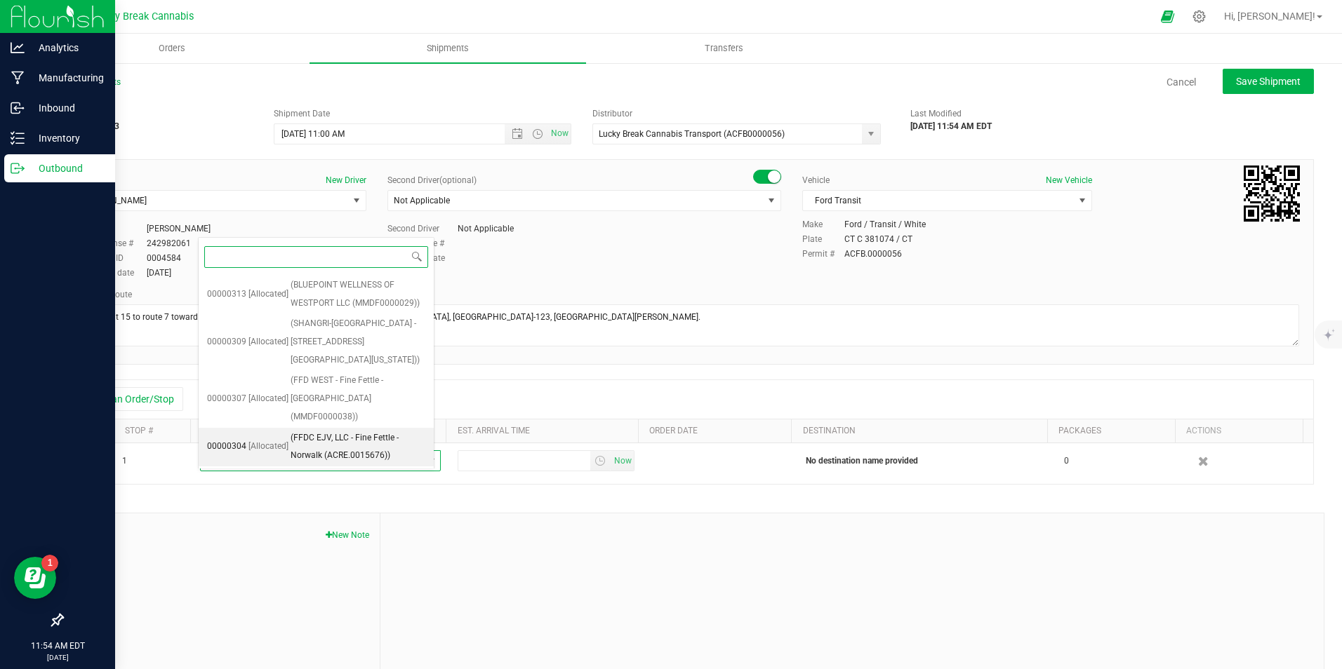
click at [383, 429] on span "(FFDC EJV, LLC - Fine Fettle - Norwalk (ACRE.0015676))" at bounding box center [358, 447] width 135 height 36
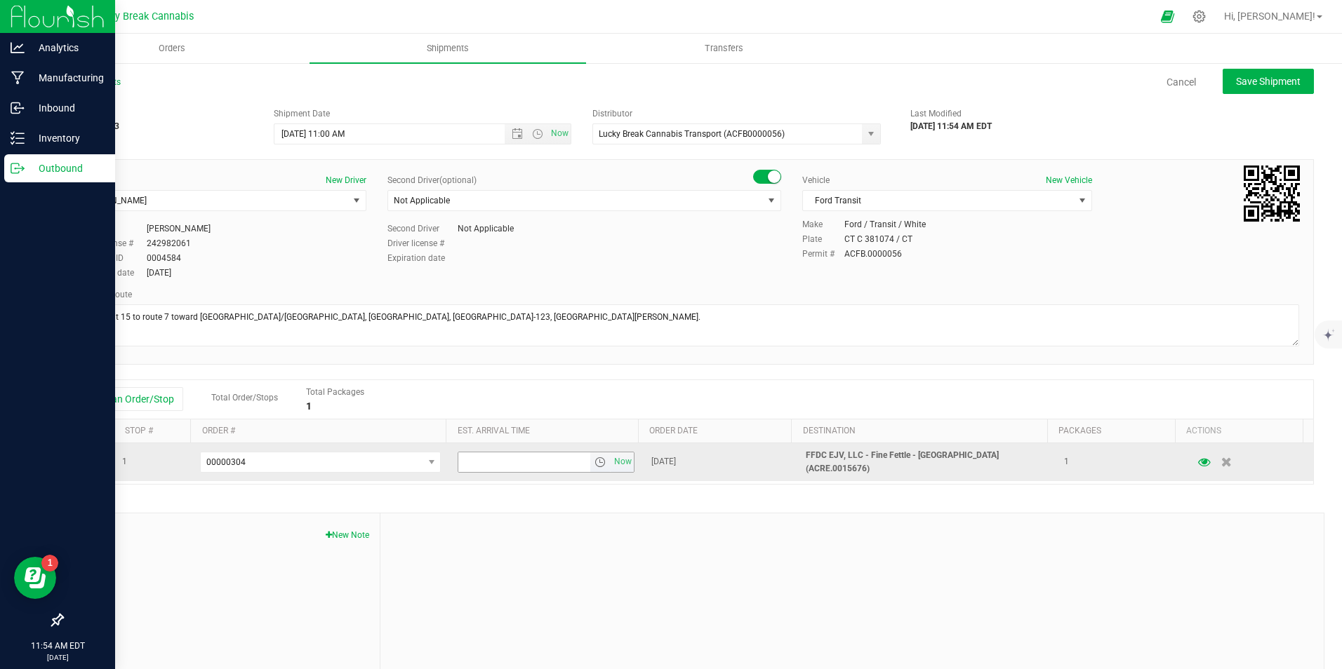
click at [594, 464] on span "select" at bounding box center [599, 462] width 11 height 11
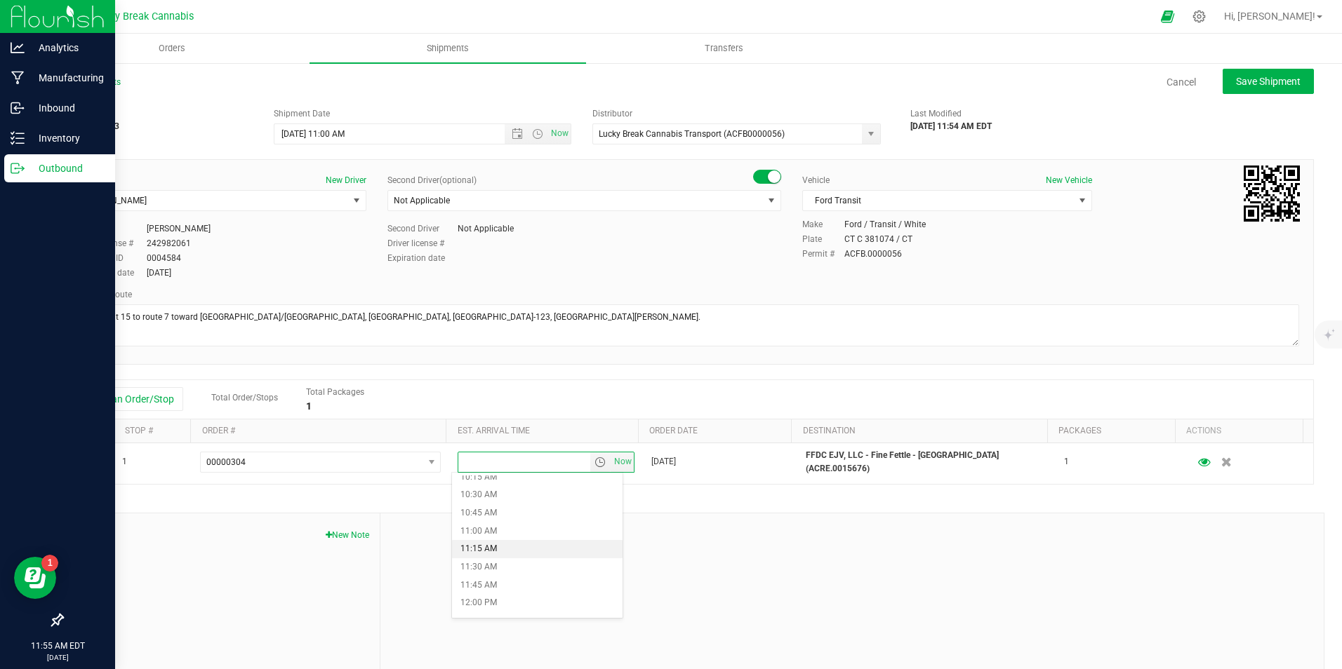
scroll to position [772, 0]
click at [500, 541] on li "11:30 AM" at bounding box center [537, 542] width 171 height 18
click at [1236, 84] on span "Save Shipment" at bounding box center [1268, 81] width 65 height 11
type input "8/21/2025 3:00 PM"
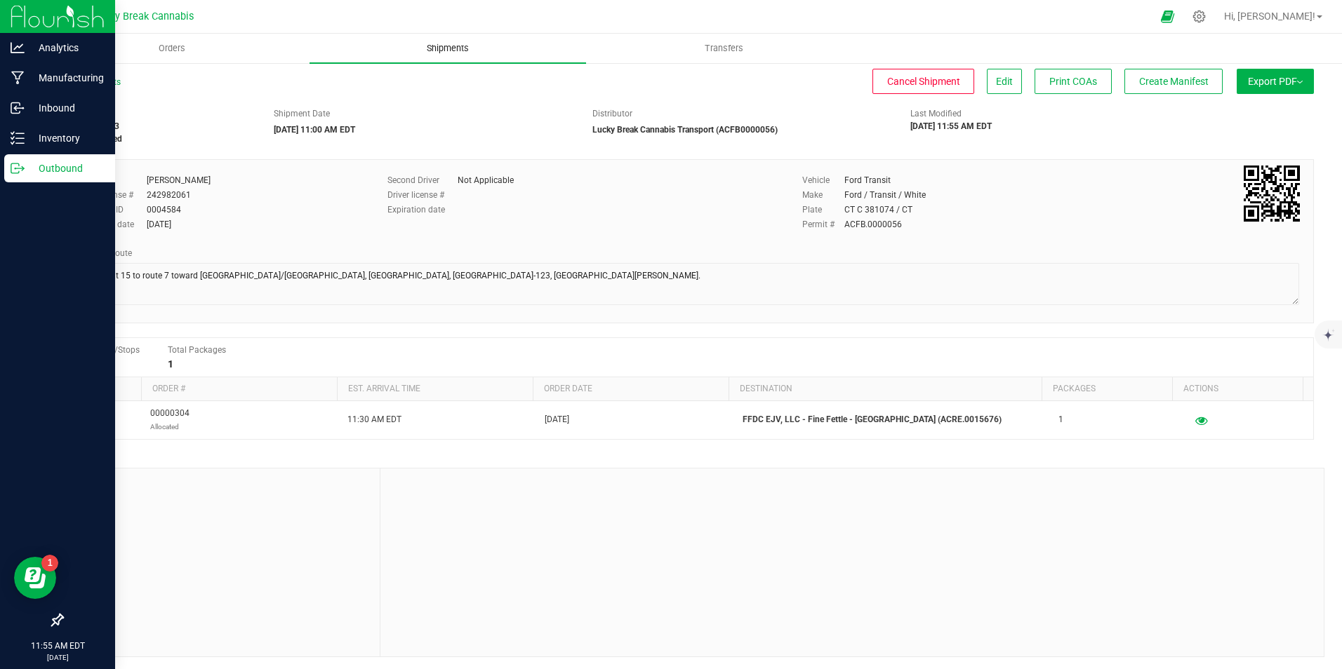
click at [469, 51] on span "Shipments" at bounding box center [448, 48] width 80 height 13
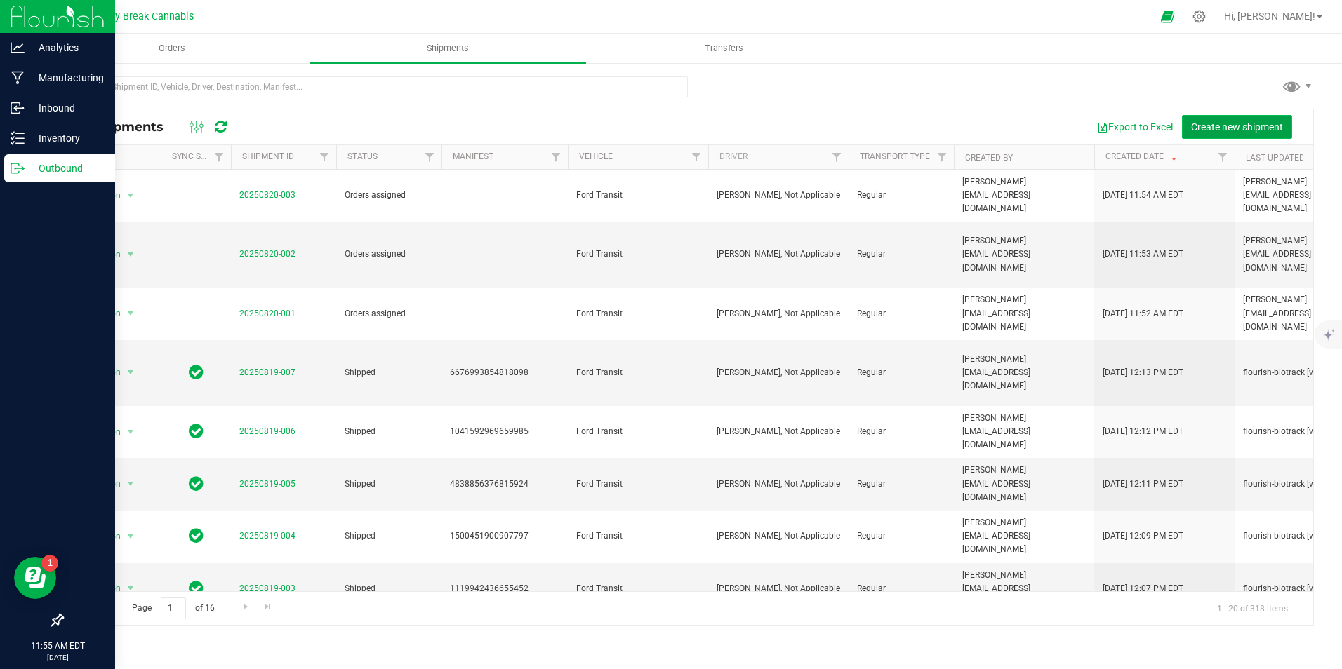
click at [1214, 125] on span "Create new shipment" at bounding box center [1237, 126] width 92 height 11
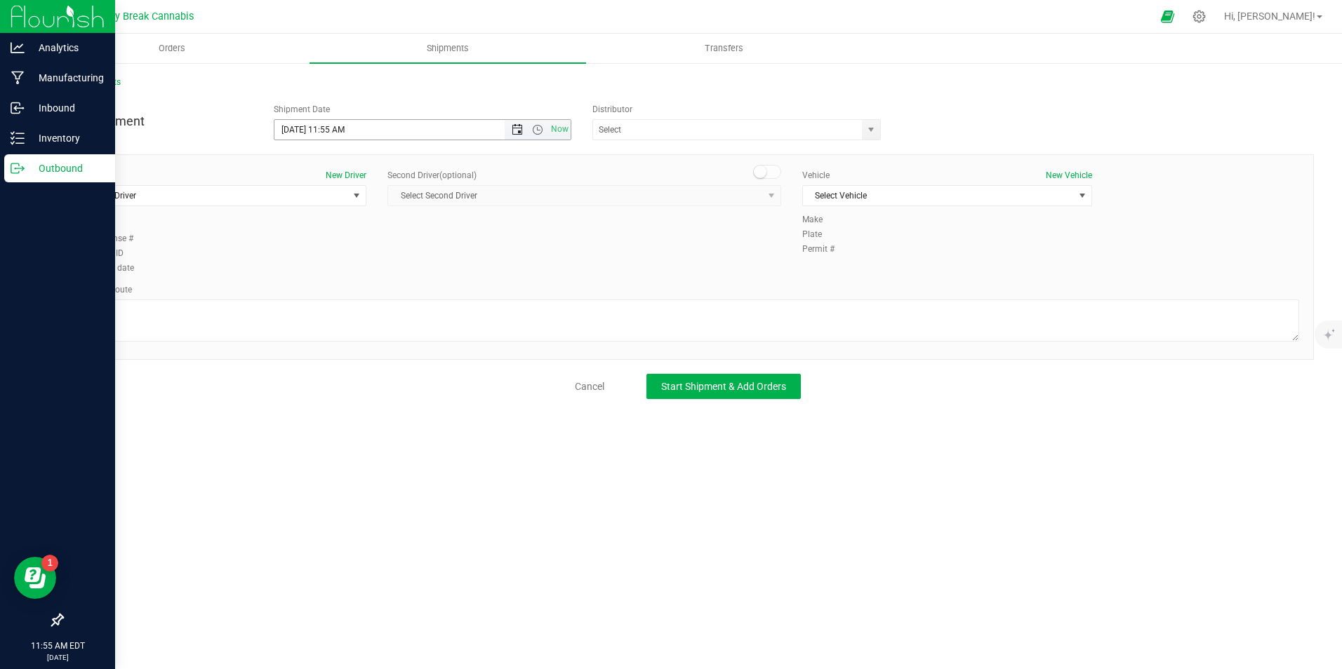
click at [520, 126] on span "Open the date view" at bounding box center [517, 129] width 11 height 11
click at [367, 274] on link "21" at bounding box center [369, 273] width 20 height 22
click at [542, 121] on span "Now" at bounding box center [538, 130] width 66 height 20
click at [540, 127] on span "Open the time view" at bounding box center [537, 129] width 11 height 11
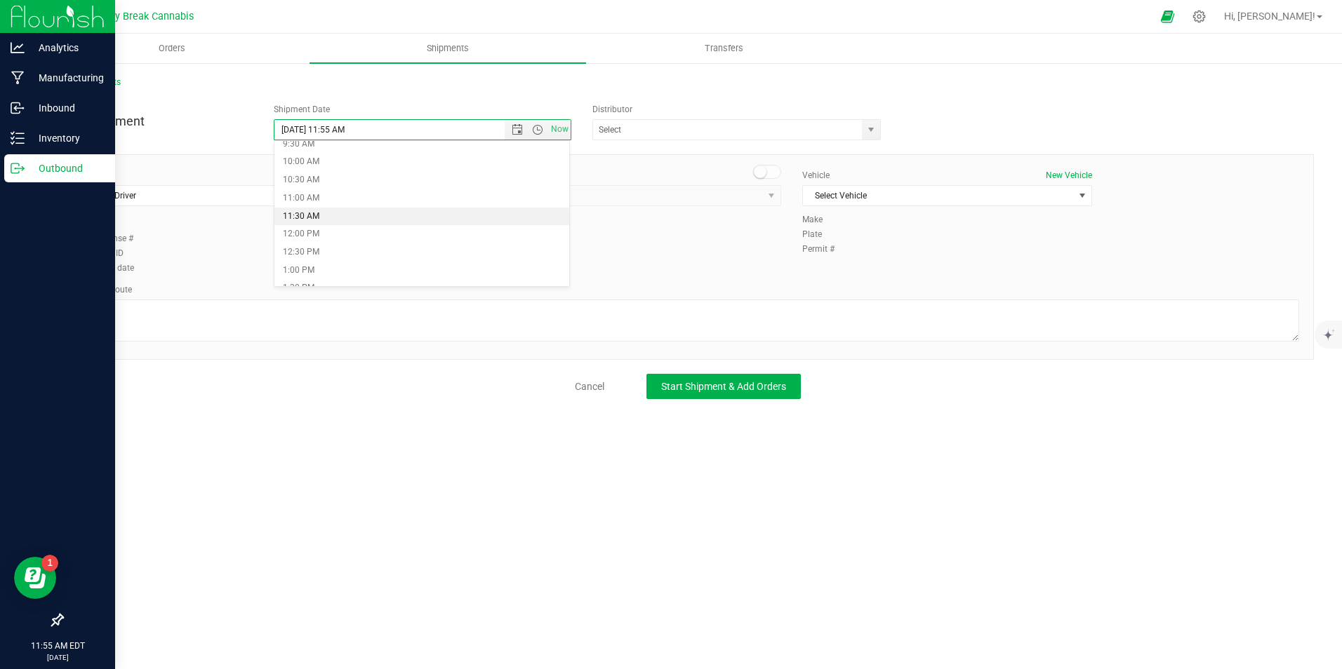
click at [338, 215] on li "11:30 AM" at bounding box center [421, 217] width 295 height 18
type input "8/21/2025 11:30 AM"
click at [871, 126] on span "select" at bounding box center [870, 129] width 11 height 11
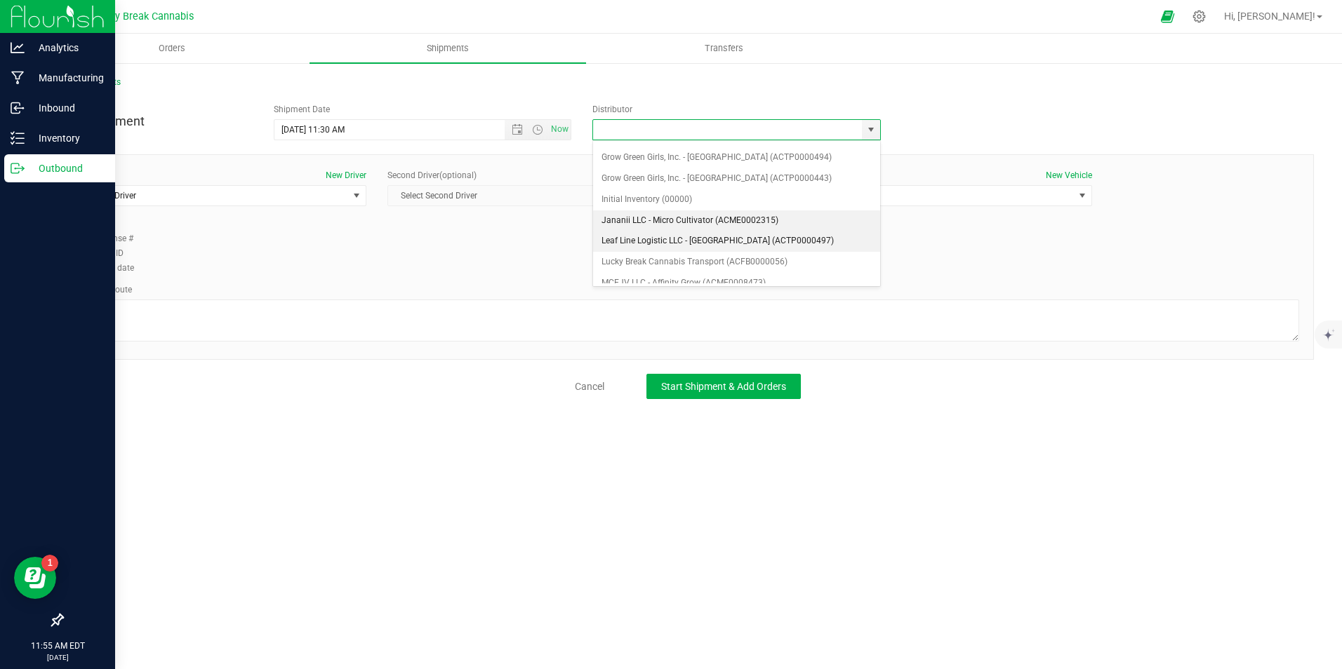
scroll to position [140, 0]
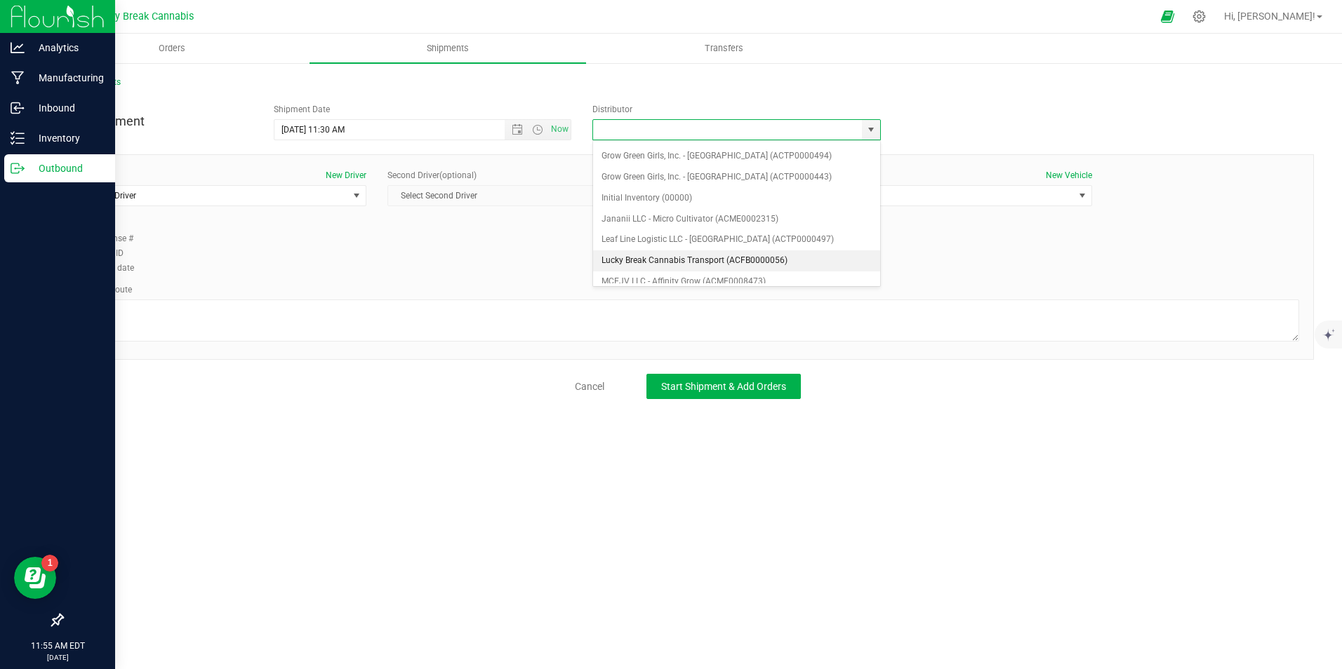
click at [662, 260] on li "Lucky Break Cannabis Transport (ACFB0000056)" at bounding box center [736, 261] width 287 height 21
type input "Lucky Break Cannabis Transport (ACFB0000056)"
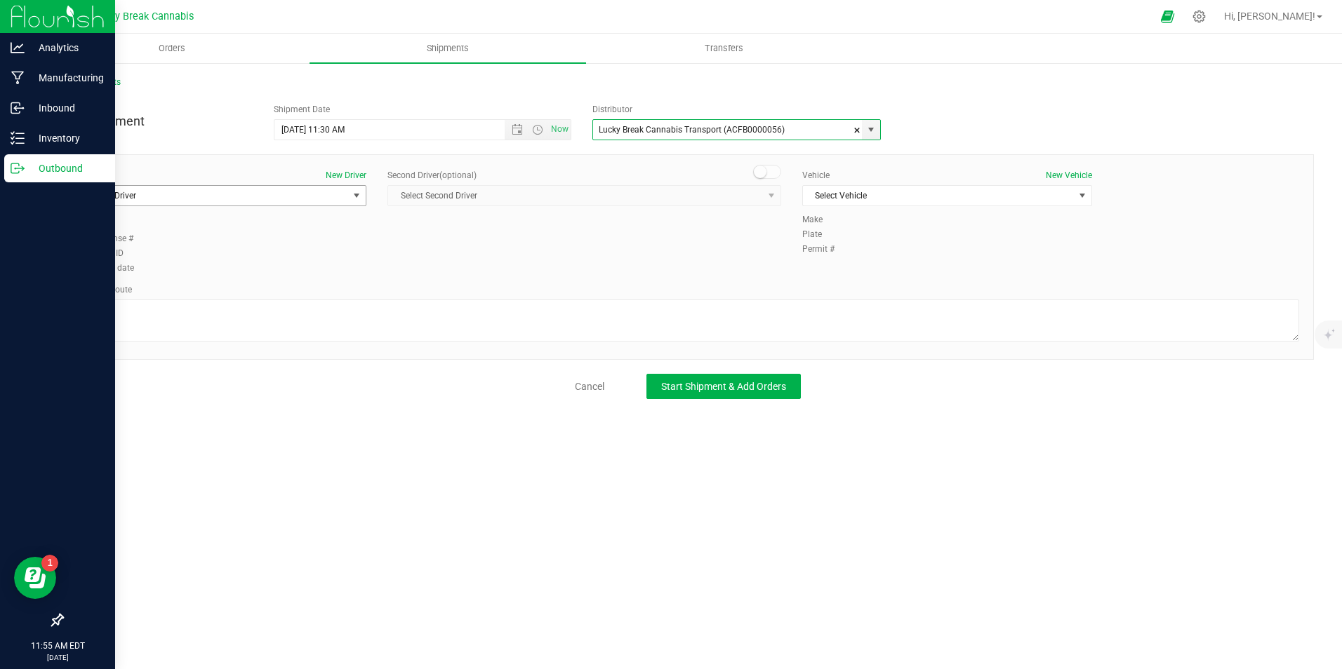
click at [351, 201] on span "select" at bounding box center [356, 195] width 11 height 11
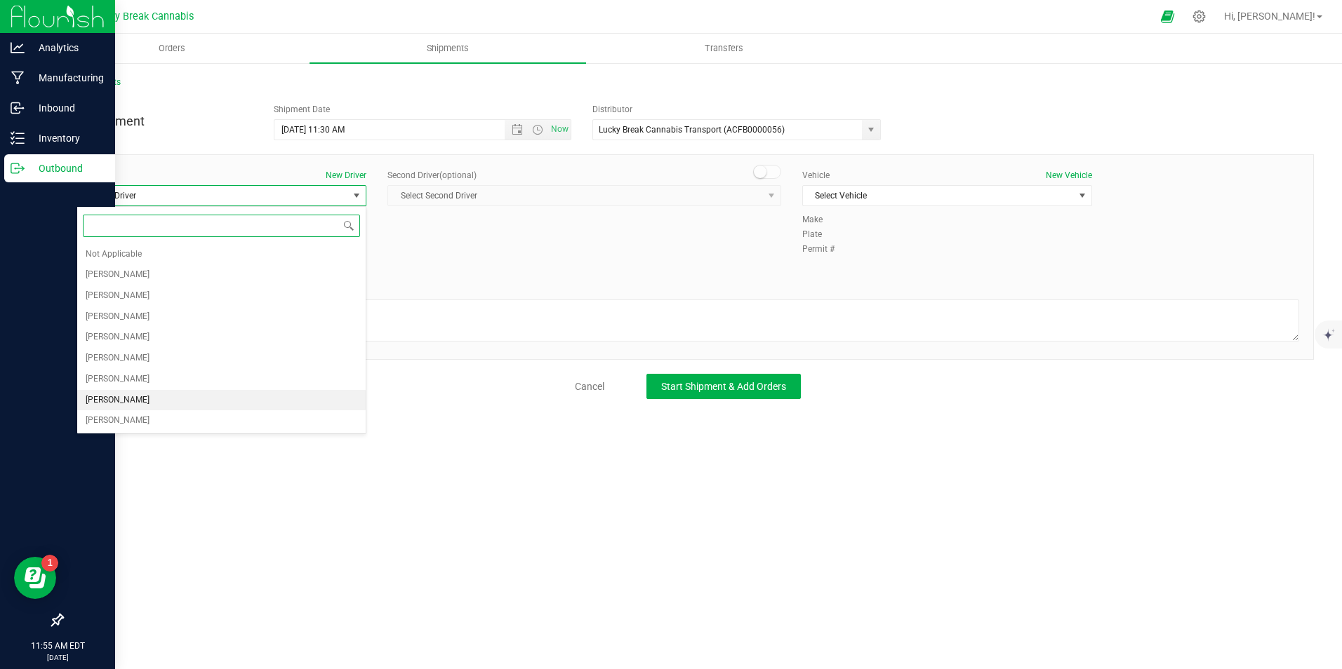
click at [161, 399] on li "Dennis Paglialunga" at bounding box center [221, 400] width 288 height 21
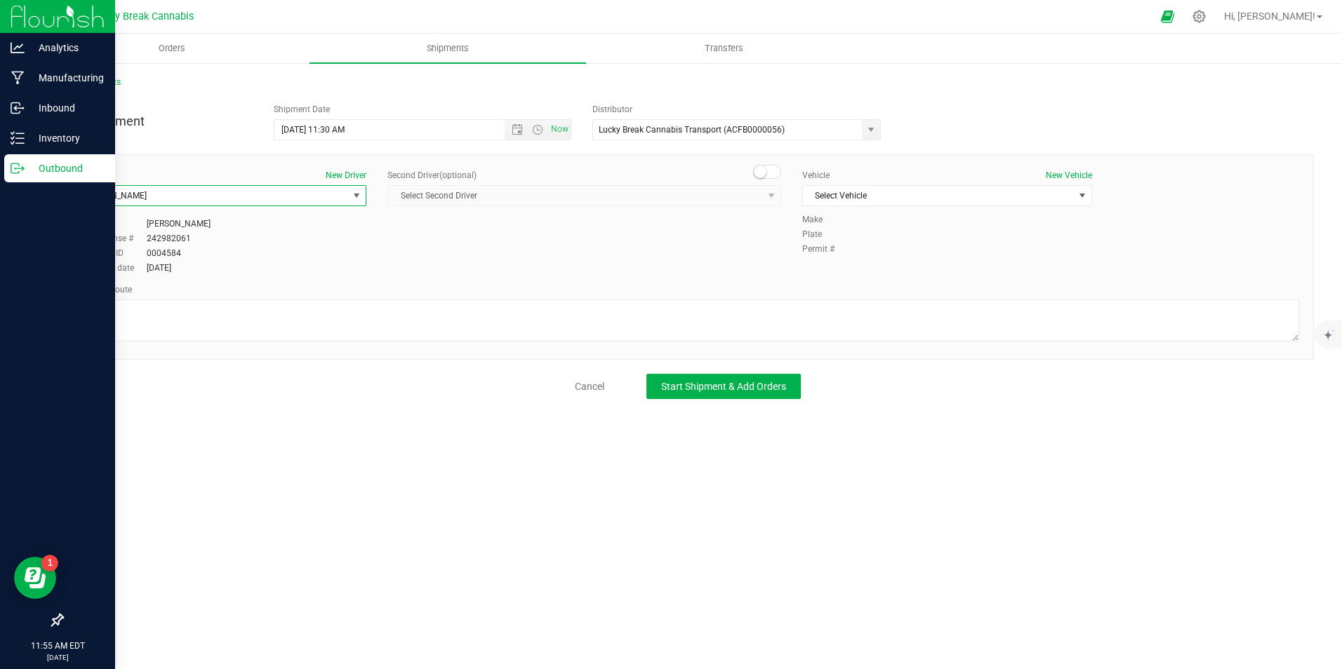
click at [789, 164] on div "Driver New Driver Dennis Paglialunga Select Driver Not Applicable Kalvin Burgos…" at bounding box center [688, 257] width 1252 height 206
drag, startPoint x: 777, startPoint y: 168, endPoint x: 768, endPoint y: 178, distance: 13.4
click at [775, 168] on span at bounding box center [767, 172] width 28 height 14
click at [753, 196] on span "Select Second Driver" at bounding box center [575, 196] width 375 height 20
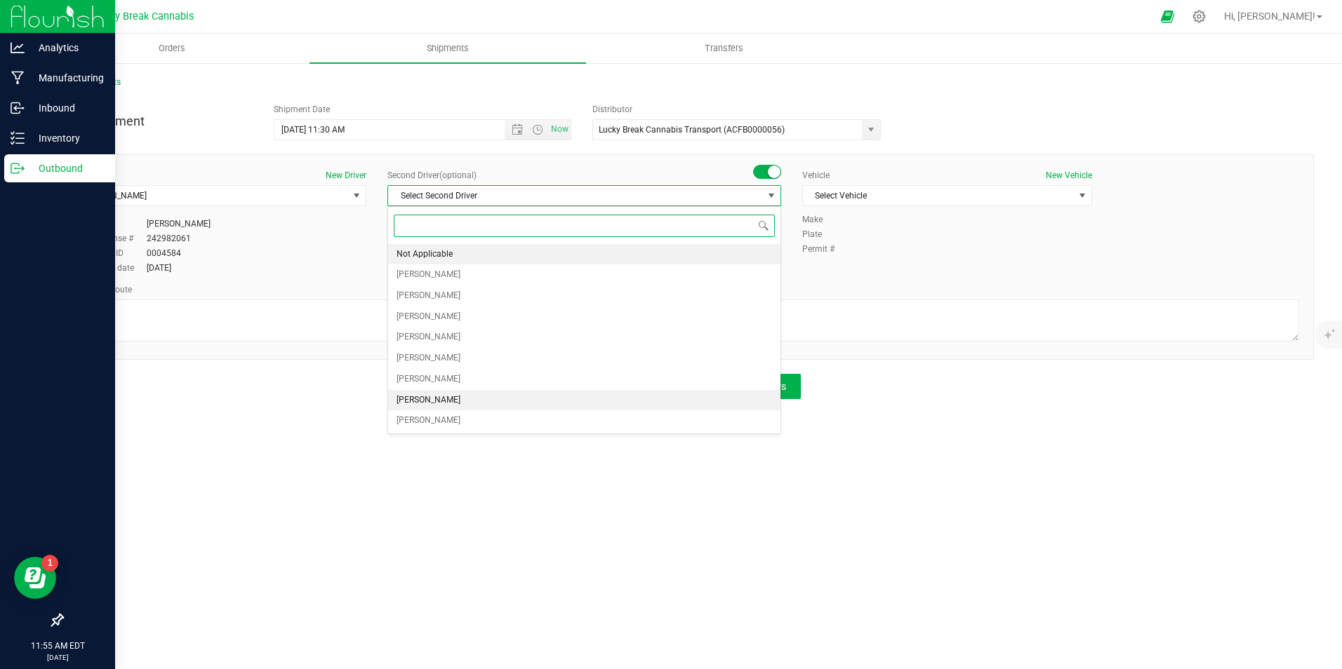
click at [523, 253] on li "Not Applicable" at bounding box center [584, 254] width 392 height 21
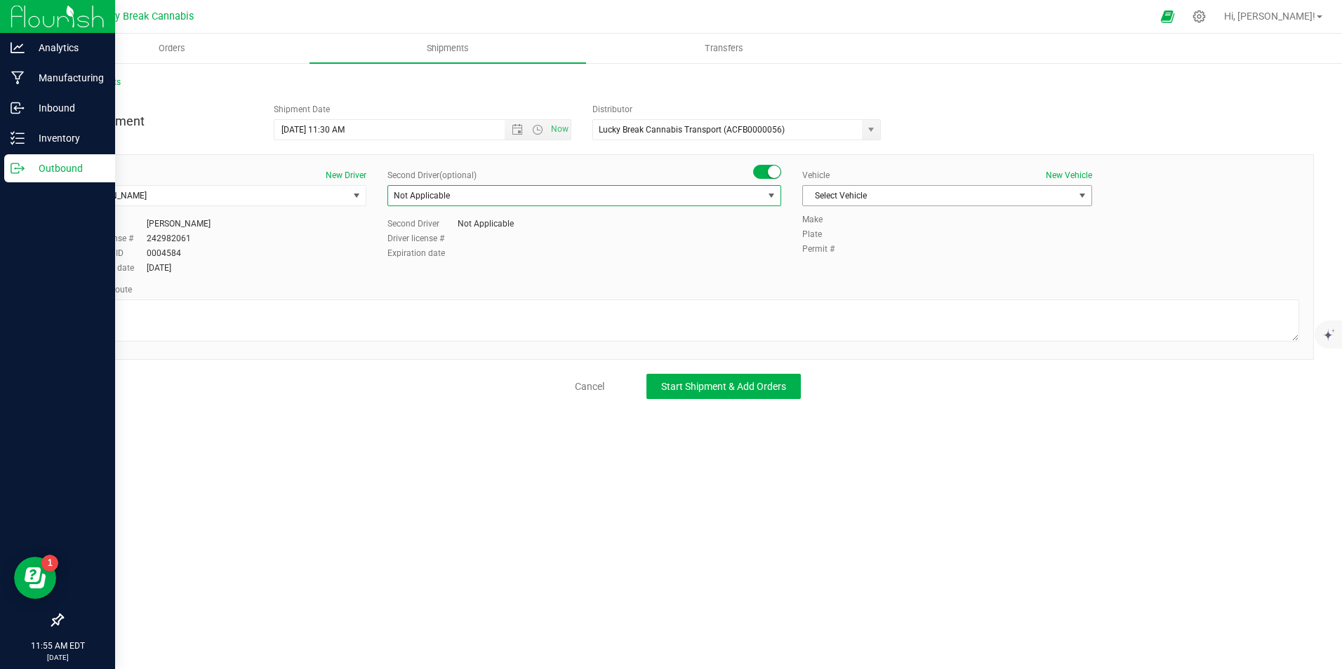
click at [873, 196] on span "Select Vehicle" at bounding box center [938, 196] width 271 height 20
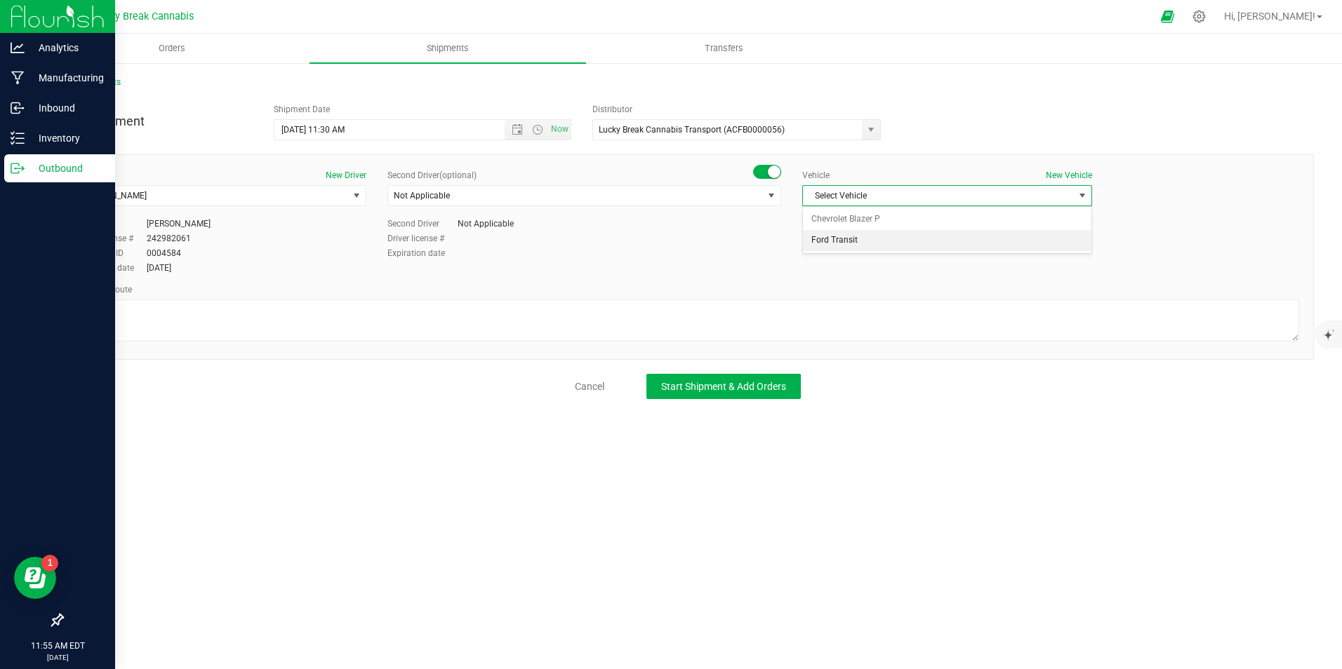
click at [856, 235] on li "Ford Transit" at bounding box center [947, 240] width 288 height 21
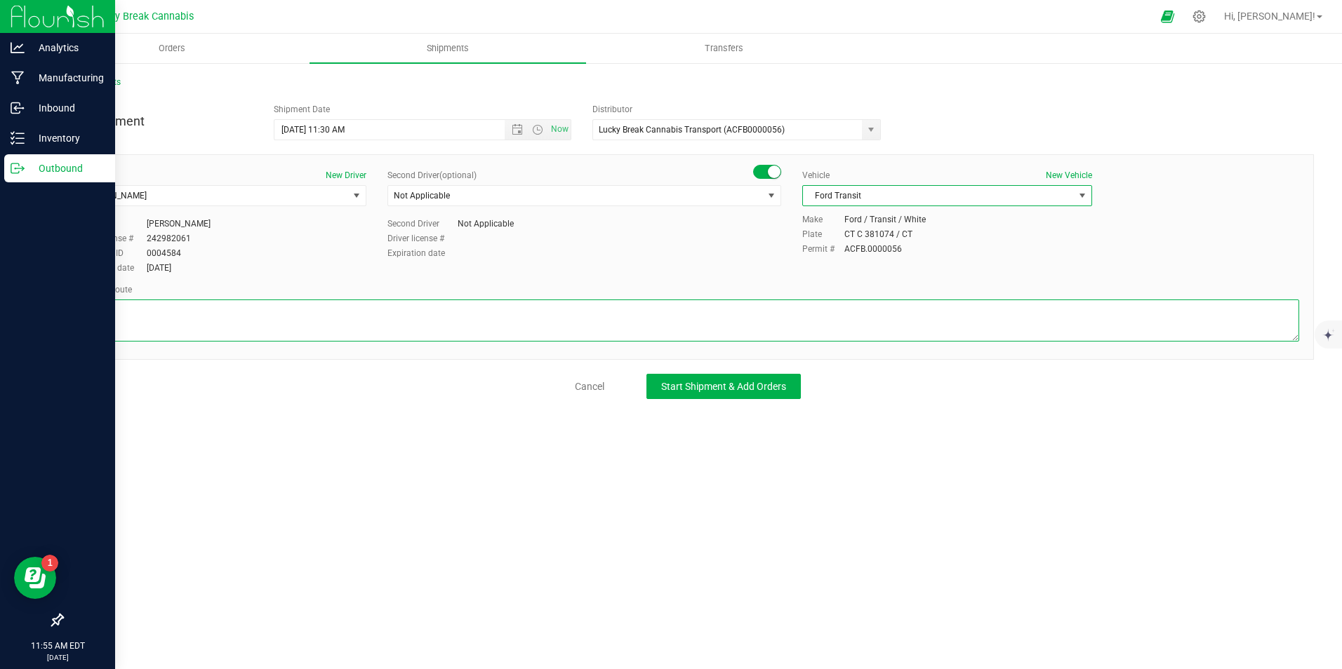
click at [849, 319] on textarea at bounding box center [687, 321] width 1222 height 42
click at [505, 328] on textarea at bounding box center [687, 321] width 1222 height 42
paste textarea "Mill Plain Rd to I84-E, Exit 7 to US-7 S, Exit 3 to CT-15 S, Exit 36, CT 106 to…"
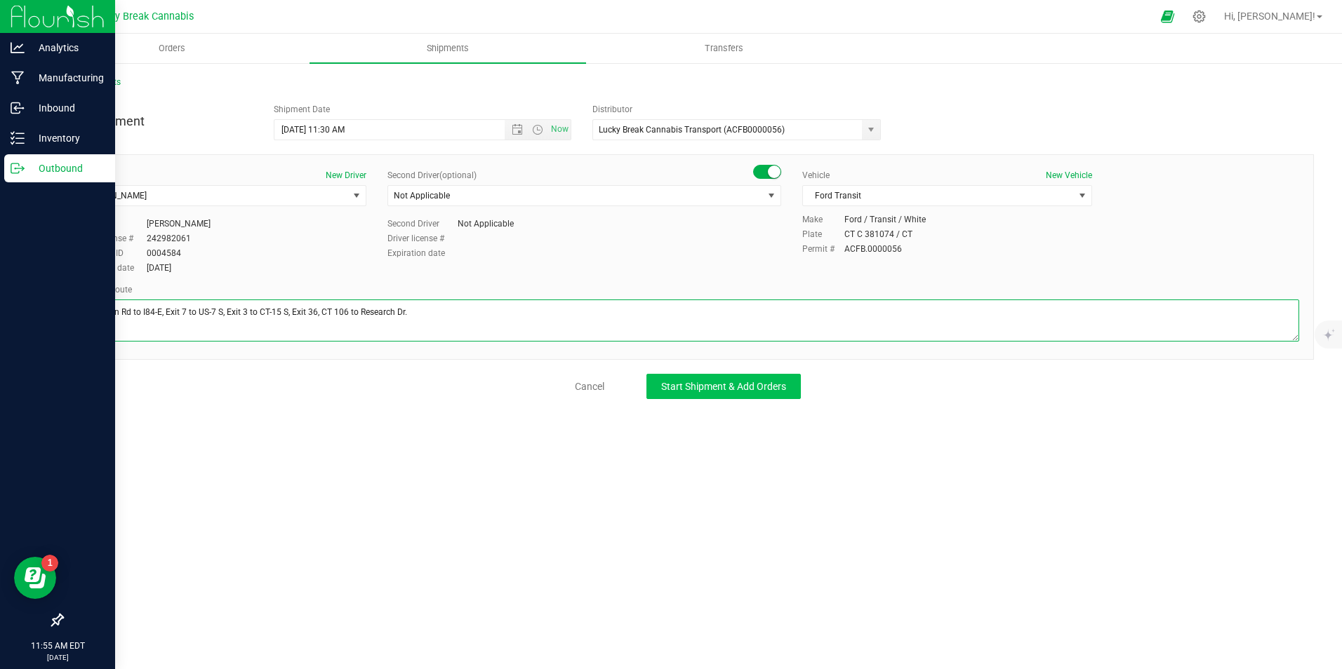
type textarea "Mill Plain Rd to I84-E, Exit 7 to US-7 S, Exit 3 to CT-15 S, Exit 36, CT 106 to…"
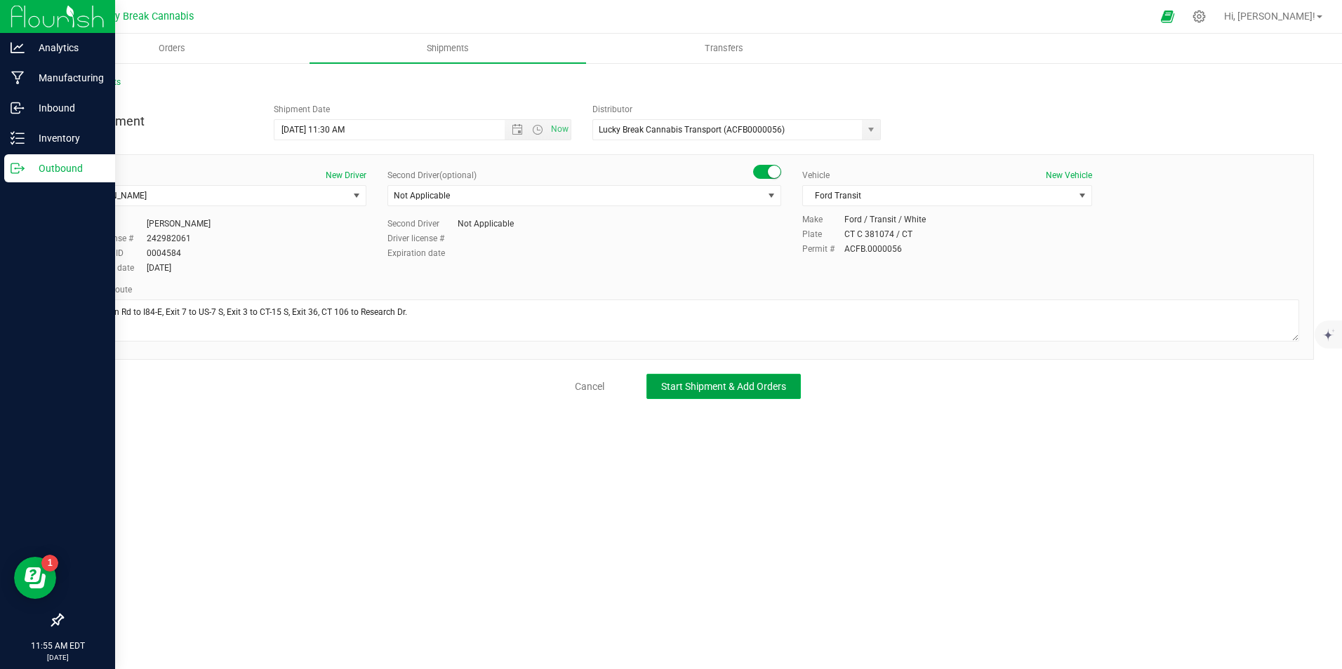
click at [695, 396] on button "Start Shipment & Add Orders" at bounding box center [723, 386] width 154 height 25
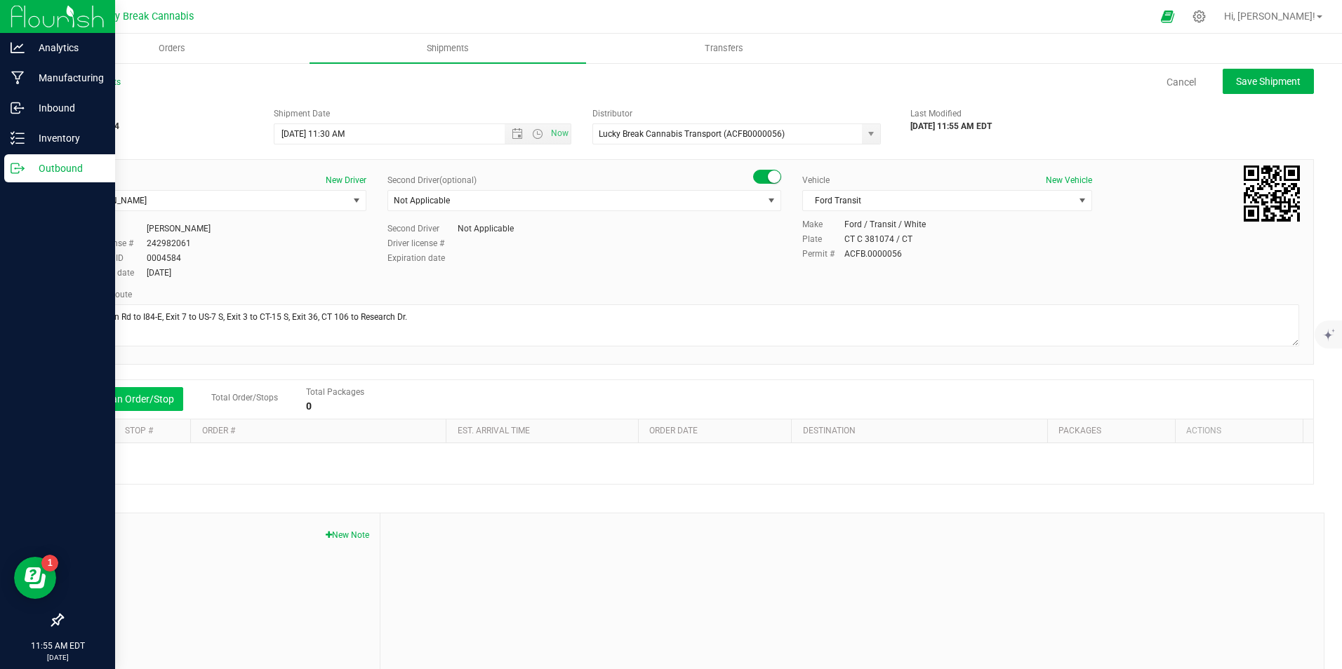
click at [160, 405] on button "Add an Order/Stop" at bounding box center [128, 399] width 110 height 24
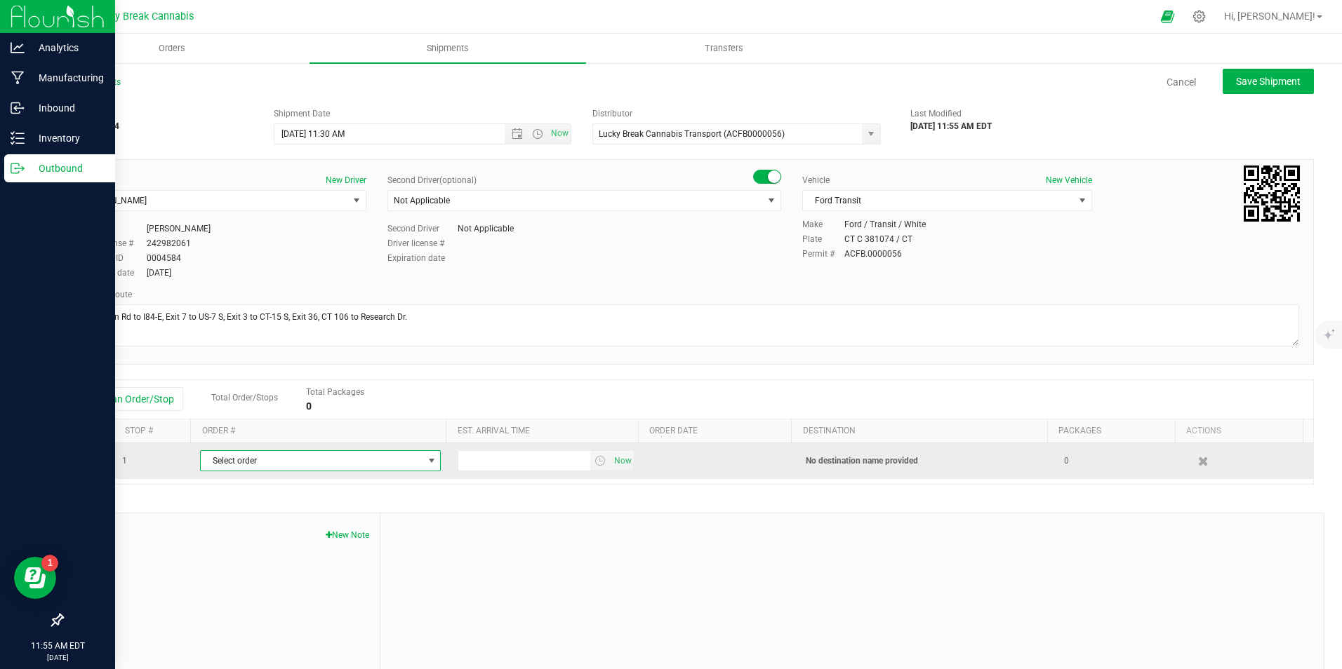
click at [253, 465] on span "Select order" at bounding box center [312, 461] width 222 height 20
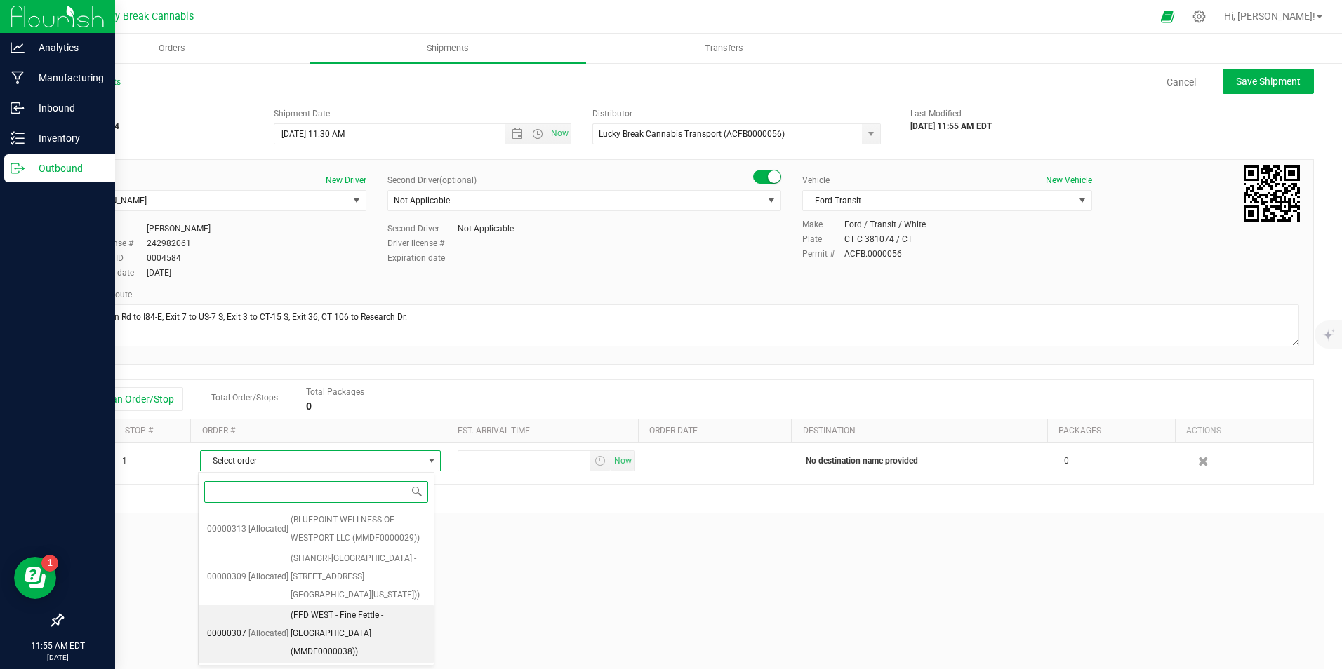
click at [340, 625] on span "(FFD WEST - Fine Fettle - Stamford (MMDF0000038))" at bounding box center [358, 634] width 135 height 54
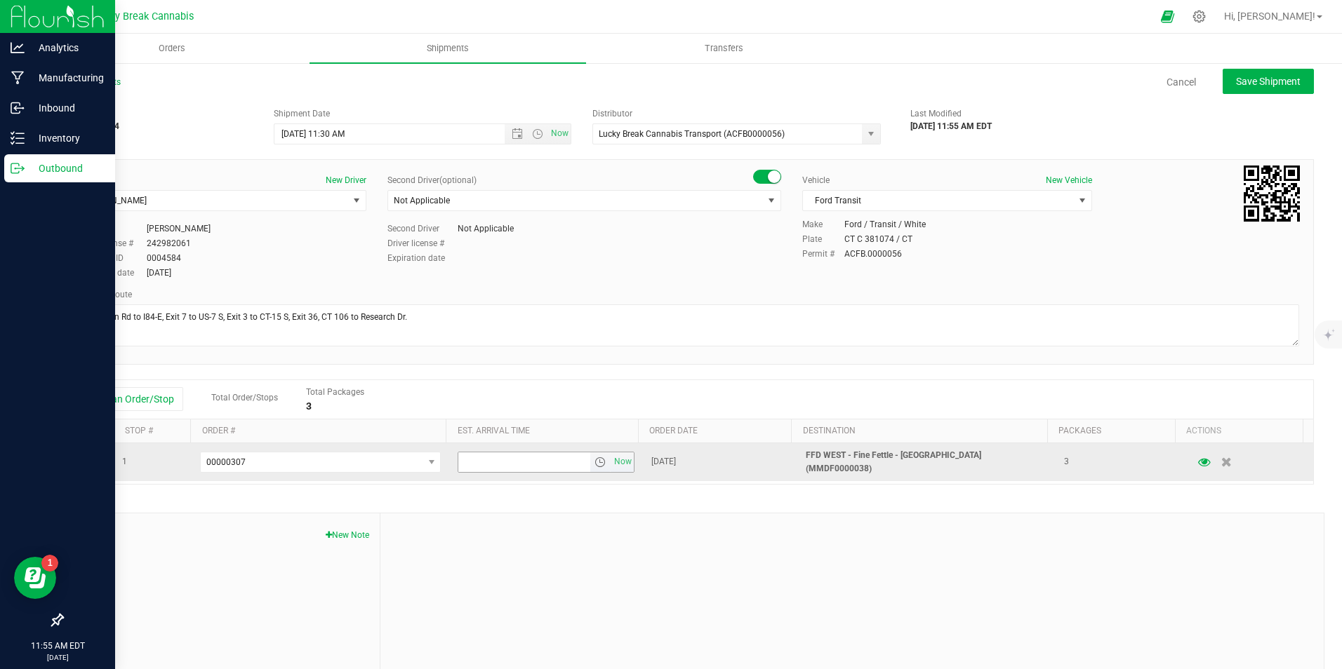
click at [594, 463] on span "select" at bounding box center [599, 462] width 11 height 11
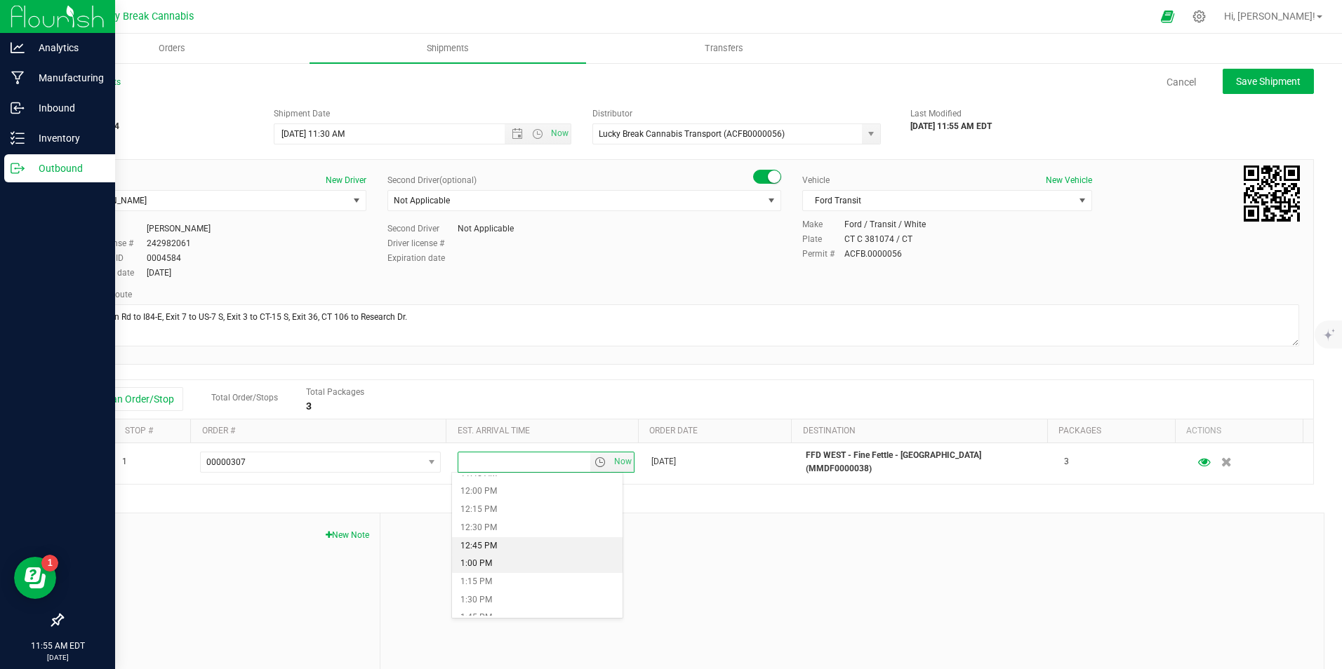
scroll to position [842, 0]
click at [509, 496] on li "11:45 AM" at bounding box center [537, 490] width 171 height 18
click at [1244, 73] on button "Save Shipment" at bounding box center [1267, 81] width 91 height 25
type input "8/21/2025 3:30 PM"
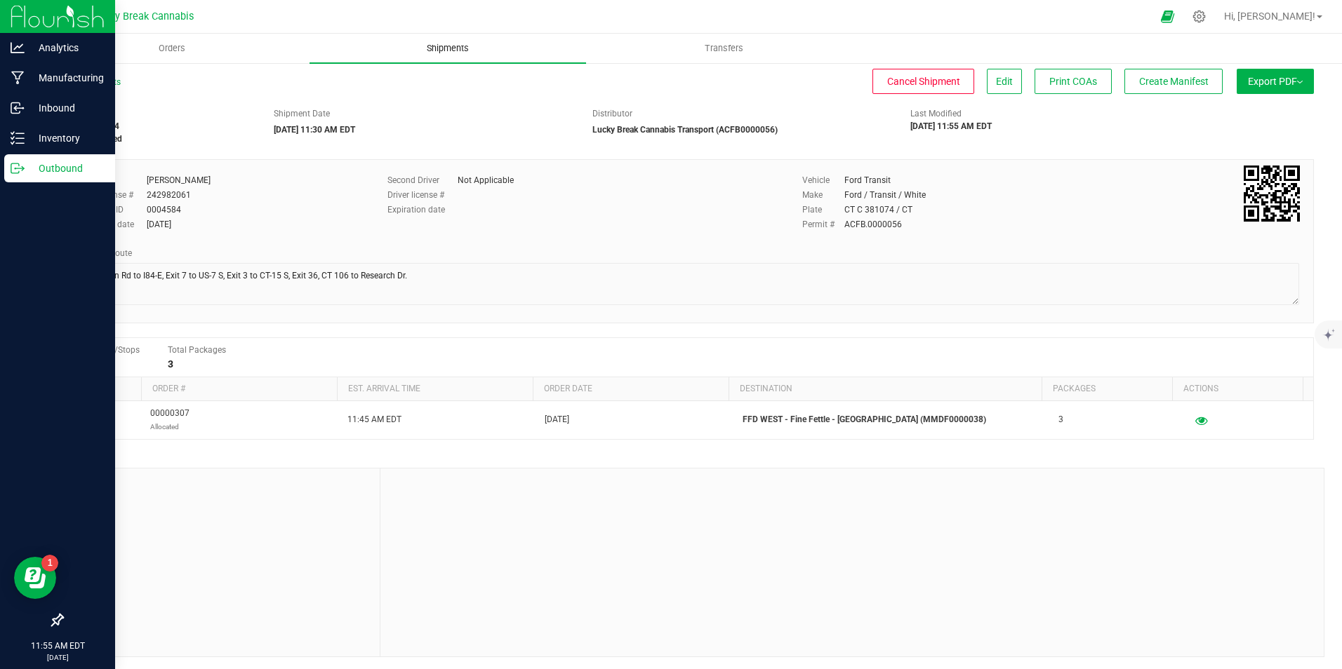
click at [454, 55] on uib-tab-heading "Shipments" at bounding box center [447, 48] width 276 height 29
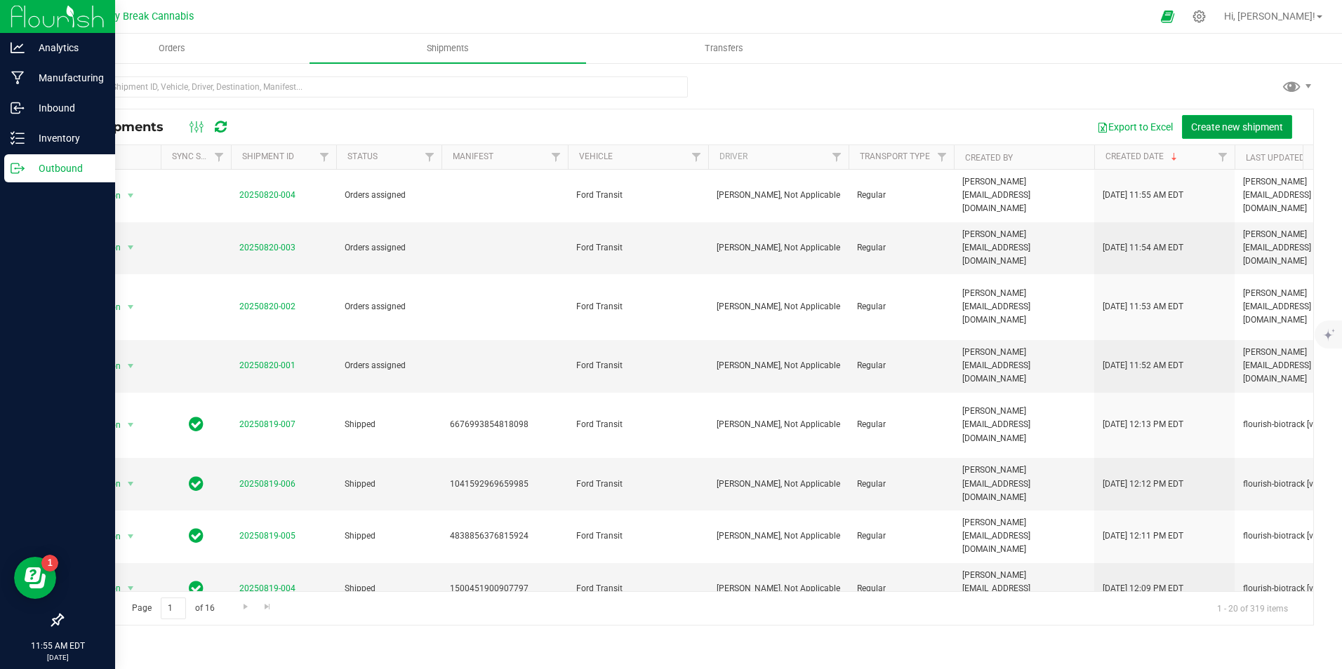
click at [1218, 126] on span "Create new shipment" at bounding box center [1237, 126] width 92 height 11
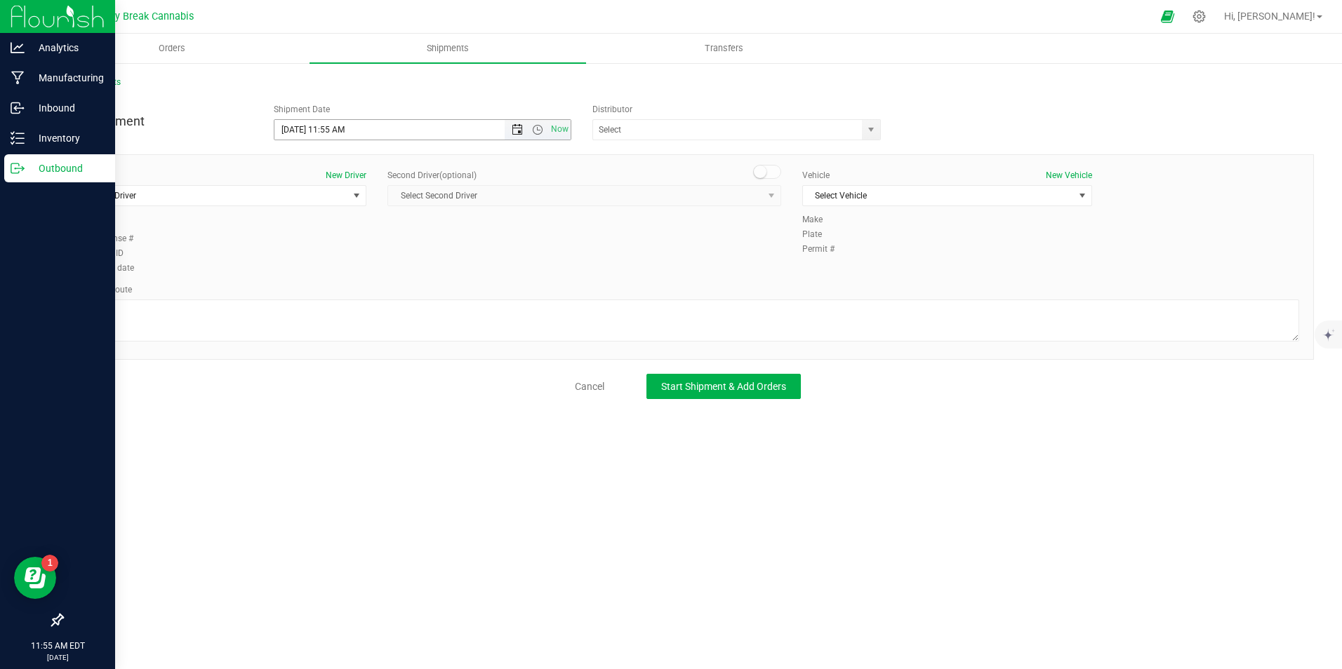
click at [517, 131] on span "Open the date view" at bounding box center [517, 129] width 11 height 11
click at [369, 273] on link "21" at bounding box center [369, 273] width 20 height 22
click at [538, 131] on span "Open the time view" at bounding box center [537, 129] width 11 height 11
click at [338, 164] on li "12:00 PM" at bounding box center [421, 164] width 295 height 18
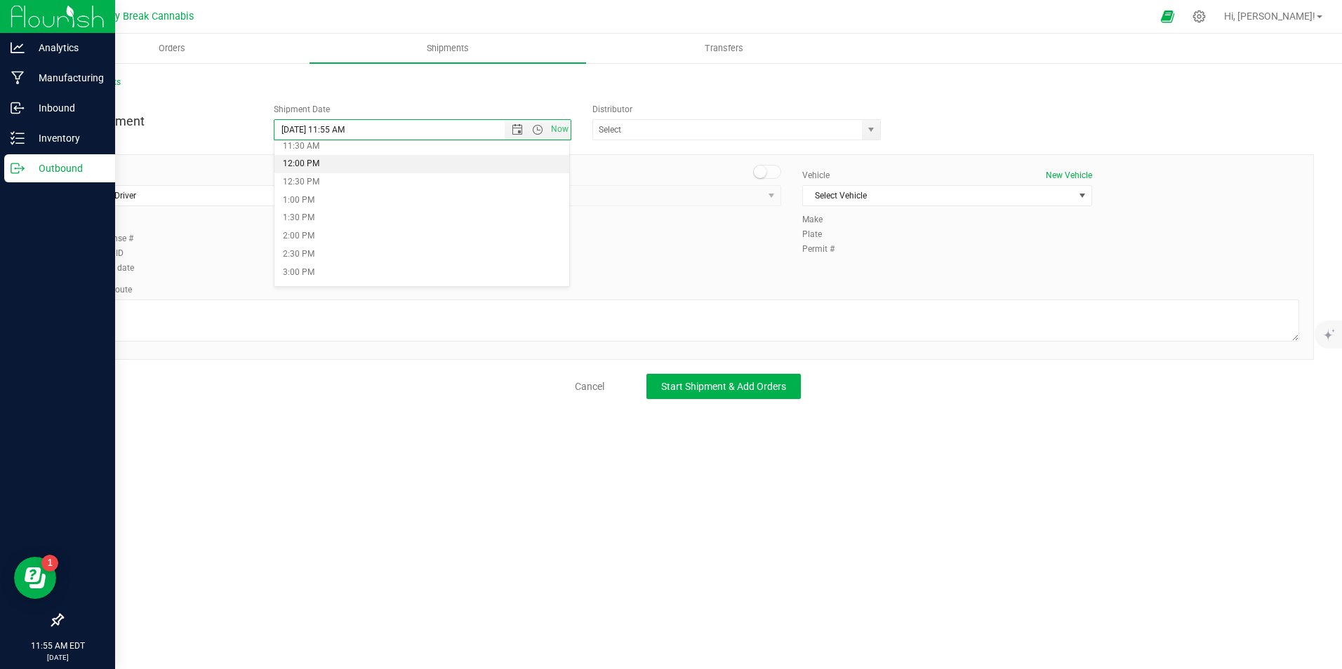
type input "8/21/2025 12:00 PM"
click at [872, 133] on span "select" at bounding box center [870, 129] width 11 height 11
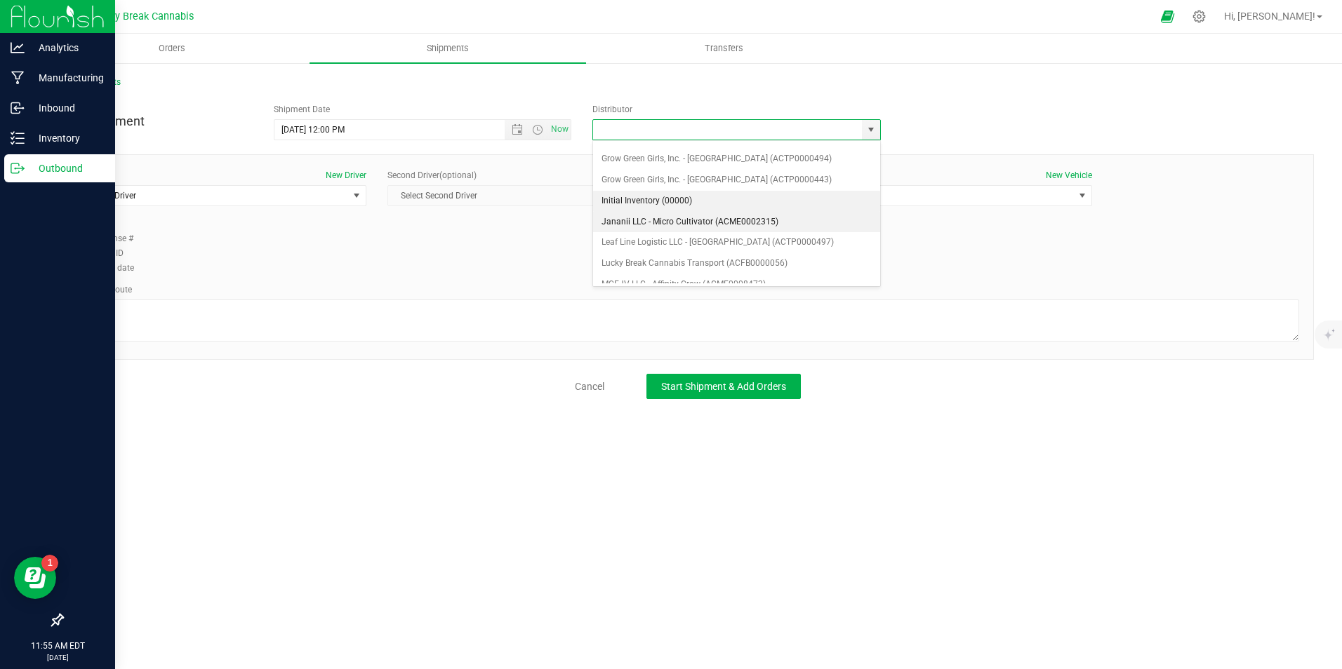
scroll to position [140, 0]
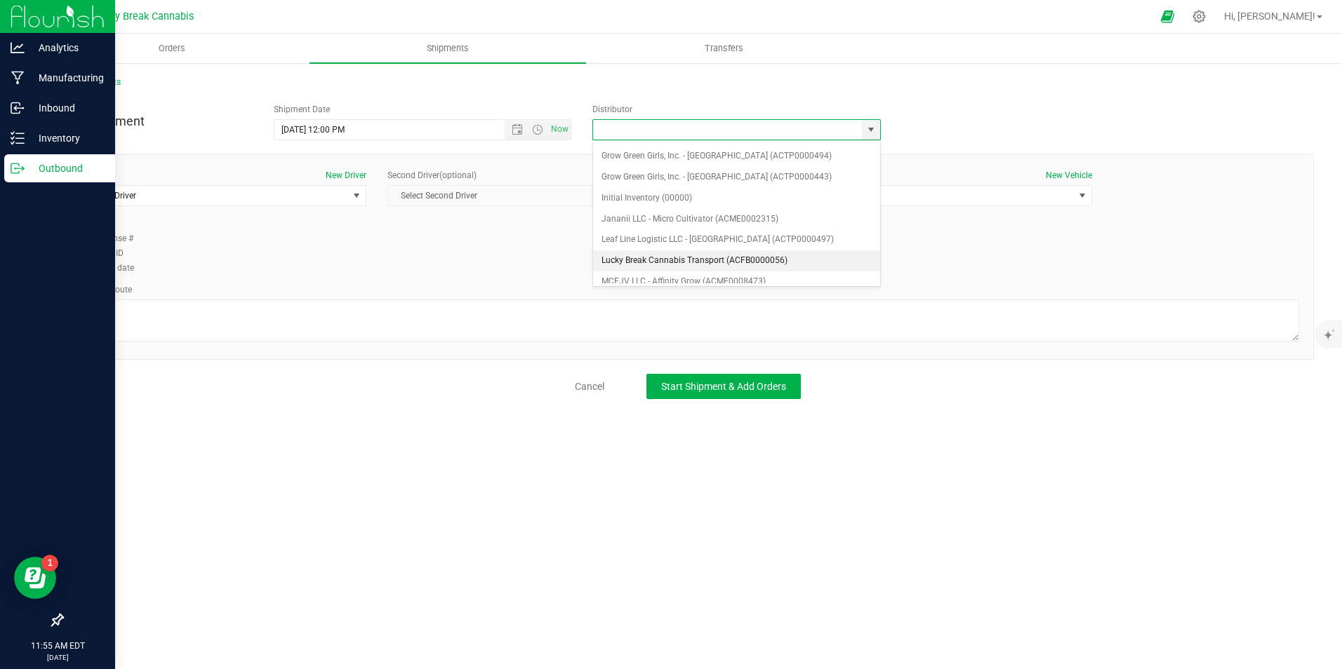
click at [678, 258] on li "Lucky Break Cannabis Transport (ACFB0000056)" at bounding box center [736, 261] width 287 height 21
type input "Lucky Break Cannabis Transport (ACFB0000056)"
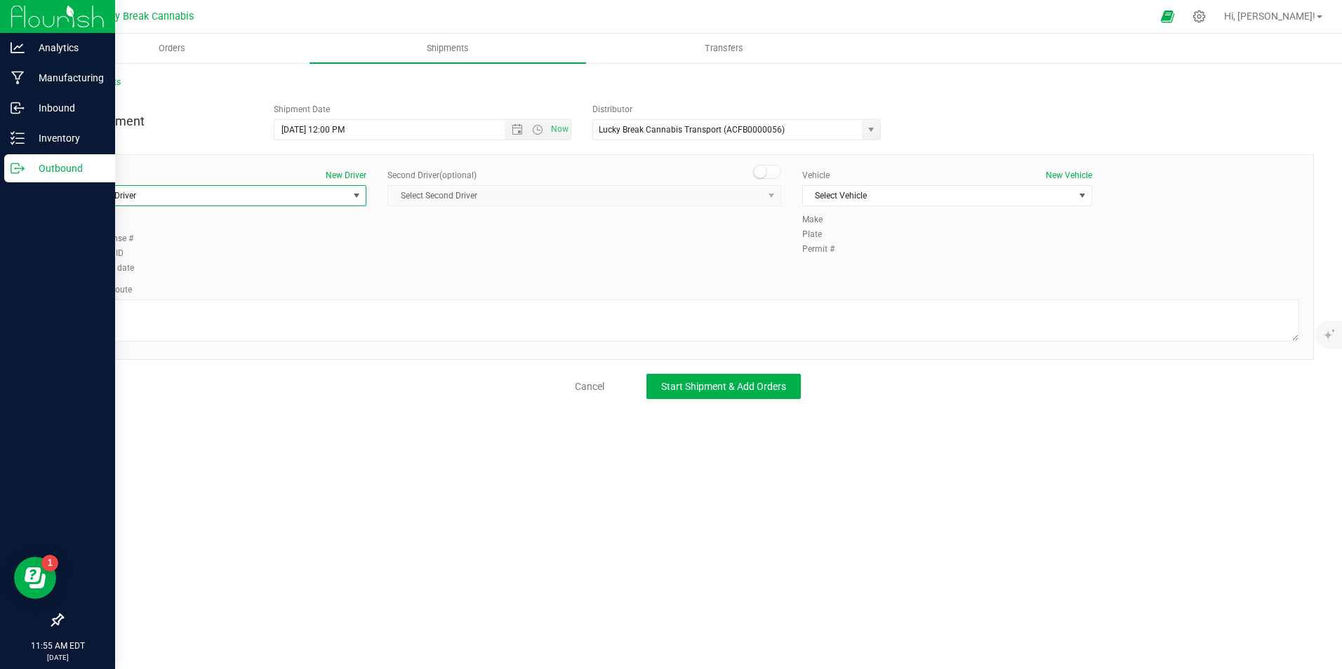
click at [351, 200] on span "select" at bounding box center [356, 195] width 11 height 11
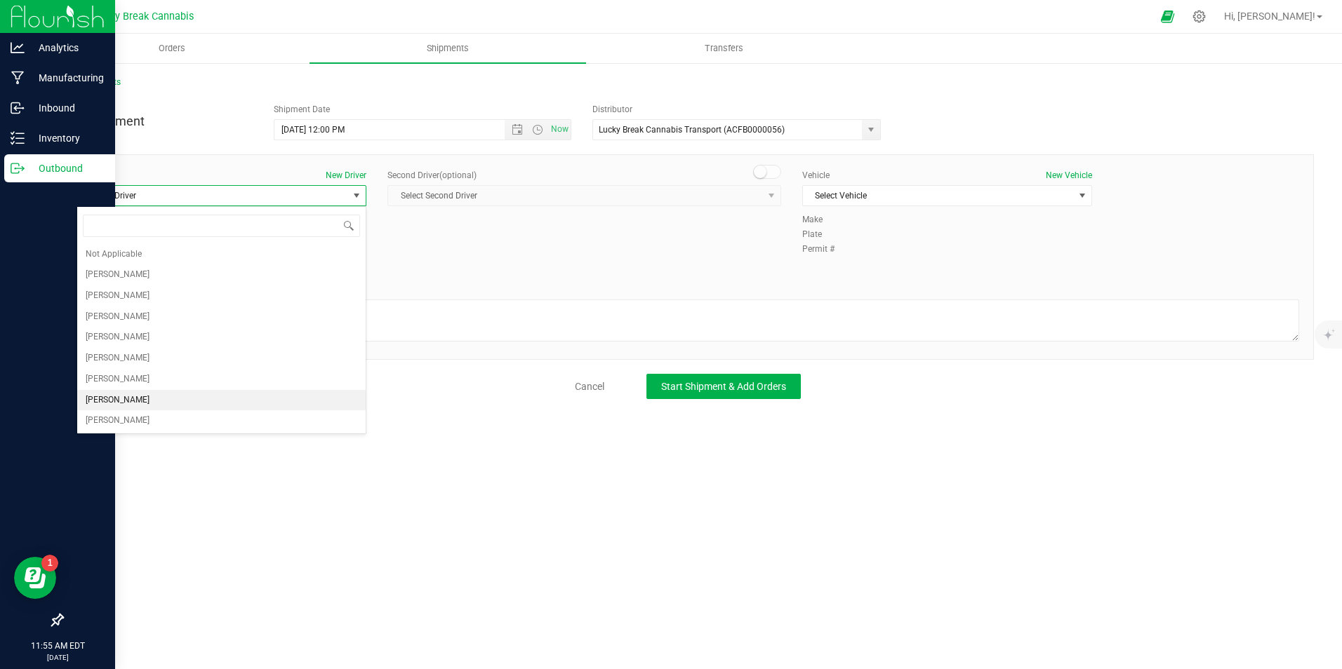
click at [164, 399] on li "Dennis Paglialunga" at bounding box center [221, 400] width 288 height 21
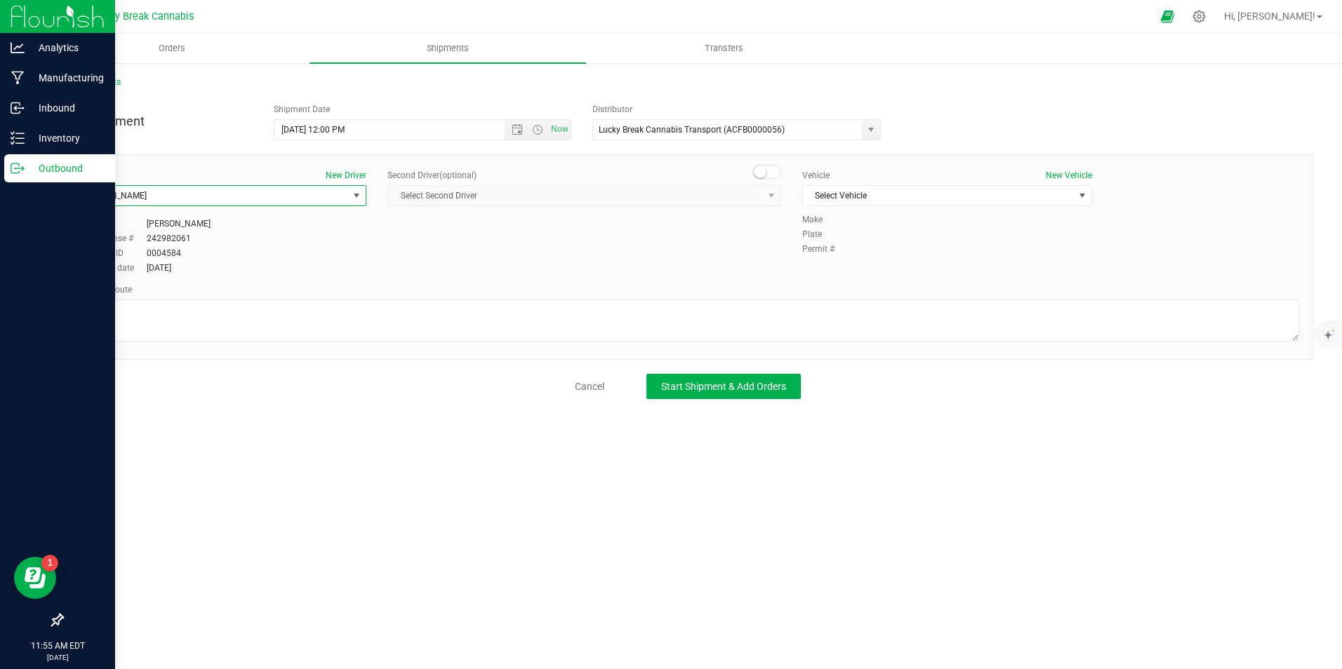
click at [773, 171] on span at bounding box center [767, 172] width 28 height 14
click at [755, 201] on span "Select Second Driver" at bounding box center [575, 196] width 375 height 20
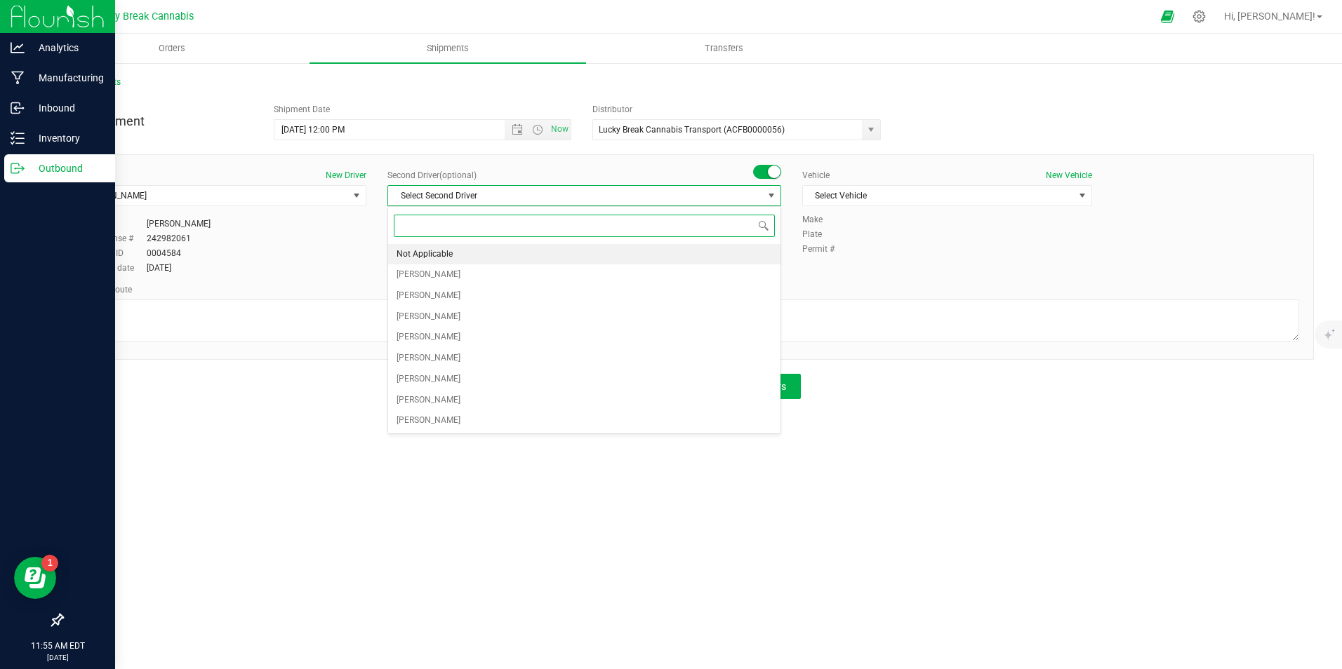
click at [519, 251] on li "Not Applicable" at bounding box center [584, 254] width 392 height 21
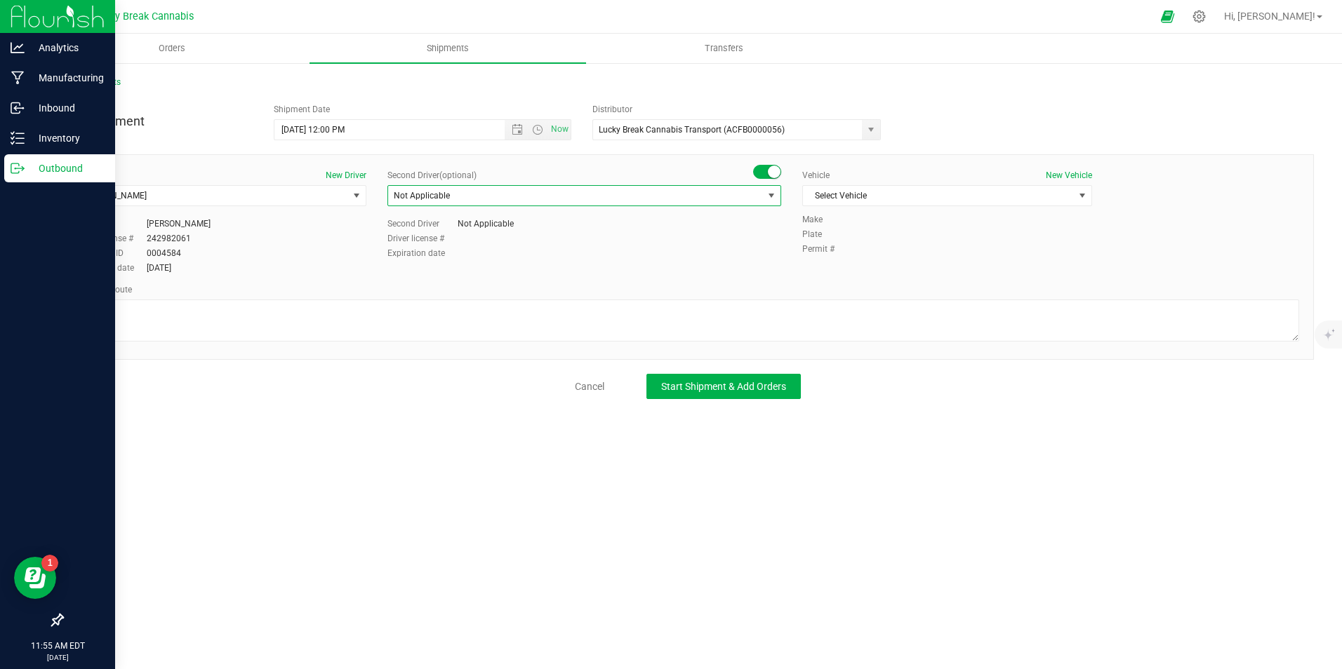
click at [852, 181] on div "Vehicle New Vehicle" at bounding box center [947, 175] width 290 height 13
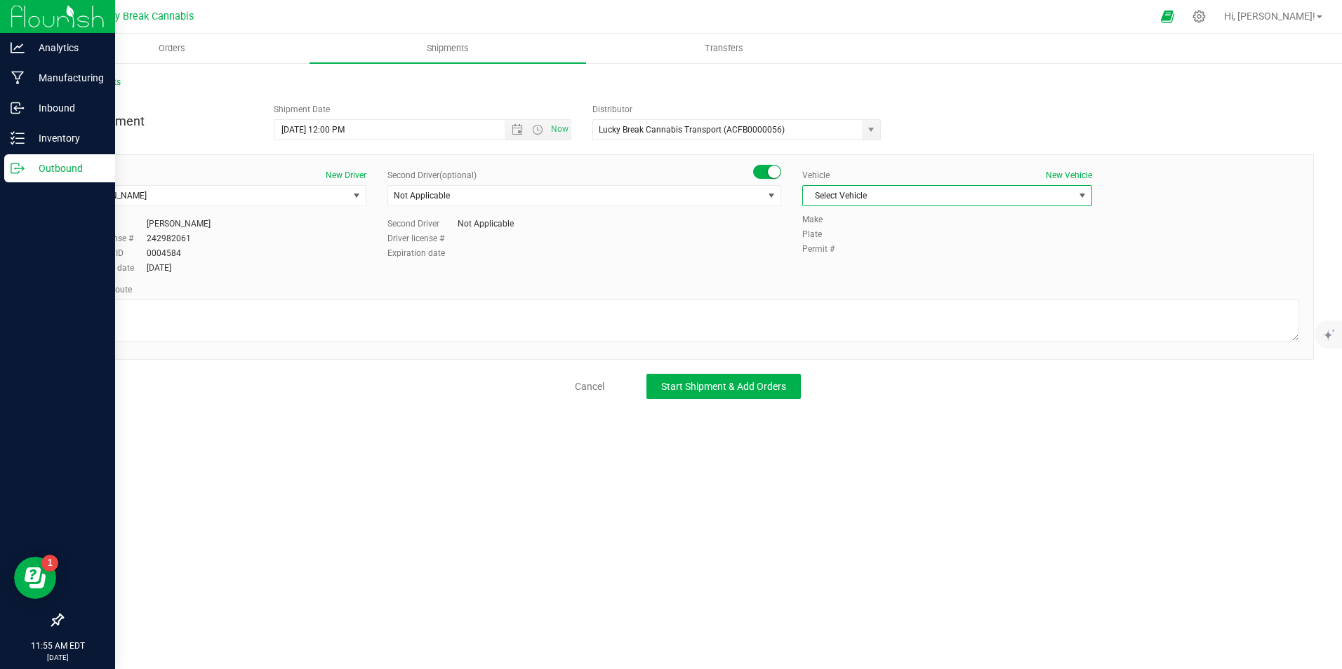
click at [857, 194] on span "Select Vehicle" at bounding box center [938, 196] width 271 height 20
click at [855, 239] on li "Ford Transit" at bounding box center [947, 240] width 288 height 21
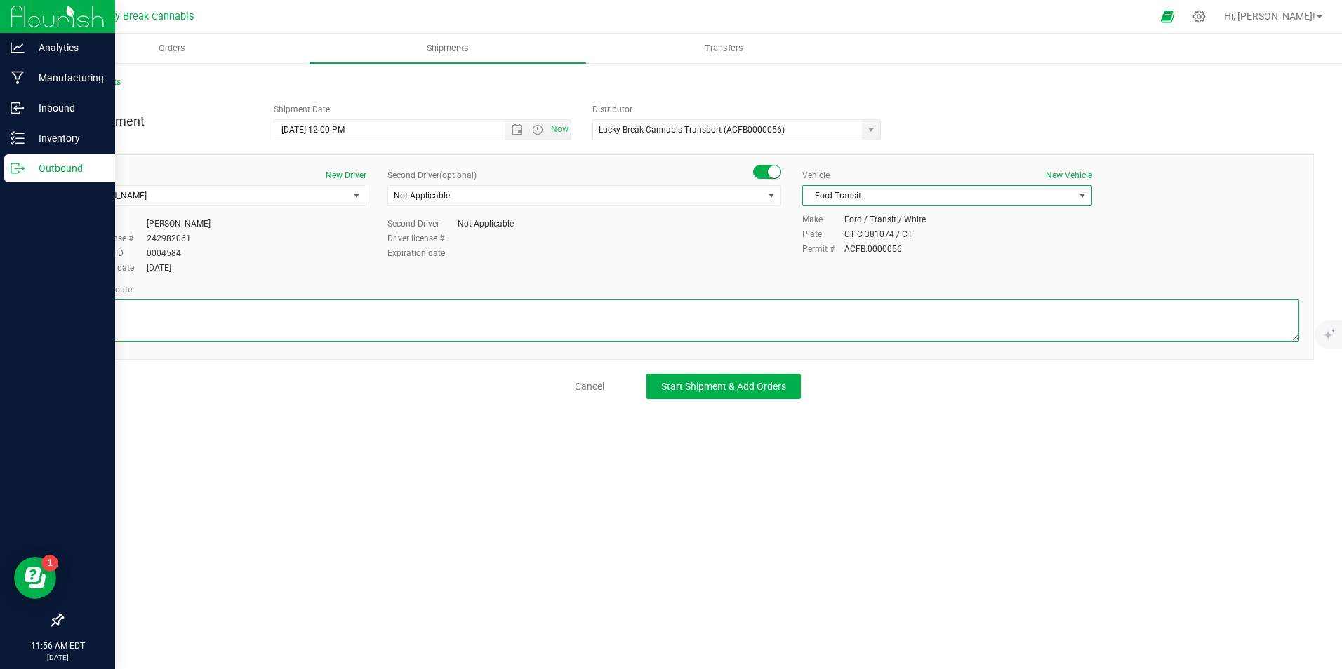
click at [819, 328] on textarea at bounding box center [687, 321] width 1222 height 42
click at [448, 309] on textarea at bounding box center [687, 321] width 1222 height 42
paste textarea "CT-106 to [GEOGRAPHIC_DATA][PERSON_NAME], I-95N, Exit 14, Keep Straight, Stuart…"
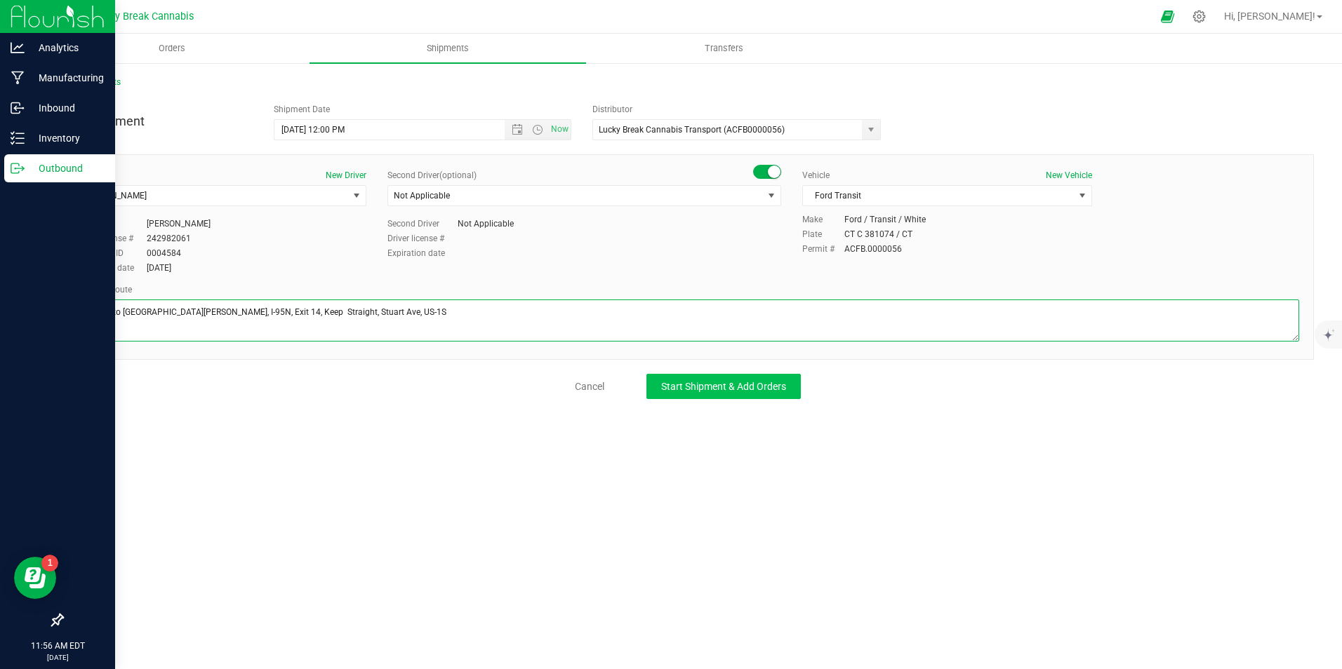
type textarea "CT-106 to [GEOGRAPHIC_DATA][PERSON_NAME], I-95N, Exit 14, Keep Straight, Stuart…"
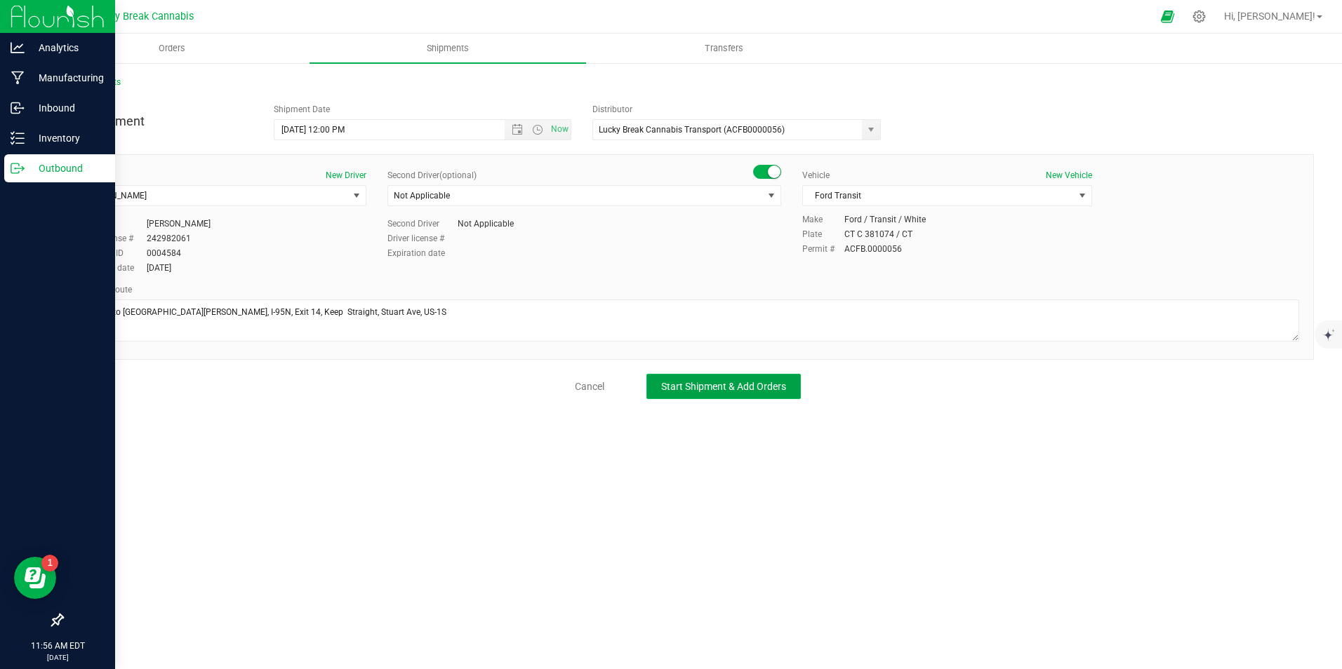
click at [695, 385] on span "Start Shipment & Add Orders" at bounding box center [723, 386] width 125 height 11
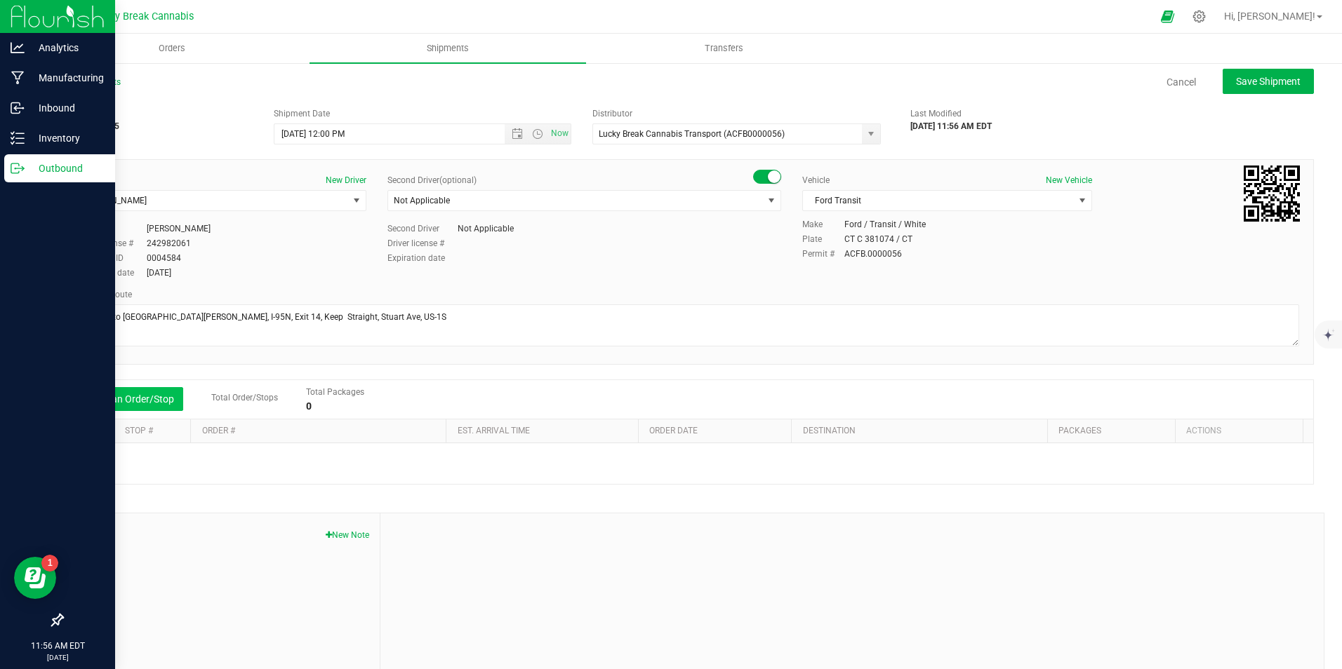
click at [119, 395] on button "Add an Order/Stop" at bounding box center [128, 399] width 110 height 24
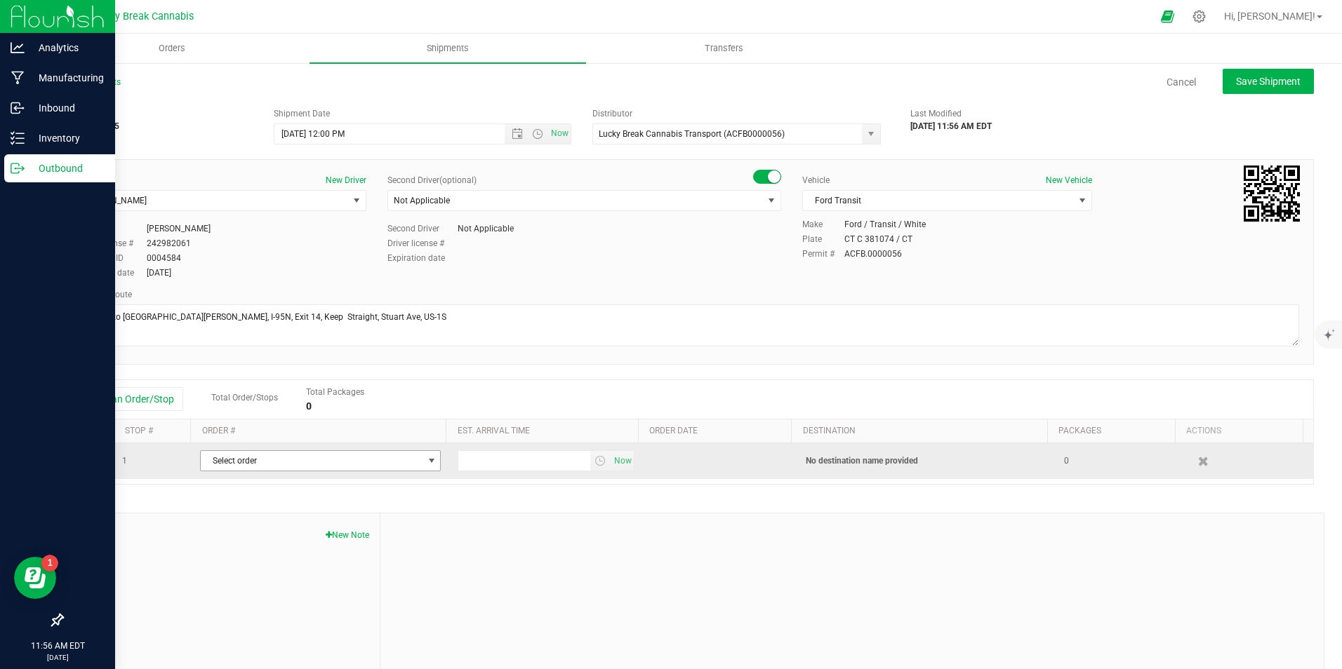
click at [273, 460] on span "Select order" at bounding box center [312, 461] width 222 height 20
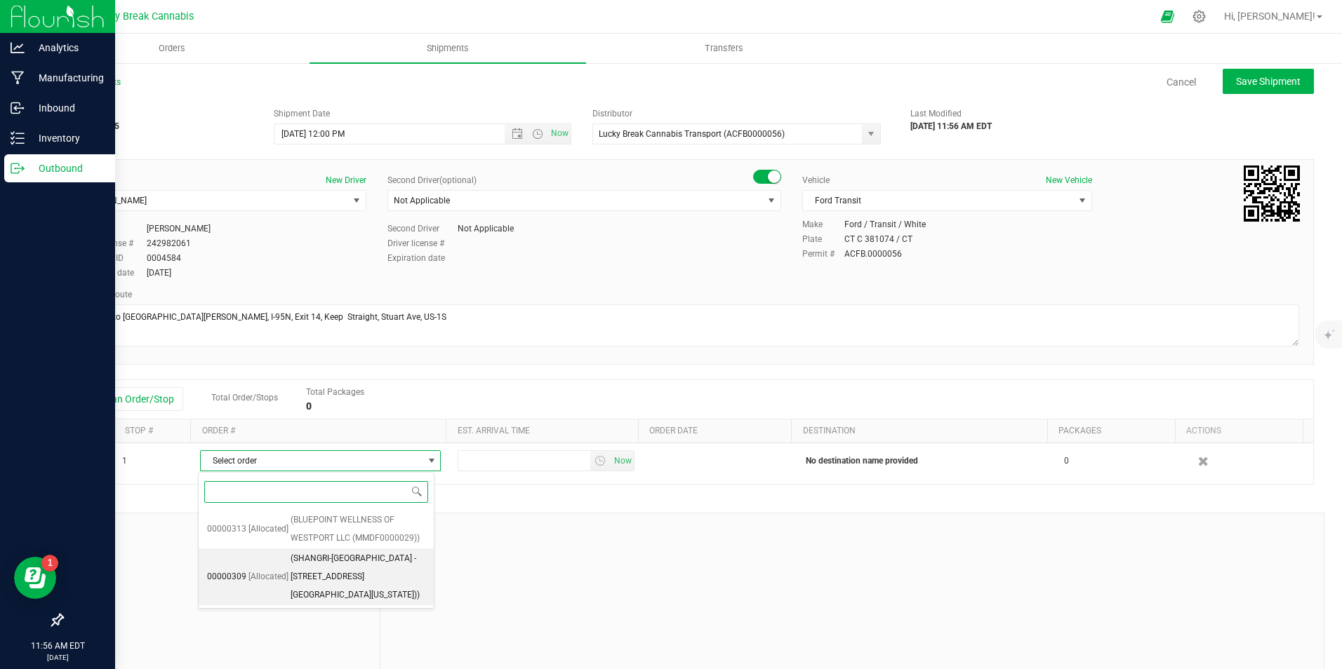
click at [364, 566] on span "(SHANGRI-LA -Norwalk - 75 Connecticut Avenue (ACRE0011824))" at bounding box center [358, 577] width 135 height 54
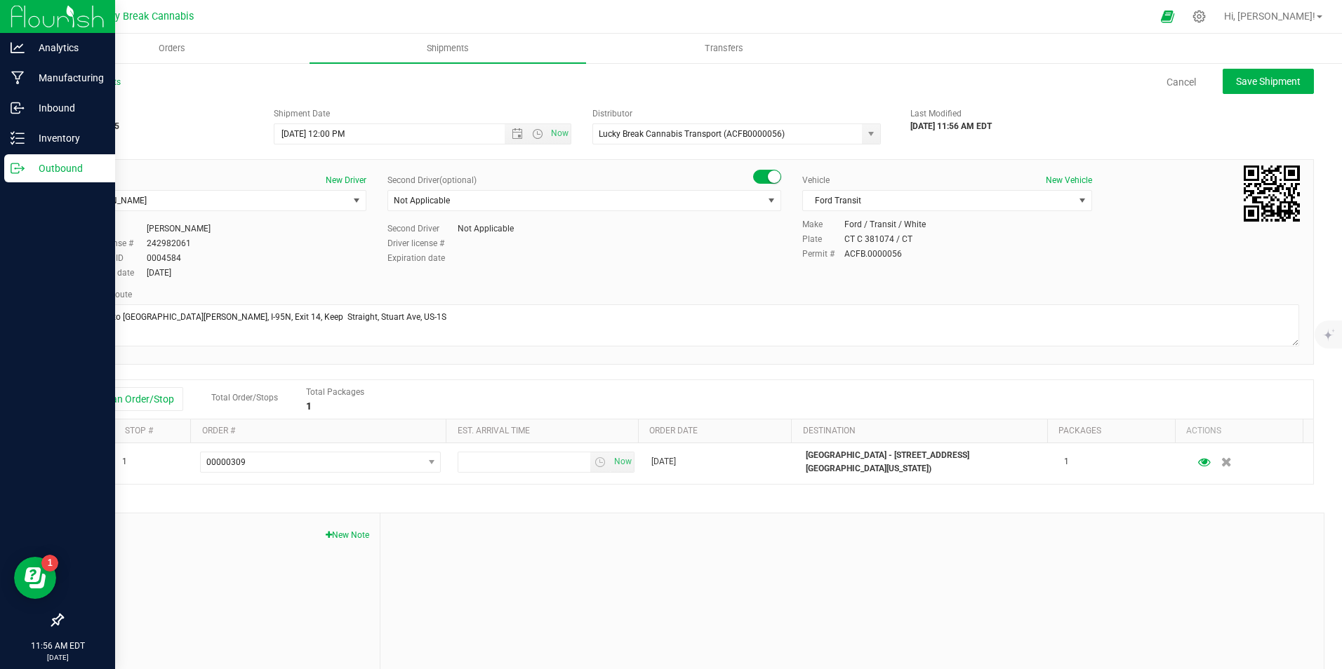
click at [664, 536] on div at bounding box center [851, 608] width 943 height 188
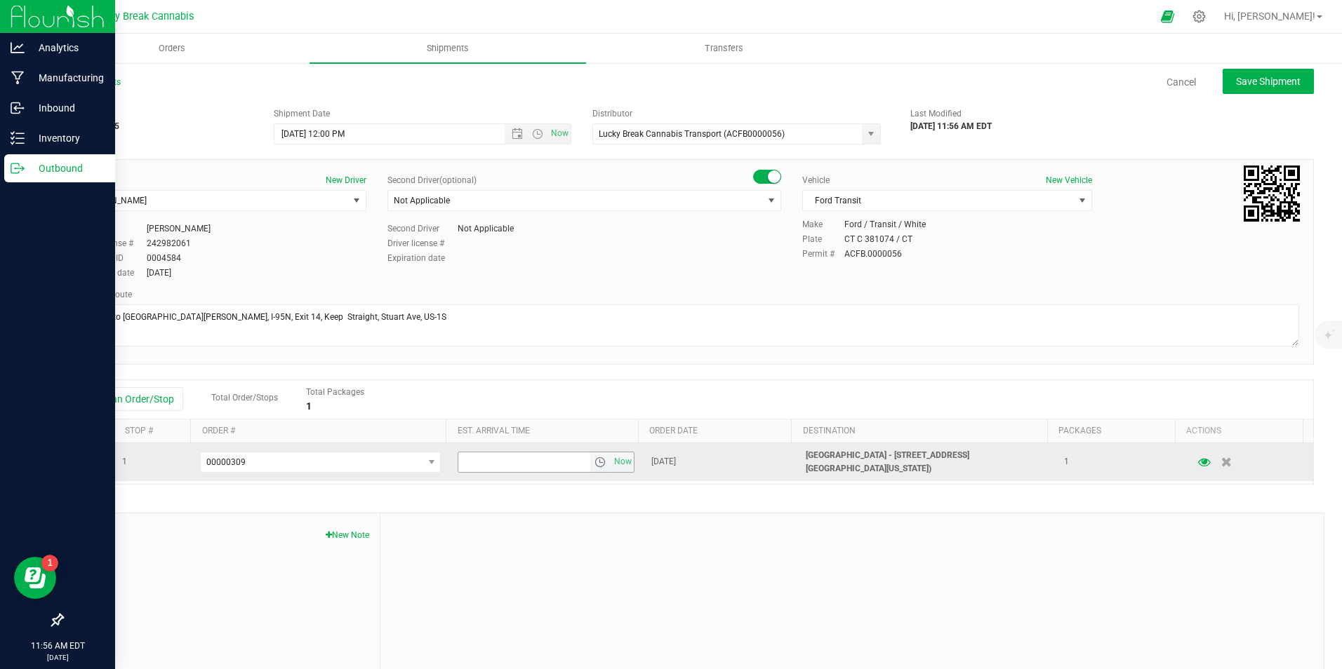
click at [576, 462] on input "text" at bounding box center [524, 463] width 132 height 20
click at [594, 462] on span "select" at bounding box center [599, 462] width 11 height 11
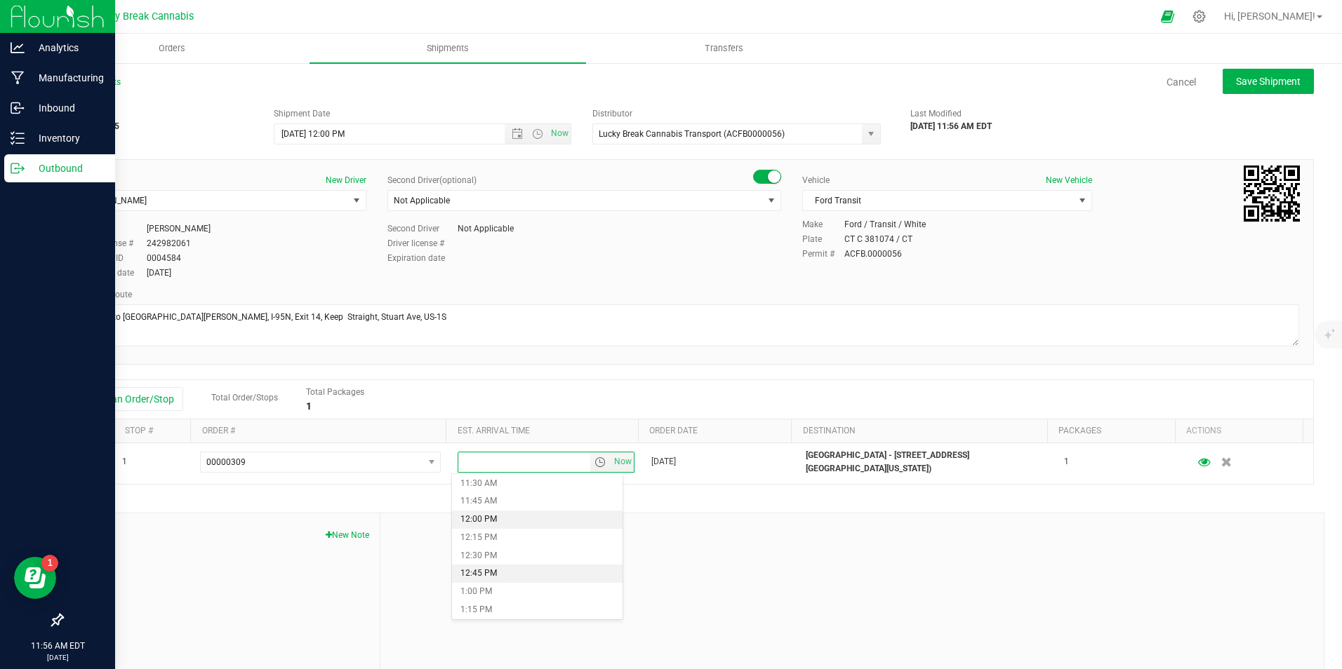
scroll to position [842, 0]
click at [501, 548] on li "12:30 PM" at bounding box center [537, 546] width 171 height 18
click at [1236, 86] on span "Save Shipment" at bounding box center [1268, 81] width 65 height 11
type input "8/21/2025 4:00 PM"
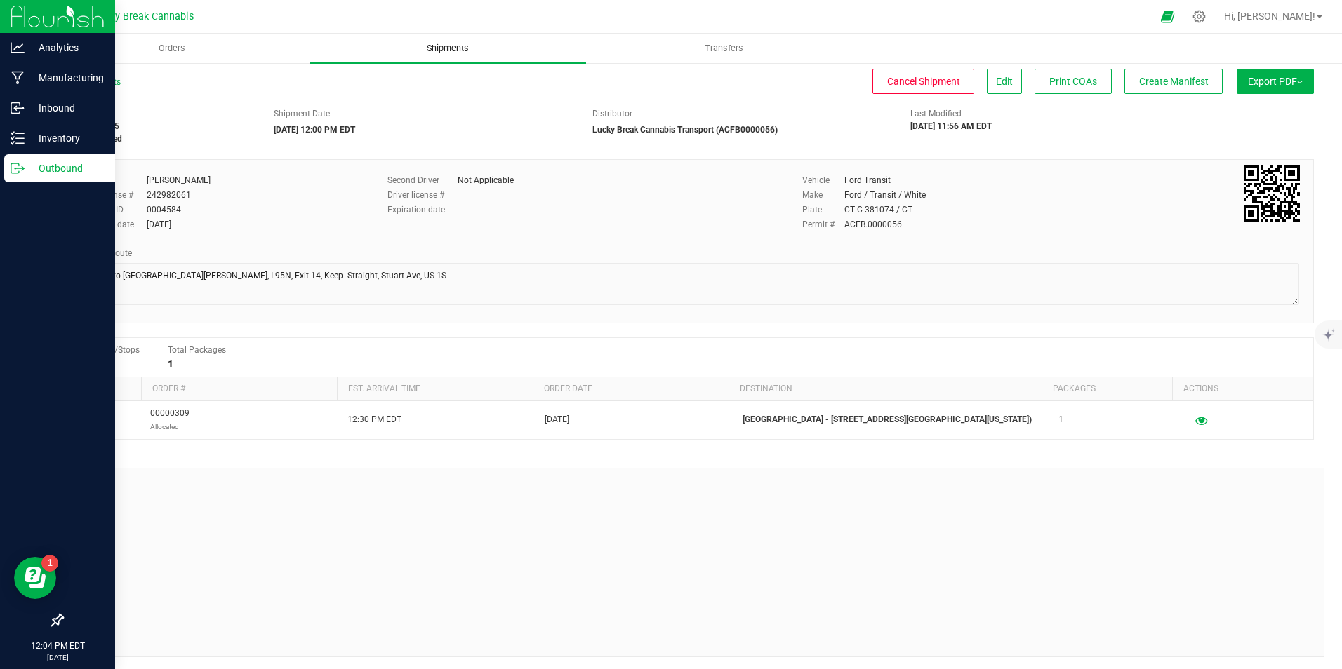
click at [452, 51] on span "Shipments" at bounding box center [448, 48] width 80 height 13
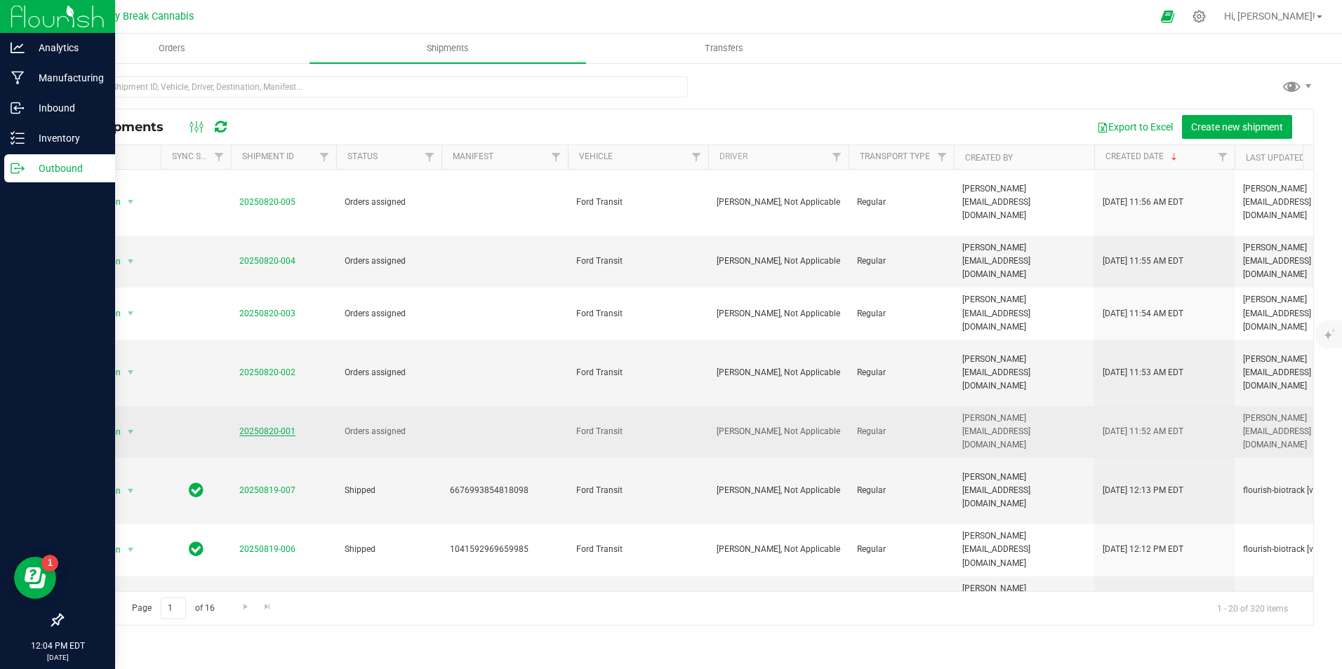
click at [257, 427] on link "20250820-001" at bounding box center [267, 432] width 56 height 10
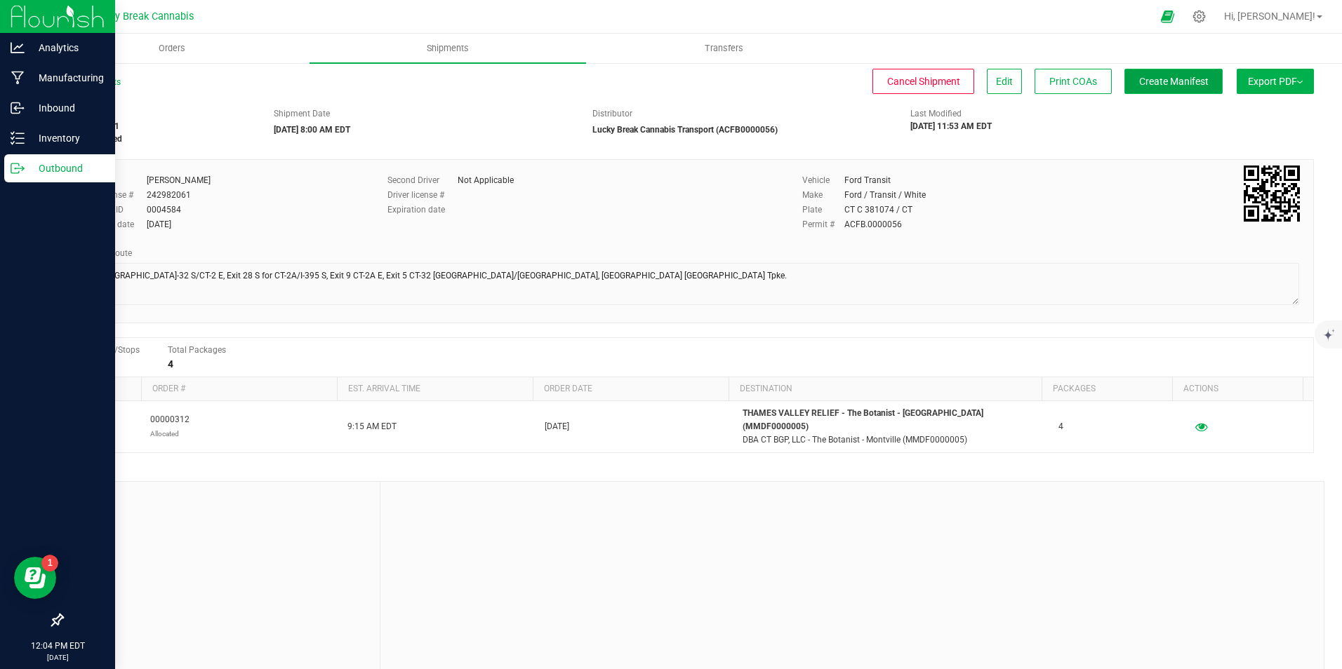
click at [1139, 81] on span "Create Manifest" at bounding box center [1173, 81] width 69 height 11
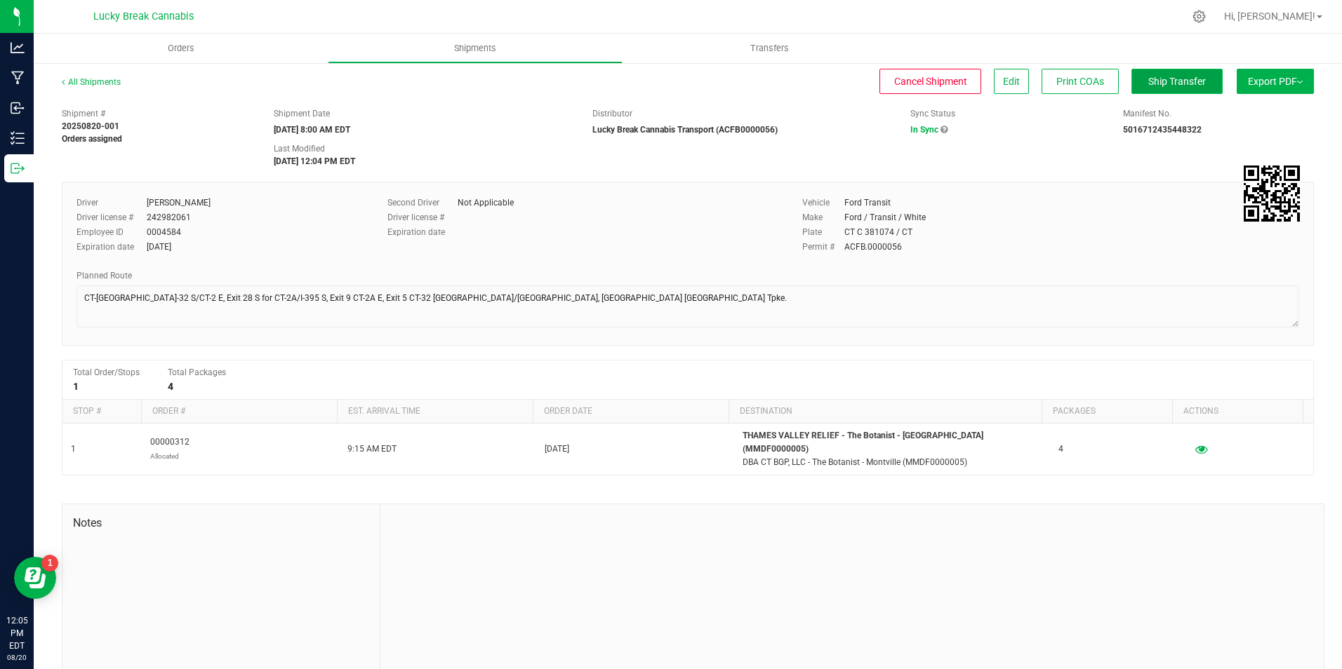
click at [1154, 81] on span "Ship Transfer" at bounding box center [1177, 81] width 58 height 11
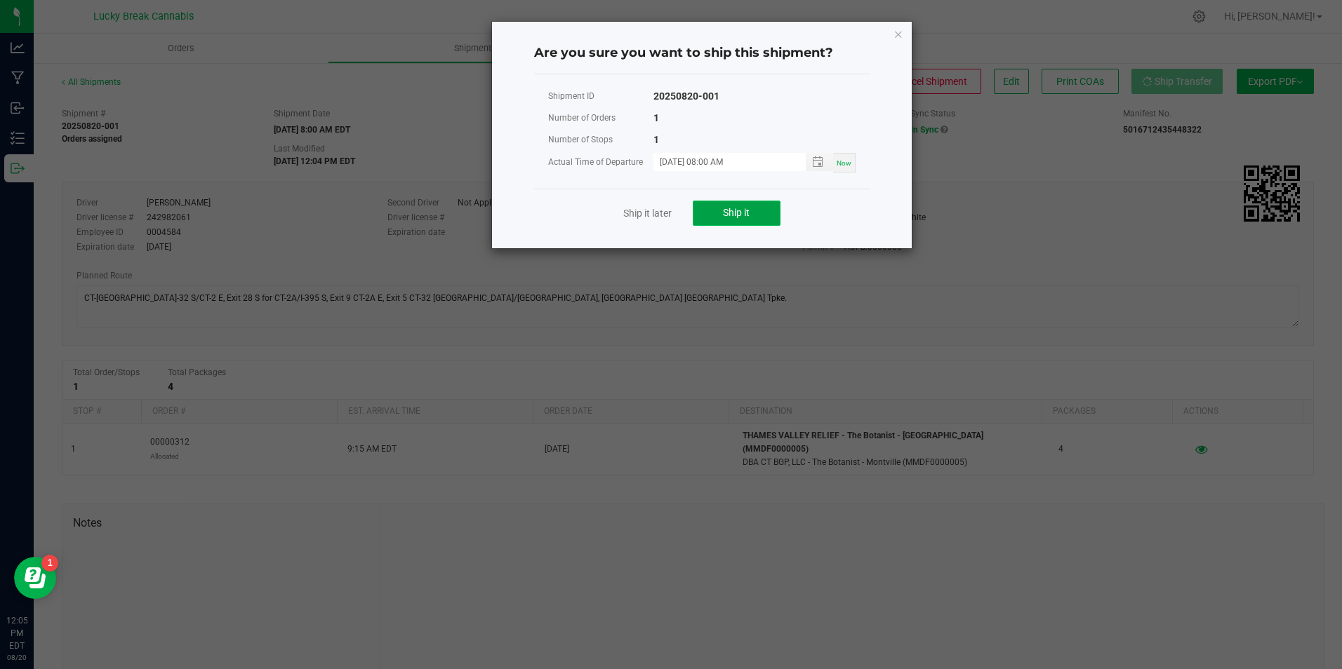
click at [775, 208] on button "Ship it" at bounding box center [737, 213] width 88 height 25
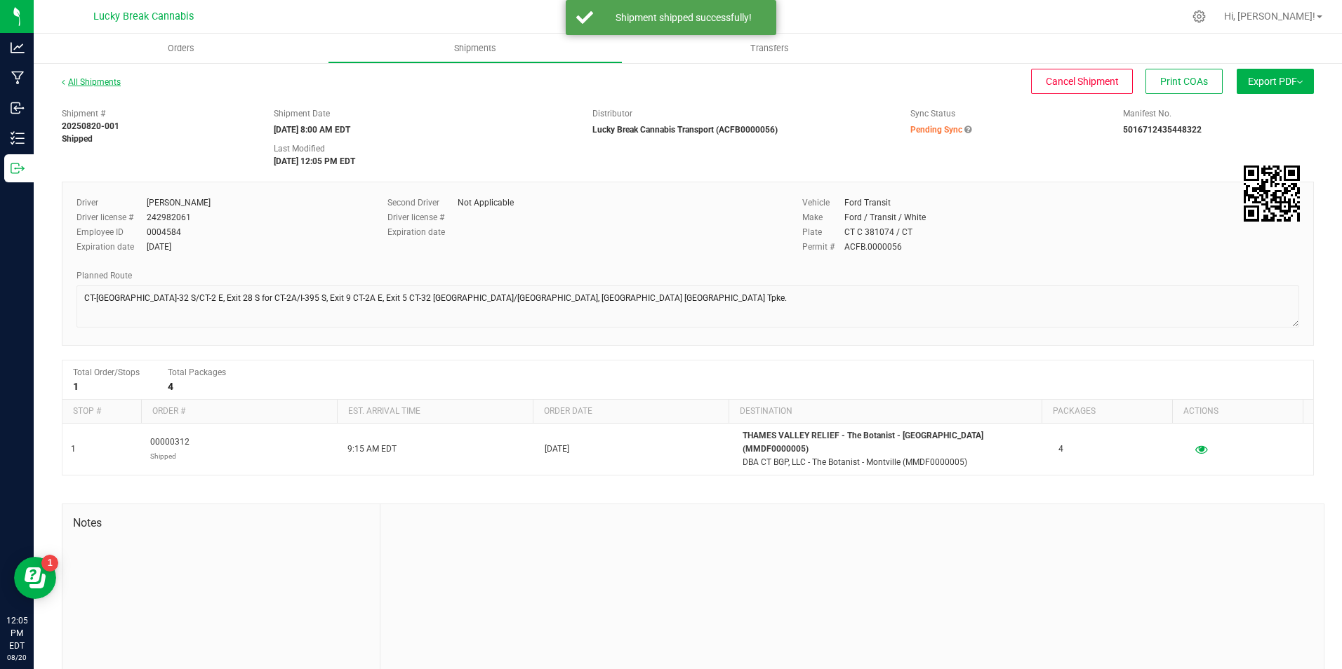
click at [98, 85] on link "All Shipments" at bounding box center [91, 82] width 59 height 10
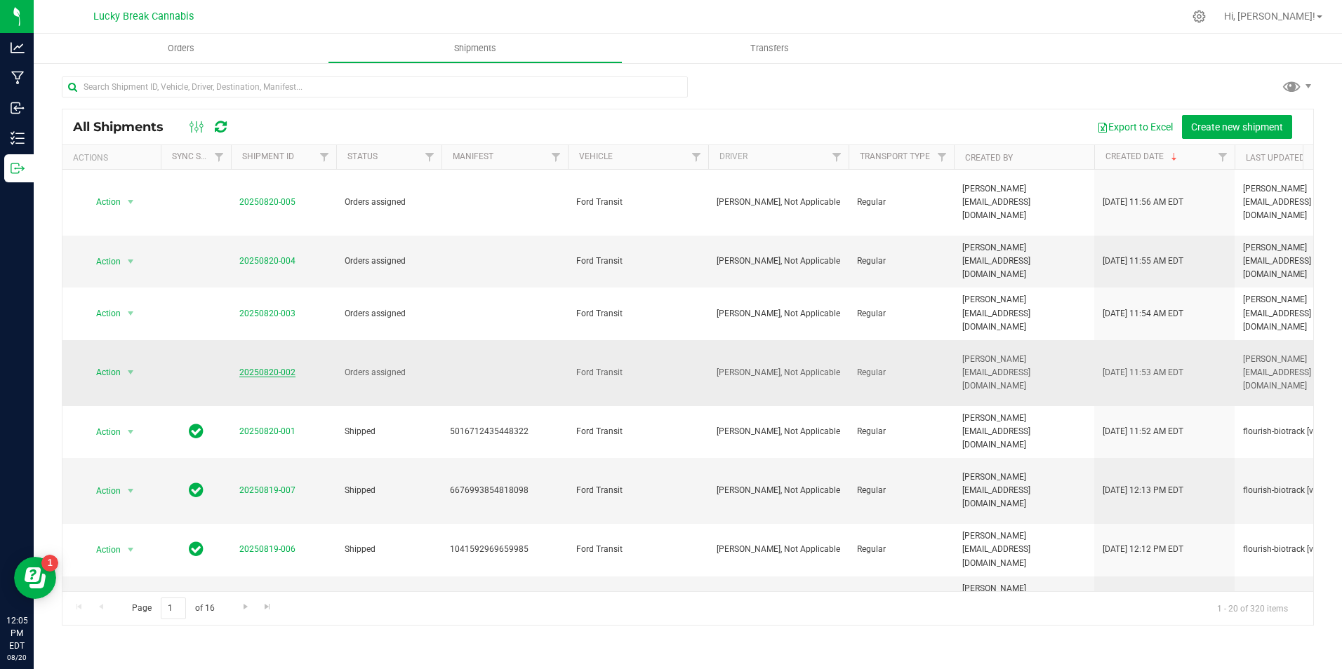
click at [269, 368] on link "20250820-002" at bounding box center [267, 373] width 56 height 10
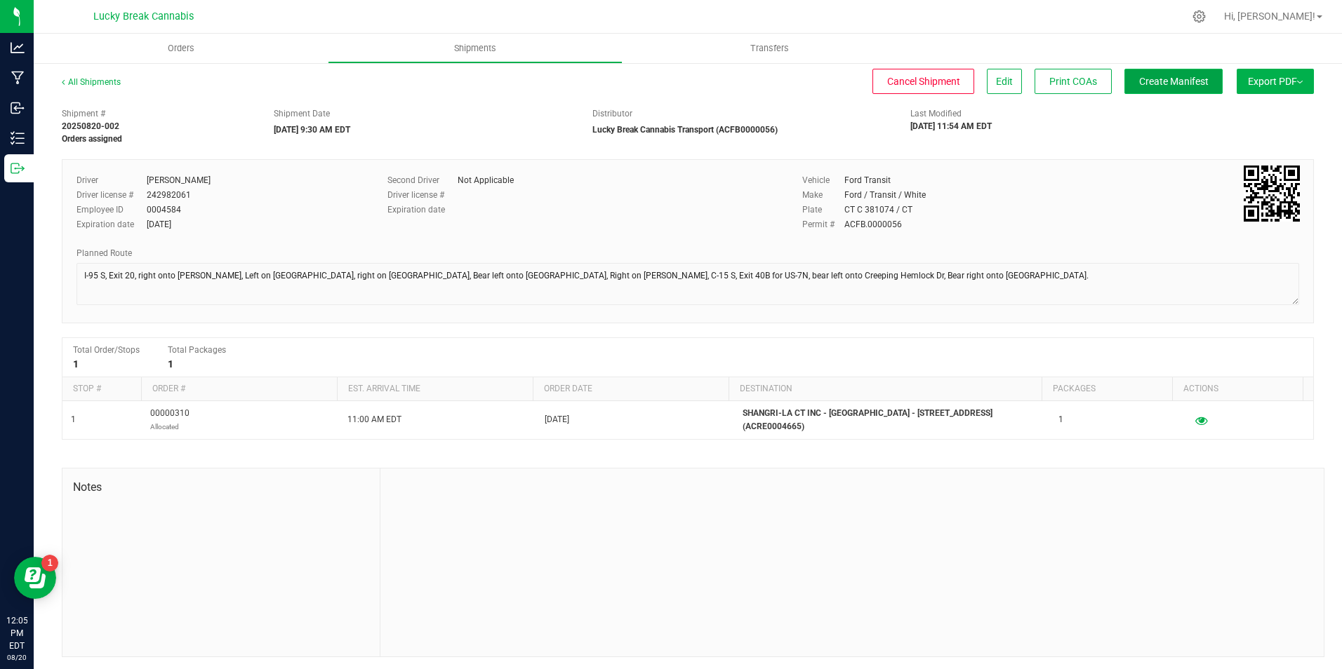
click at [1152, 80] on span "Create Manifest" at bounding box center [1173, 81] width 69 height 11
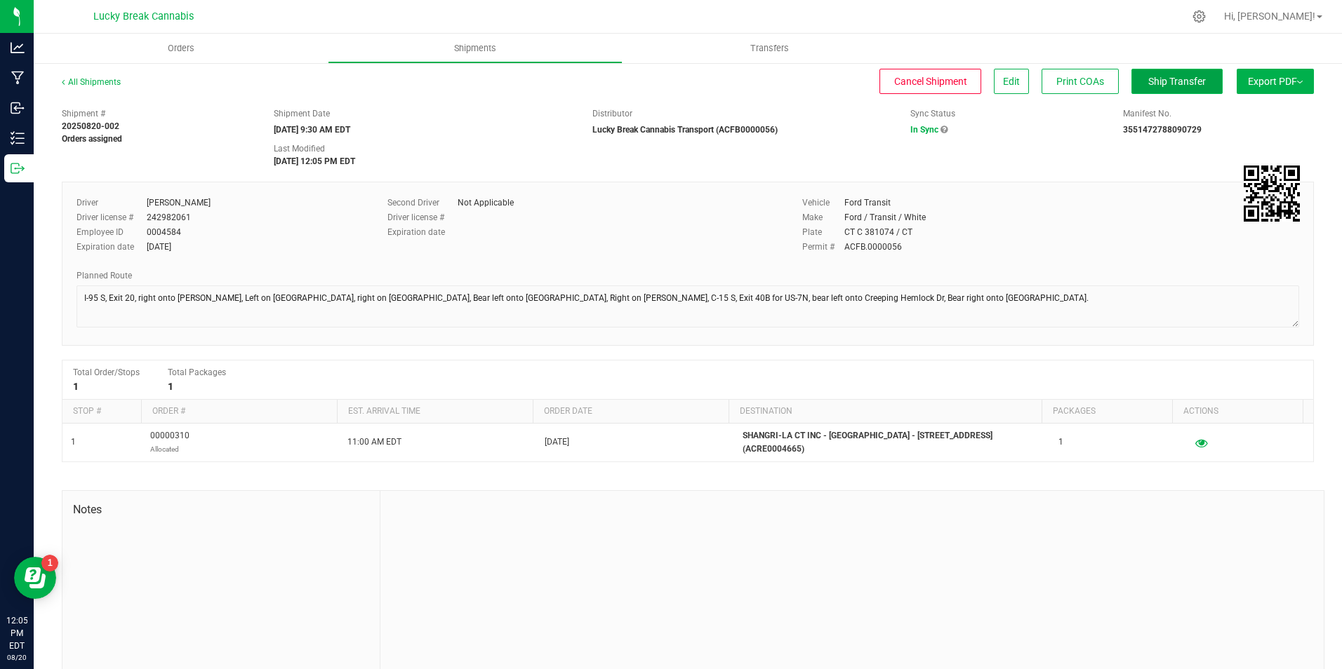
click at [1175, 81] on span "Ship Transfer" at bounding box center [1177, 81] width 58 height 11
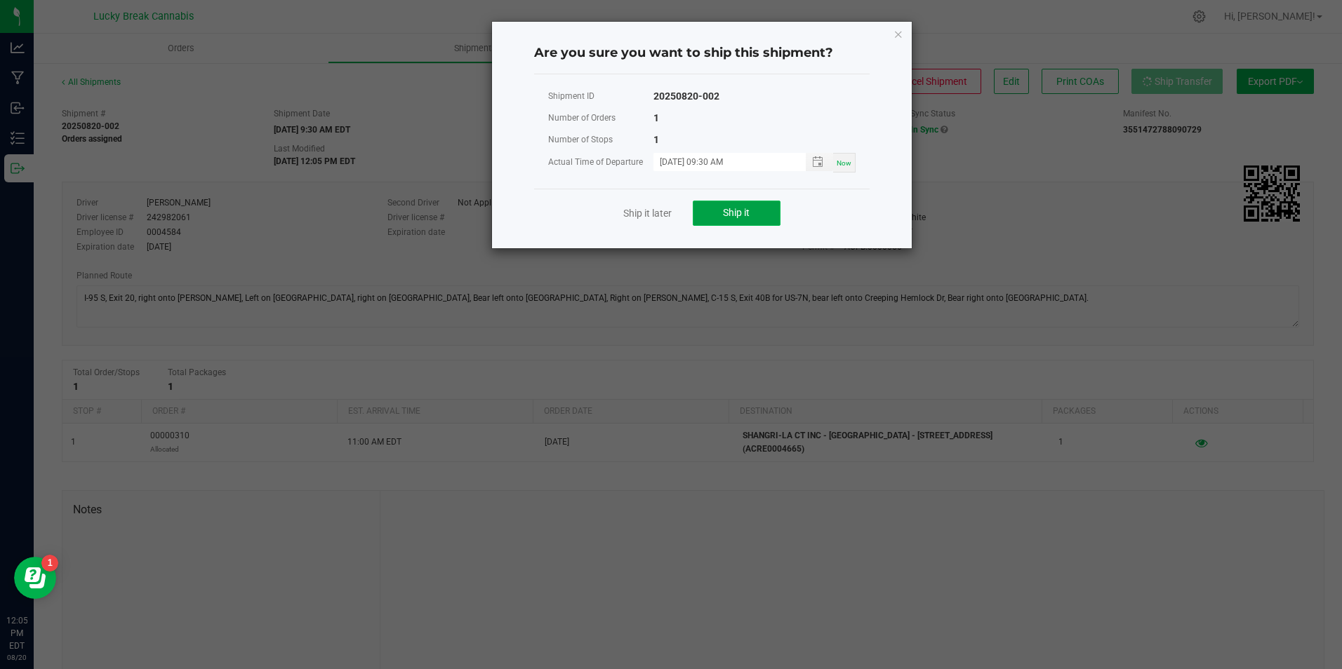
click at [770, 213] on button "Ship it" at bounding box center [737, 213] width 88 height 25
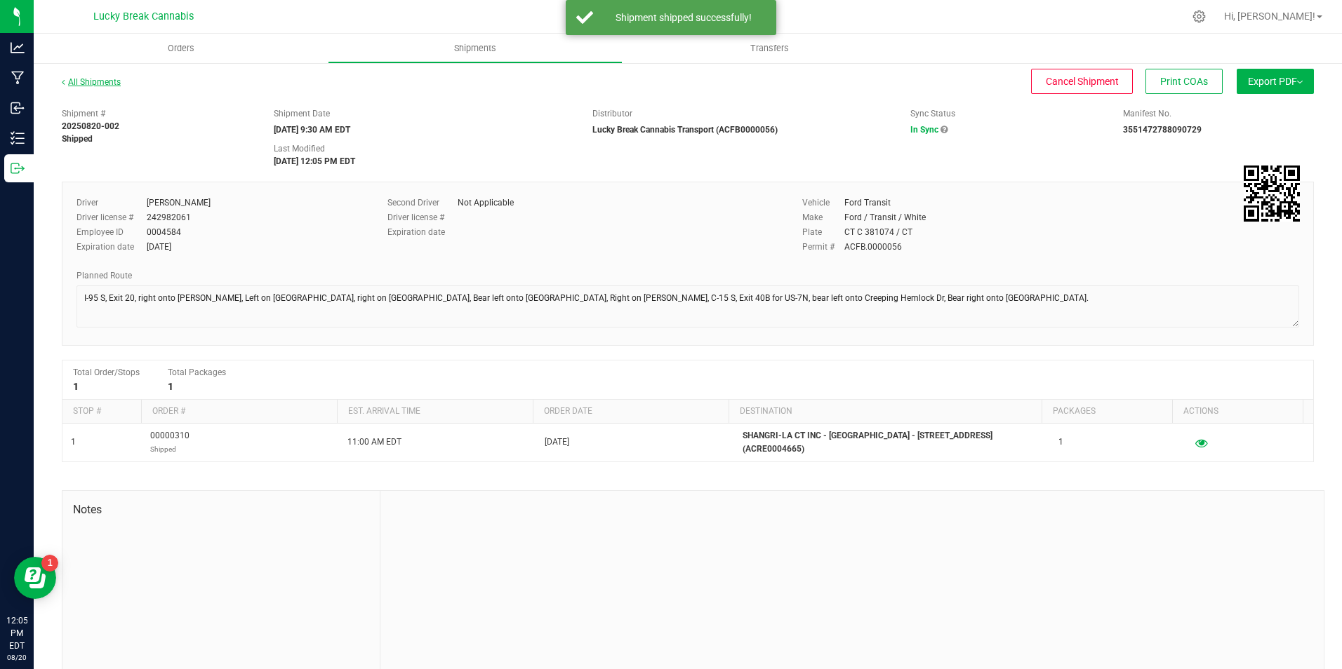
click at [108, 82] on link "All Shipments" at bounding box center [91, 82] width 59 height 10
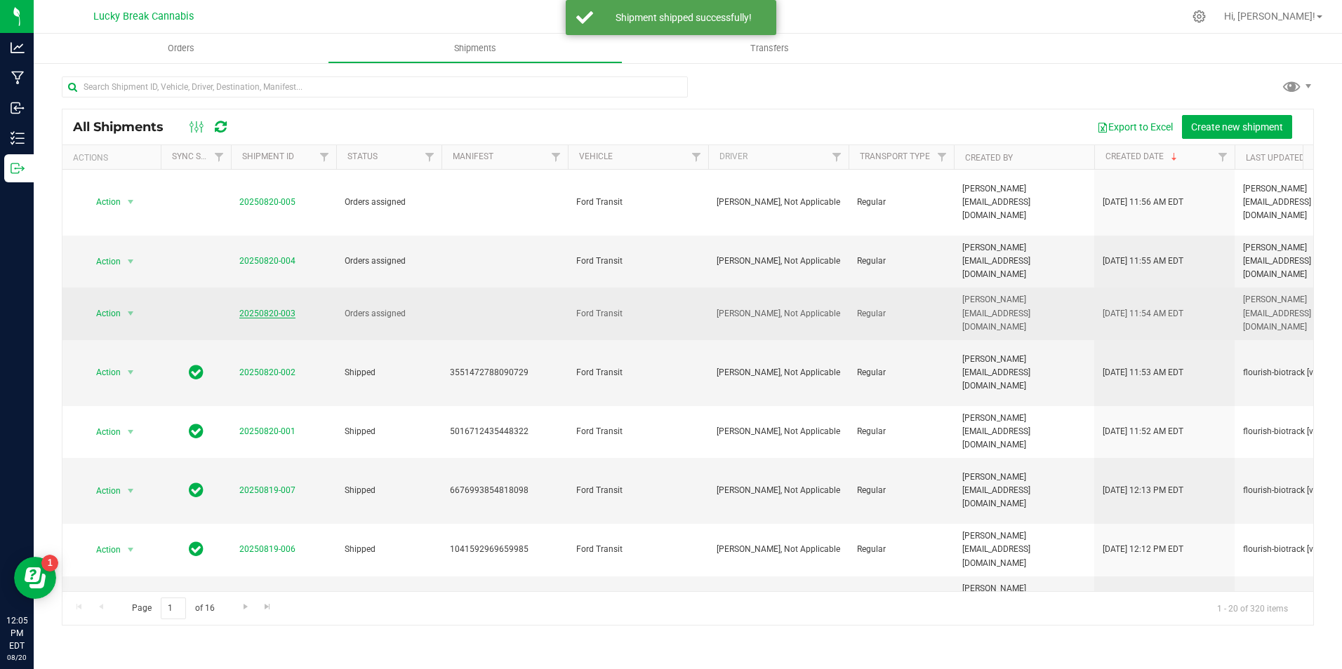
click at [264, 309] on link "20250820-003" at bounding box center [267, 314] width 56 height 10
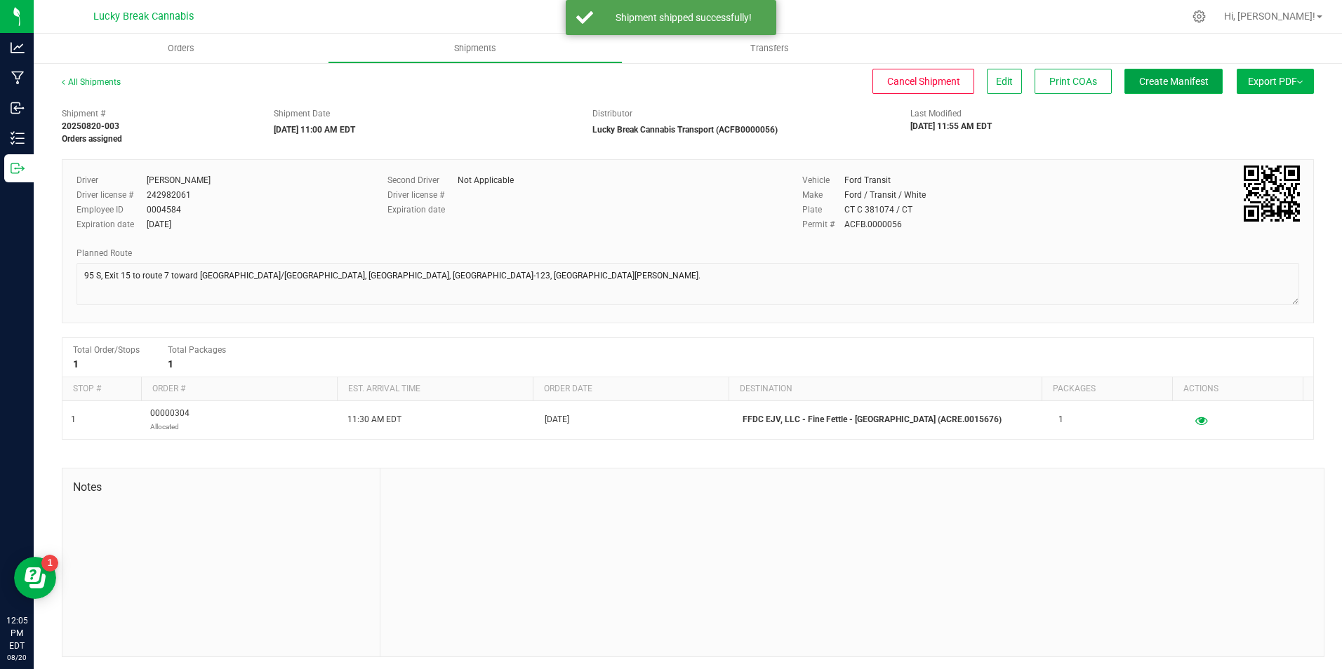
click at [1146, 85] on span "Create Manifest" at bounding box center [1173, 81] width 69 height 11
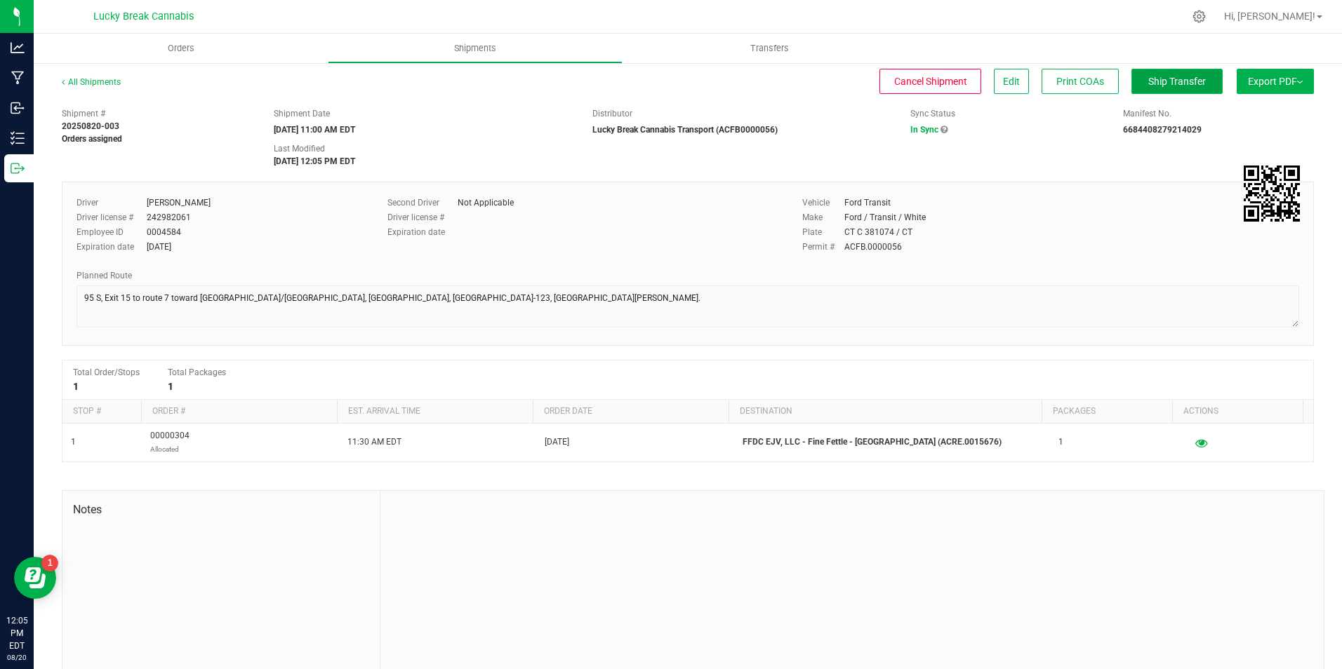
click at [1181, 69] on button "Ship Transfer" at bounding box center [1176, 81] width 91 height 25
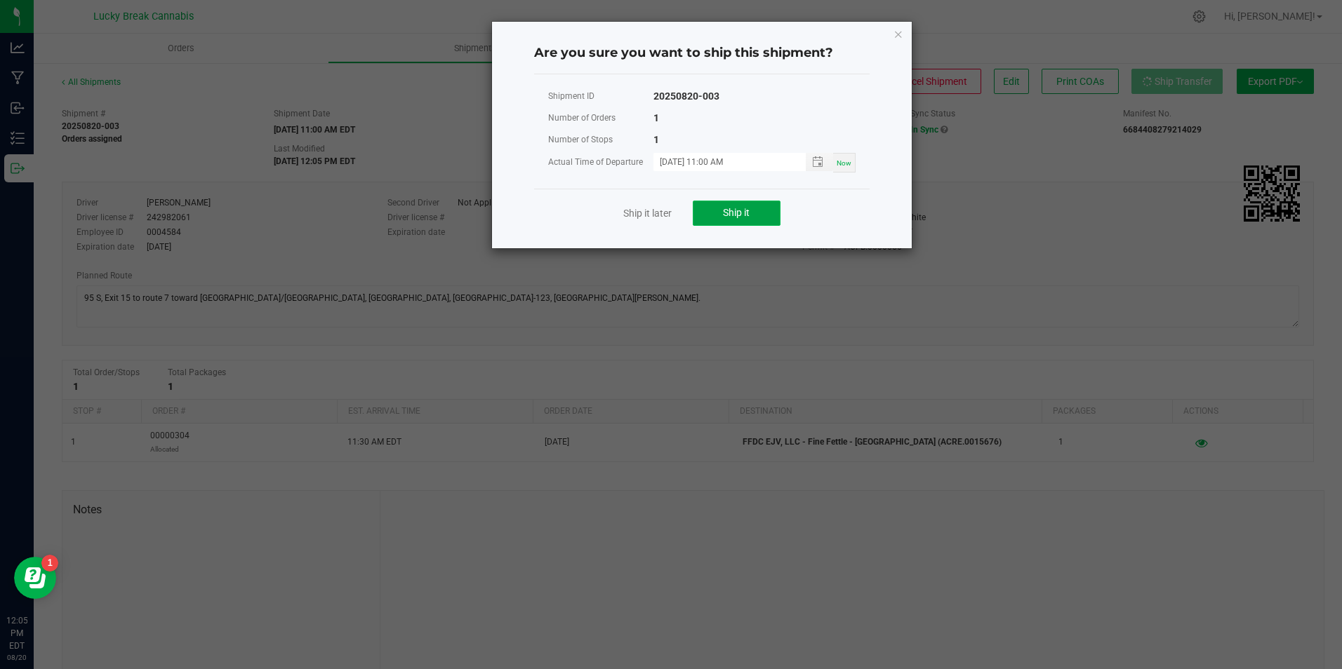
click at [742, 215] on span "Ship it" at bounding box center [736, 212] width 27 height 11
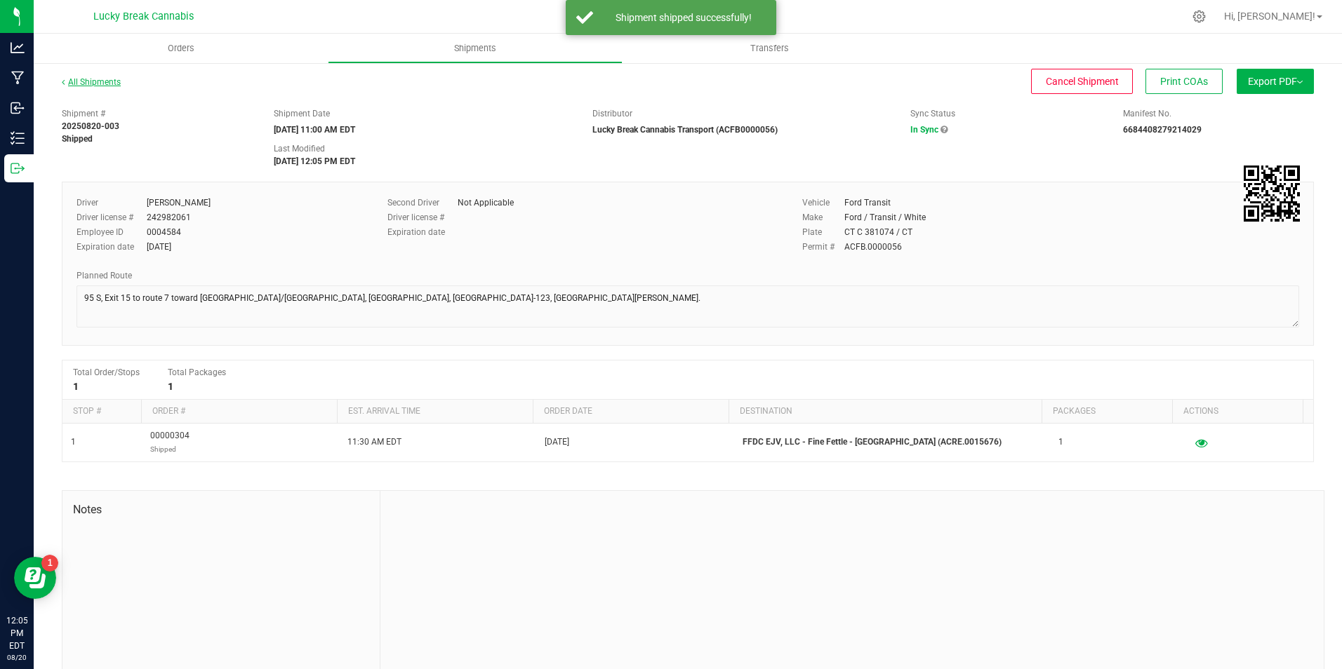
click at [98, 84] on link "All Shipments" at bounding box center [91, 82] width 59 height 10
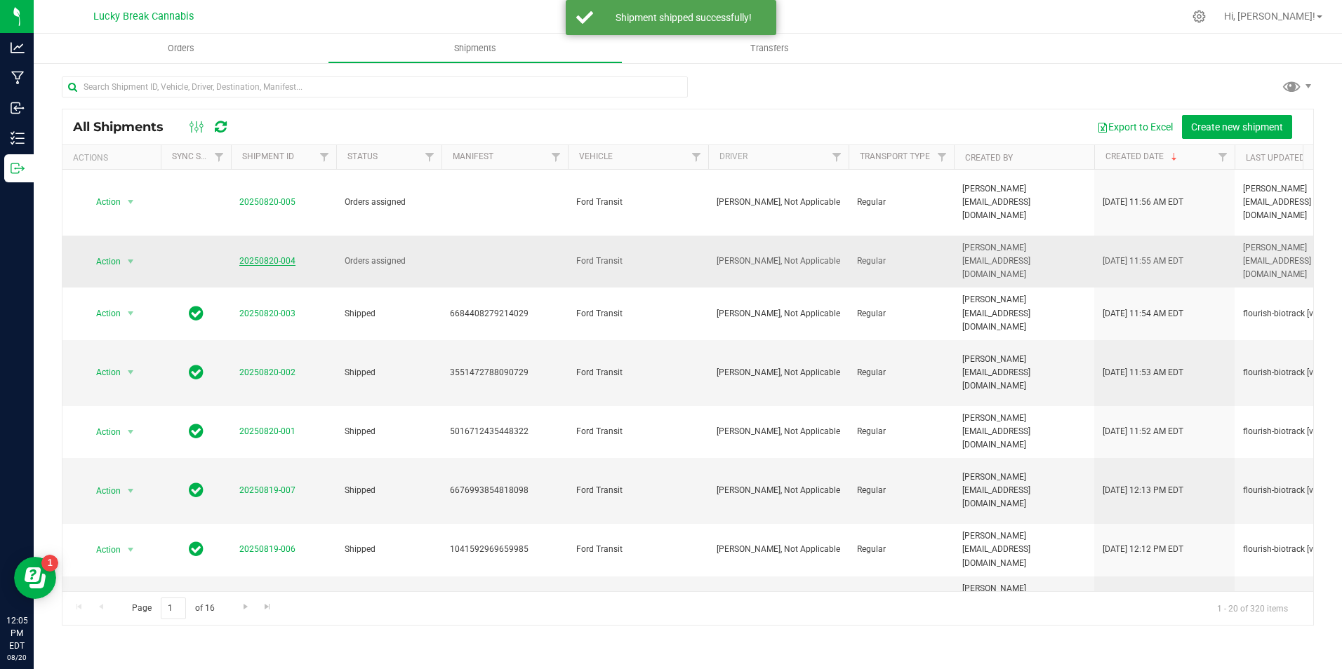
click at [280, 256] on link "20250820-004" at bounding box center [267, 261] width 56 height 10
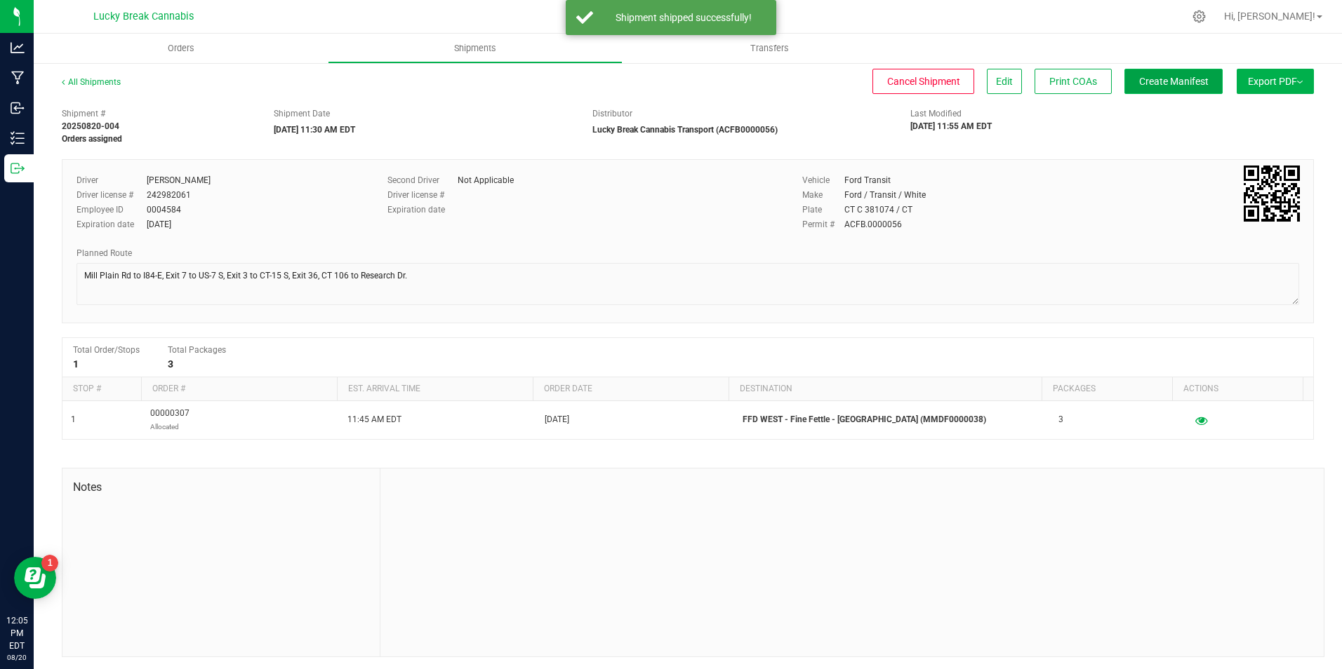
click at [1146, 84] on span "Create Manifest" at bounding box center [1173, 81] width 69 height 11
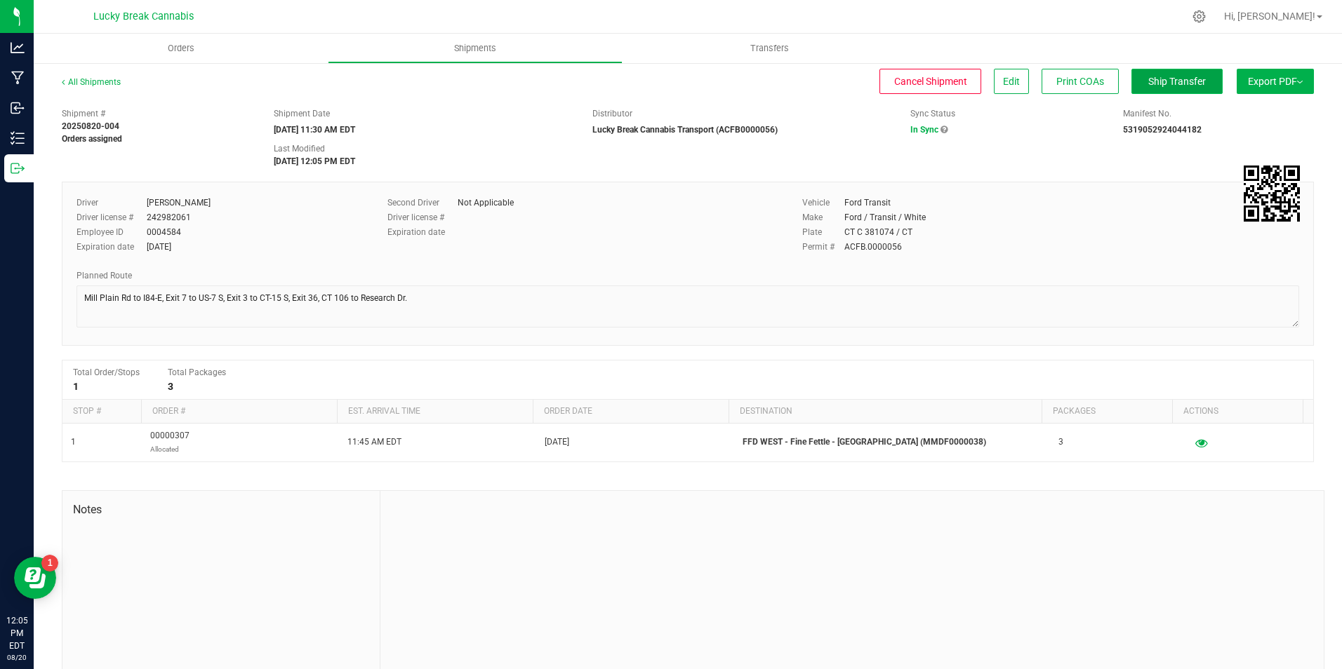
click at [1170, 81] on span "Ship Transfer" at bounding box center [1177, 81] width 58 height 11
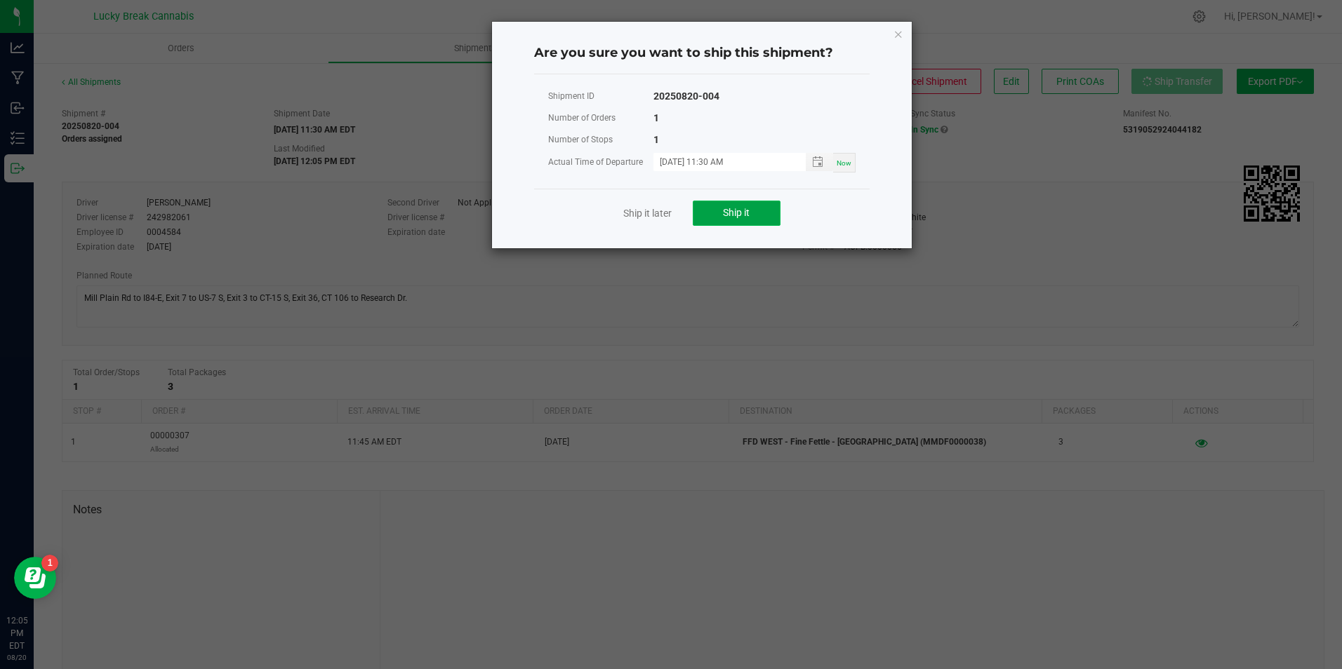
click at [769, 211] on button "Ship it" at bounding box center [737, 213] width 88 height 25
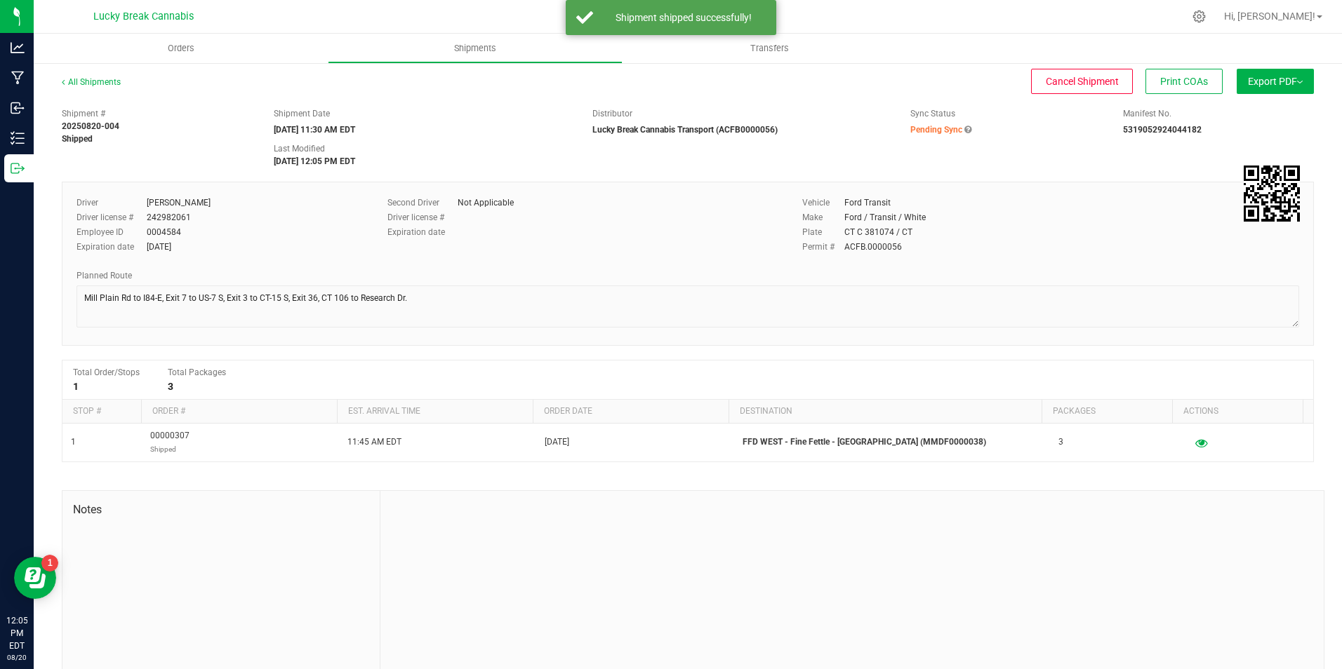
click at [79, 90] on div "All Shipments" at bounding box center [104, 86] width 84 height 21
click at [91, 86] on link "All Shipments" at bounding box center [91, 82] width 59 height 10
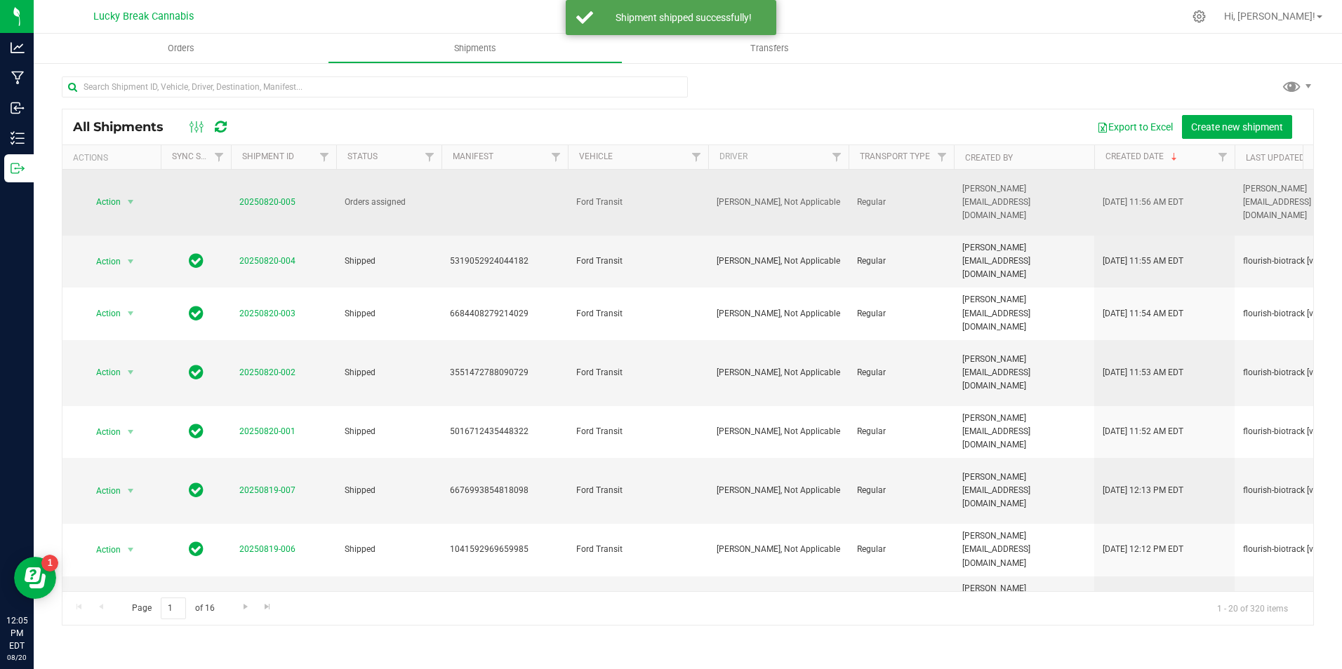
click at [274, 188] on td "20250820-005" at bounding box center [283, 203] width 105 height 66
click at [279, 198] on link "20250820-005" at bounding box center [267, 202] width 56 height 10
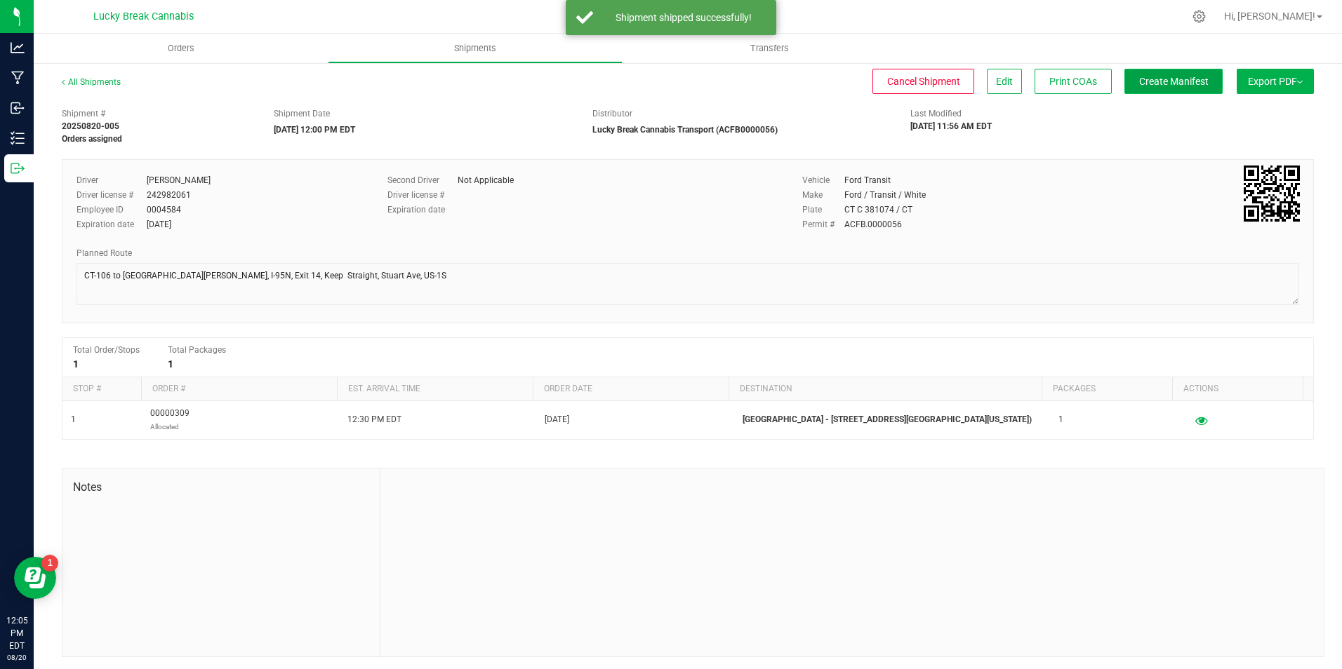
click at [1139, 79] on span "Create Manifest" at bounding box center [1173, 81] width 69 height 11
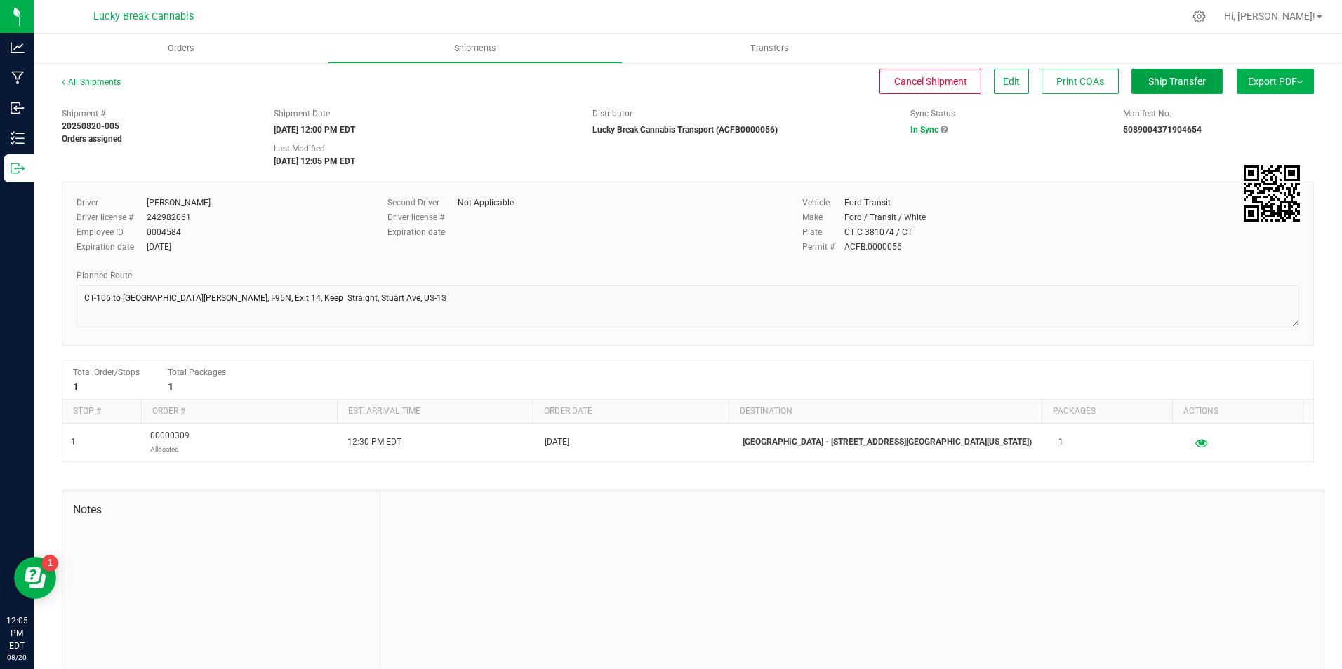
click at [1149, 88] on button "Ship Transfer" at bounding box center [1176, 81] width 91 height 25
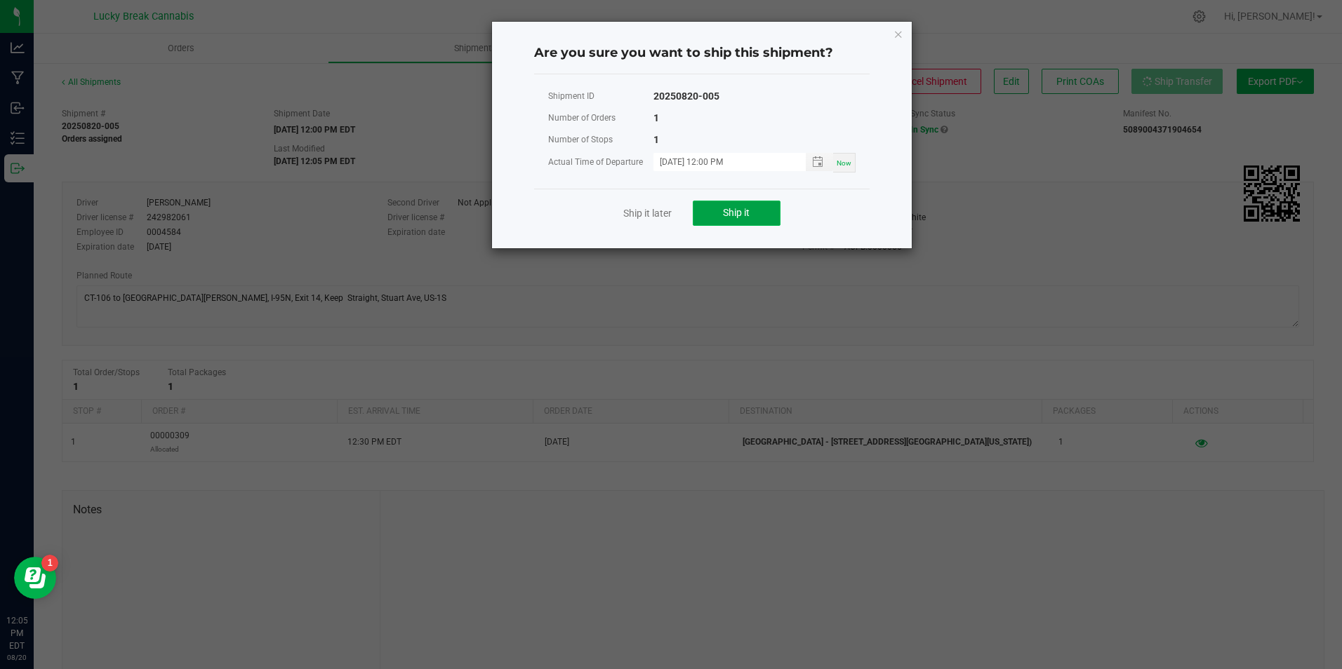
click at [740, 211] on span "Ship it" at bounding box center [736, 212] width 27 height 11
